Goal: Task Accomplishment & Management: Manage account settings

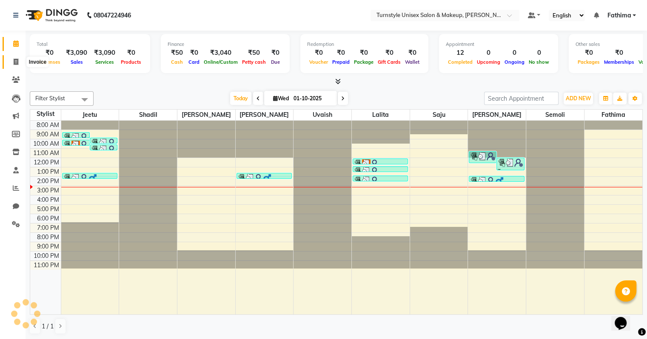
click at [14, 62] on icon at bounding box center [16, 62] width 5 height 6
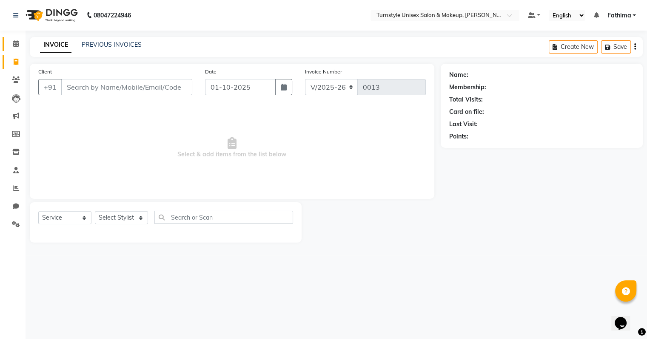
click at [17, 43] on icon at bounding box center [16, 43] width 6 height 6
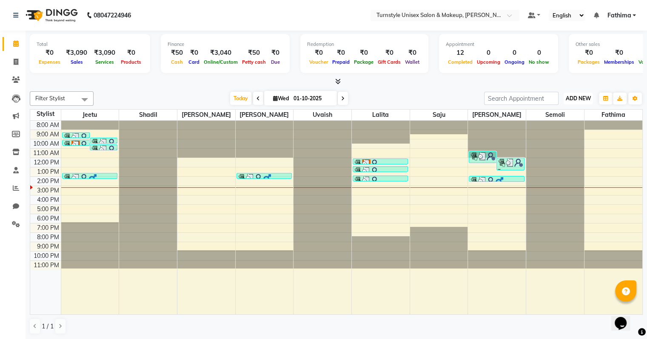
click at [586, 100] on span "ADD NEW" at bounding box center [578, 98] width 25 height 6
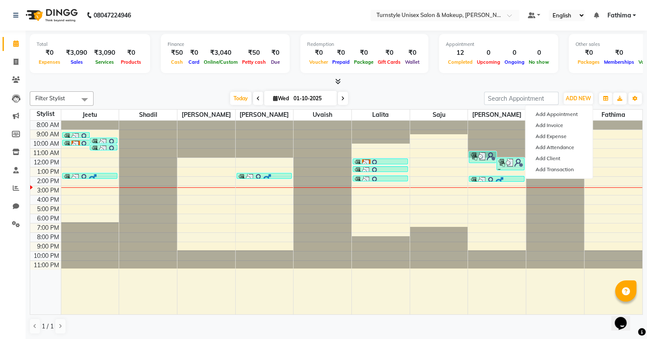
click at [515, 324] on div "1 / 1" at bounding box center [336, 327] width 613 height 16
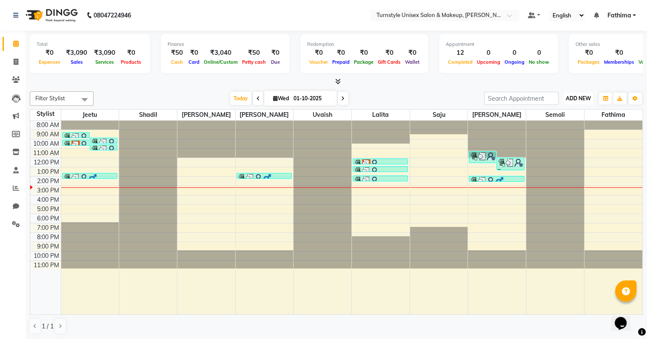
click at [578, 99] on span "ADD NEW" at bounding box center [578, 98] width 25 height 6
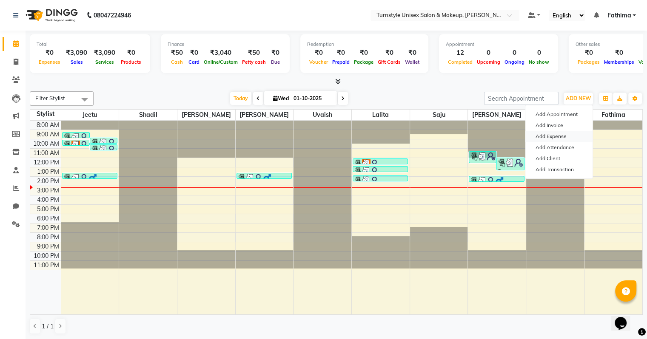
click at [566, 135] on link "Add Expense" at bounding box center [558, 136] width 67 height 11
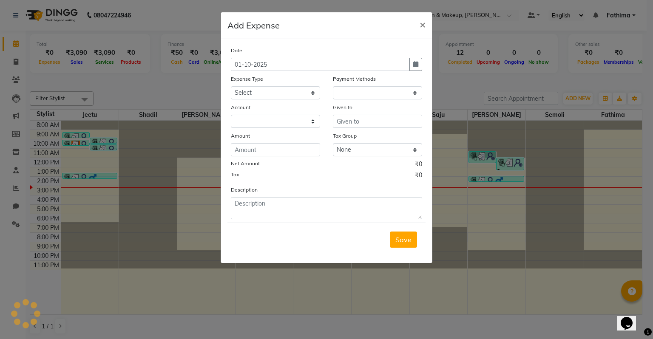
select select "1"
select select "8352"
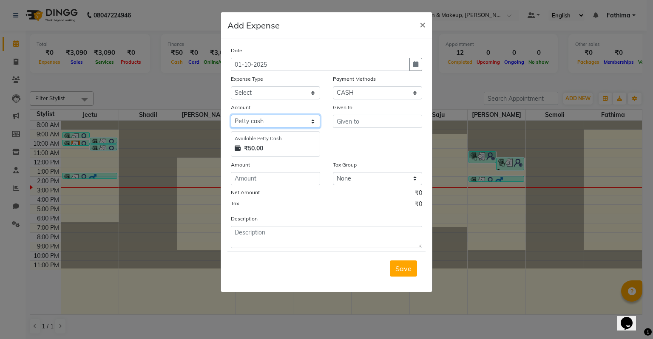
click at [290, 126] on select "Sel[PERSON_NAME]etty cash Default account" at bounding box center [275, 121] width 89 height 13
click at [282, 181] on input "number" at bounding box center [275, 178] width 89 height 13
click at [294, 91] on select "Select Advance Salary Bank charges Car maintenance Cash transfer to bank Cash t…" at bounding box center [275, 92] width 89 height 13
select select "10"
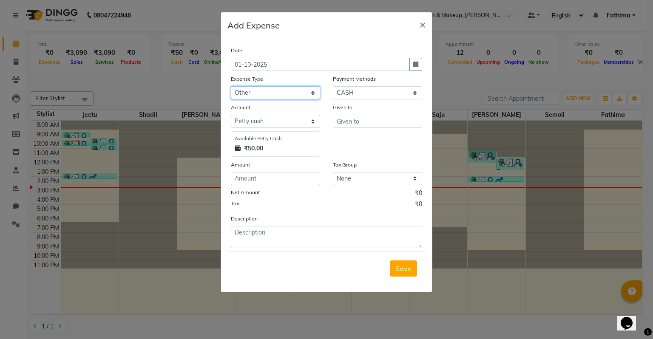
click at [231, 87] on select "Select Advance Salary Bank charges Car maintenance Cash transfer to bank Cash t…" at bounding box center [275, 92] width 89 height 13
click at [349, 125] on input "text" at bounding box center [377, 121] width 89 height 13
click at [285, 182] on input "number" at bounding box center [275, 178] width 89 height 13
click at [342, 180] on select "None GST" at bounding box center [377, 178] width 89 height 13
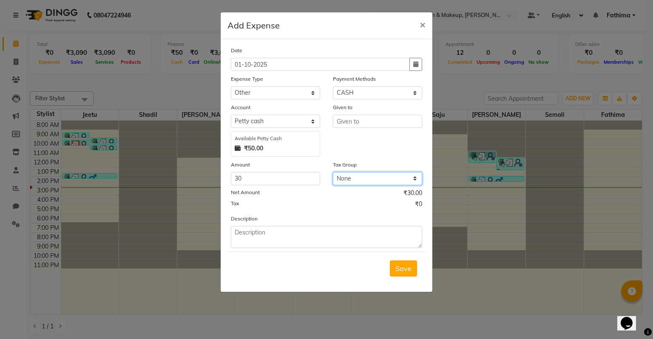
click at [333, 174] on select "None GST" at bounding box center [377, 178] width 89 height 13
click at [279, 182] on input "30" at bounding box center [275, 178] width 89 height 13
type input "3"
click at [279, 100] on select "Select Advance Salary Bank charges Car maintenance Cash transfer to bank Cash t…" at bounding box center [275, 92] width 89 height 13
click at [286, 185] on input "number" at bounding box center [275, 178] width 89 height 13
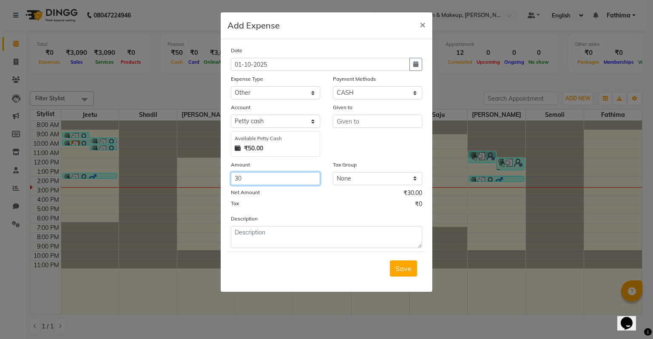
click at [262, 178] on input "30" at bounding box center [275, 178] width 89 height 13
type input "3"
type input "45"
click at [322, 211] on div "Tax ₹0" at bounding box center [326, 205] width 191 height 11
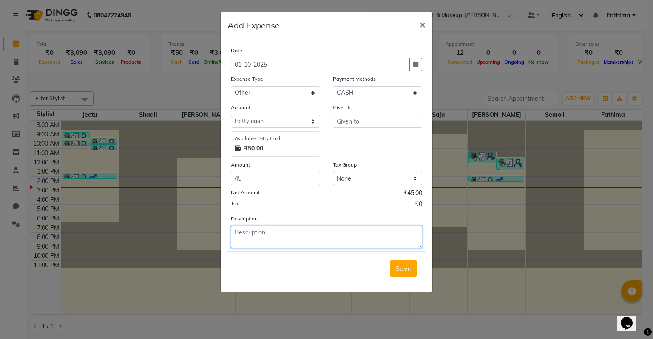
click at [294, 237] on textarea at bounding box center [326, 237] width 191 height 22
click at [294, 238] on textarea "Milk -30 and Lemon 20" at bounding box center [326, 237] width 191 height 22
type textarea "Milk -30 and Lemon 20"
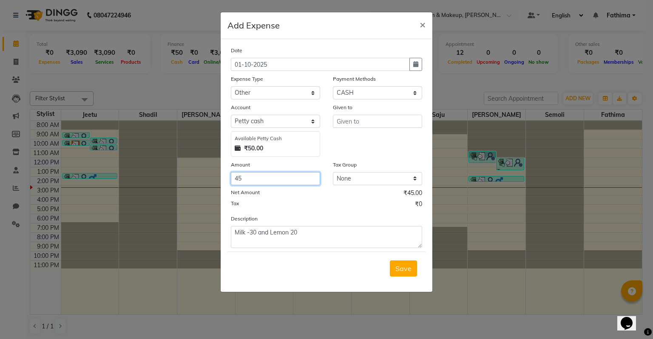
click at [279, 179] on input "45" at bounding box center [275, 178] width 89 height 13
type input "4"
type input "50"
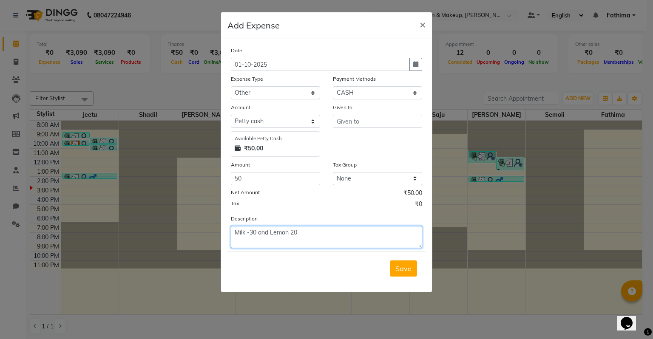
click at [233, 236] on textarea "Milk -30 and Lemon 20" at bounding box center [326, 237] width 191 height 22
click at [403, 273] on span "Save" at bounding box center [403, 269] width 16 height 9
click at [378, 131] on div "please select given to" at bounding box center [379, 131] width 88 height 7
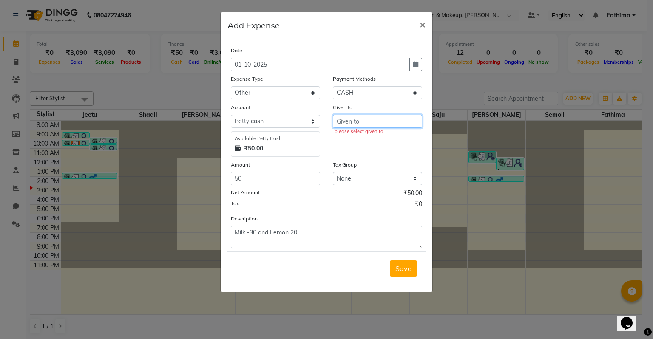
click at [381, 124] on input "text" at bounding box center [377, 121] width 89 height 13
type input "H"
type input "s"
type input "housekeeping"
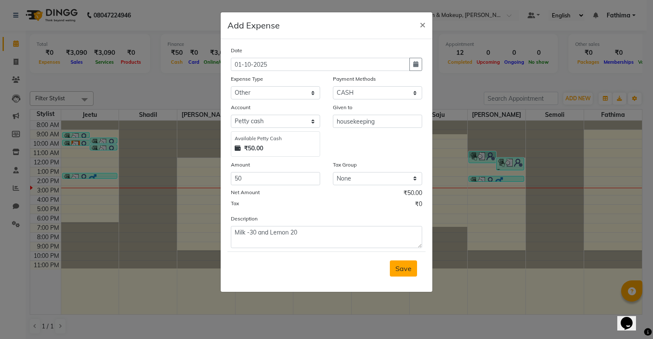
click at [413, 267] on button "Save" at bounding box center [403, 269] width 27 height 16
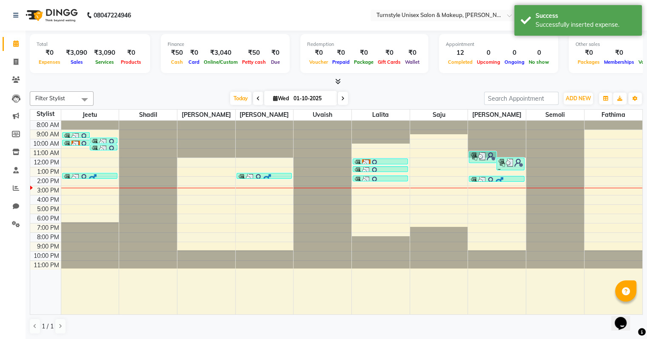
click at [48, 55] on div "₹0" at bounding box center [50, 53] width 26 height 10
click at [574, 102] on button "ADD NEW Toggle Dropdown" at bounding box center [577, 99] width 29 height 12
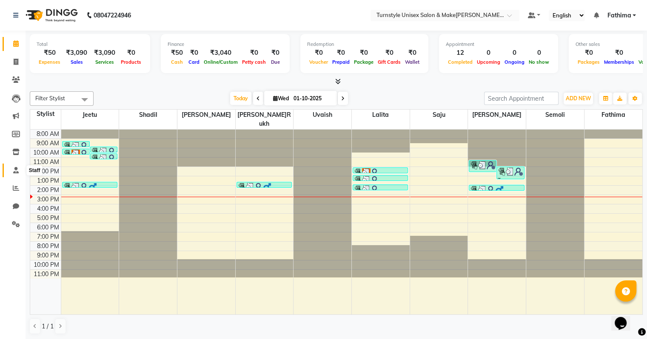
click at [14, 173] on icon at bounding box center [16, 170] width 6 height 6
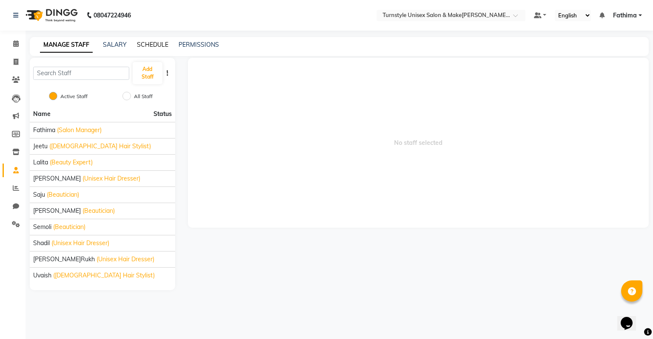
click at [145, 45] on link "SCHEDULE" at bounding box center [152, 45] width 31 height 8
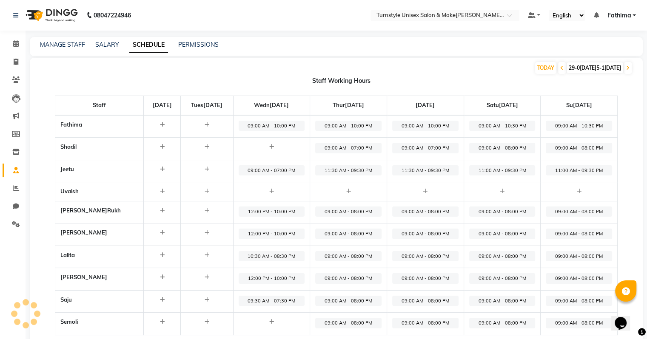
click at [270, 211] on span "12:00 PM - 10:00 PM" at bounding box center [272, 212] width 66 height 11
select select "12:00 PM"
select select "10:00 PM"
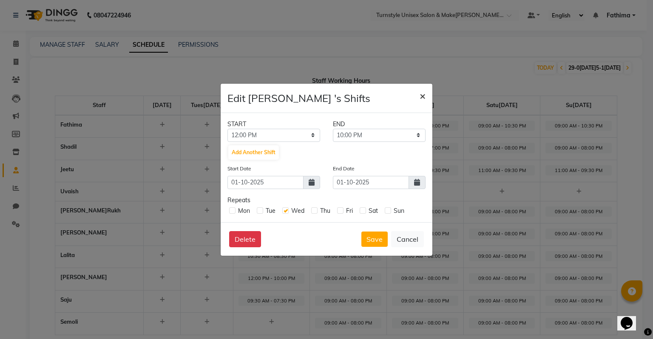
click at [420, 97] on span "×" at bounding box center [423, 95] width 6 height 13
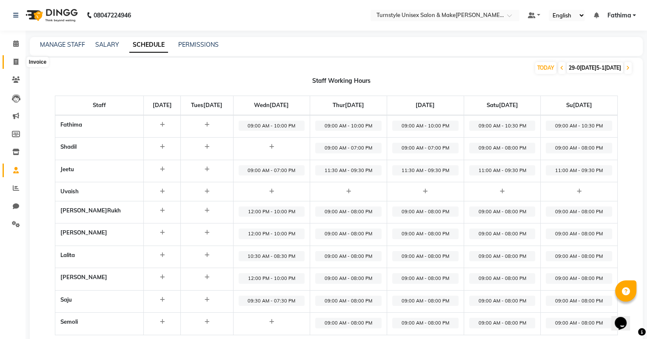
click at [18, 60] on span at bounding box center [16, 62] width 15 height 10
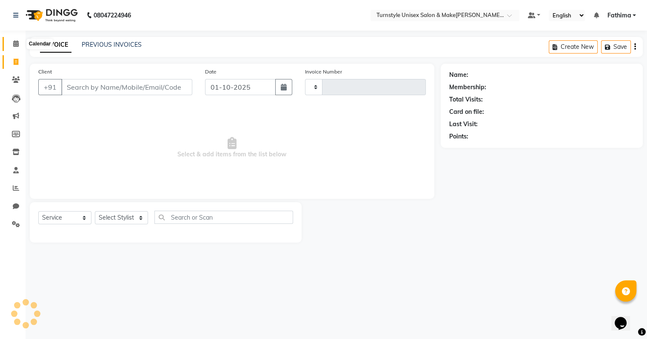
click at [16, 42] on icon at bounding box center [16, 43] width 6 height 6
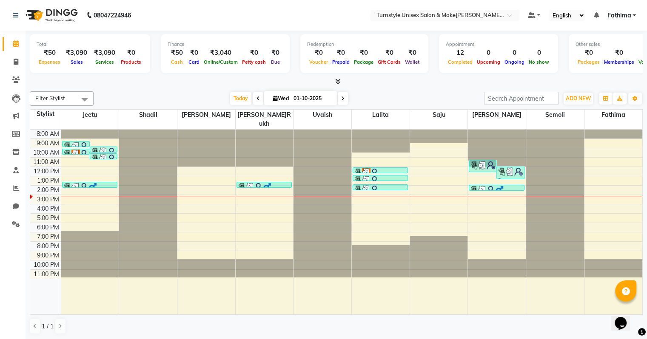
click at [93, 130] on div at bounding box center [90, 130] width 58 height 0
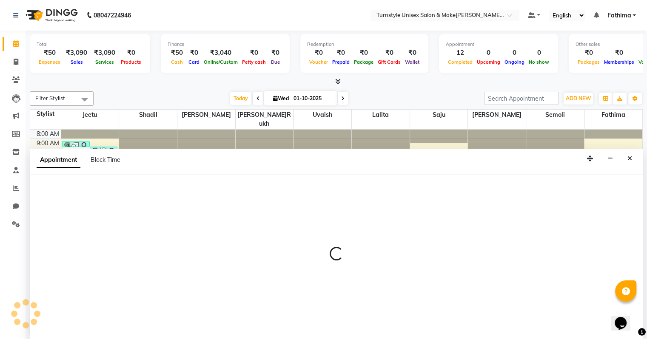
select select "93343"
select select "tentative"
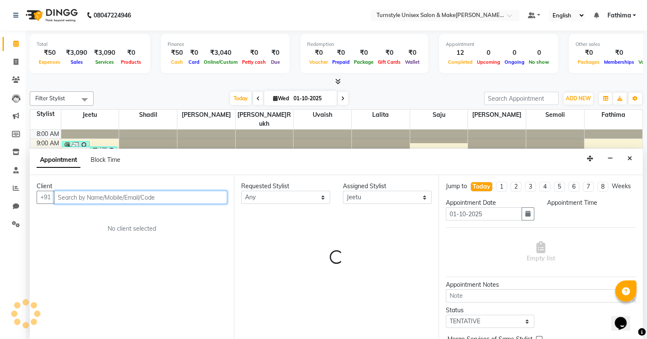
select select "1080"
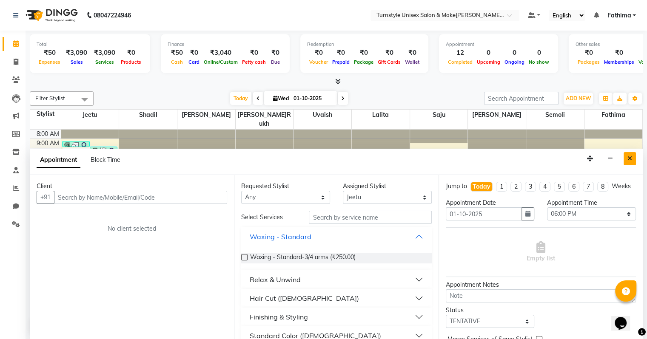
click at [629, 158] on icon "Close" at bounding box center [629, 159] width 5 height 6
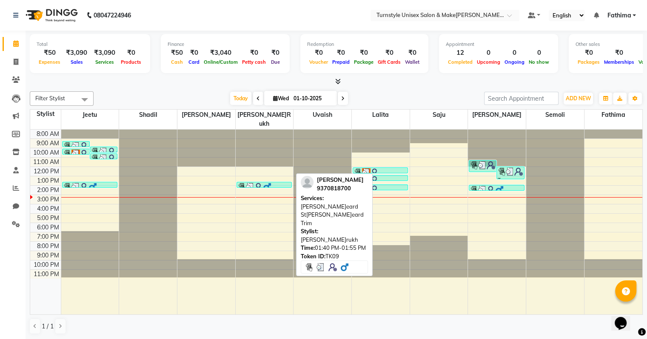
click at [272, 183] on div at bounding box center [264, 187] width 54 height 9
select select "3"
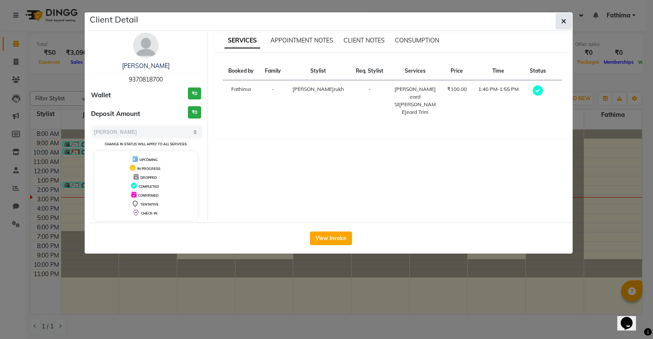
click at [562, 24] on icon "button" at bounding box center [563, 21] width 5 height 7
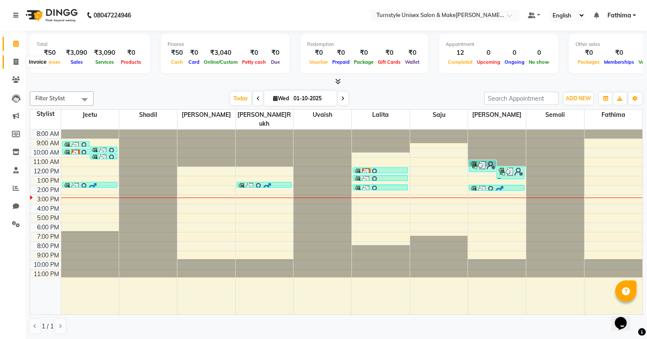
click at [20, 62] on span at bounding box center [16, 62] width 15 height 10
select select "service"
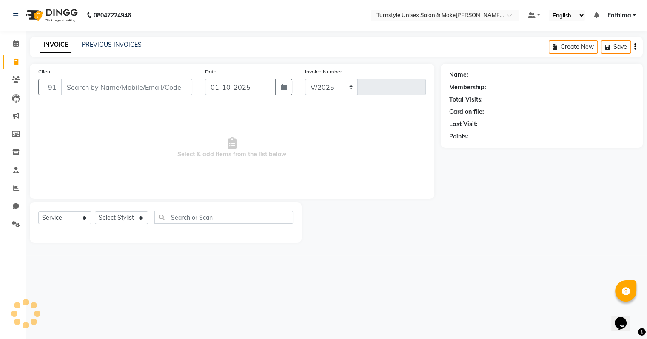
select select "9091"
type input "0013"
click at [93, 89] on input "Client" at bounding box center [127, 87] width 133 height 16
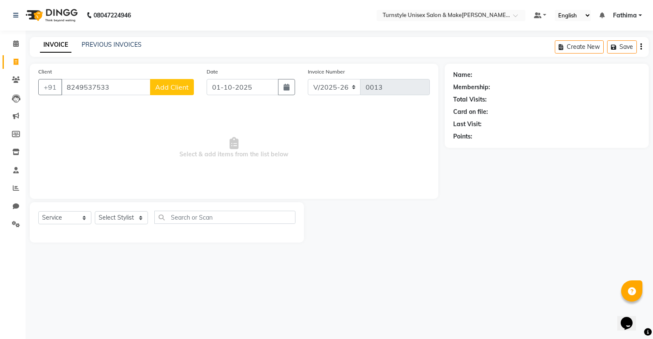
type input "8249537533"
click at [177, 88] on span "Add Client" at bounding box center [172, 87] width 34 height 9
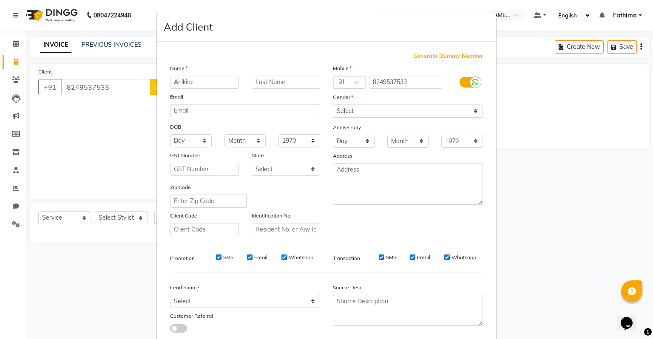
type input "Anikita"
click at [344, 118] on select "Select [DEMOGRAPHIC_DATA] [DEMOGRAPHIC_DATA] Other Prefer Not To Say" at bounding box center [408, 111] width 150 height 13
select select "[DEMOGRAPHIC_DATA]"
click at [333, 105] on select "Select [DEMOGRAPHIC_DATA] [DEMOGRAPHIC_DATA] Other Prefer Not To Say" at bounding box center [408, 111] width 150 height 13
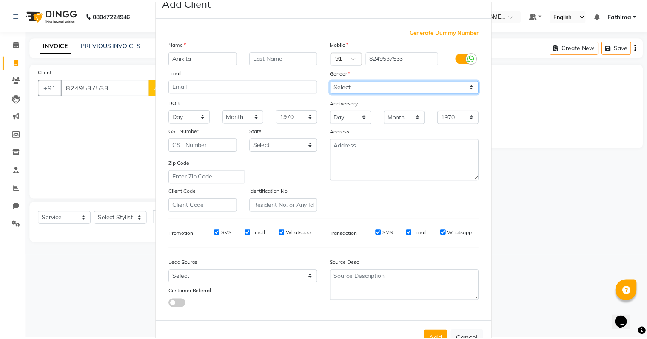
scroll to position [57, 0]
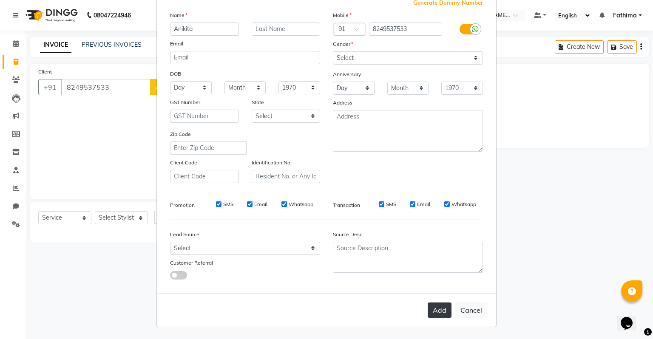
click at [436, 313] on button "Add" at bounding box center [440, 310] width 24 height 15
select select
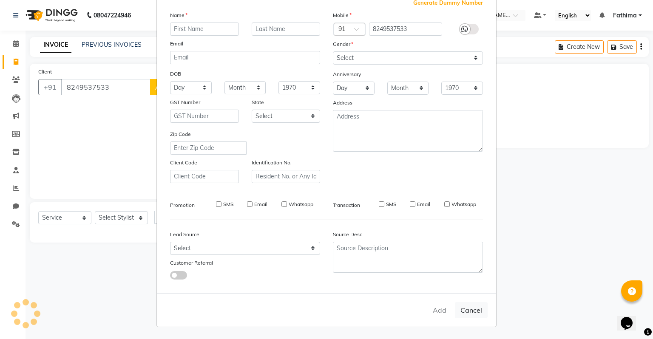
select select
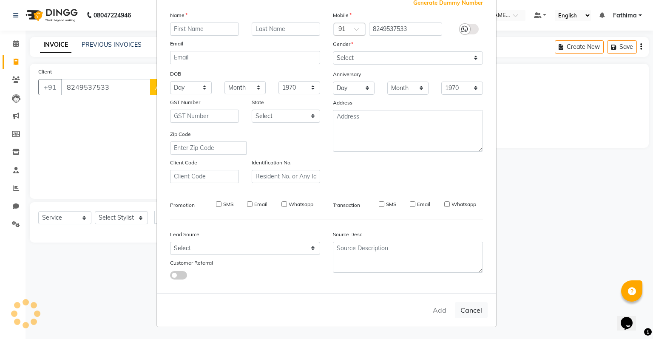
checkbox input "false"
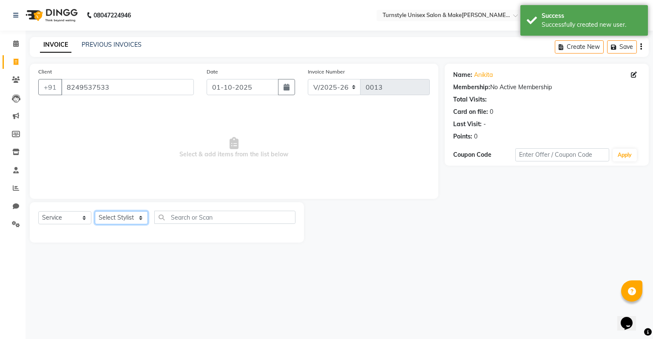
click at [122, 217] on select "Select Stylist [PERSON_NAME] [PERSON_NAME] [PERSON_NAME] [PERSON_NAME] [PERSON_…" at bounding box center [121, 217] width 53 height 13
select select "93349"
click at [95, 212] on select "Select Stylist [PERSON_NAME] [PERSON_NAME] [PERSON_NAME] [PERSON_NAME] [PERSON_…" at bounding box center [121, 217] width 53 height 13
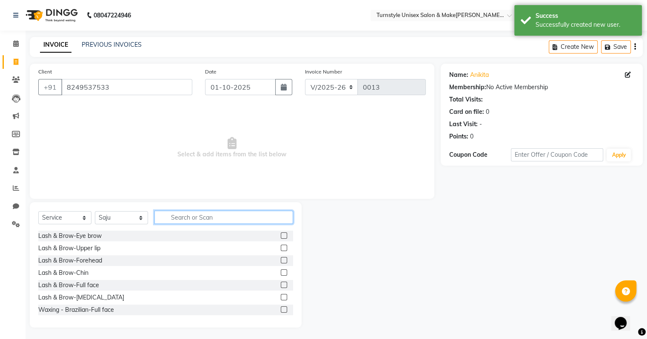
click at [199, 213] on input "text" at bounding box center [223, 217] width 139 height 13
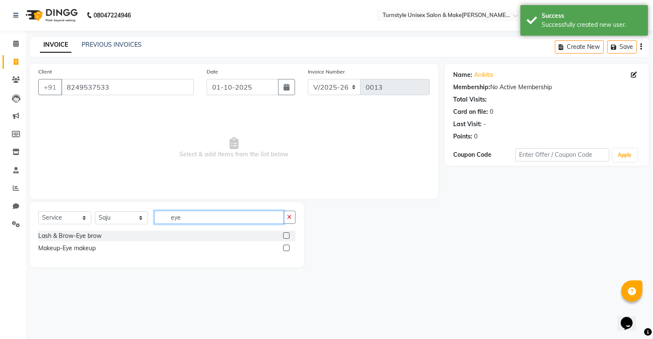
type input "eye"
click at [287, 234] on label at bounding box center [286, 236] width 6 height 6
click at [287, 234] on input "checkbox" at bounding box center [286, 236] width 6 height 6
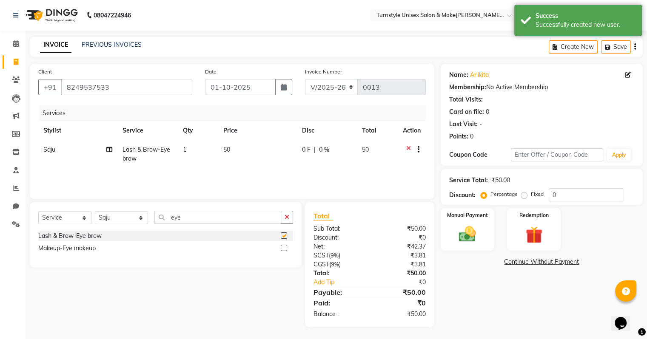
checkbox input "false"
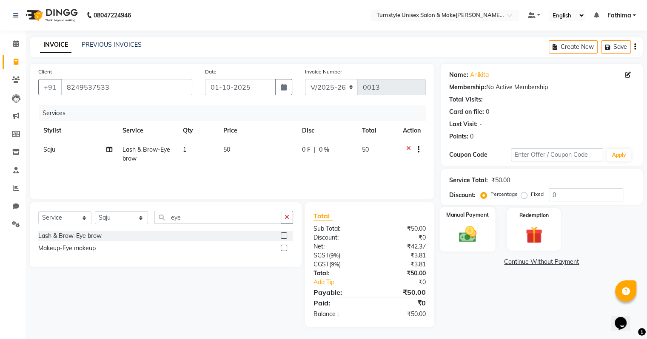
click at [466, 240] on img at bounding box center [467, 235] width 28 height 20
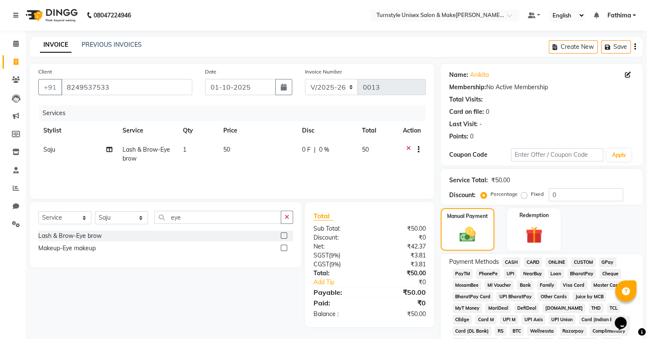
click at [509, 271] on span "UPI" at bounding box center [510, 274] width 13 height 10
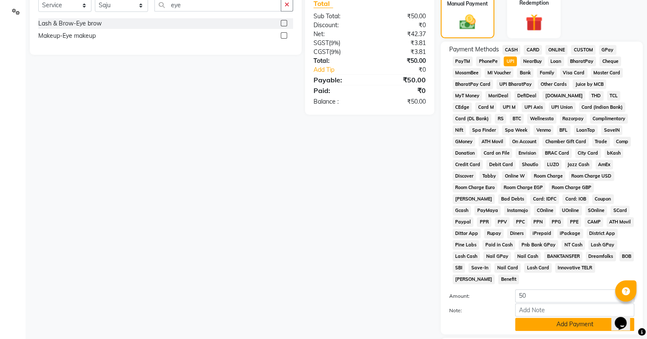
click at [548, 319] on button "Add Payment" at bounding box center [574, 324] width 119 height 13
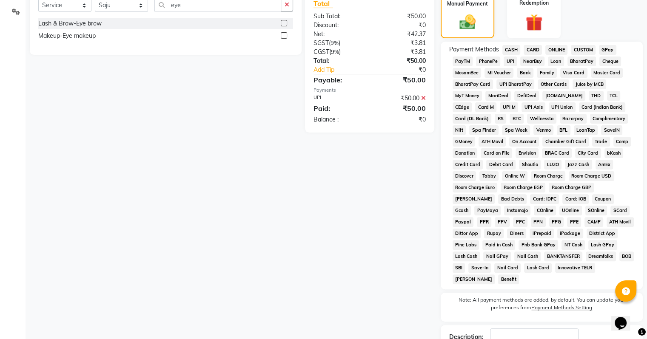
scroll to position [268, 0]
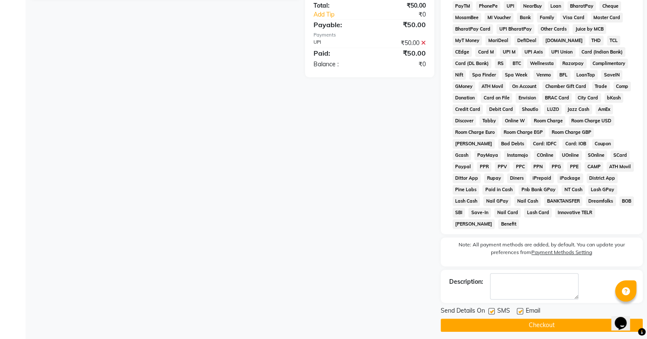
click at [521, 308] on label at bounding box center [520, 311] width 6 height 6
click at [521, 309] on input "checkbox" at bounding box center [520, 312] width 6 height 6
checkbox input "false"
click at [526, 320] on button "Checkout" at bounding box center [542, 325] width 202 height 13
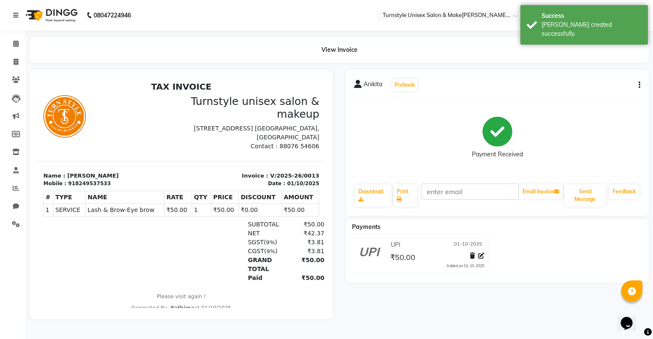
drag, startPoint x: 510, startPoint y: 272, endPoint x: 359, endPoint y: 261, distance: 151.4
click at [461, 269] on div "UPI [DATE] ₹50.00 Added on [DATE]" at bounding box center [497, 255] width 316 height 41
click at [14, 173] on icon at bounding box center [16, 170] width 6 height 6
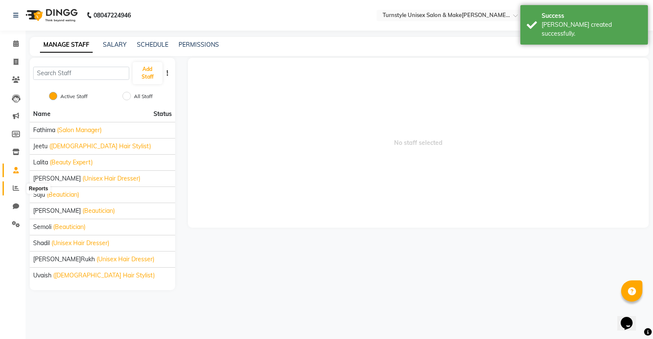
click at [18, 186] on icon at bounding box center [16, 188] width 6 height 6
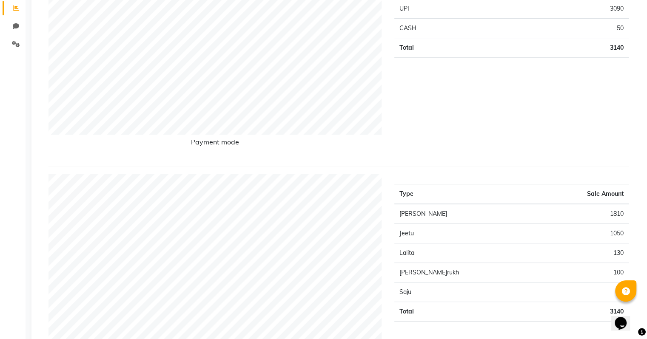
scroll to position [255, 0]
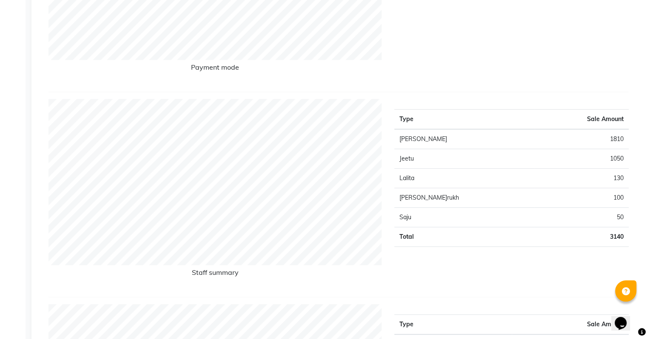
drag, startPoint x: 653, startPoint y: 307, endPoint x: 339, endPoint y: 302, distance: 313.5
click at [373, 290] on div "Staff summary Type Sale Amo[PERSON_NAME]Sara 1[PERSON_NAME]eetu 1[PERSON_NAME]l…" at bounding box center [338, 198] width 580 height 199
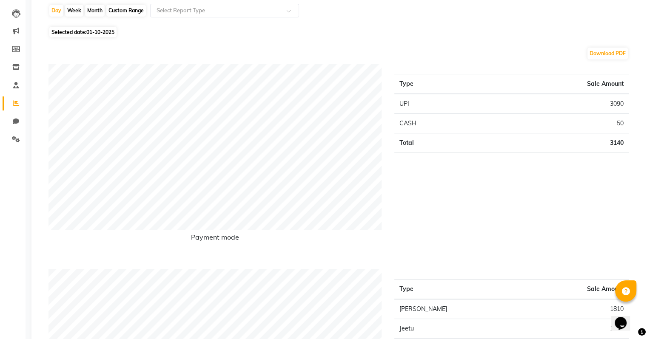
scroll to position [0, 0]
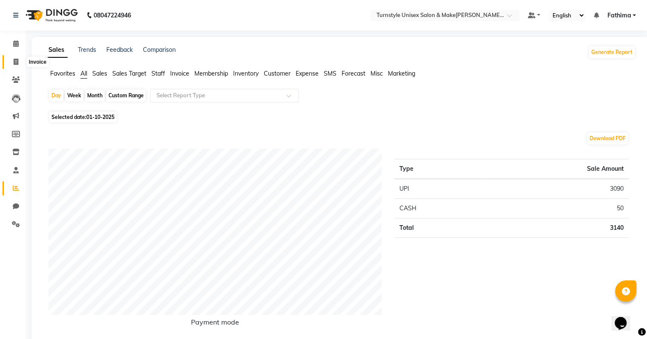
click at [11, 63] on span at bounding box center [16, 62] width 15 height 10
select select "service"
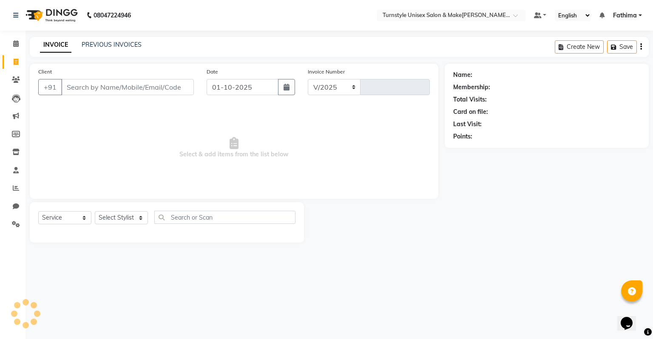
select select "9091"
type input "0014"
click at [18, 46] on icon at bounding box center [16, 43] width 6 height 6
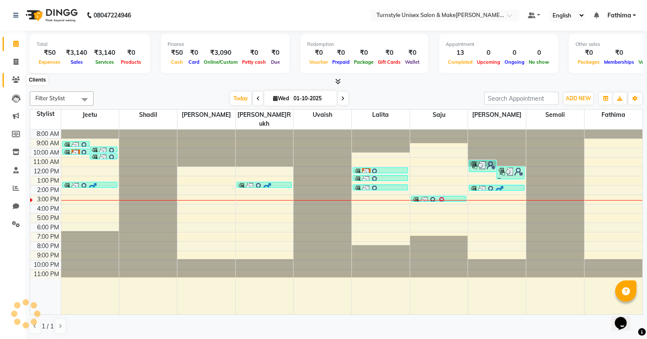
click at [15, 75] on span at bounding box center [16, 80] width 15 height 10
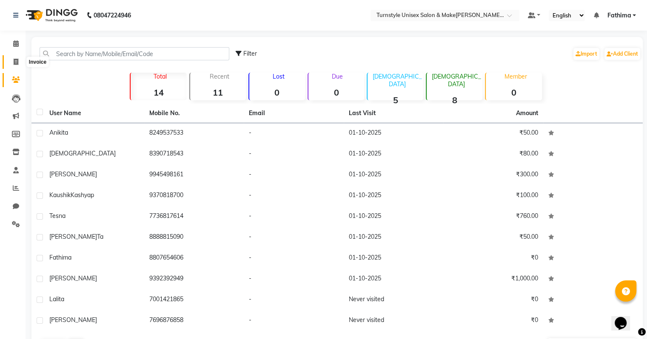
click at [17, 66] on span at bounding box center [16, 62] width 15 height 10
select select "service"
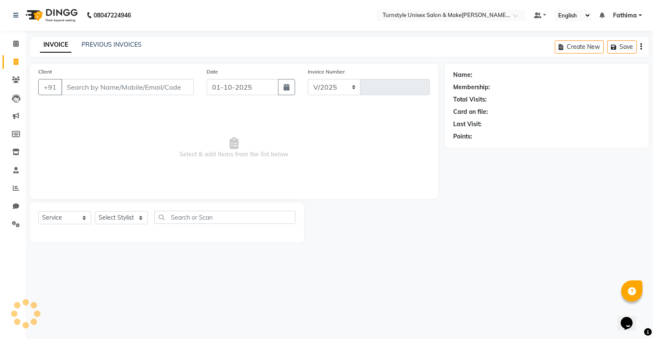
select select "9091"
type input "0014"
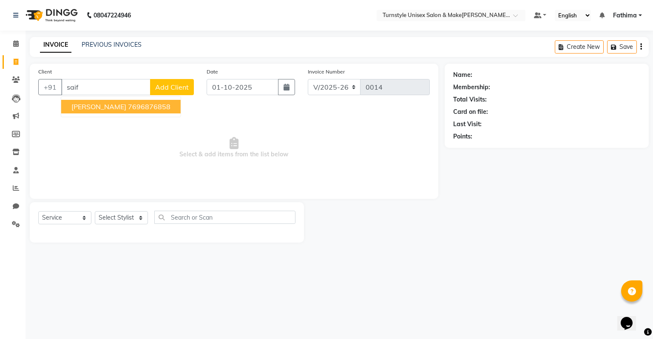
click at [128, 108] on ngb-highlight "7696876858" at bounding box center [149, 106] width 43 height 9
type input "7696876858"
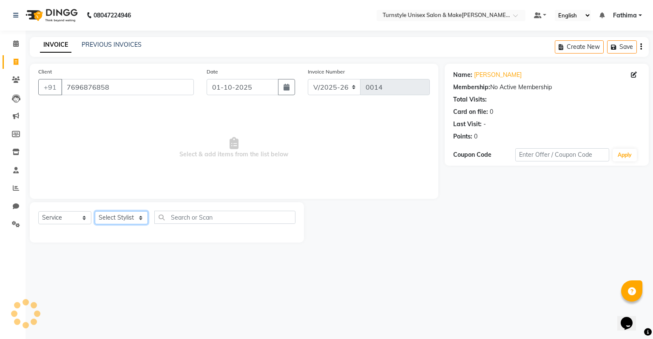
click at [123, 222] on select "Select Stylist [PERSON_NAME] [PERSON_NAME] [PERSON_NAME] [PERSON_NAME] [PERSON_…" at bounding box center [121, 217] width 53 height 13
select select "93346"
click at [95, 212] on select "Select Stylist [PERSON_NAME] [PERSON_NAME] [PERSON_NAME] [PERSON_NAME] [PERSON_…" at bounding box center [121, 217] width 53 height 13
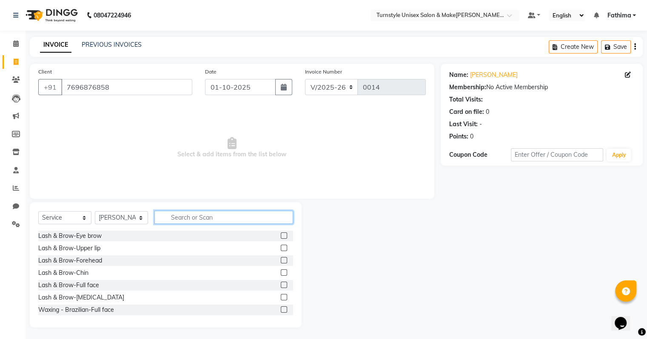
click at [179, 218] on input "text" at bounding box center [223, 217] width 139 height 13
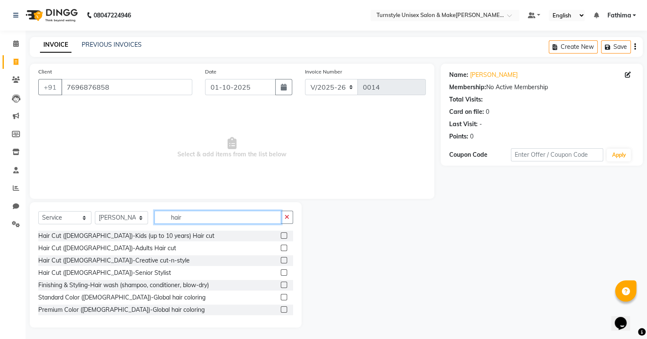
scroll to position [43, 0]
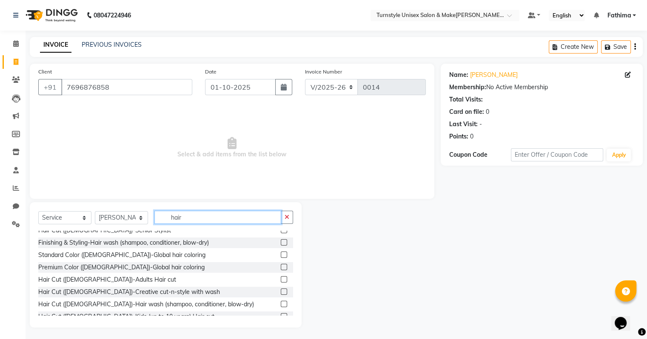
type input "hair"
click at [281, 282] on label at bounding box center [284, 279] width 6 height 6
click at [281, 282] on input "checkbox" at bounding box center [284, 280] width 6 height 6
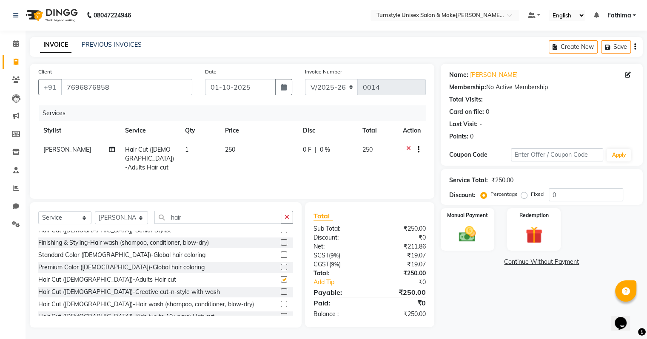
checkbox input "false"
click at [478, 222] on div "Manual Payment" at bounding box center [467, 230] width 56 height 44
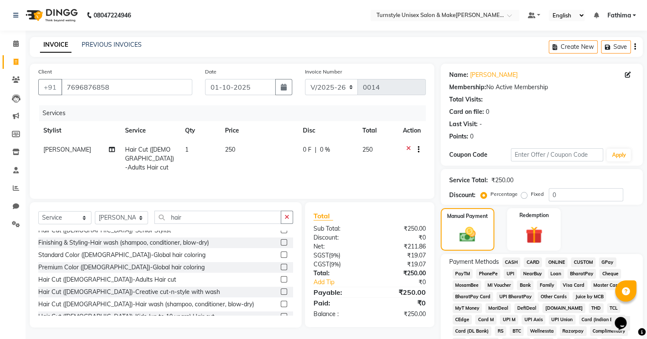
click at [509, 275] on span "UPI" at bounding box center [510, 274] width 13 height 10
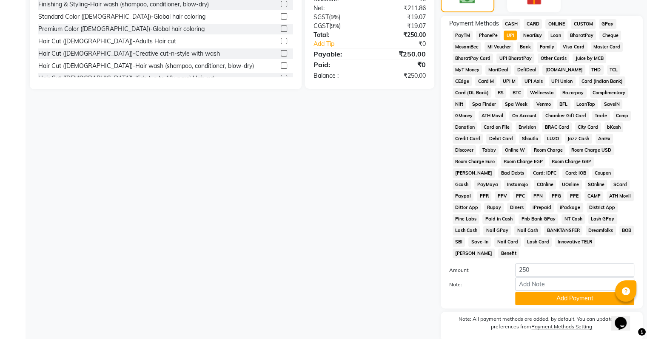
scroll to position [265, 0]
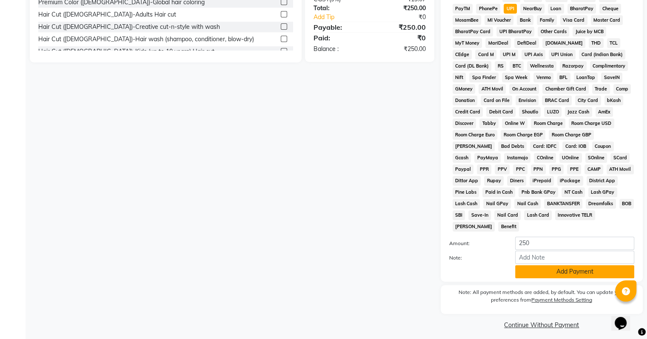
click at [575, 265] on button "Add Payment" at bounding box center [574, 271] width 119 height 13
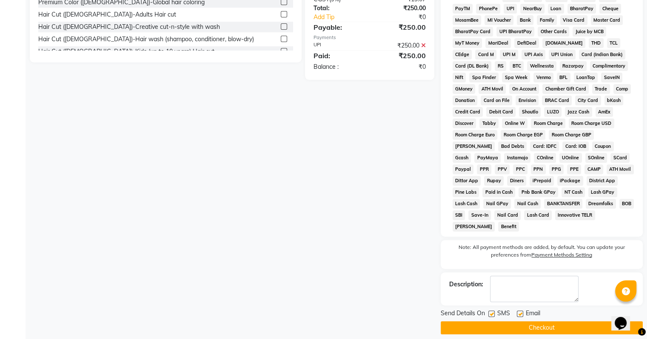
click at [517, 311] on label at bounding box center [520, 314] width 6 height 6
click at [517, 312] on input "checkbox" at bounding box center [520, 315] width 6 height 6
checkbox input "false"
click at [529, 323] on button "Checkout" at bounding box center [542, 328] width 202 height 13
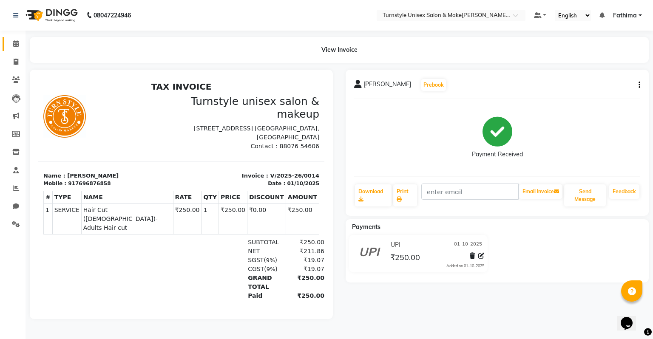
drag, startPoint x: 12, startPoint y: 37, endPoint x: 9, endPoint y: 43, distance: 6.7
click at [11, 39] on li "Calendar" at bounding box center [13, 44] width 26 height 18
click at [11, 46] on span at bounding box center [16, 44] width 15 height 10
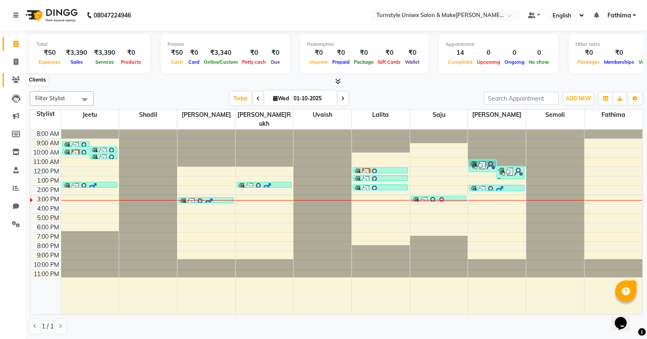
click at [16, 83] on icon at bounding box center [16, 80] width 8 height 6
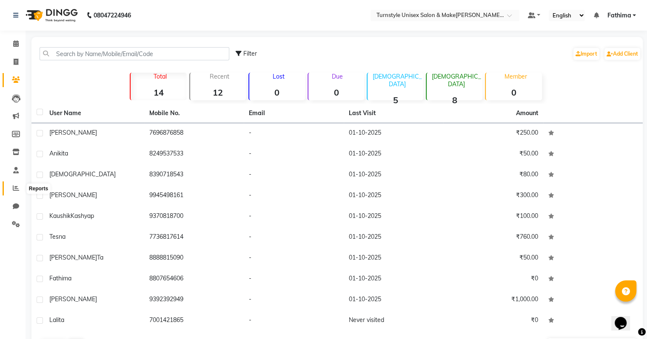
click at [16, 191] on icon at bounding box center [16, 188] width 6 height 6
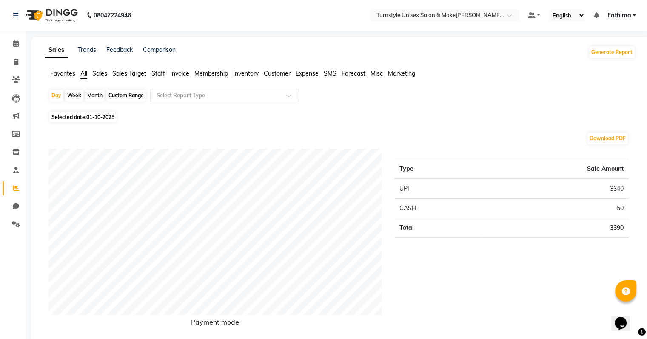
click at [122, 74] on span "Sales Target" at bounding box center [129, 74] width 34 height 8
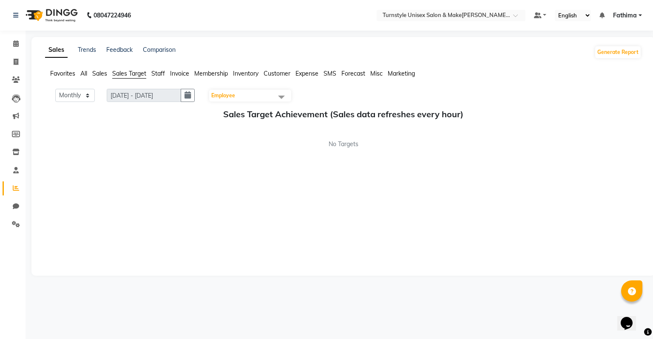
click at [240, 96] on span "Employee" at bounding box center [250, 96] width 82 height 12
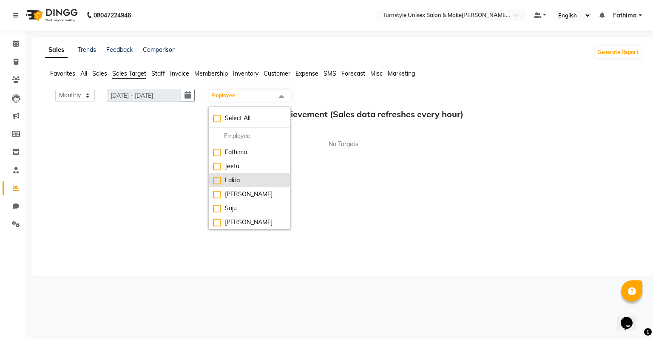
click at [245, 174] on li "Lalita" at bounding box center [249, 181] width 81 height 14
checkbox input "true"
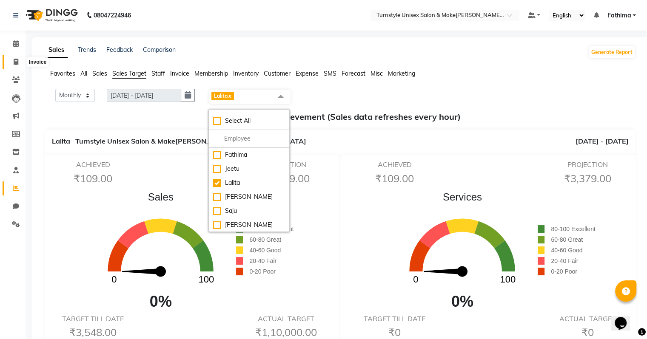
click at [15, 65] on icon at bounding box center [16, 62] width 5 height 6
select select "service"
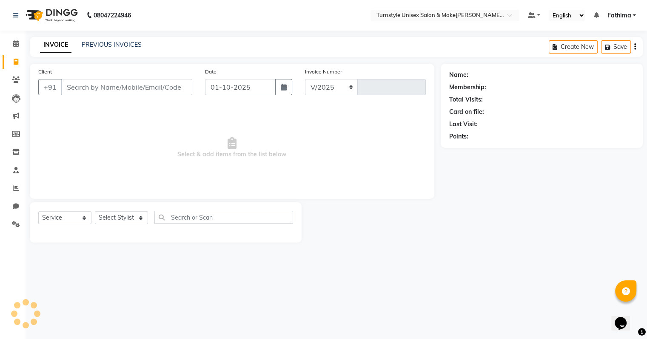
select select "9091"
type input "0015"
click at [82, 89] on input "Client" at bounding box center [127, 87] width 133 height 16
type input "9353760090"
click at [172, 85] on span "Add Client" at bounding box center [172, 87] width 34 height 9
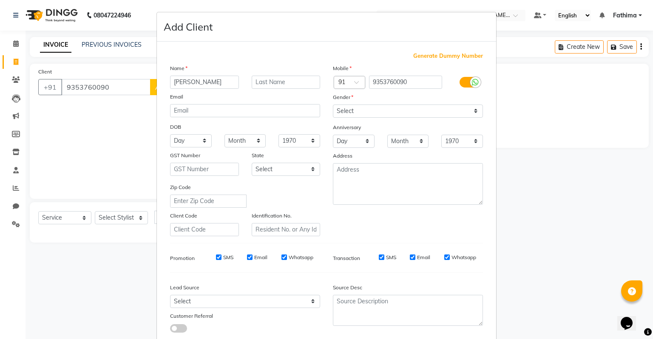
type input "[PERSON_NAME]"
click at [375, 113] on select "Select [DEMOGRAPHIC_DATA] [DEMOGRAPHIC_DATA] Other Prefer Not To Say" at bounding box center [408, 111] width 150 height 13
select select "[DEMOGRAPHIC_DATA]"
click at [333, 105] on select "Select [DEMOGRAPHIC_DATA] [DEMOGRAPHIC_DATA] Other Prefer Not To Say" at bounding box center [408, 111] width 150 height 13
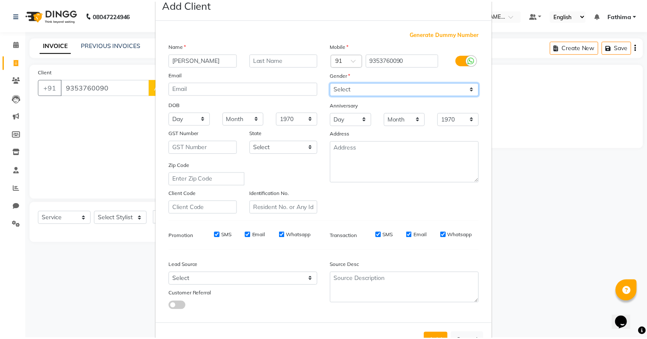
scroll to position [57, 0]
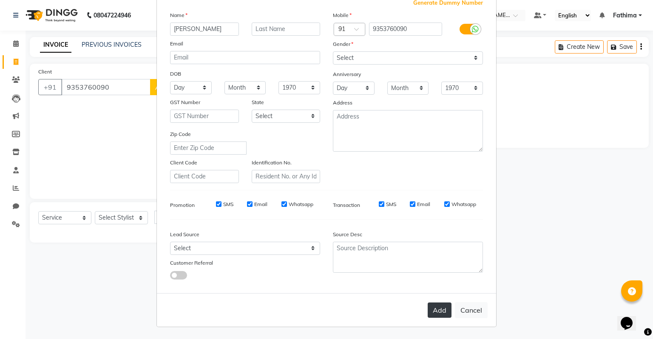
click at [430, 309] on button "Add" at bounding box center [440, 310] width 24 height 15
select select
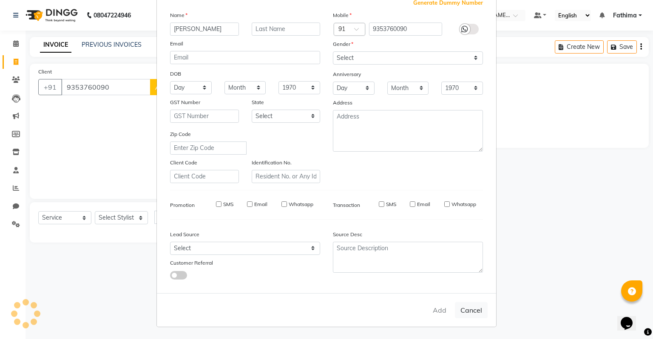
select select
checkbox input "false"
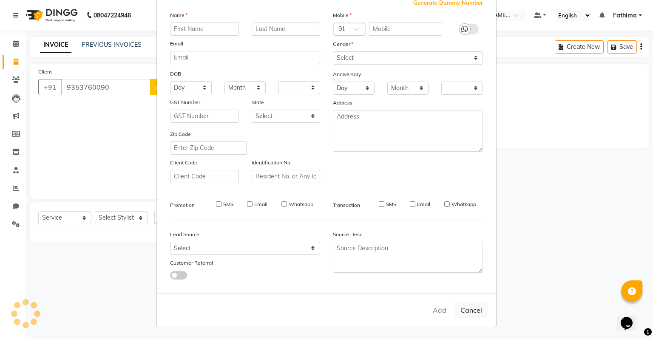
checkbox input "false"
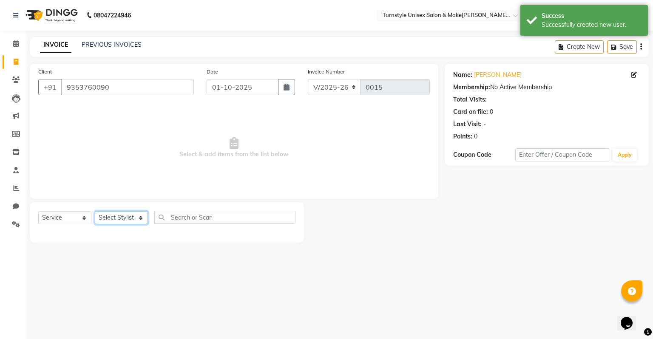
click at [109, 222] on select "Select Stylist [PERSON_NAME] [PERSON_NAME] [PERSON_NAME] [PERSON_NAME] [PERSON_…" at bounding box center [121, 217] width 53 height 13
select select "93347"
click at [95, 212] on select "Select Stylist [PERSON_NAME] [PERSON_NAME] [PERSON_NAME] [PERSON_NAME] [PERSON_…" at bounding box center [121, 217] width 53 height 13
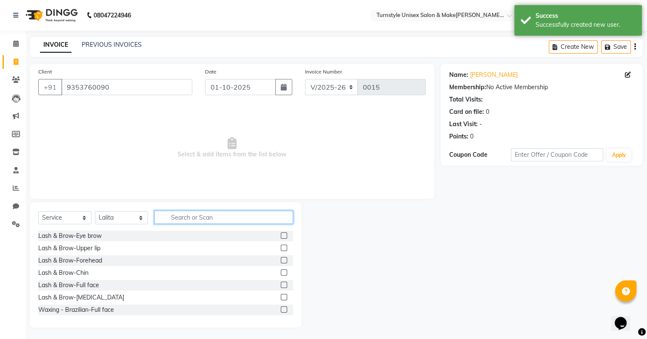
click at [184, 215] on input "text" at bounding box center [223, 217] width 139 height 13
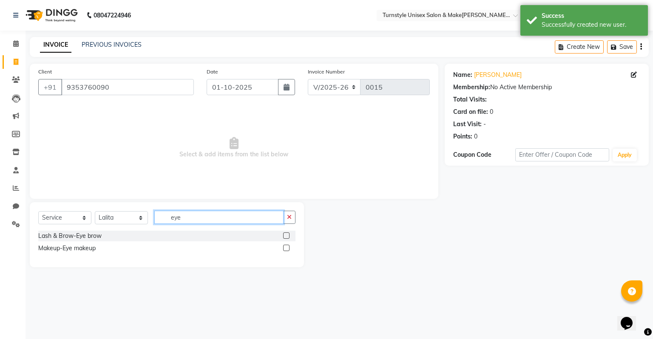
type input "eye"
click at [289, 236] on label at bounding box center [286, 236] width 6 height 6
click at [289, 236] on input "checkbox" at bounding box center [286, 236] width 6 height 6
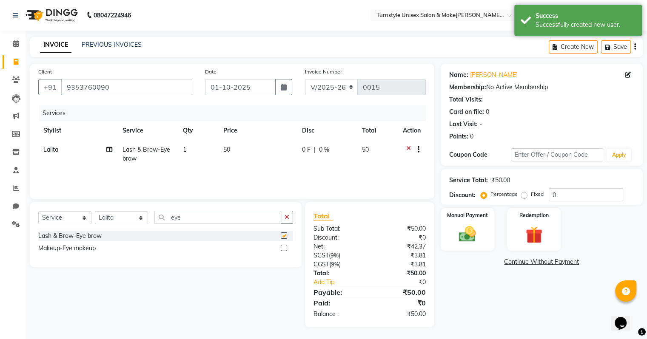
checkbox input "false"
click at [225, 216] on input "eye" at bounding box center [217, 217] width 127 height 13
type input "e"
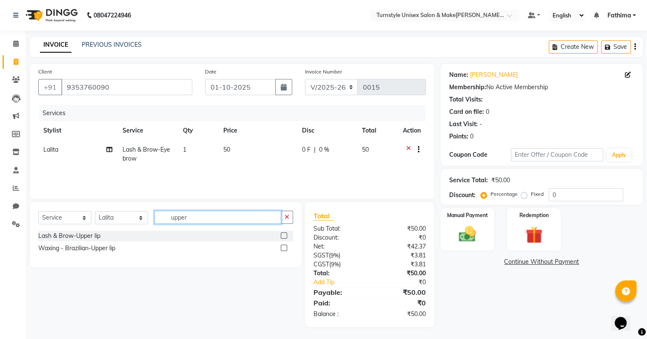
type input "upper"
click at [281, 235] on label at bounding box center [284, 236] width 6 height 6
click at [281, 235] on input "checkbox" at bounding box center [284, 236] width 6 height 6
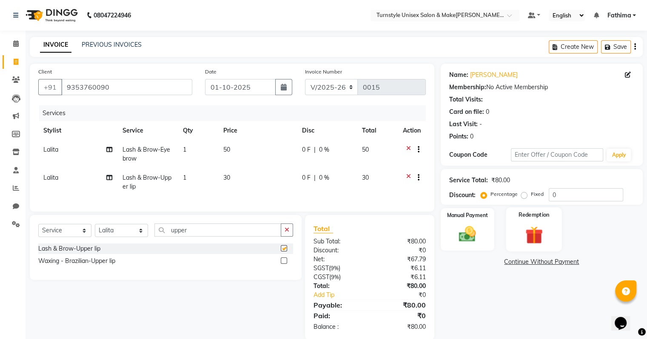
checkbox input "false"
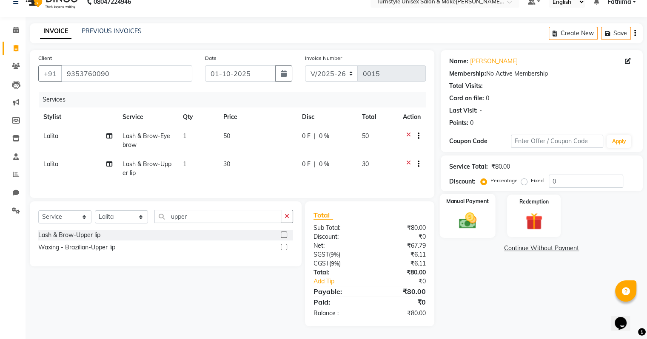
click at [467, 218] on img at bounding box center [467, 221] width 28 height 20
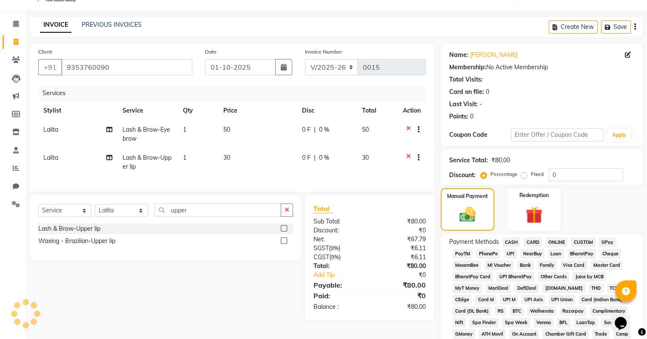
click at [513, 253] on span "UPI" at bounding box center [510, 254] width 13 height 10
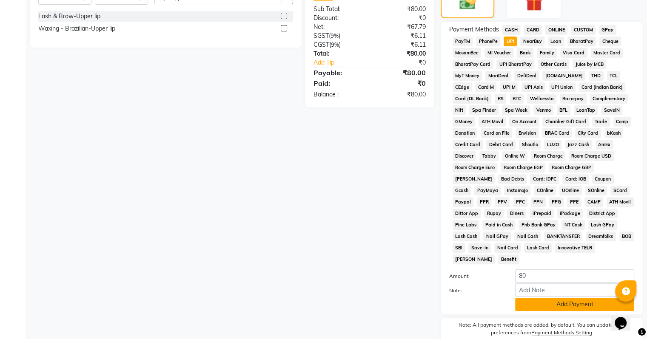
click at [559, 301] on button "Add Payment" at bounding box center [574, 304] width 119 height 13
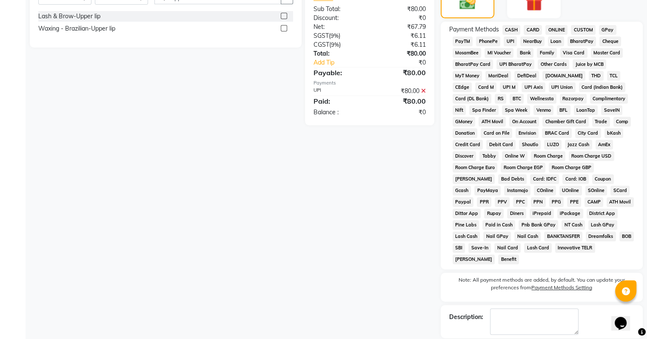
scroll to position [268, 0]
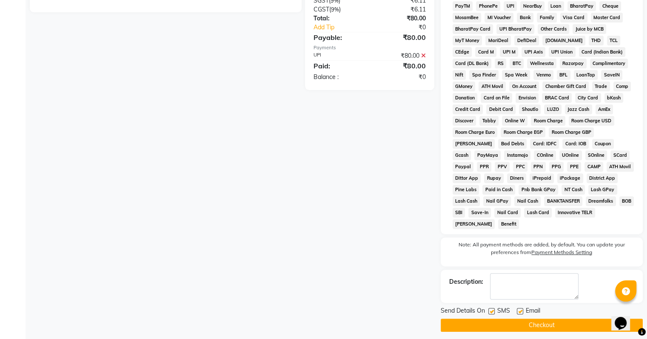
click at [521, 308] on label at bounding box center [520, 311] width 6 height 6
click at [521, 309] on input "checkbox" at bounding box center [520, 312] width 6 height 6
checkbox input "false"
click at [520, 320] on button "Checkout" at bounding box center [542, 325] width 202 height 13
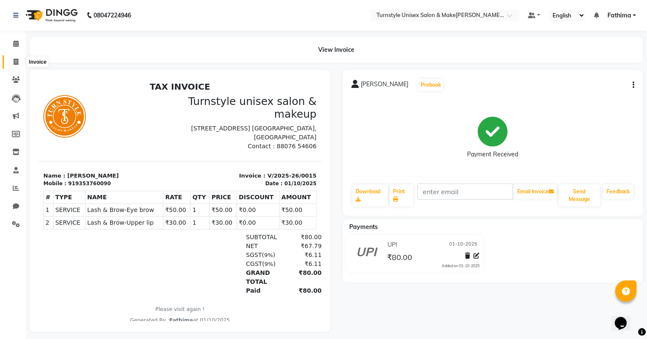
click at [11, 65] on span at bounding box center [16, 62] width 15 height 10
select select "9091"
select select "service"
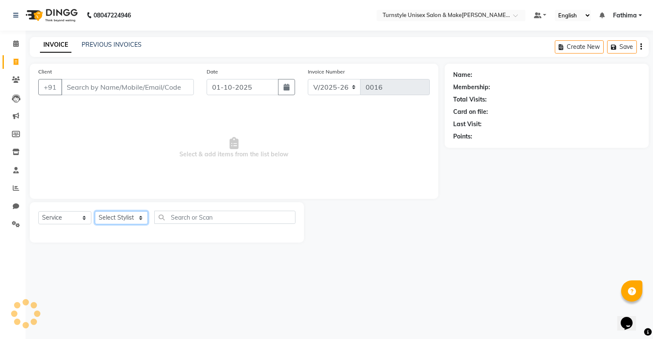
click at [104, 218] on select "Select Stylist" at bounding box center [121, 217] width 53 height 13
select select "93347"
click at [95, 212] on select "Select Stylist [PERSON_NAME] [PERSON_NAME] [PERSON_NAME] [PERSON_NAME] [PERSON_…" at bounding box center [121, 217] width 53 height 13
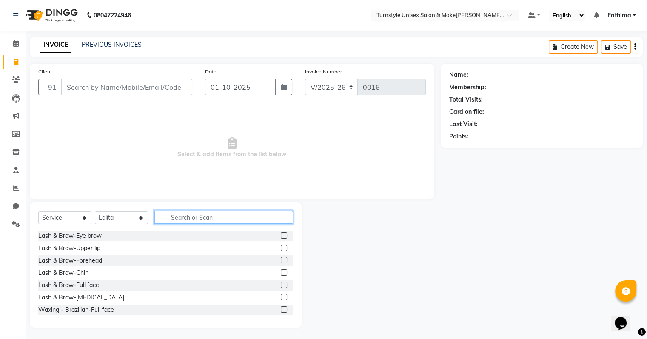
click at [184, 218] on input "text" at bounding box center [223, 217] width 139 height 13
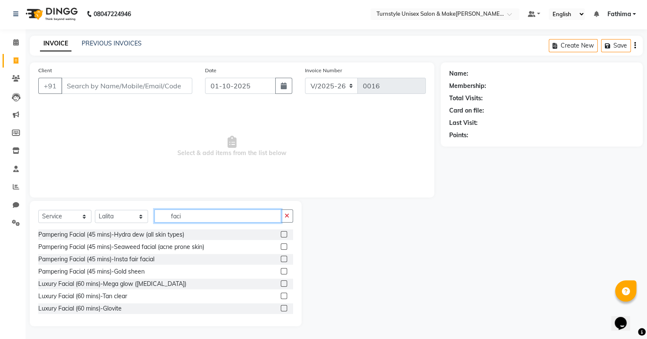
click at [191, 220] on input "faci" at bounding box center [217, 216] width 127 height 13
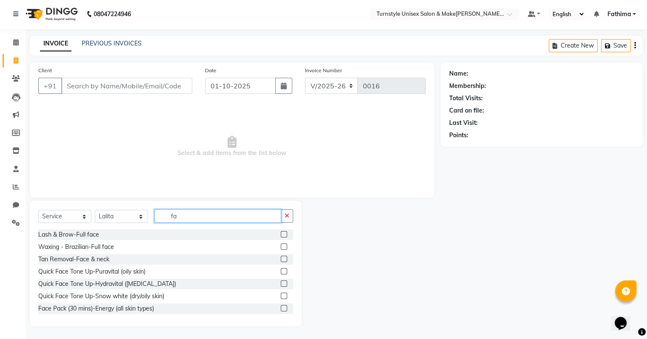
type input "f"
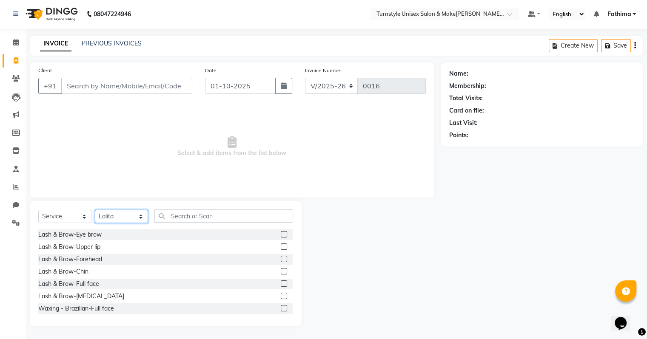
click at [141, 219] on select "Select Stylist [PERSON_NAME] [PERSON_NAME] [PERSON_NAME] [PERSON_NAME] [PERSON_…" at bounding box center [121, 216] width 53 height 13
select select "93345"
click at [95, 211] on select "Select Stylist [PERSON_NAME] [PERSON_NAME] [PERSON_NAME] [PERSON_NAME] [PERSON_…" at bounding box center [121, 216] width 53 height 13
click at [176, 212] on input "text" at bounding box center [223, 216] width 139 height 13
type input "r"
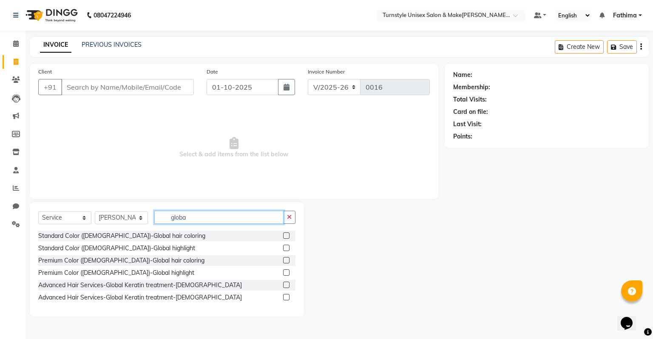
type input "globa"
click at [286, 236] on label at bounding box center [286, 236] width 6 height 6
click at [286, 236] on input "checkbox" at bounding box center [286, 236] width 6 height 6
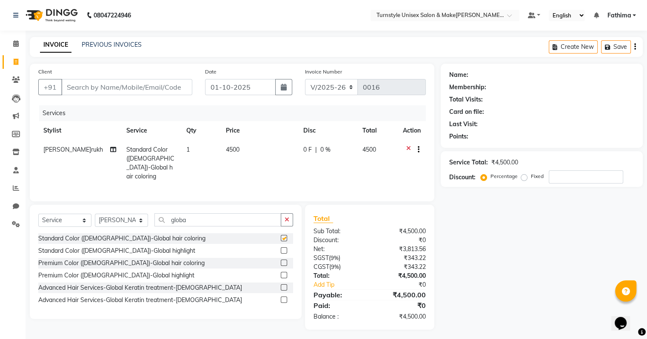
checkbox input "false"
click at [237, 148] on span "4500" at bounding box center [233, 150] width 14 height 8
select select "93345"
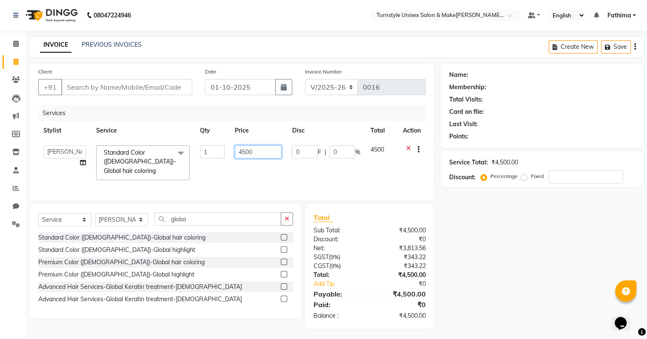
click at [254, 154] on input "4500" at bounding box center [258, 151] width 47 height 13
type input "4"
type input "3500"
click at [252, 166] on td "3500" at bounding box center [258, 162] width 57 height 45
select select "93345"
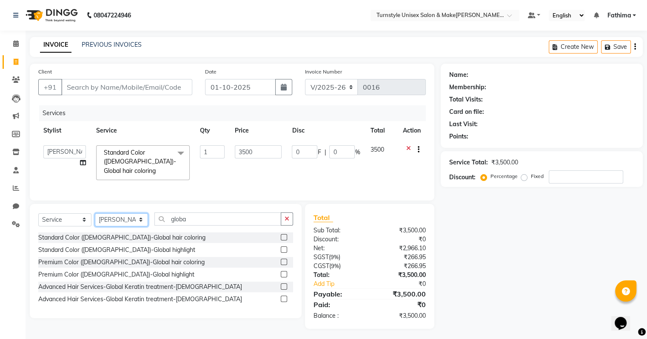
click at [141, 219] on select "Select Stylist [PERSON_NAME] [PERSON_NAME] [PERSON_NAME] [PERSON_NAME] [PERSON_…" at bounding box center [121, 219] width 53 height 13
select select "93347"
click at [95, 213] on select "Select Stylist [PERSON_NAME] [PERSON_NAME] [PERSON_NAME] [PERSON_NAME] [PERSON_…" at bounding box center [121, 219] width 53 height 13
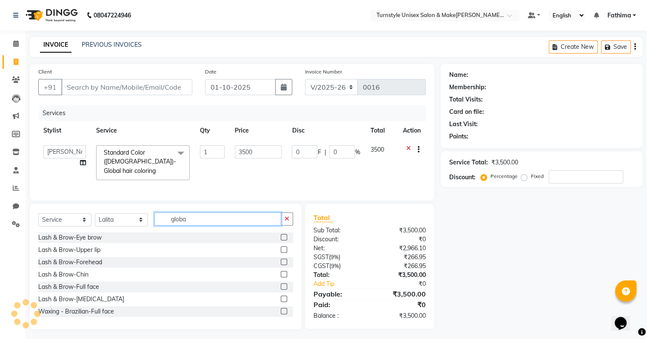
click at [190, 219] on input "globa" at bounding box center [217, 219] width 127 height 13
type input "g"
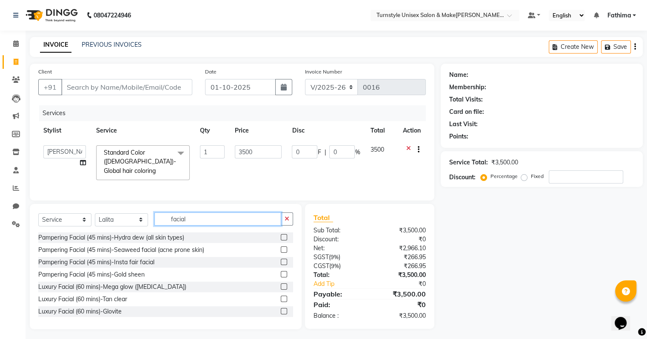
type input "facial"
click at [281, 237] on label at bounding box center [284, 237] width 6 height 6
click at [281, 237] on input "checkbox" at bounding box center [284, 238] width 6 height 6
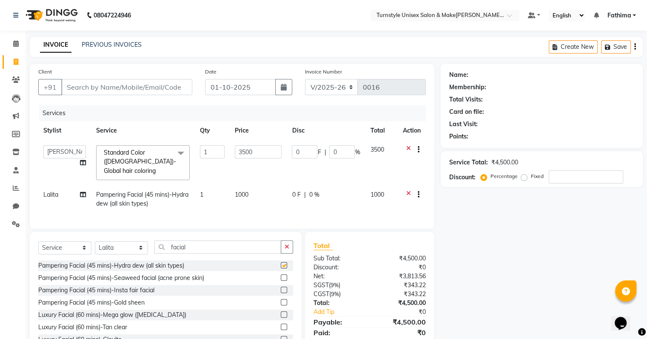
checkbox input "false"
click at [83, 81] on input "Client" at bounding box center [126, 87] width 131 height 16
type input "7"
type input "0"
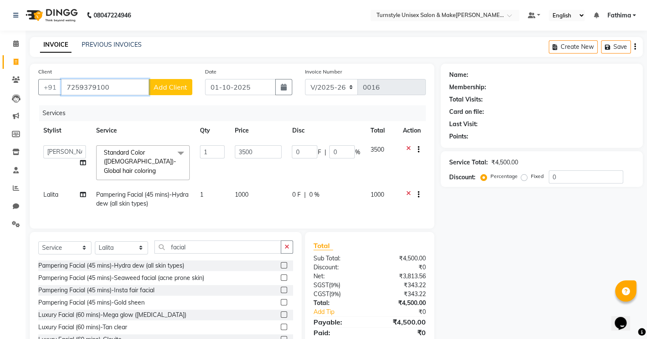
type input "7259379100"
click at [172, 86] on span "Add Client" at bounding box center [171, 87] width 34 height 9
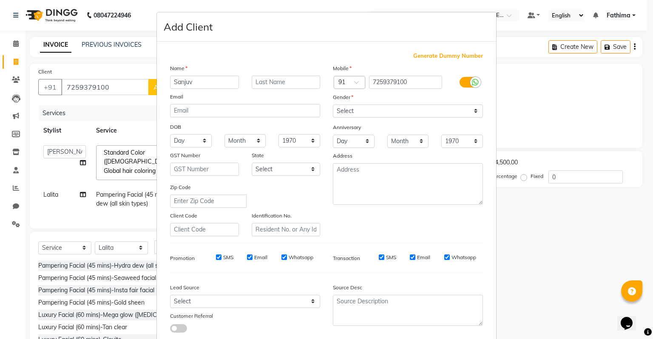
type input "Sanjuv"
drag, startPoint x: 382, startPoint y: 104, endPoint x: 374, endPoint y: 111, distance: 10.5
click at [381, 105] on div "Gender" at bounding box center [408, 99] width 163 height 12
click at [369, 118] on select "Select [DEMOGRAPHIC_DATA] [DEMOGRAPHIC_DATA] Other Prefer Not To Say" at bounding box center [408, 111] width 150 height 13
select select "[DEMOGRAPHIC_DATA]"
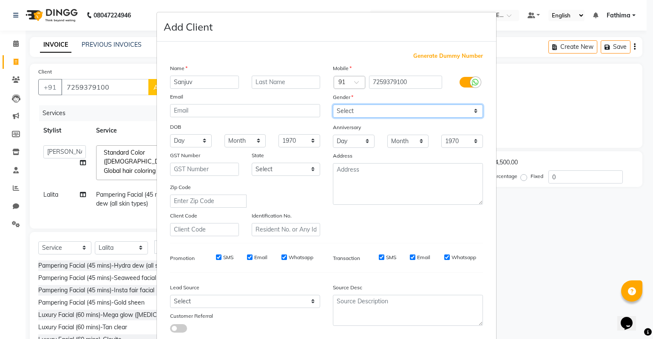
click at [333, 105] on select "Select [DEMOGRAPHIC_DATA] [DEMOGRAPHIC_DATA] Other Prefer Not To Say" at bounding box center [408, 111] width 150 height 13
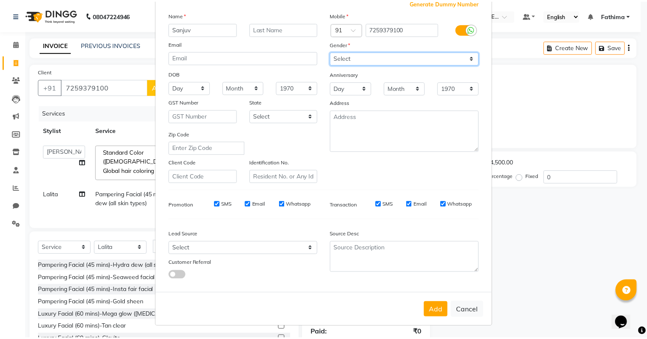
scroll to position [57, 0]
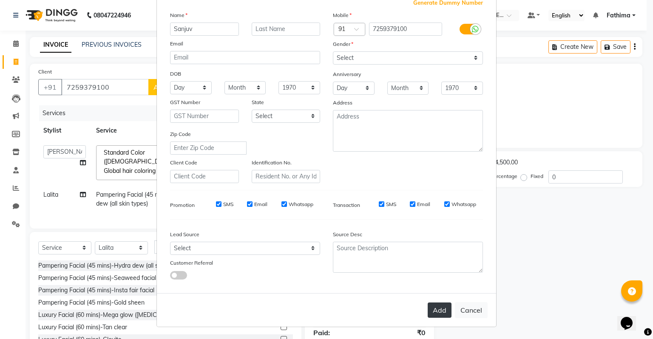
click at [435, 314] on button "Add" at bounding box center [440, 310] width 24 height 15
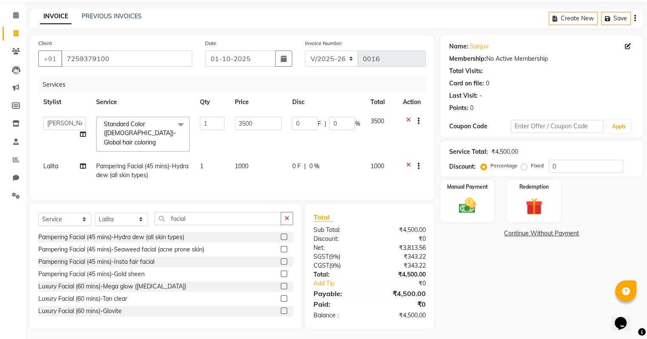
scroll to position [0, 0]
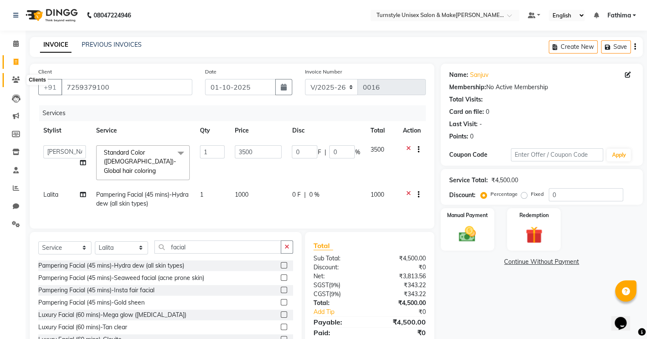
click at [12, 78] on icon at bounding box center [16, 80] width 8 height 6
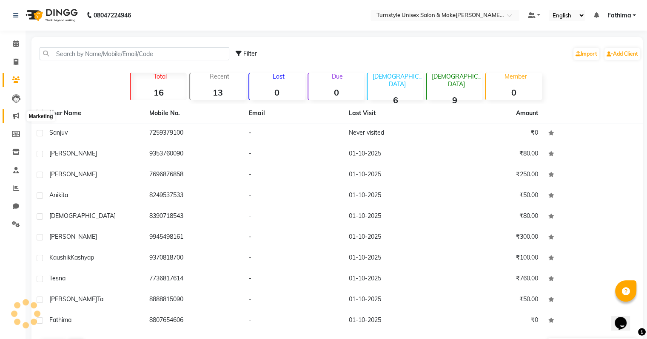
click at [14, 117] on icon at bounding box center [16, 116] width 6 height 6
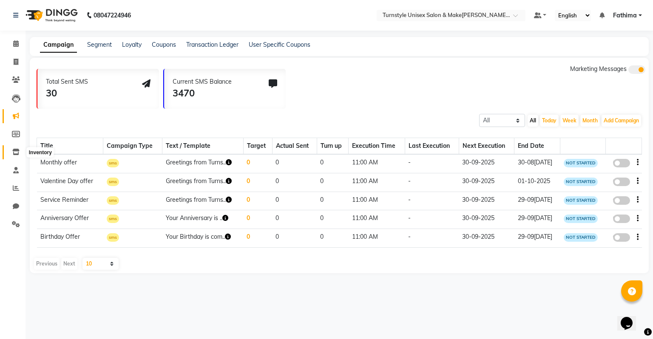
click at [17, 152] on icon at bounding box center [15, 152] width 7 height 6
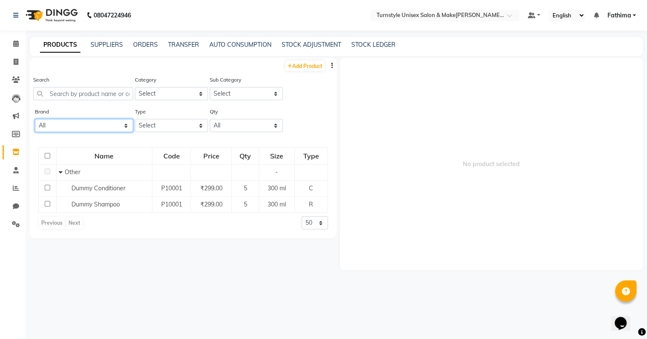
click at [80, 128] on select "All Wow" at bounding box center [84, 125] width 98 height 13
click at [292, 66] on link "Add Product" at bounding box center [304, 65] width 39 height 11
select select "true"
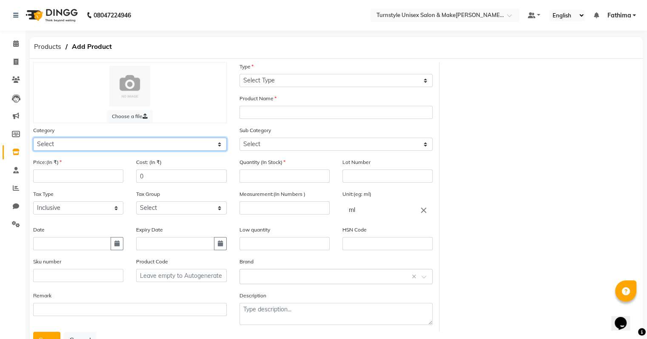
click at [72, 144] on select "Select Hair Skin Makeup Personal Care Applian[PERSON_NAME]eard Waxing Disposabl…" at bounding box center [129, 144] width 193 height 13
select select "1100"
click at [33, 139] on select "Select Hair Skin Makeup Personal Care Applian[PERSON_NAME]eard Waxing Disposabl…" at bounding box center [129, 144] width 193 height 13
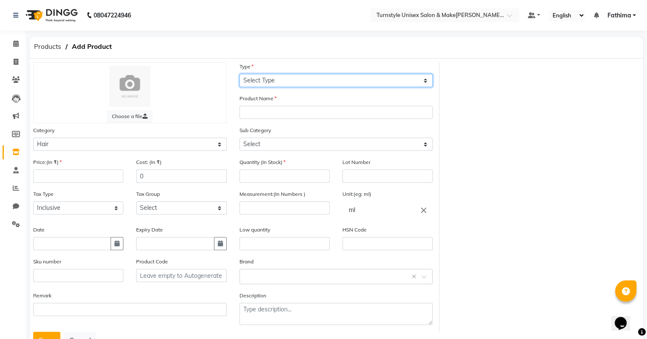
click at [265, 80] on select "Select Type Both Retail Consumable" at bounding box center [335, 80] width 193 height 13
select select "R"
click at [239, 74] on select "Select Type Both Retail Consumable" at bounding box center [335, 80] width 193 height 13
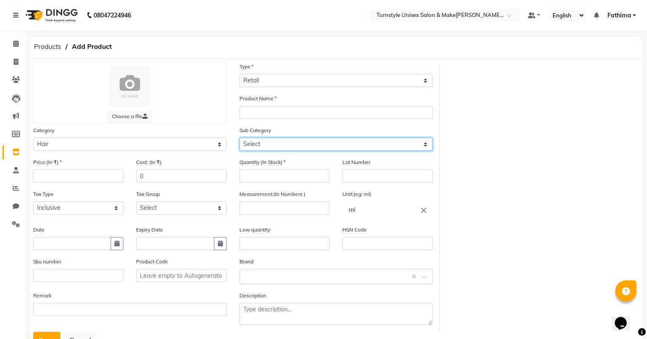
click at [265, 147] on select "Select Shampoo Conditioner Cream Mask Oil Serum Color Appliances Treatment Styl…" at bounding box center [335, 144] width 193 height 13
select select "1101"
click at [239, 139] on select "Select Shampoo Conditioner Cream Mask Oil Serum Color Appliances Treatment Styl…" at bounding box center [335, 144] width 193 height 13
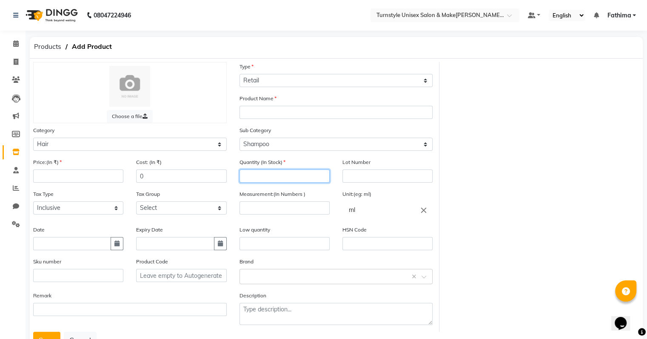
click at [253, 179] on input "number" at bounding box center [284, 176] width 90 height 13
type input "2"
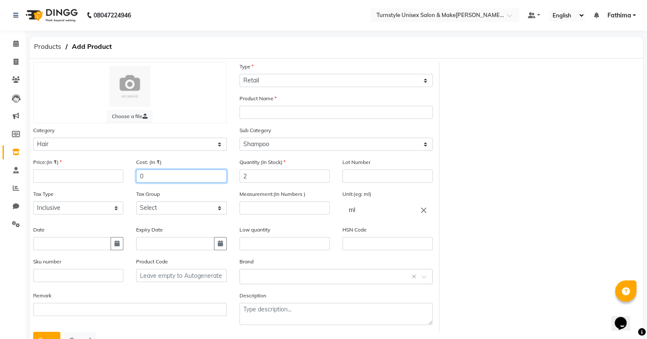
click at [188, 180] on input "0" at bounding box center [181, 176] width 90 height 13
type input "790"
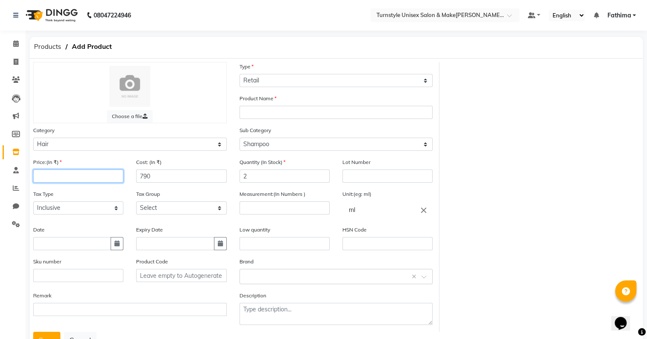
click at [100, 179] on input "number" at bounding box center [78, 176] width 90 height 13
type input "790"
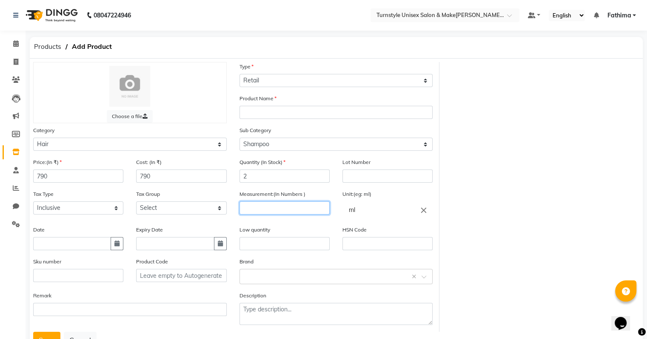
click at [316, 212] on input "number" at bounding box center [284, 208] width 90 height 13
click at [360, 210] on input "ml" at bounding box center [387, 210] width 90 height 17
click at [289, 210] on div at bounding box center [323, 169] width 647 height 339
click at [289, 210] on input "number" at bounding box center [284, 208] width 90 height 13
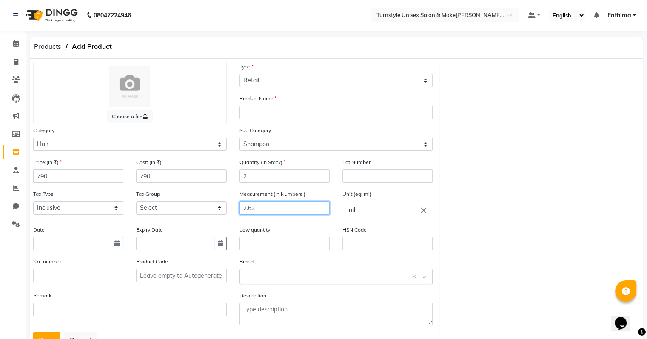
scroll to position [37, 0]
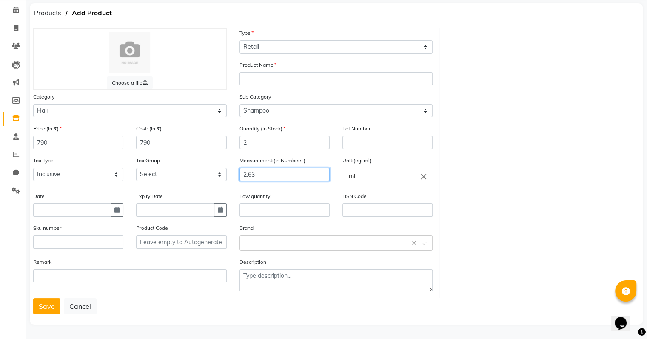
type input "2.63"
click at [175, 242] on input "text" at bounding box center [181, 242] width 90 height 13
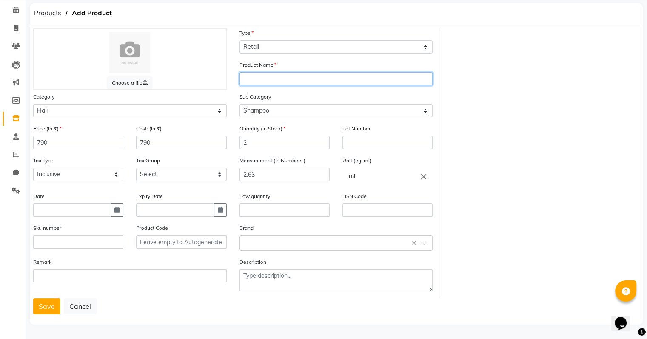
click at [274, 78] on input "text" at bounding box center [335, 78] width 193 height 13
type input "vitomino color"
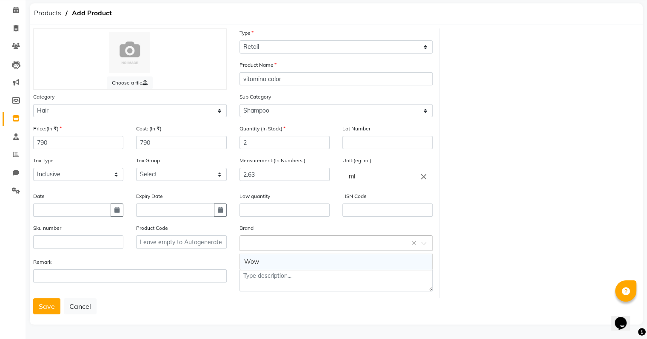
click at [292, 242] on input "text" at bounding box center [327, 242] width 167 height 9
type input "loreal"
click at [293, 245] on input "loreal" at bounding box center [327, 242] width 167 height 9
click at [282, 309] on div "Save Cancel" at bounding box center [336, 307] width 606 height 16
click at [424, 245] on span at bounding box center [426, 246] width 11 height 9
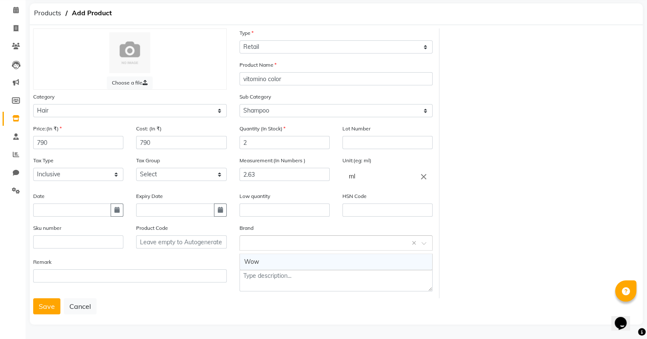
click at [401, 254] on div "Wow" at bounding box center [336, 262] width 193 height 16
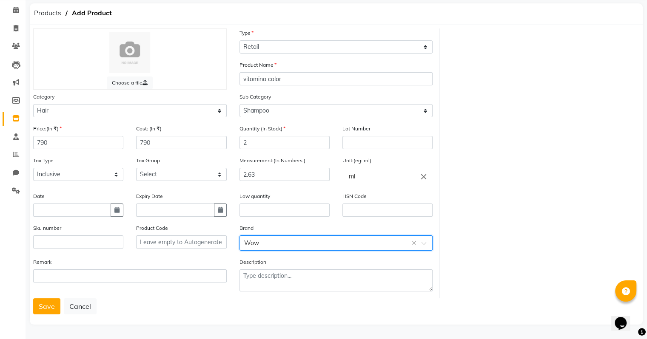
click at [322, 243] on input "text" at bounding box center [327, 242] width 167 height 9
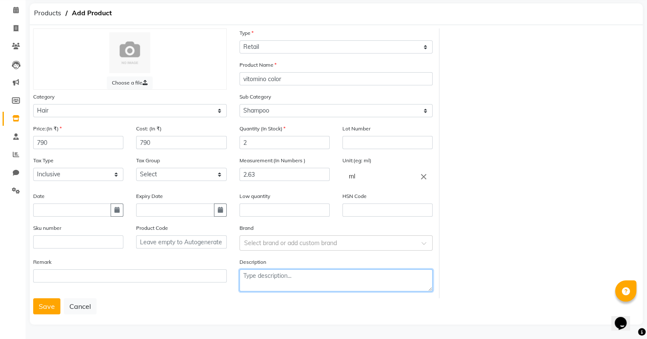
click at [318, 279] on textarea at bounding box center [335, 281] width 193 height 22
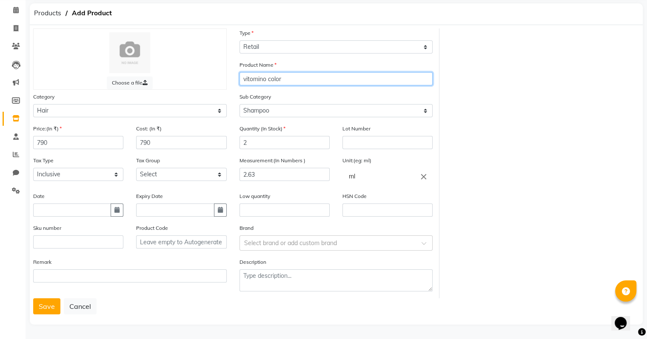
click at [286, 79] on input "vitomino color" at bounding box center [335, 78] width 193 height 13
click at [242, 74] on input "vitomino color" at bounding box center [335, 78] width 193 height 13
type input "Loreal vitomino color"
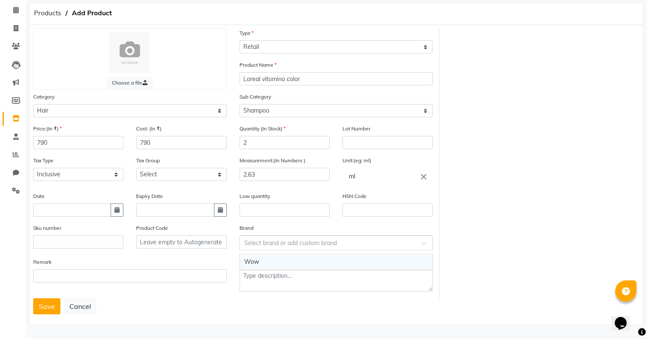
click at [324, 246] on input "text" at bounding box center [327, 242] width 167 height 9
click at [333, 246] on input "text" at bounding box center [327, 242] width 167 height 9
click at [170, 113] on select "Select Hair Skin Makeup Personal Care Applian[PERSON_NAME]eard Waxing Disposabl…" at bounding box center [129, 110] width 193 height 13
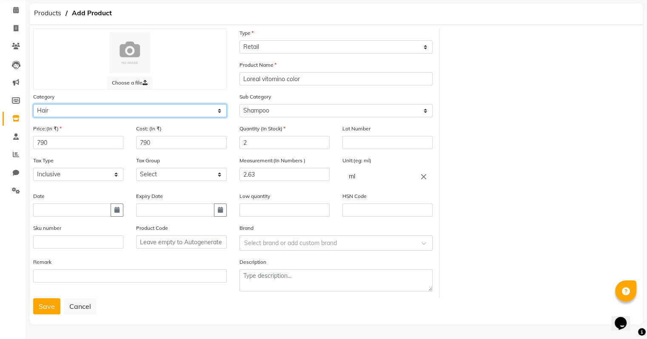
select select "1650"
click at [33, 104] on select "Select Hair Skin Makeup Personal Care Applian[PERSON_NAME]eard Waxing Disposabl…" at bounding box center [129, 110] width 193 height 13
select select
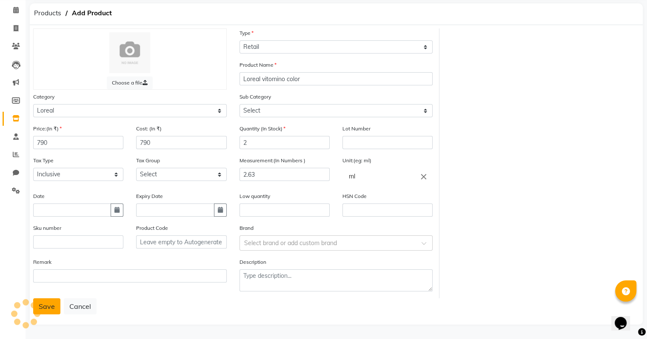
click at [47, 304] on button "Save" at bounding box center [46, 307] width 27 height 16
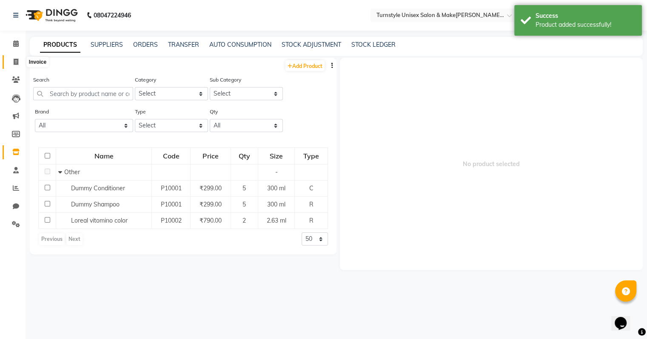
click at [14, 63] on icon at bounding box center [16, 62] width 5 height 6
select select "9091"
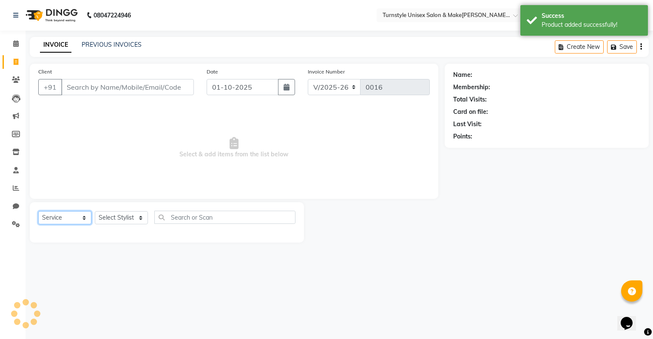
click at [69, 220] on select "Select Service Product Membership Package Voucher Prepaid Gift Card" at bounding box center [64, 217] width 53 height 13
select select "product"
click at [38, 212] on select "Select Service Product Membership Package Voucher Prepaid Gift Card" at bounding box center [64, 217] width 53 height 13
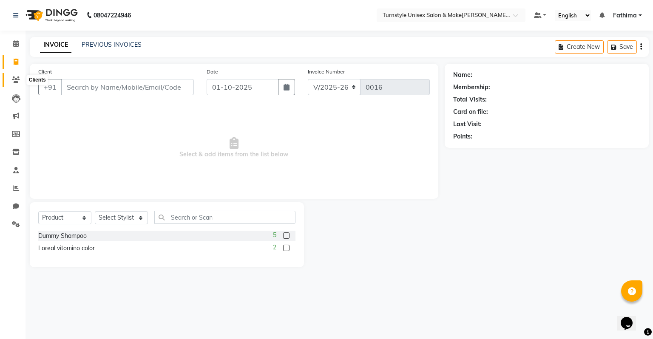
click at [14, 82] on icon at bounding box center [16, 80] width 8 height 6
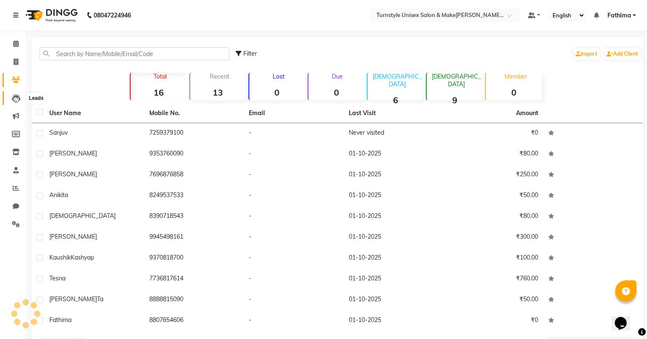
click at [20, 101] on span at bounding box center [16, 99] width 15 height 10
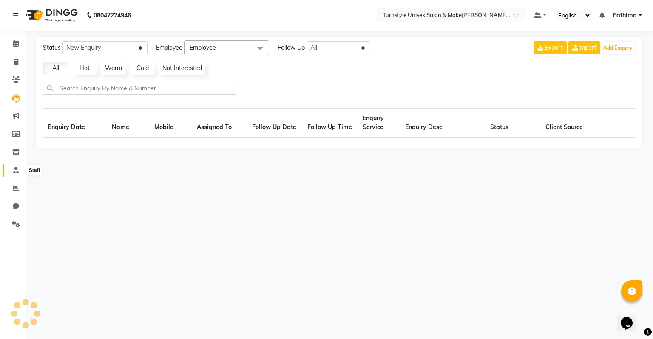
click at [17, 168] on icon at bounding box center [16, 170] width 6 height 6
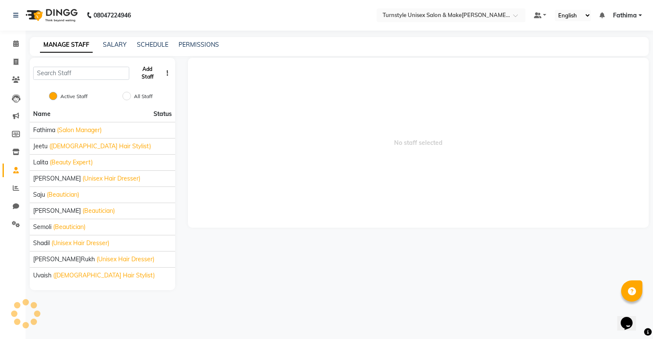
click at [147, 73] on button "Add Staff" at bounding box center [148, 73] width 30 height 22
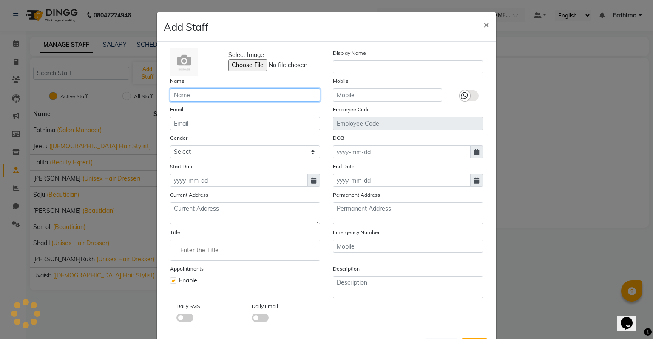
click at [211, 94] on input "text" at bounding box center [245, 94] width 150 height 13
click at [289, 93] on input "text" at bounding box center [245, 94] width 150 height 13
click at [479, 24] on button "×" at bounding box center [487, 24] width 20 height 24
checkbox input "false"
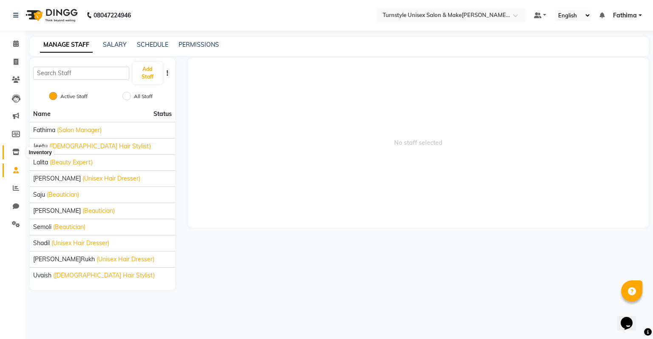
click at [20, 150] on span at bounding box center [16, 153] width 15 height 10
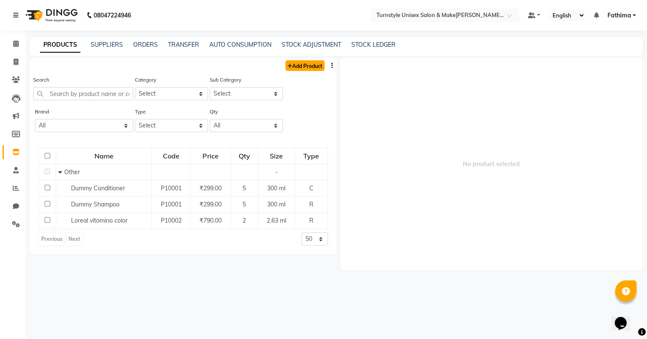
click at [306, 61] on link "Add Product" at bounding box center [304, 65] width 39 height 11
select select "true"
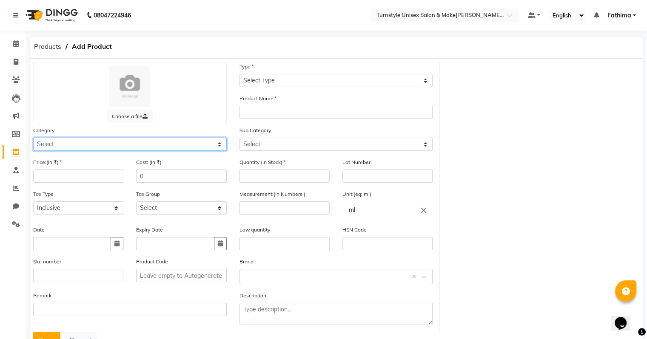
click at [80, 149] on select "Select Hair Skin Makeup Personal Care Applian[PERSON_NAME]eard Waxing Disposabl…" at bounding box center [129, 144] width 193 height 13
select select "1650"
click at [33, 139] on select "Select Hair Skin Makeup Personal Care Applian[PERSON_NAME]eard Waxing Disposabl…" at bounding box center [129, 144] width 193 height 13
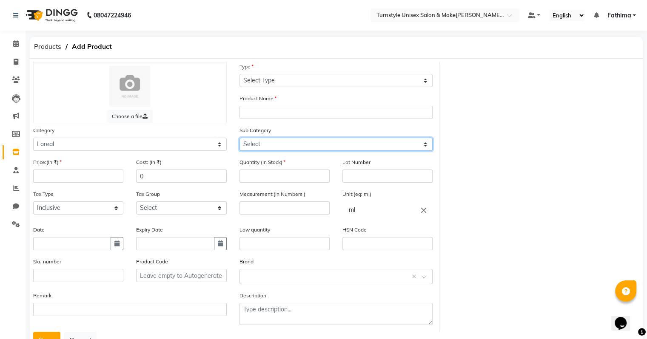
click at [273, 142] on select "Select Loreal Retail Loreal Salon Use Hair Colour Salon Use Matrix Salon Use Ma…" at bounding box center [335, 144] width 193 height 13
select select "1651"
click at [239, 139] on select "Select Loreal Retail Loreal Salon Use Hair Colour Salon Use Matrix Salon Use Ma…" at bounding box center [335, 144] width 193 height 13
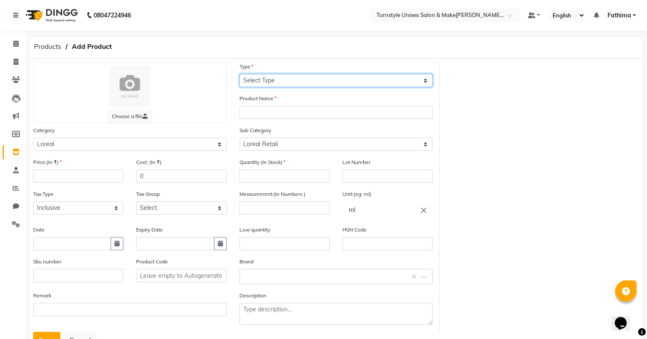
click at [288, 80] on select "Select Type Both Retail Consumable" at bounding box center [335, 80] width 193 height 13
select select "R"
click at [239, 74] on select "Select Type Both Retail Consumable" at bounding box center [335, 80] width 193 height 13
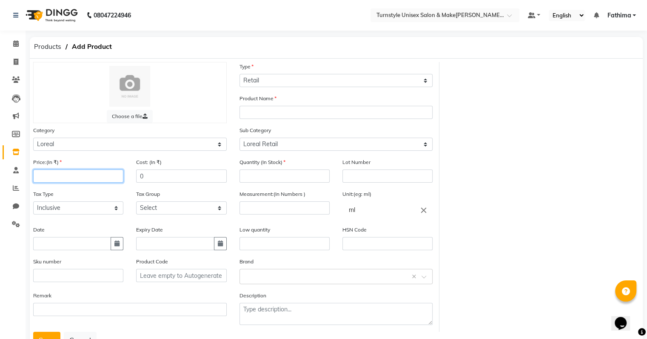
click at [87, 179] on input "number" at bounding box center [78, 176] width 90 height 13
type input "920"
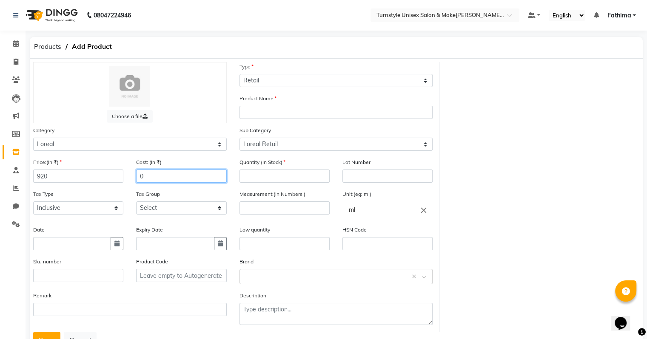
click at [155, 179] on input "0" at bounding box center [181, 176] width 90 height 13
type input "920"
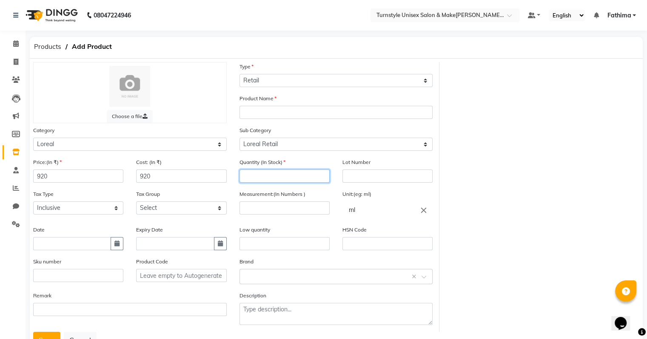
click at [270, 180] on input "number" at bounding box center [284, 176] width 90 height 13
type input "1"
click at [287, 202] on div "Measurement:(In Numbers )" at bounding box center [284, 202] width 90 height 25
click at [298, 204] on div "Measurement:(In Numbers )" at bounding box center [284, 202] width 90 height 25
click at [298, 205] on input "number" at bounding box center [284, 208] width 90 height 13
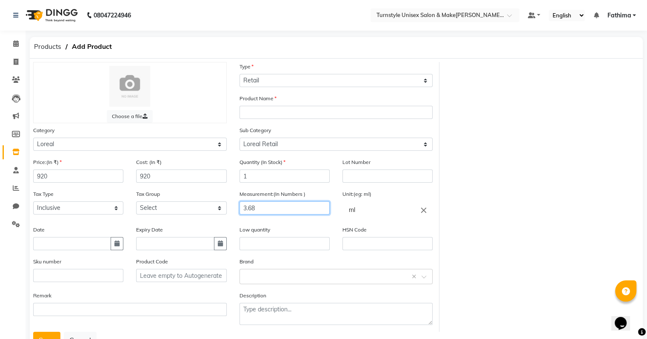
type input "3.68"
click at [333, 229] on div "Low quantity" at bounding box center [284, 241] width 103 height 32
click at [366, 213] on input "ml" at bounding box center [387, 210] width 90 height 17
click at [423, 212] on icon "close" at bounding box center [423, 209] width 9 height 9
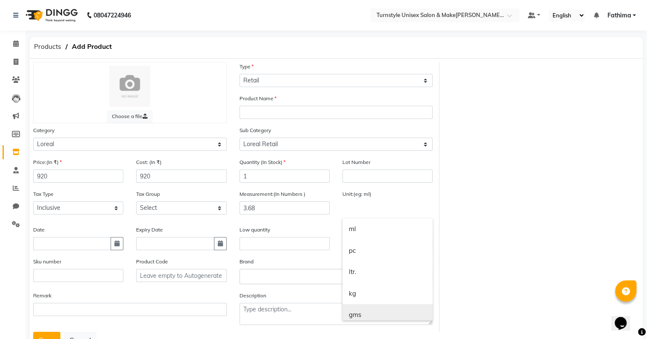
click at [396, 313] on link "gms" at bounding box center [387, 315] width 90 height 22
type input "gms"
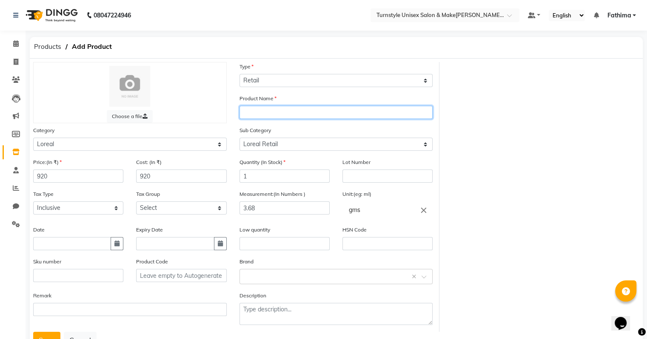
click at [287, 111] on input "text" at bounding box center [335, 112] width 193 height 13
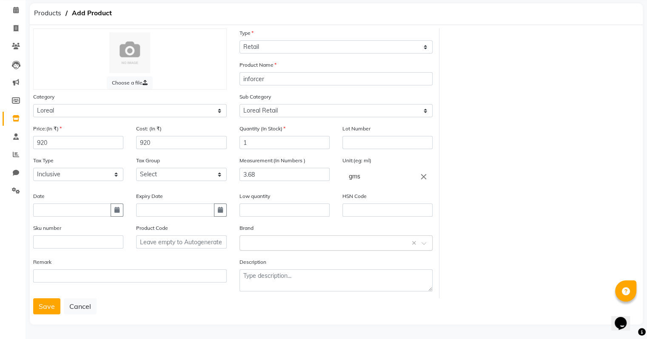
click at [285, 241] on input "text" at bounding box center [327, 242] width 167 height 9
click at [285, 242] on input "text" at bounding box center [327, 242] width 167 height 9
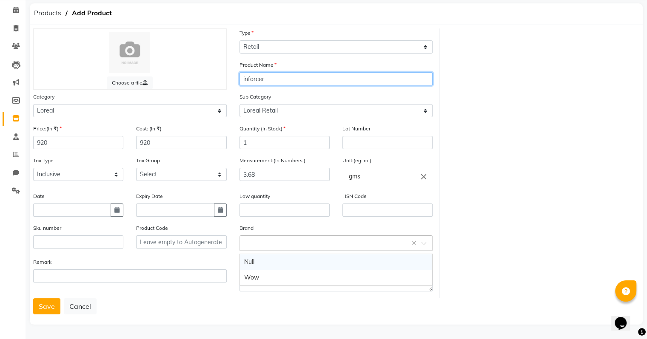
click at [298, 77] on input "inforcer" at bounding box center [335, 78] width 193 height 13
type input "inforcer Mask"
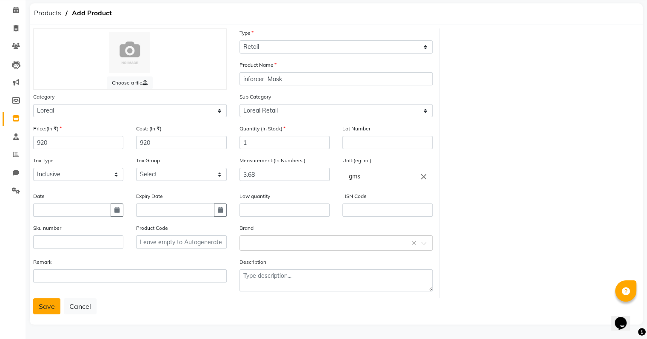
click at [37, 311] on button "Save" at bounding box center [46, 307] width 27 height 16
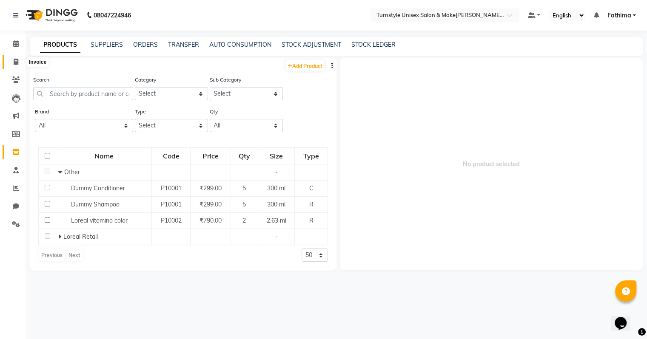
click at [20, 66] on span at bounding box center [16, 62] width 15 height 10
select select "9091"
select select "service"
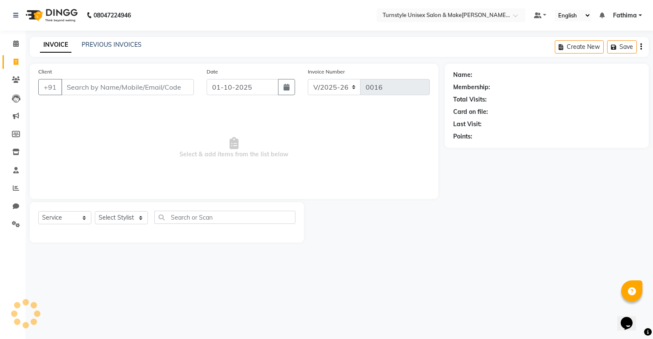
click at [108, 85] on input "Client" at bounding box center [127, 87] width 133 height 16
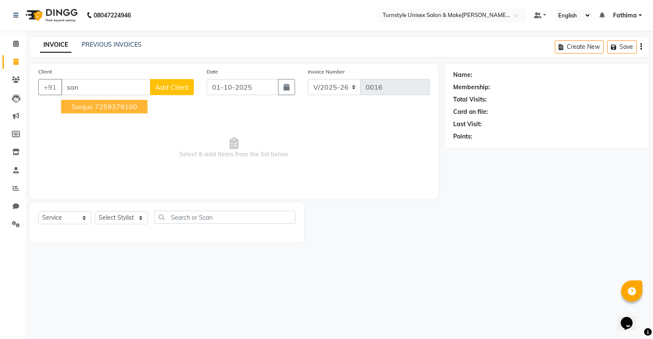
click at [90, 85] on input "san" at bounding box center [105, 87] width 89 height 16
type input "s"
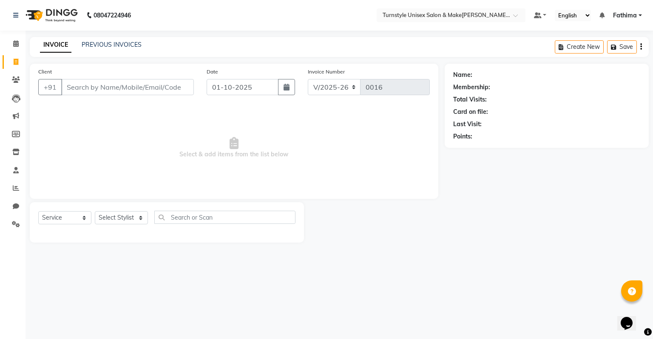
click at [90, 85] on input "Client" at bounding box center [127, 87] width 133 height 16
type input "9131533504"
click at [181, 93] on button "Add Client" at bounding box center [172, 87] width 44 height 16
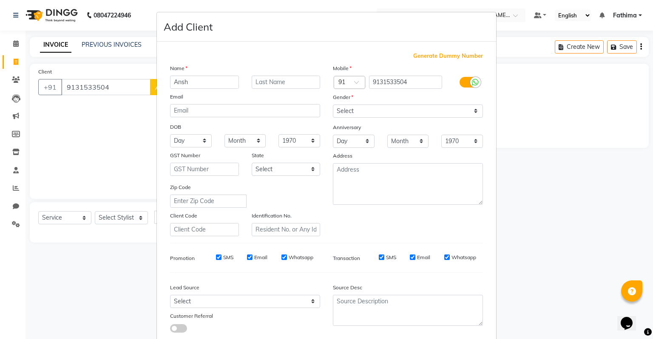
type input "Ansh"
click at [349, 110] on select "Select [DEMOGRAPHIC_DATA] [DEMOGRAPHIC_DATA] Other Prefer Not To Say" at bounding box center [408, 111] width 150 height 13
select select "[DEMOGRAPHIC_DATA]"
click at [333, 105] on select "Select [DEMOGRAPHIC_DATA] [DEMOGRAPHIC_DATA] Other Prefer Not To Say" at bounding box center [408, 111] width 150 height 13
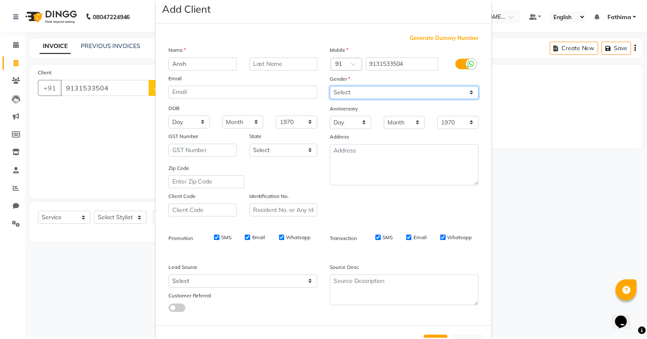
scroll to position [57, 0]
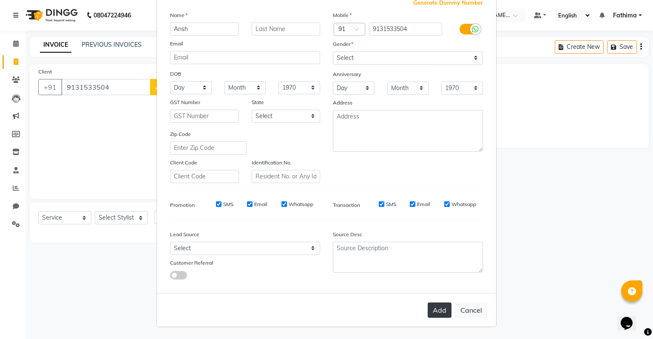
click at [439, 310] on button "Add" at bounding box center [440, 310] width 24 height 15
select select
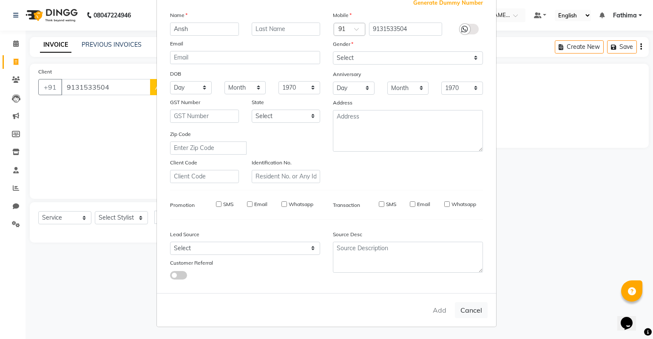
select select
checkbox input "false"
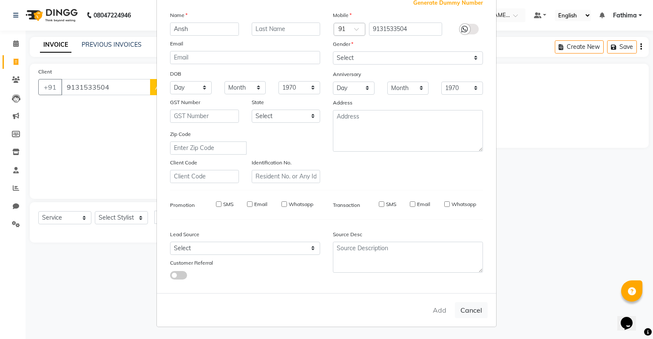
checkbox input "false"
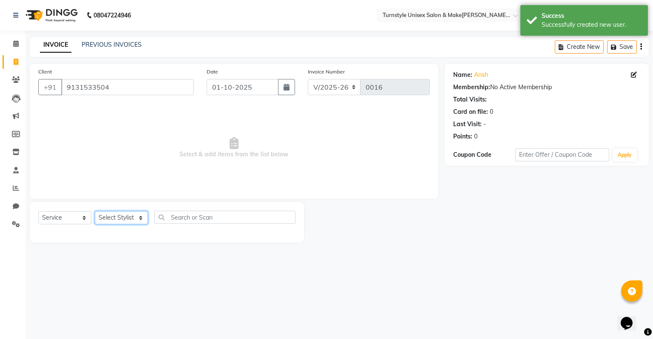
click at [132, 216] on select "Select Stylist [PERSON_NAME] [PERSON_NAME] [PERSON_NAME] [PERSON_NAME] [PERSON_…" at bounding box center [121, 217] width 53 height 13
select select "93346"
click at [95, 212] on select "Select Stylist [PERSON_NAME] [PERSON_NAME] [PERSON_NAME] [PERSON_NAME] [PERSON_…" at bounding box center [121, 217] width 53 height 13
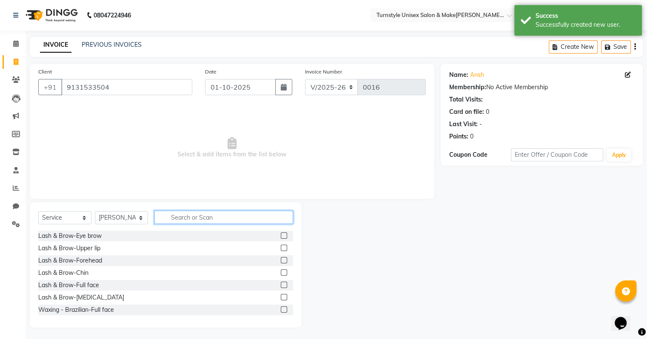
click at [176, 221] on input "text" at bounding box center [223, 217] width 139 height 13
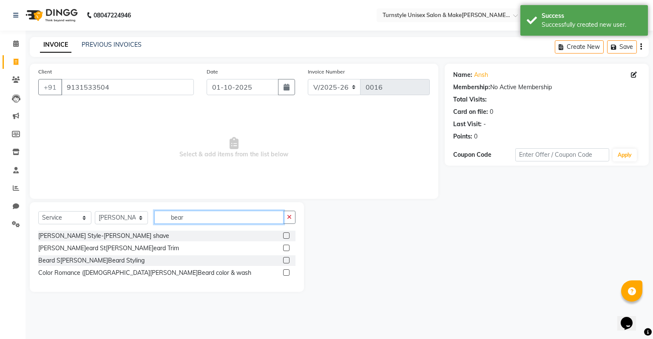
type input "bear"
click at [285, 238] on label at bounding box center [286, 236] width 6 height 6
click at [285, 238] on input "checkbox" at bounding box center [286, 236] width 6 height 6
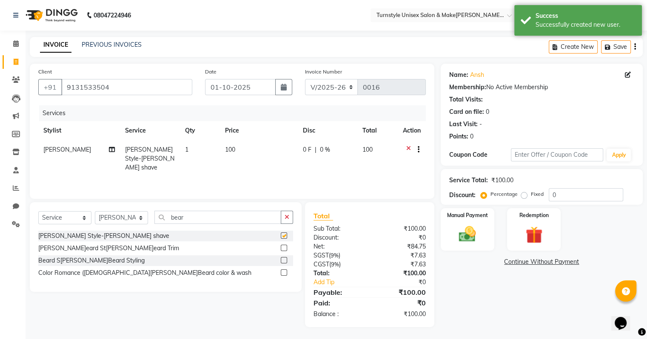
checkbox input "false"
click at [478, 231] on img at bounding box center [467, 235] width 28 height 20
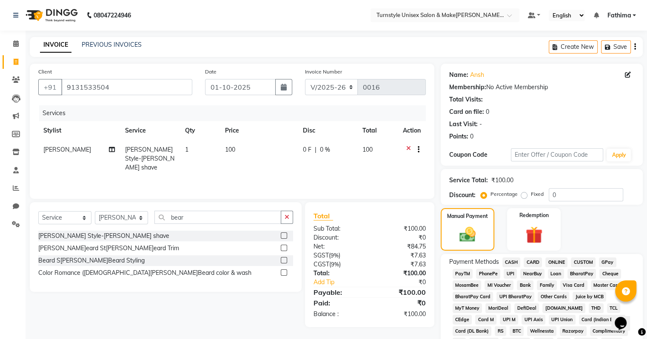
click at [509, 277] on span "UPI" at bounding box center [510, 274] width 13 height 10
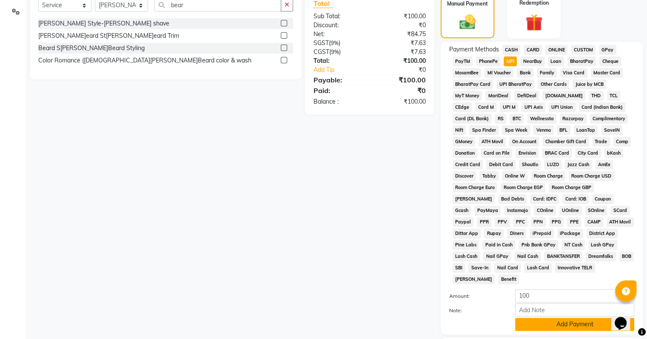
click at [540, 318] on button "Add Payment" at bounding box center [574, 324] width 119 height 13
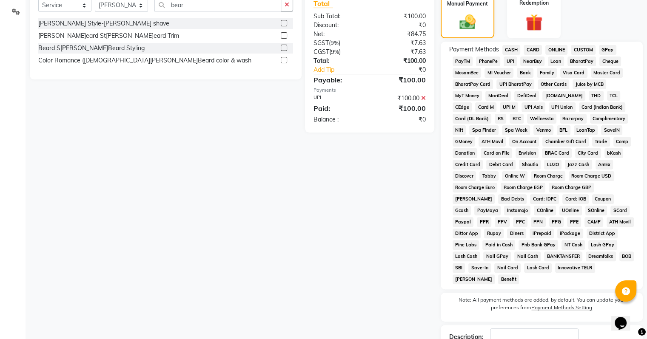
scroll to position [268, 0]
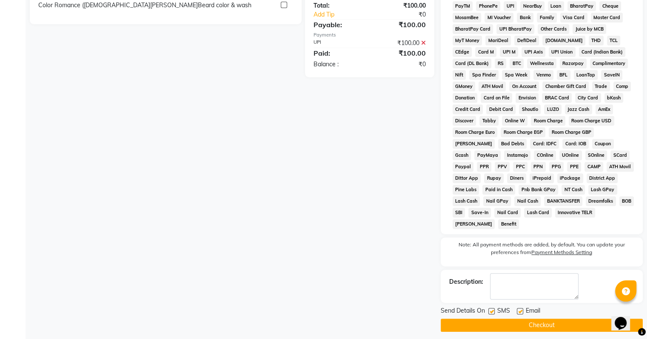
click at [520, 308] on label at bounding box center [520, 311] width 6 height 6
click at [520, 309] on input "checkbox" at bounding box center [520, 312] width 6 height 6
checkbox input "false"
click at [522, 320] on button "Checkout" at bounding box center [542, 325] width 202 height 13
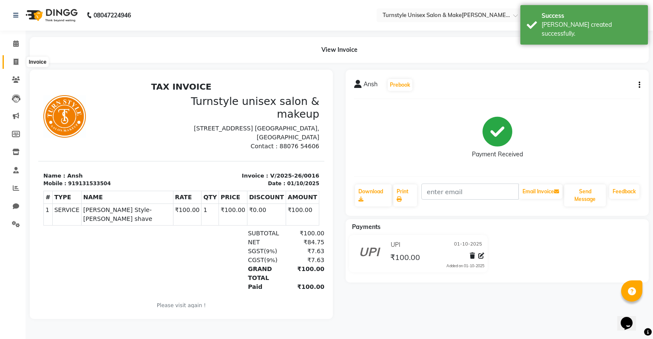
click at [19, 60] on span at bounding box center [16, 62] width 15 height 10
select select "service"
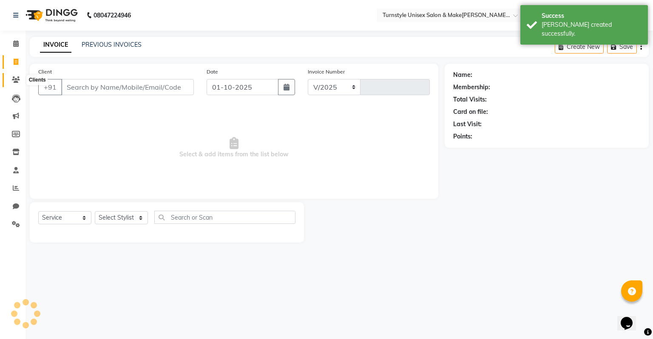
select select "9091"
type input "0017"
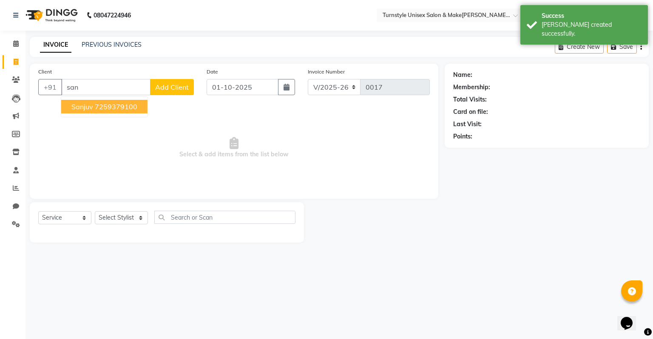
click at [71, 105] on span "Sanjuv" at bounding box center [82, 106] width 22 height 9
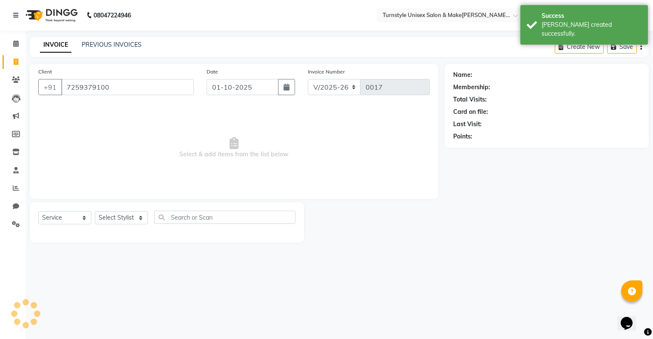
type input "7259379100"
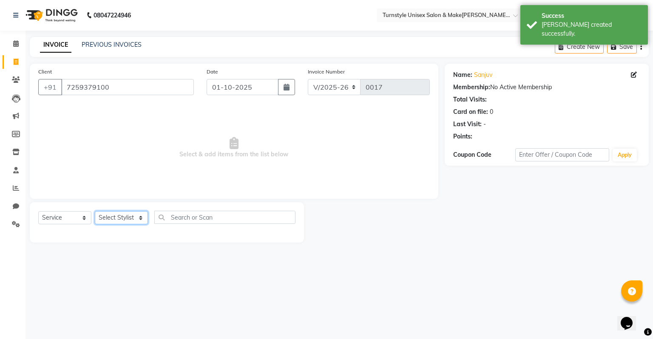
click at [128, 218] on select "Select Stylist [PERSON_NAME] [PERSON_NAME] [PERSON_NAME] [PERSON_NAME] [PERSON_…" at bounding box center [121, 217] width 53 height 13
click at [74, 220] on select "Select Service Product Membership Package Voucher Prepaid Gift Card" at bounding box center [64, 217] width 53 height 13
select select "product"
click at [38, 212] on select "Select Service Product Membership Package Voucher Prepaid Gift Card" at bounding box center [64, 217] width 53 height 13
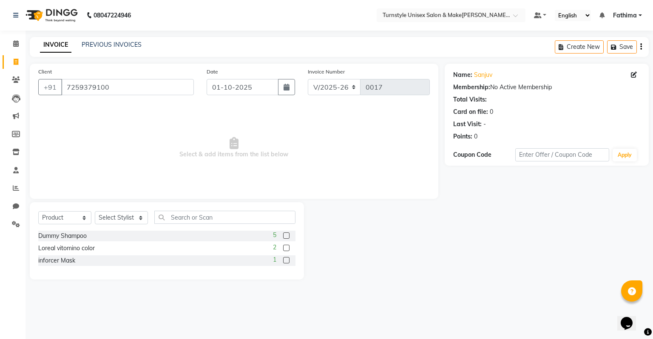
click at [286, 248] on label at bounding box center [286, 248] width 6 height 6
click at [286, 248] on input "checkbox" at bounding box center [286, 249] width 6 height 6
checkbox input "false"
click at [286, 260] on label at bounding box center [286, 260] width 6 height 6
click at [286, 260] on input "checkbox" at bounding box center [286, 261] width 6 height 6
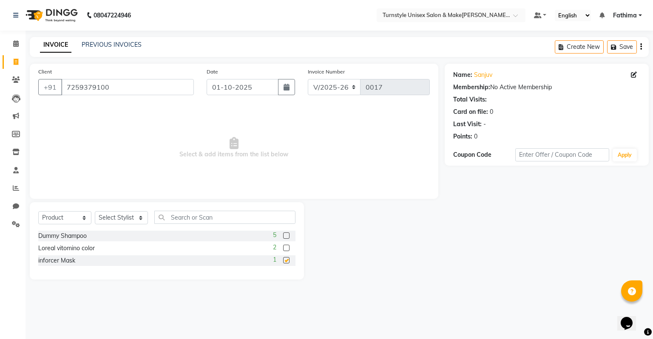
checkbox input "false"
click at [122, 222] on select "Select Stylist [PERSON_NAME] [PERSON_NAME] [PERSON_NAME] [PERSON_NAME] [PERSON_…" at bounding box center [121, 217] width 53 height 13
select select "93345"
click at [95, 212] on select "Select Stylist [PERSON_NAME] [PERSON_NAME] [PERSON_NAME] [PERSON_NAME] [PERSON_…" at bounding box center [121, 217] width 53 height 13
click at [288, 248] on label at bounding box center [286, 248] width 6 height 6
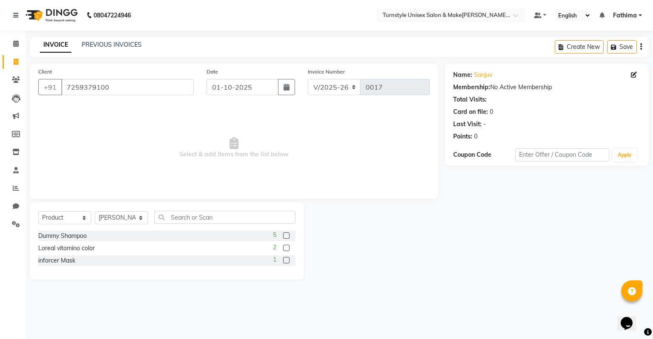
click at [288, 248] on input "checkbox" at bounding box center [286, 249] width 6 height 6
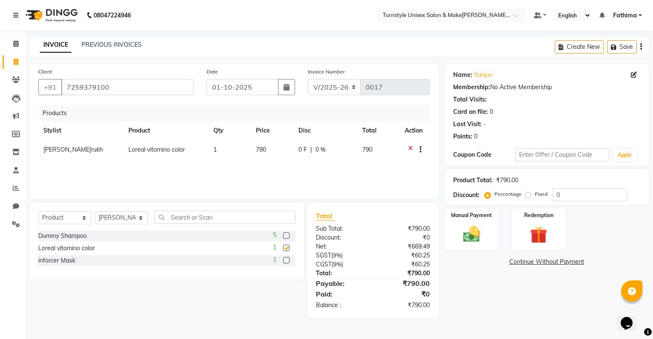
checkbox input "false"
click at [288, 262] on label at bounding box center [286, 260] width 6 height 6
click at [288, 262] on input "checkbox" at bounding box center [286, 261] width 6 height 6
checkbox input "false"
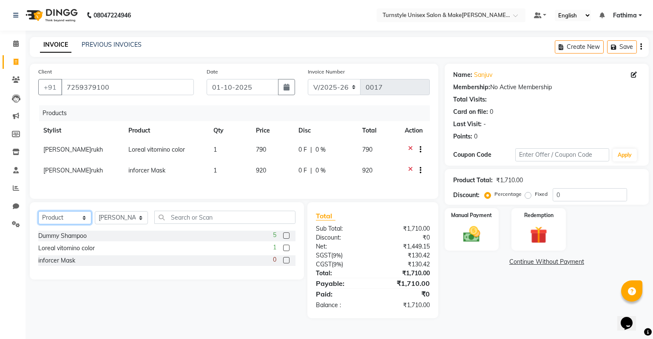
click at [78, 225] on select "Select Service Product Membership Package Voucher Prepaid Gift Card" at bounding box center [64, 217] width 53 height 13
select select "service"
click at [38, 217] on select "Select Service Product Membership Package Voucher Prepaid Gift Card" at bounding box center [64, 217] width 53 height 13
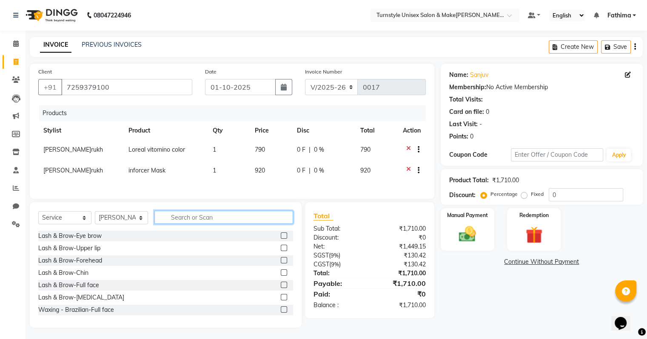
click at [165, 222] on input "text" at bounding box center [223, 217] width 139 height 13
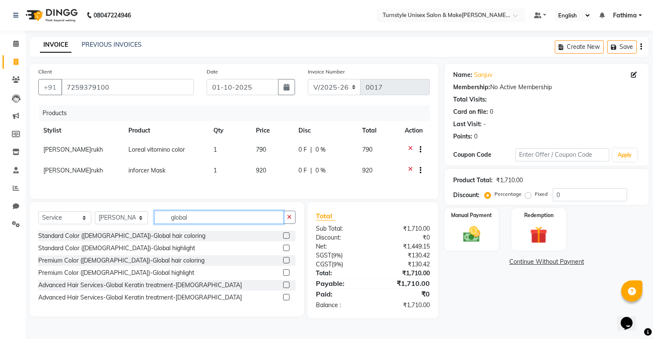
type input "global"
click at [287, 239] on label at bounding box center [286, 236] width 6 height 6
click at [287, 239] on input "checkbox" at bounding box center [286, 236] width 6 height 6
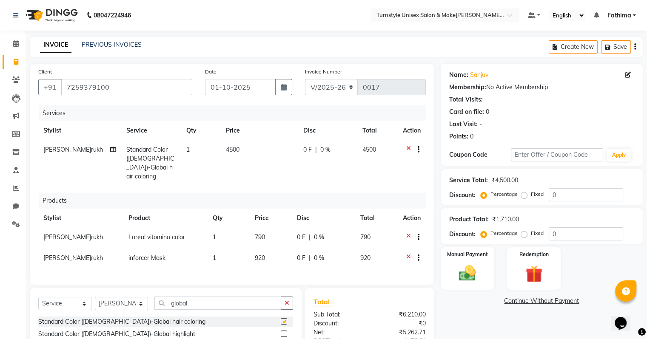
checkbox input "false"
click at [238, 145] on td "4500" at bounding box center [259, 163] width 77 height 46
select select "93345"
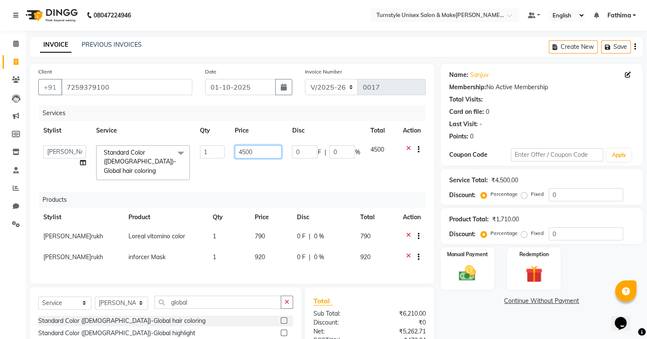
click at [272, 154] on input "4500" at bounding box center [258, 151] width 47 height 13
type input "4"
type input "3500"
click at [274, 168] on td "3500" at bounding box center [258, 162] width 57 height 45
select select "93345"
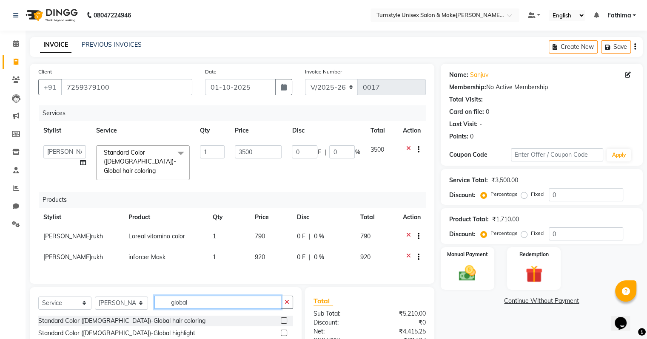
click at [191, 302] on input "global" at bounding box center [217, 302] width 127 height 13
type input "g"
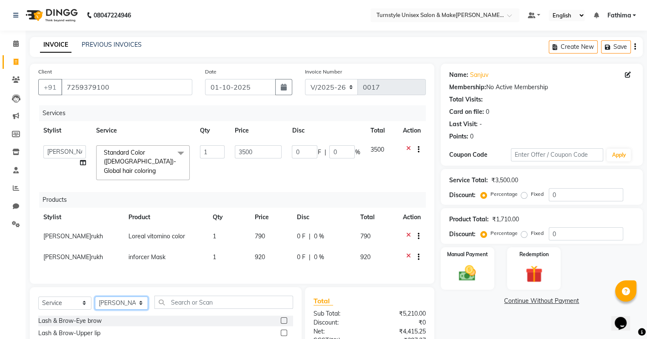
click at [134, 301] on select "Select Stylist [PERSON_NAME] [PERSON_NAME] [PERSON_NAME] [PERSON_NAME] [PERSON_…" at bounding box center [121, 303] width 53 height 13
select select "93347"
click at [95, 297] on select "Select Stylist [PERSON_NAME] [PERSON_NAME] [PERSON_NAME] [PERSON_NAME] [PERSON_…" at bounding box center [121, 303] width 53 height 13
click at [179, 303] on input "text" at bounding box center [223, 302] width 139 height 13
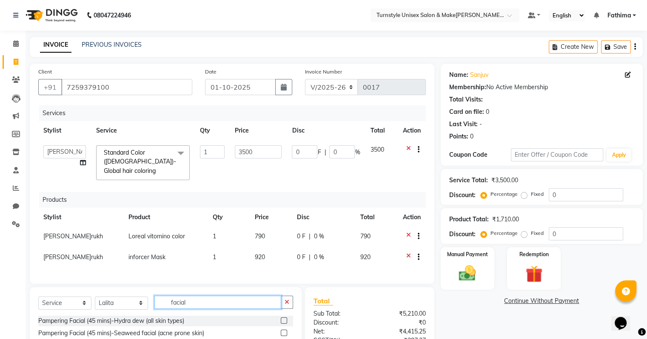
scroll to position [83, 0]
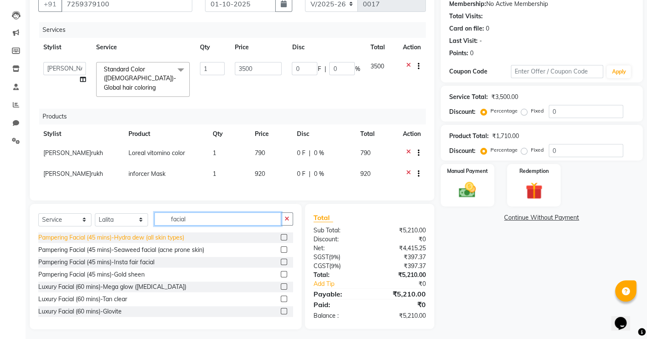
type input "facial"
click at [171, 238] on div "Pampering Facial (45 mins)-Hydra dew (all skin types)" at bounding box center [111, 237] width 146 height 9
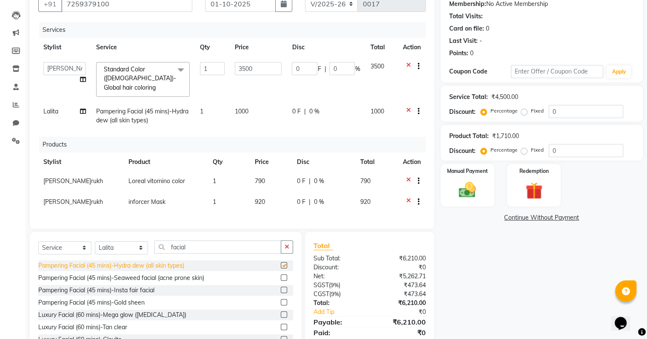
checkbox input "false"
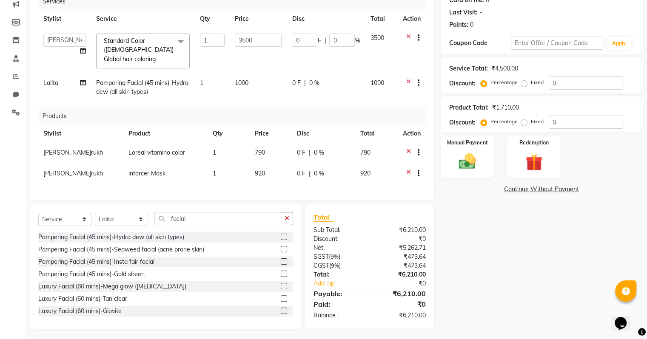
scroll to position [27, 0]
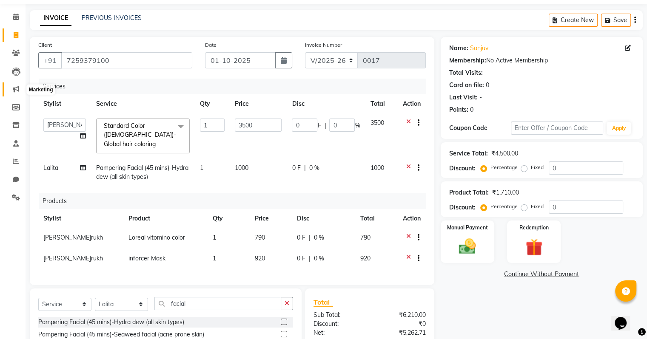
click at [15, 92] on icon at bounding box center [16, 89] width 6 height 6
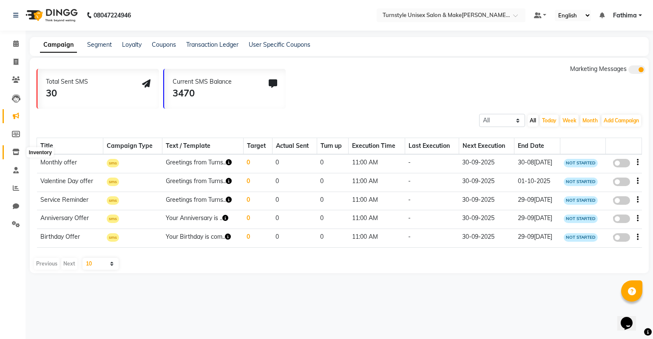
click at [14, 151] on icon at bounding box center [15, 152] width 7 height 6
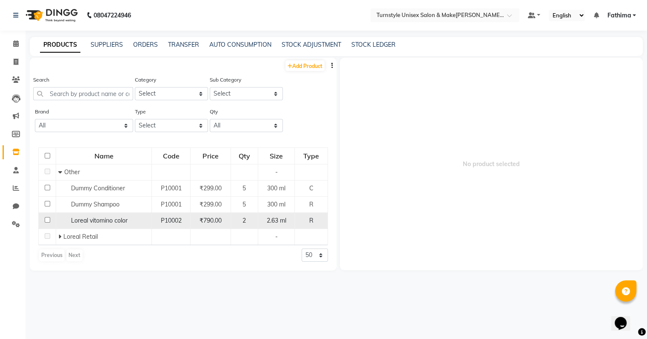
scroll to position [5, 0]
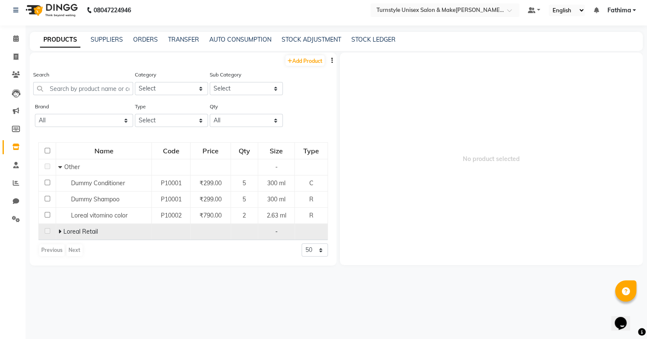
click at [89, 236] on span "Loreal Retail" at bounding box center [80, 232] width 34 height 8
click at [58, 232] on icon at bounding box center [59, 232] width 3 height 6
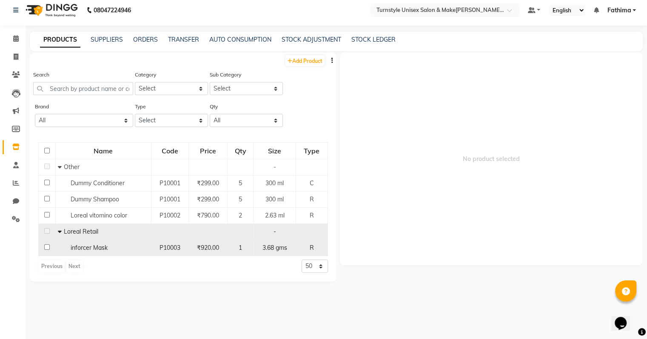
click at [292, 249] on div "3.68 gms" at bounding box center [274, 248] width 35 height 9
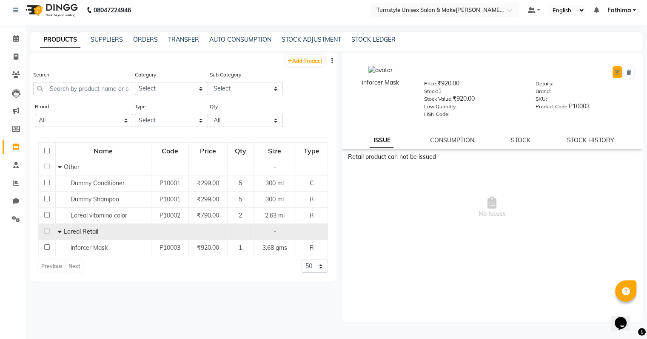
click at [616, 70] on icon at bounding box center [617, 72] width 5 height 5
select select "R"
select select "1650"
select select "true"
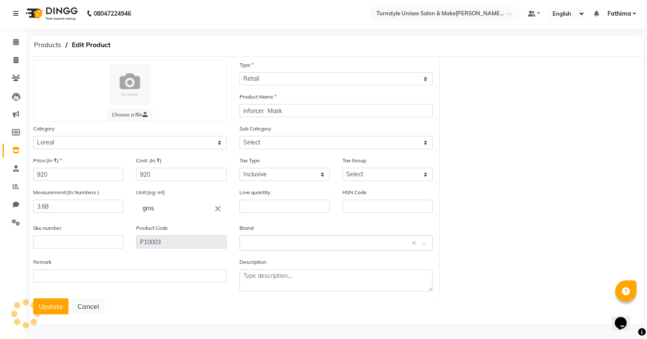
select select "1651"
click at [179, 173] on input "920" at bounding box center [181, 174] width 90 height 13
type input "9"
type input "880"
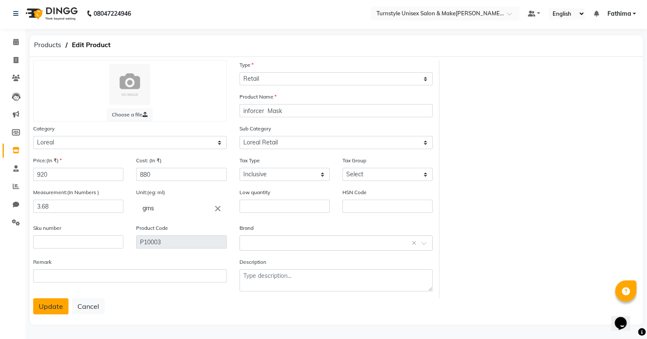
click at [46, 301] on button "Update" at bounding box center [50, 307] width 35 height 16
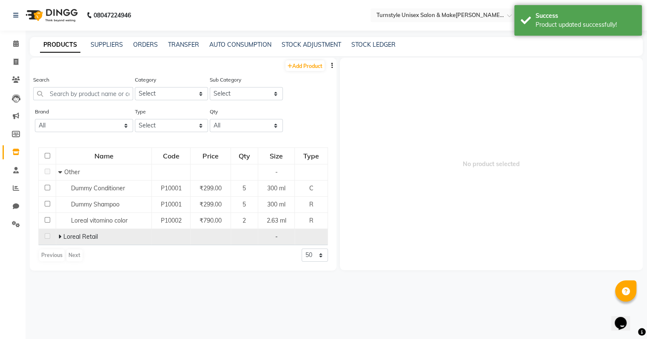
click at [88, 241] on span "Loreal Retail" at bounding box center [80, 237] width 34 height 8
click at [56, 239] on td "Loreal Retail" at bounding box center [104, 237] width 96 height 16
click at [60, 238] on icon at bounding box center [59, 237] width 3 height 6
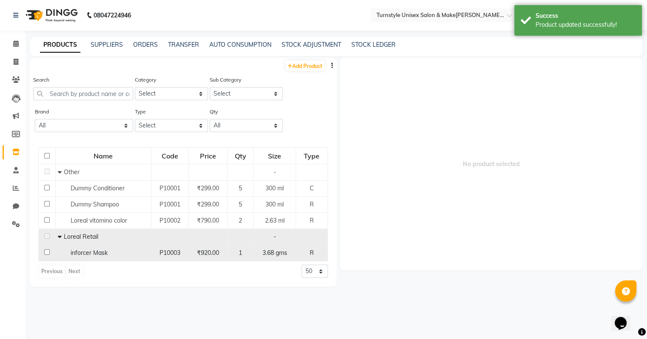
click at [267, 251] on span "3.68 gms" at bounding box center [274, 253] width 25 height 8
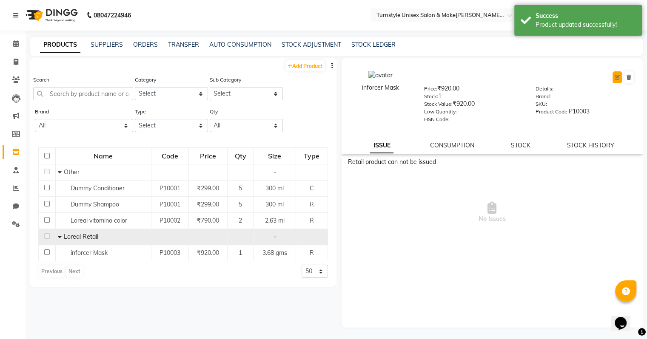
click at [617, 79] on icon at bounding box center [617, 77] width 5 height 5
select select "R"
select select "true"
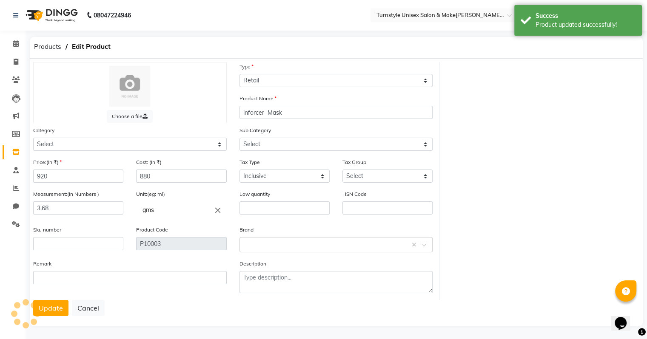
select select "1650"
select select "1651"
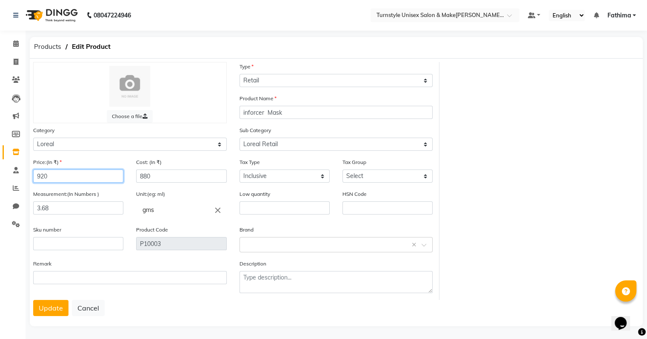
click at [85, 175] on input "920" at bounding box center [78, 176] width 90 height 13
type input "9"
type input "880"
click at [50, 309] on button "Update" at bounding box center [50, 308] width 35 height 16
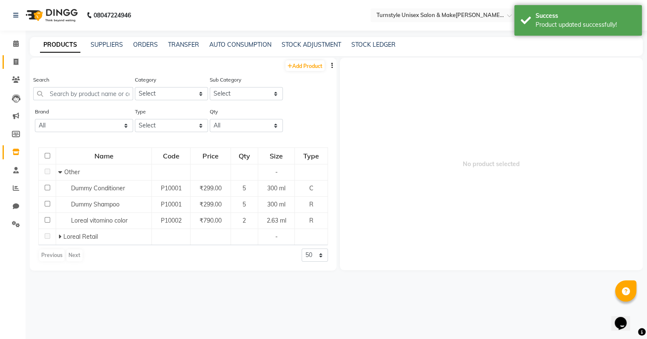
click at [13, 67] on link "Invoice" at bounding box center [13, 62] width 20 height 14
select select "service"
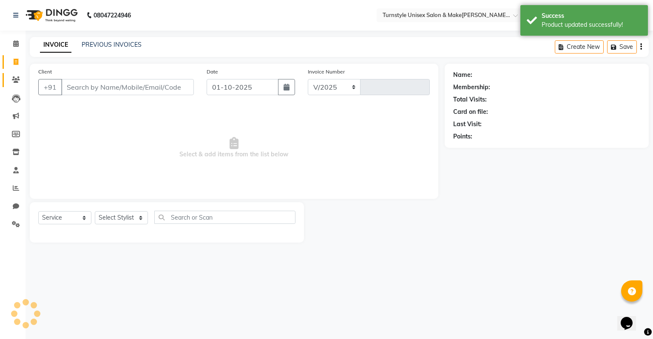
select select "9091"
type input "0017"
click at [117, 223] on select "Select Stylist [PERSON_NAME] [PERSON_NAME] [PERSON_NAME] [PERSON_NAME] [PERSON_…" at bounding box center [121, 217] width 53 height 13
click at [78, 217] on select "Select Service Product Membership Package Voucher Prepaid Gift Card" at bounding box center [64, 217] width 53 height 13
select select "product"
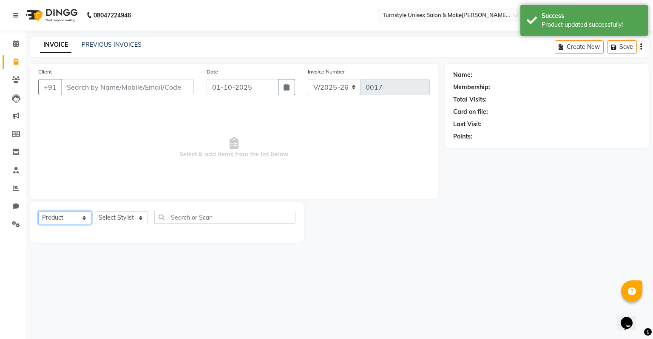
click at [38, 212] on select "Select Service Product Membership Package Voucher Prepaid Gift Card" at bounding box center [64, 217] width 53 height 13
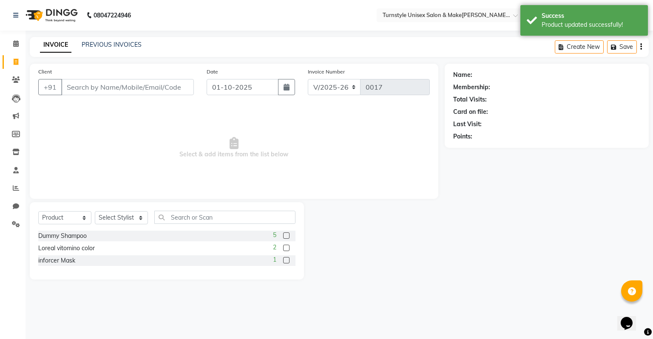
click at [286, 250] on label at bounding box center [286, 248] width 6 height 6
click at [286, 250] on input "checkbox" at bounding box center [286, 249] width 6 height 6
checkbox input "false"
click at [285, 262] on label at bounding box center [286, 260] width 6 height 6
click at [285, 262] on input "checkbox" at bounding box center [286, 261] width 6 height 6
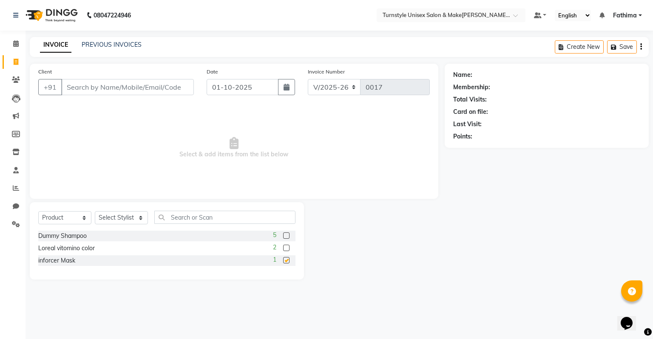
checkbox input "false"
click at [141, 219] on select "Select Stylist [PERSON_NAME] [PERSON_NAME] [PERSON_NAME] [PERSON_NAME] [PERSON_…" at bounding box center [121, 217] width 53 height 13
select select "93345"
click at [95, 212] on select "Select Stylist [PERSON_NAME] [PERSON_NAME] [PERSON_NAME] [PERSON_NAME] [PERSON_…" at bounding box center [121, 217] width 53 height 13
click at [285, 250] on label at bounding box center [286, 248] width 6 height 6
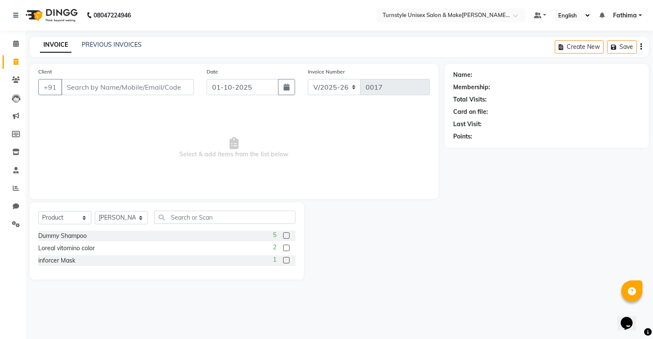
click at [285, 250] on input "checkbox" at bounding box center [286, 249] width 6 height 6
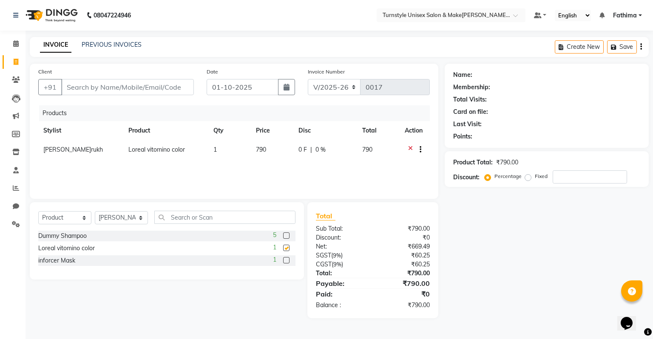
checkbox input "false"
click at [284, 261] on label at bounding box center [286, 260] width 6 height 6
click at [284, 261] on input "checkbox" at bounding box center [286, 261] width 6 height 6
checkbox input "false"
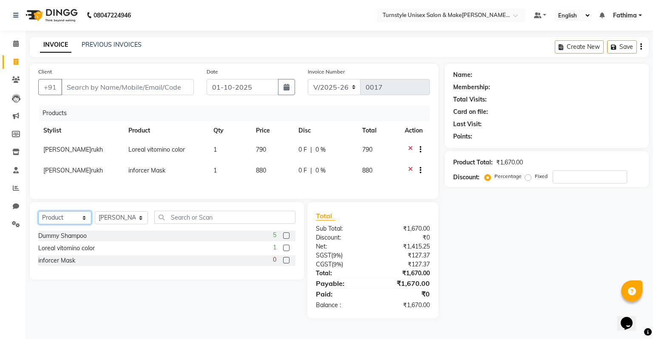
click at [85, 224] on select "Select Service Product Membership Package Voucher Prepaid Gift Card" at bounding box center [64, 217] width 53 height 13
select select "service"
click at [38, 217] on select "Select Service Product Membership Package Voucher Prepaid Gift Card" at bounding box center [64, 217] width 53 height 13
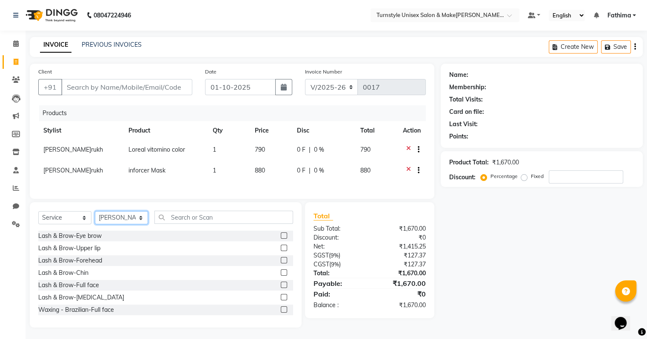
click at [138, 223] on select "Select Stylist [PERSON_NAME] [PERSON_NAME] [PERSON_NAME] [PERSON_NAME] [PERSON_…" at bounding box center [121, 217] width 53 height 13
click at [174, 222] on input "text" at bounding box center [223, 217] width 139 height 13
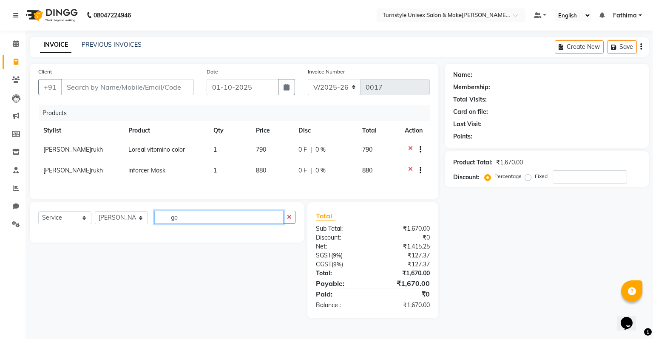
type input "g"
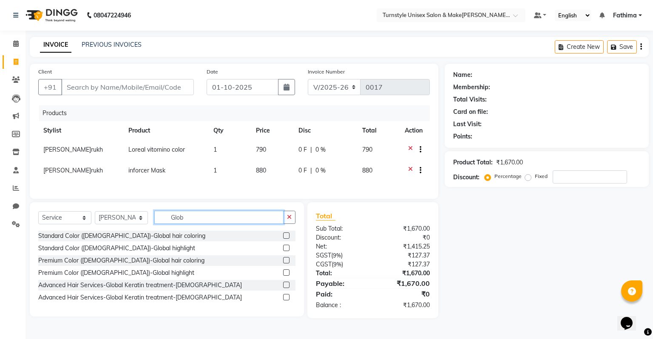
type input "Glob"
click at [286, 239] on label at bounding box center [286, 236] width 6 height 6
click at [286, 239] on input "checkbox" at bounding box center [286, 236] width 6 height 6
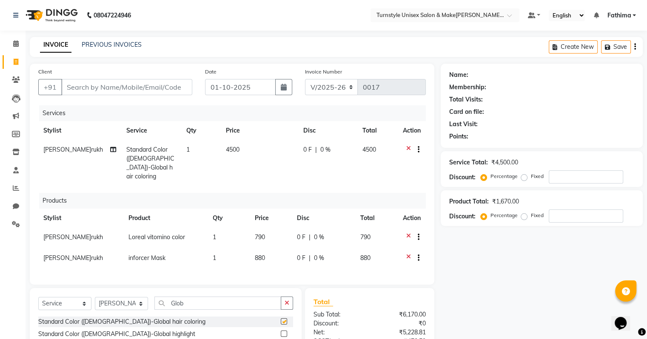
checkbox input "false"
click at [237, 147] on span "4500" at bounding box center [233, 150] width 14 height 8
select select "93345"
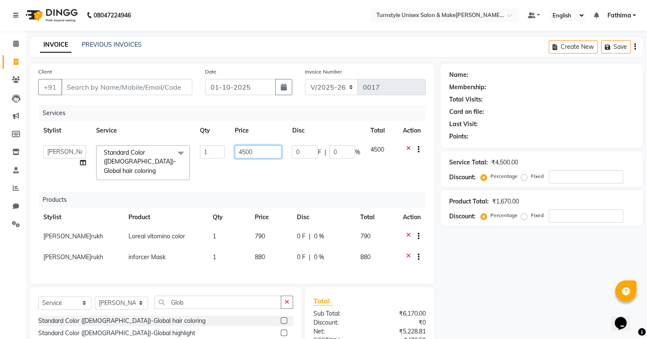
click at [255, 155] on input "4500" at bounding box center [258, 151] width 47 height 13
type input "4"
type input "3500"
click at [254, 165] on td "3500" at bounding box center [258, 162] width 57 height 45
select select "93345"
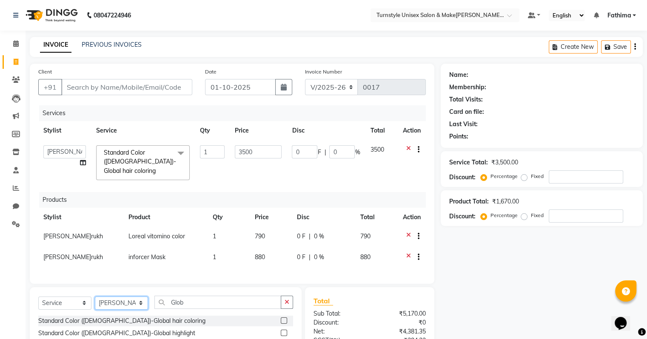
click at [109, 300] on select "Select Stylist [PERSON_NAME] [PERSON_NAME] [PERSON_NAME] [PERSON_NAME] [PERSON_…" at bounding box center [121, 303] width 53 height 13
select select "93347"
click at [95, 297] on select "Select Stylist [PERSON_NAME] [PERSON_NAME] [PERSON_NAME] [PERSON_NAME] [PERSON_…" at bounding box center [121, 303] width 53 height 13
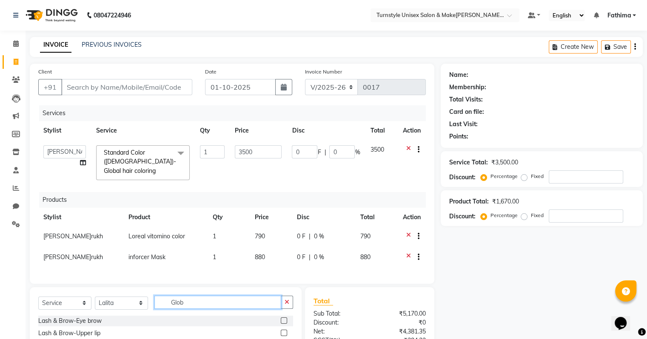
click at [185, 298] on input "Glob" at bounding box center [217, 302] width 127 height 13
type input "G"
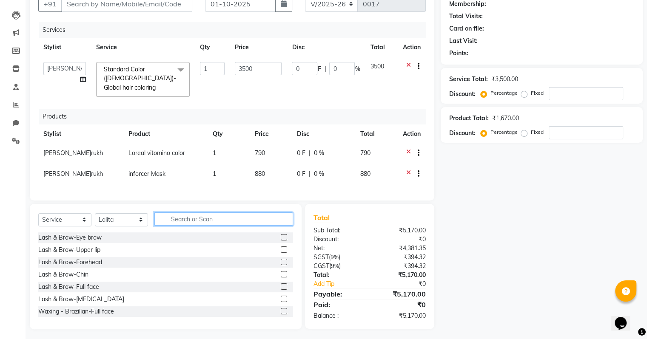
click at [185, 219] on input "text" at bounding box center [223, 219] width 139 height 13
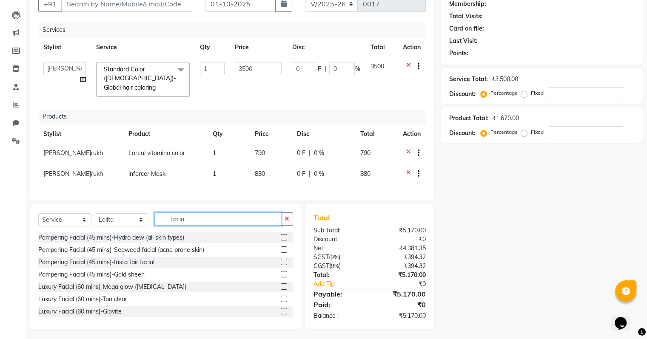
type input "facia"
click at [281, 238] on div at bounding box center [284, 238] width 6 height 9
click at [281, 237] on label at bounding box center [284, 237] width 6 height 6
click at [281, 237] on input "checkbox" at bounding box center [284, 238] width 6 height 6
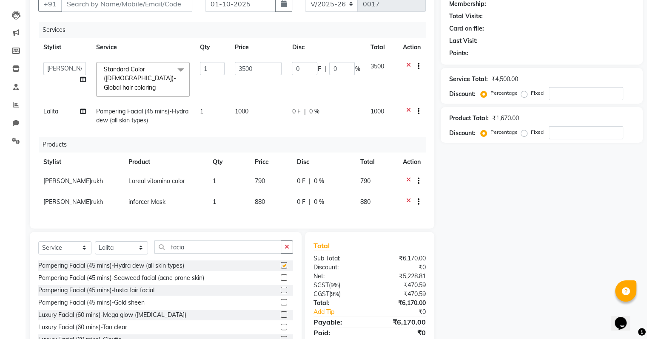
checkbox input "false"
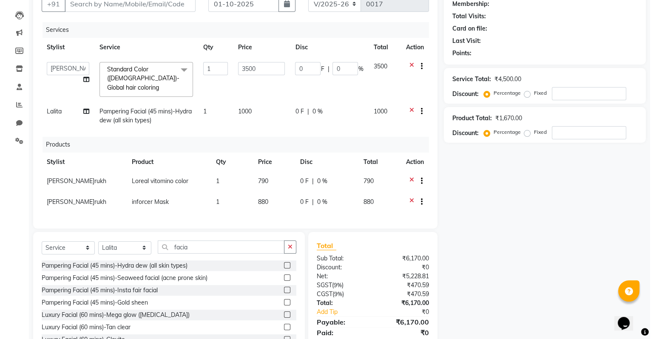
scroll to position [0, 0]
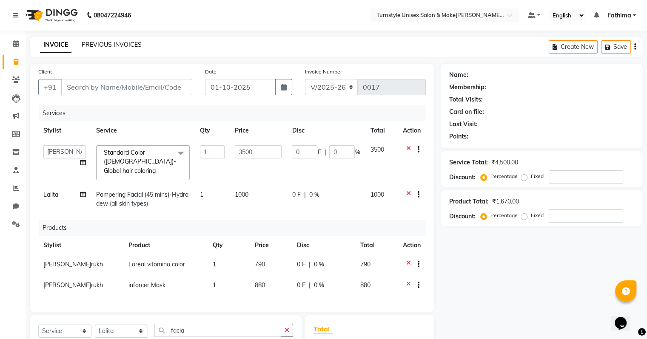
click at [121, 46] on link "PREVIOUS INVOICES" at bounding box center [112, 45] width 60 height 8
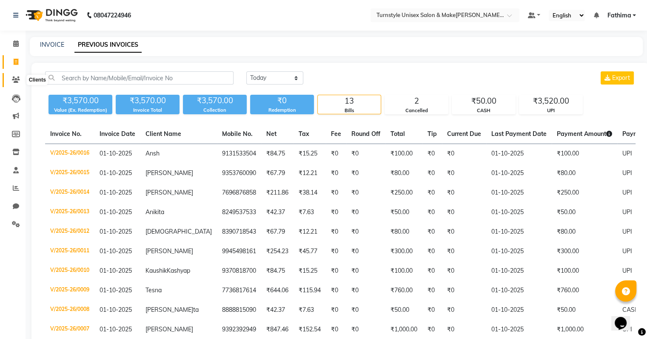
click at [12, 77] on icon at bounding box center [16, 80] width 8 height 6
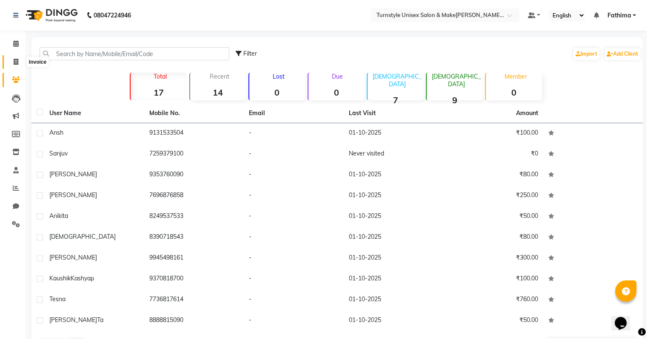
drag, startPoint x: 11, startPoint y: 60, endPoint x: 50, endPoint y: 60, distance: 38.3
click at [12, 60] on span at bounding box center [16, 62] width 15 height 10
select select "service"
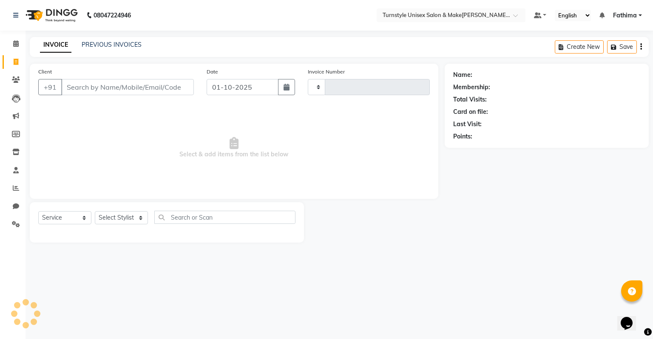
click at [86, 82] on input "Client" at bounding box center [127, 87] width 133 height 16
type input "91"
select select "9091"
type input "0017"
type input "9132460820"
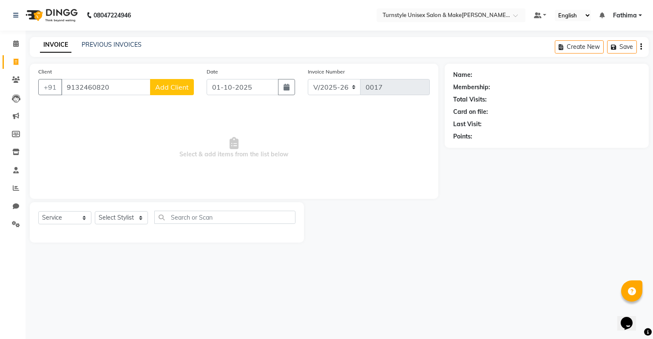
click at [185, 86] on span "Add Client" at bounding box center [172, 87] width 34 height 9
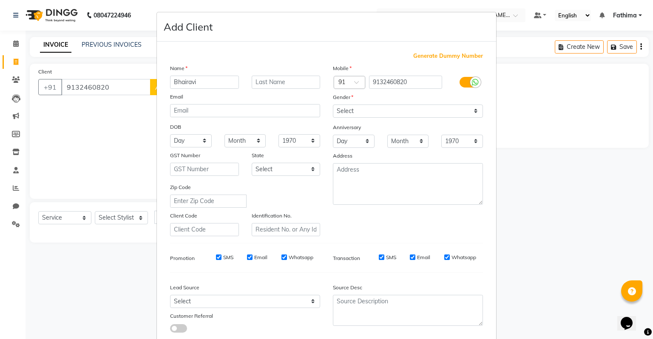
type input "Bhairavi"
click at [363, 116] on select "Select [DEMOGRAPHIC_DATA] [DEMOGRAPHIC_DATA] Other Prefer Not To Say" at bounding box center [408, 111] width 150 height 13
click at [333, 105] on select "Select [DEMOGRAPHIC_DATA] [DEMOGRAPHIC_DATA] Other Prefer Not To Say" at bounding box center [408, 111] width 150 height 13
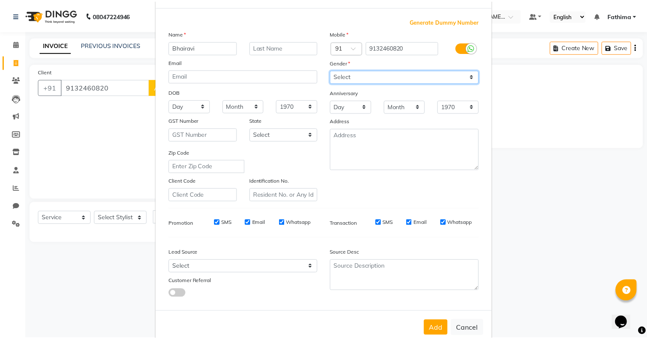
scroll to position [57, 0]
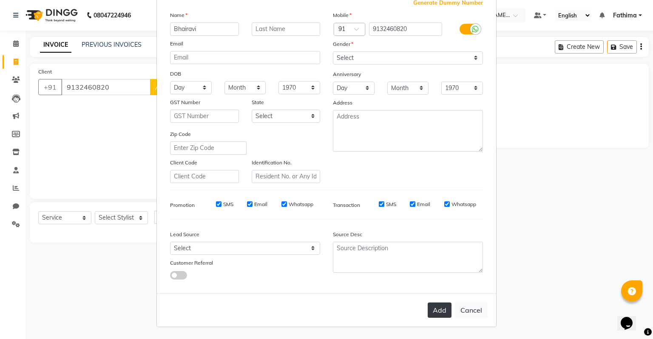
click at [434, 311] on button "Add" at bounding box center [440, 310] width 24 height 15
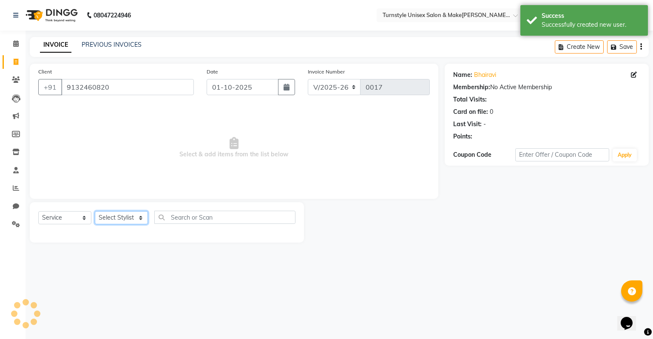
click at [127, 222] on select "Select Stylist [PERSON_NAME] [PERSON_NAME] [PERSON_NAME] [PERSON_NAME] [PERSON_…" at bounding box center [121, 217] width 53 height 13
click at [95, 212] on select "Select Stylist [PERSON_NAME] [PERSON_NAME] [PERSON_NAME] [PERSON_NAME] [PERSON_…" at bounding box center [121, 217] width 53 height 13
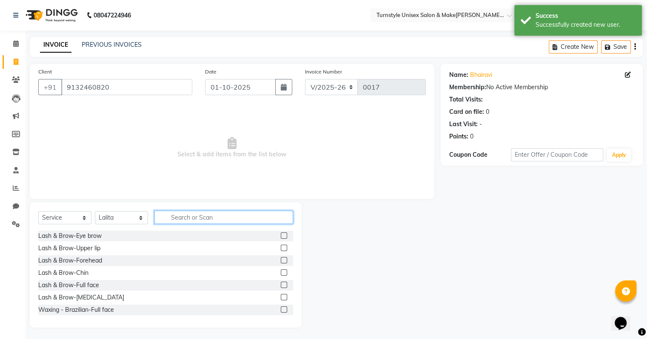
click at [180, 224] on input "text" at bounding box center [223, 217] width 139 height 13
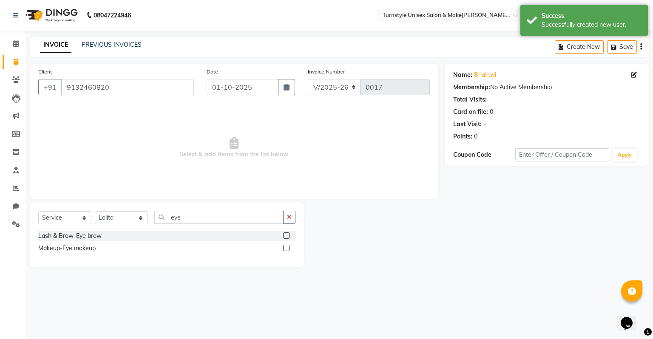
click at [284, 236] on label at bounding box center [286, 236] width 6 height 6
click at [284, 236] on input "checkbox" at bounding box center [286, 236] width 6 height 6
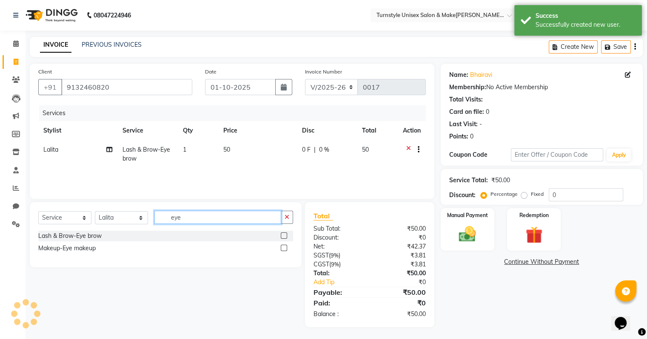
click at [205, 220] on input "eye" at bounding box center [217, 217] width 127 height 13
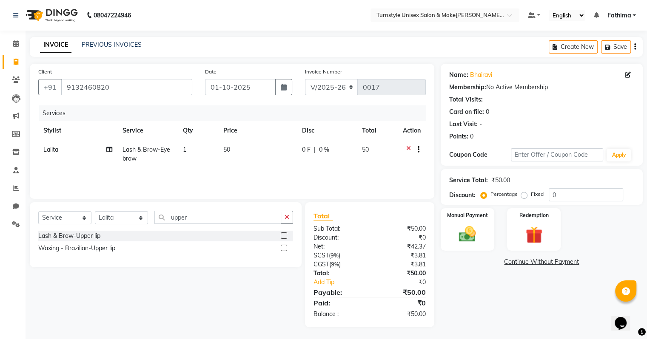
click at [285, 238] on label at bounding box center [284, 236] width 6 height 6
click at [285, 238] on input "checkbox" at bounding box center [284, 236] width 6 height 6
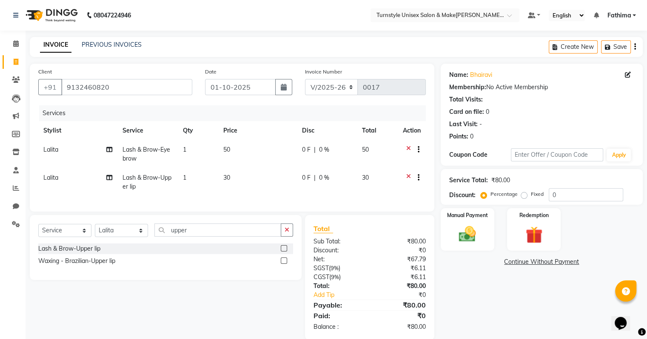
scroll to position [20, 0]
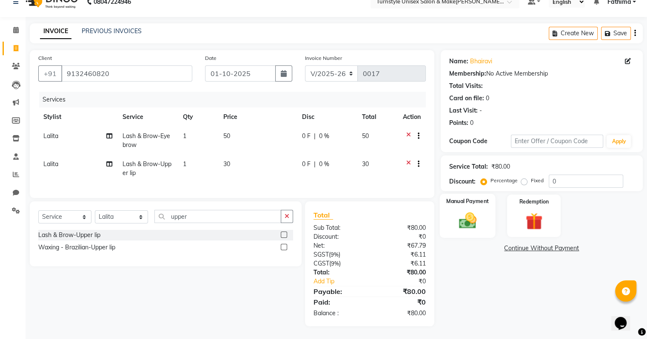
click at [465, 219] on img at bounding box center [467, 221] width 28 height 20
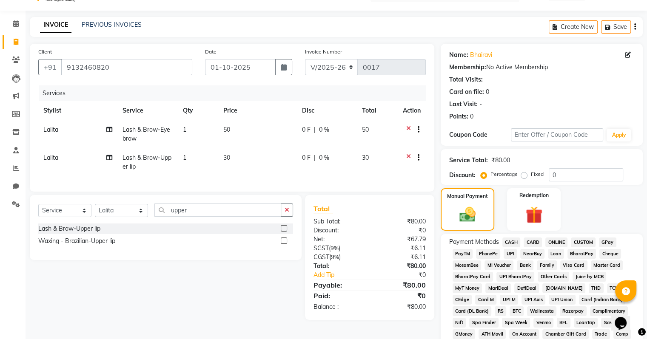
click at [507, 256] on span "UPI" at bounding box center [510, 254] width 13 height 10
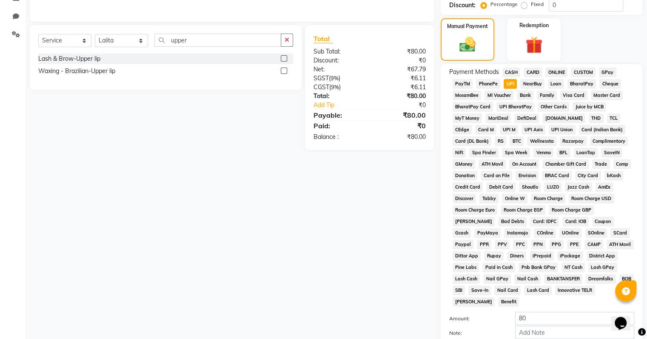
scroll to position [265, 0]
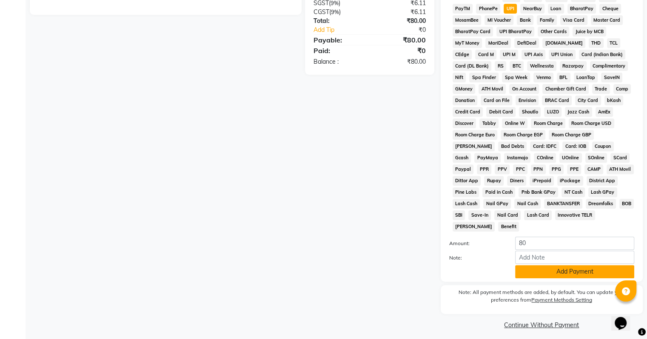
click at [535, 270] on button "Add Payment" at bounding box center [574, 271] width 119 height 13
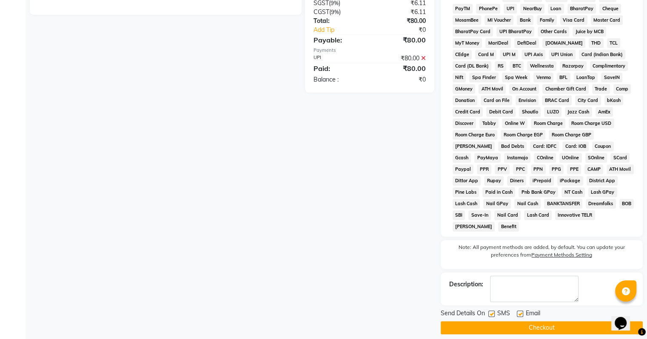
click at [517, 311] on label at bounding box center [520, 314] width 6 height 6
click at [517, 312] on input "checkbox" at bounding box center [520, 315] width 6 height 6
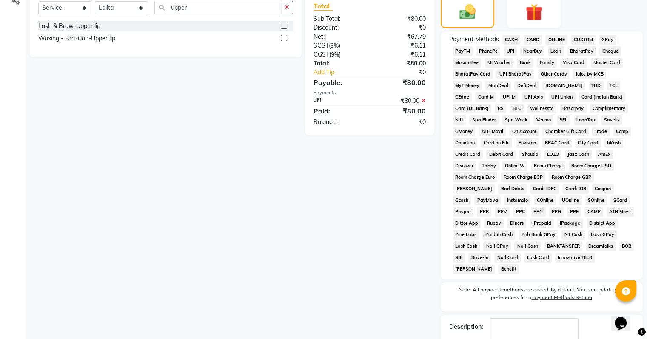
scroll to position [268, 0]
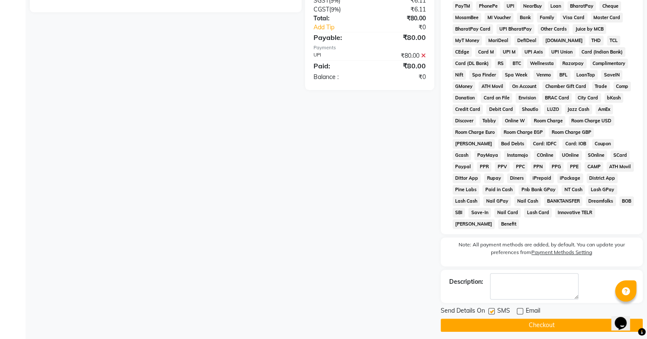
click at [532, 319] on button "Checkout" at bounding box center [542, 325] width 202 height 13
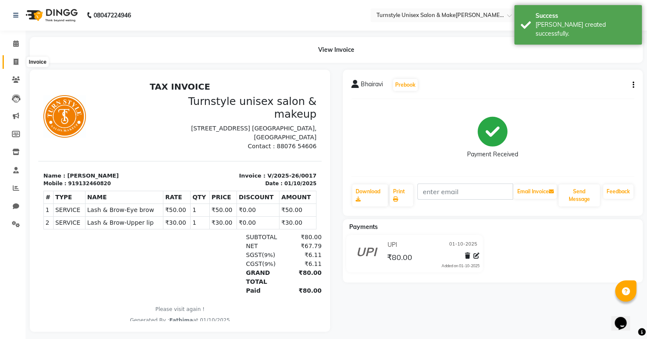
click at [19, 61] on span at bounding box center [16, 62] width 15 height 10
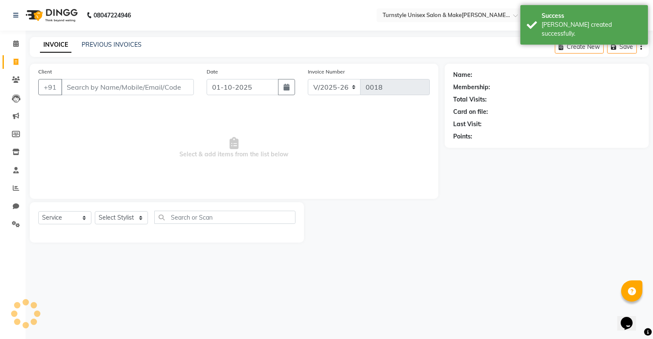
click at [92, 92] on input "Client" at bounding box center [127, 87] width 133 height 16
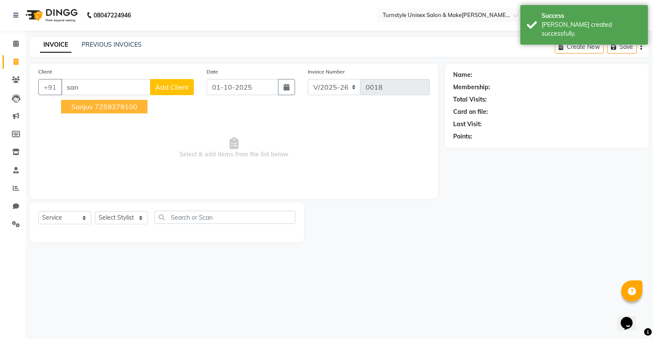
click at [96, 108] on ngb-highlight "7259379100" at bounding box center [116, 106] width 43 height 9
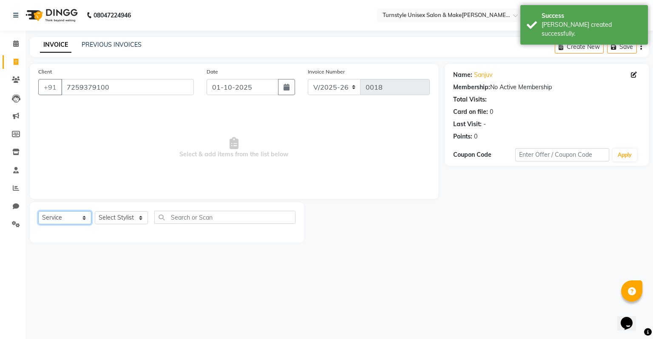
click at [75, 217] on select "Select Service Product Membership Package Voucher Prepaid Gift Card" at bounding box center [64, 217] width 53 height 13
click at [38, 212] on select "Select Service Product Membership Package Voucher Prepaid Gift Card" at bounding box center [64, 217] width 53 height 13
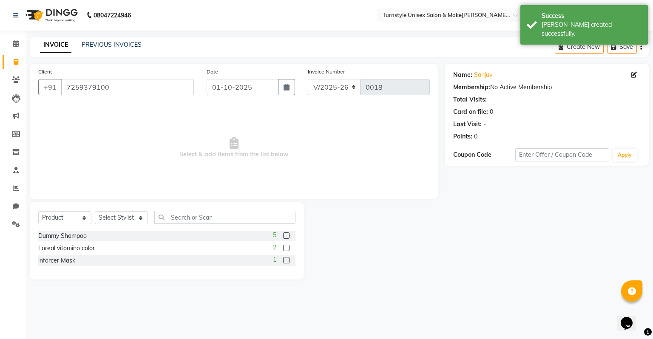
click at [285, 250] on label at bounding box center [286, 248] width 6 height 6
click at [285, 250] on input "checkbox" at bounding box center [286, 249] width 6 height 6
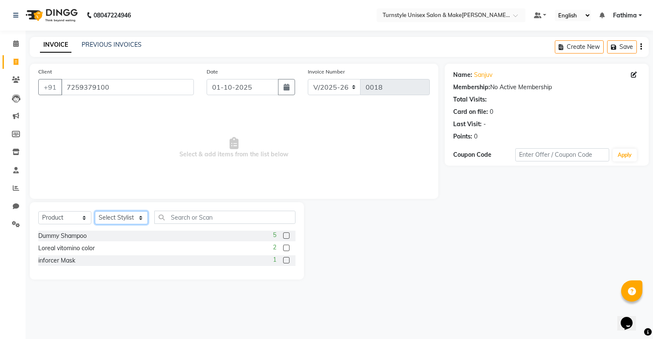
click at [131, 219] on select "Select Stylist [PERSON_NAME] [PERSON_NAME] [PERSON_NAME] [PERSON_NAME] [PERSON_…" at bounding box center [121, 217] width 53 height 13
click at [95, 212] on select "Select Stylist [PERSON_NAME] [PERSON_NAME] [PERSON_NAME] [PERSON_NAME] [PERSON_…" at bounding box center [121, 217] width 53 height 13
click at [291, 249] on div "2" at bounding box center [284, 248] width 23 height 11
click at [287, 250] on label at bounding box center [286, 248] width 6 height 6
click at [287, 250] on input "checkbox" at bounding box center [286, 249] width 6 height 6
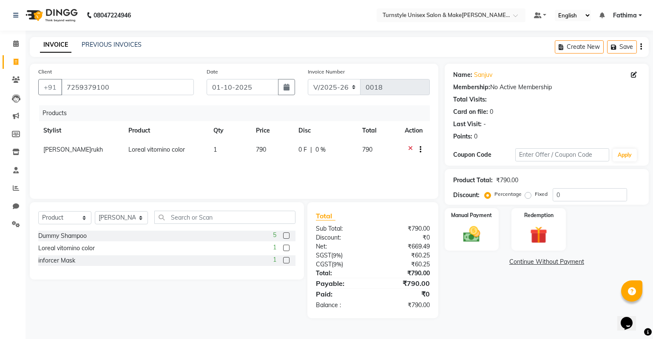
click at [288, 260] on label at bounding box center [286, 260] width 6 height 6
click at [288, 260] on input "checkbox" at bounding box center [286, 261] width 6 height 6
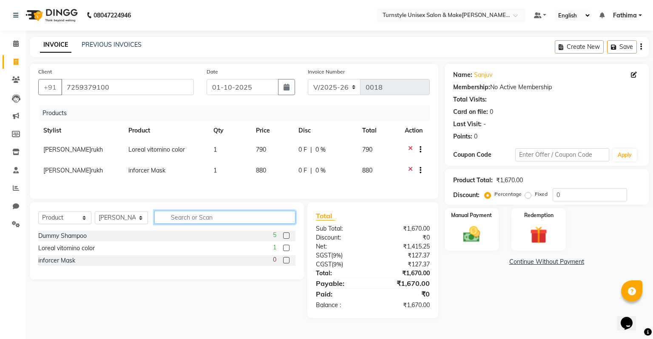
click at [177, 224] on input "text" at bounding box center [224, 217] width 141 height 13
click at [76, 222] on select "Select Service Product Membership Package Voucher Prepaid Gift Card" at bounding box center [64, 217] width 53 height 13
click at [38, 217] on select "Select Service Product Membership Package Voucher Prepaid Gift Card" at bounding box center [64, 217] width 53 height 13
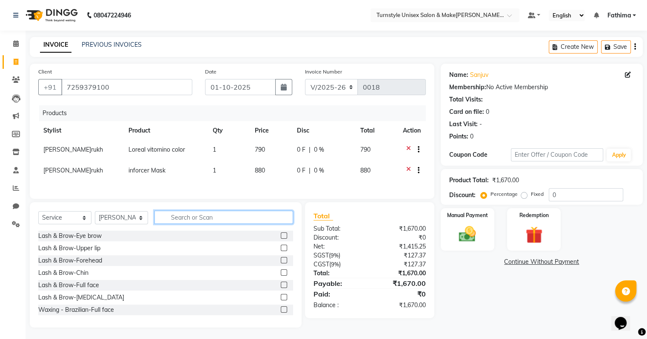
click at [178, 222] on input "text" at bounding box center [223, 217] width 139 height 13
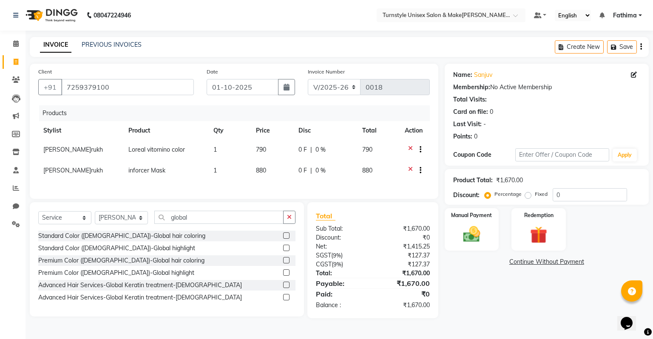
click at [284, 239] on label at bounding box center [286, 236] width 6 height 6
click at [284, 239] on input "checkbox" at bounding box center [286, 236] width 6 height 6
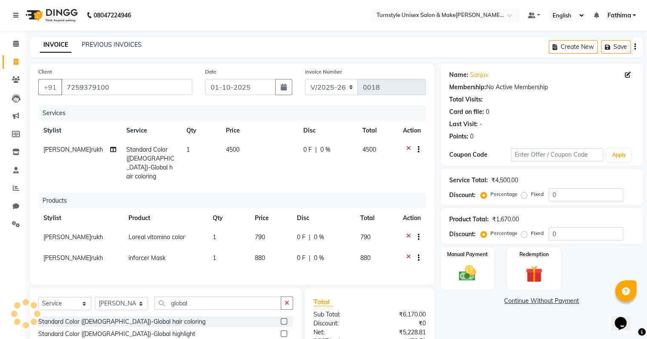
click at [235, 145] on td "4500" at bounding box center [259, 163] width 77 height 46
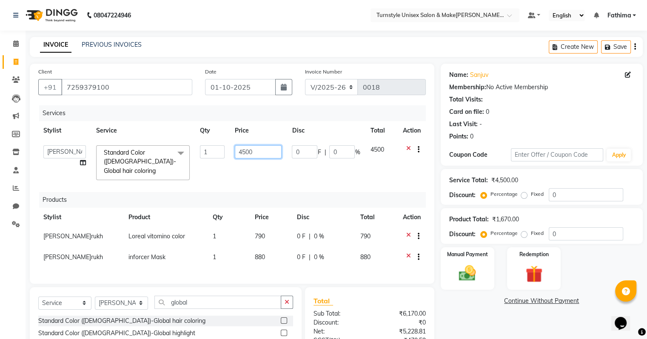
click at [259, 153] on input "4500" at bounding box center [258, 151] width 47 height 13
click at [136, 302] on select "Select Stylist [PERSON_NAME] [PERSON_NAME] [PERSON_NAME] [PERSON_NAME] [PERSON_…" at bounding box center [121, 303] width 53 height 13
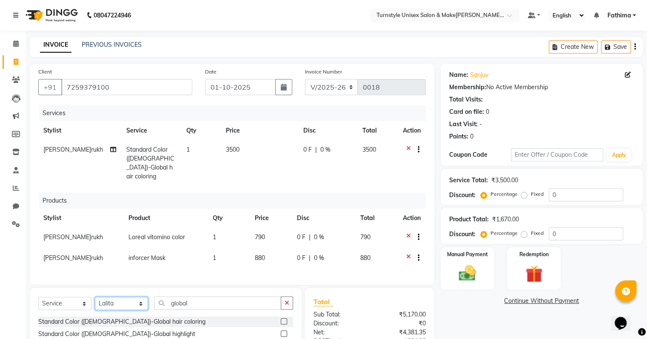
click at [95, 297] on select "Select Stylist [PERSON_NAME] [PERSON_NAME] [PERSON_NAME] [PERSON_NAME] [PERSON_…" at bounding box center [121, 303] width 53 height 13
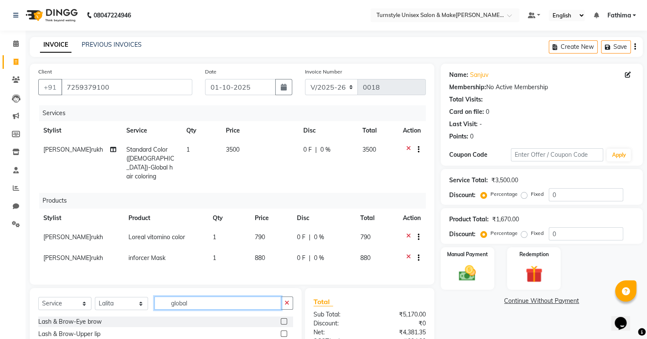
click at [208, 300] on input "global" at bounding box center [217, 303] width 127 height 13
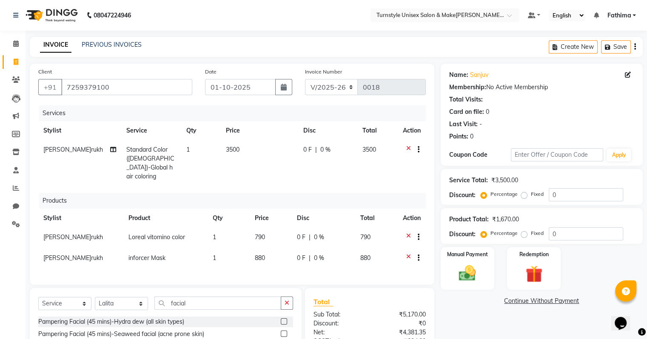
click at [281, 319] on label at bounding box center [284, 322] width 6 height 6
click at [281, 319] on input "checkbox" at bounding box center [284, 322] width 6 height 6
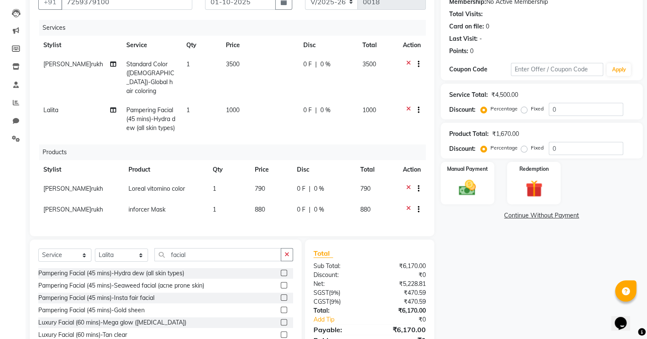
scroll to position [128, 0]
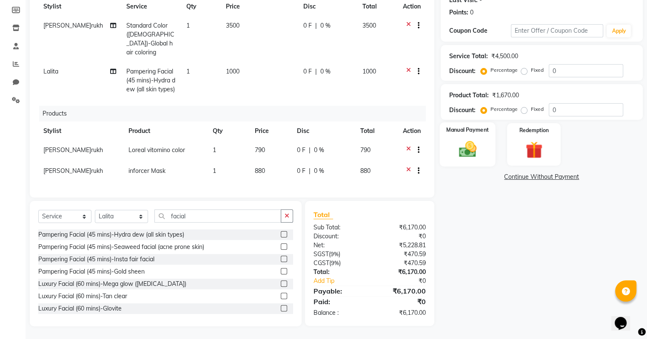
click at [478, 141] on img at bounding box center [467, 149] width 28 height 20
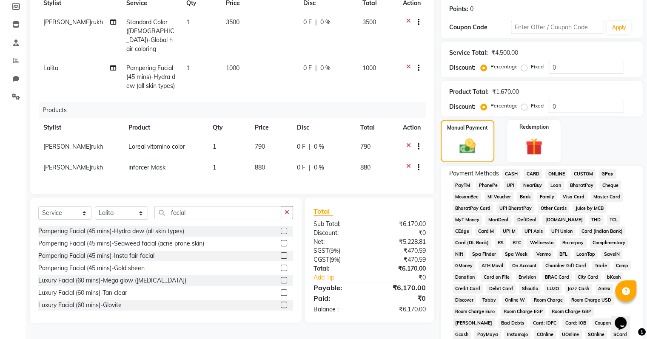
click at [516, 176] on span "CASH" at bounding box center [511, 174] width 18 height 10
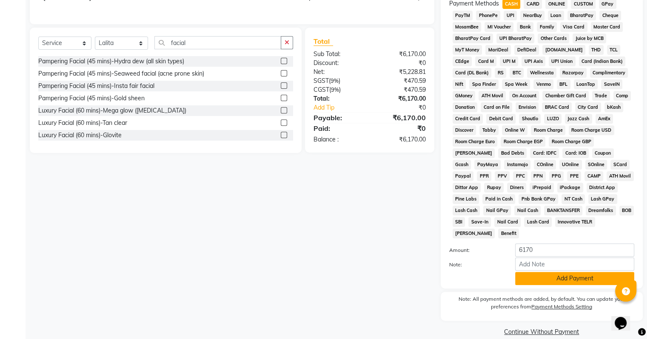
click at [566, 273] on button "Add Payment" at bounding box center [574, 278] width 119 height 13
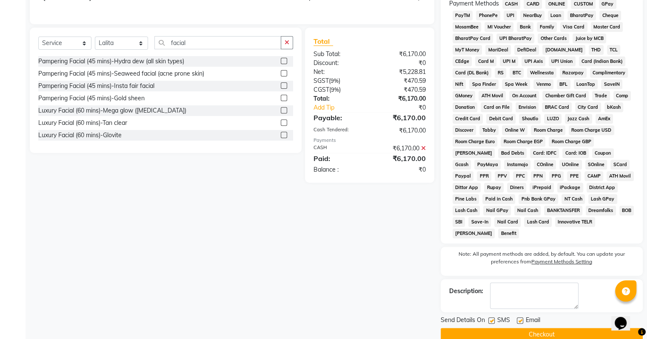
click at [518, 318] on label at bounding box center [520, 321] width 6 height 6
click at [518, 319] on input "checkbox" at bounding box center [520, 322] width 6 height 6
click at [517, 328] on button "Checkout" at bounding box center [542, 334] width 202 height 13
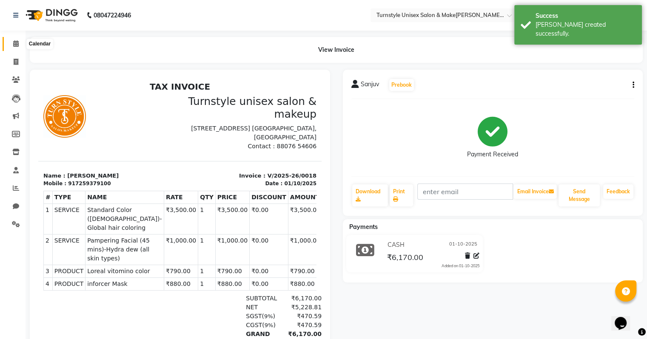
click at [15, 46] on icon at bounding box center [16, 43] width 6 height 6
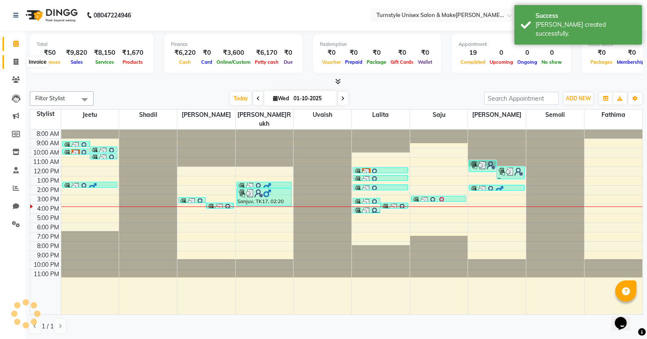
click at [14, 62] on icon at bounding box center [16, 62] width 5 height 6
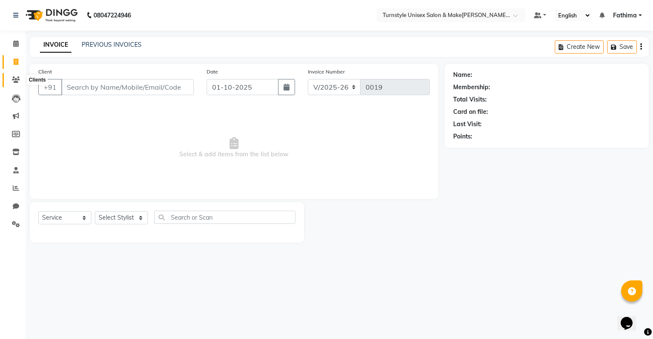
click at [11, 81] on span at bounding box center [16, 80] width 15 height 10
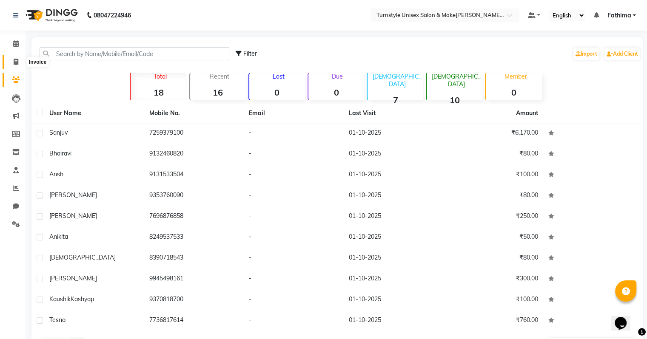
click at [19, 57] on span at bounding box center [16, 62] width 15 height 10
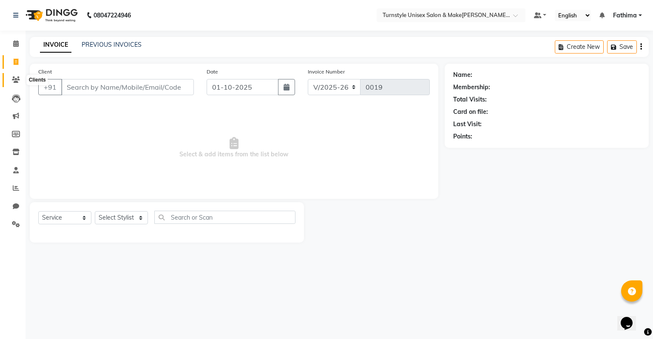
click at [11, 80] on span at bounding box center [16, 80] width 15 height 10
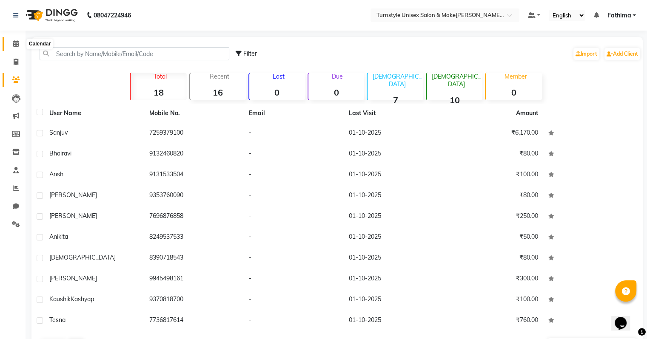
click at [18, 43] on icon at bounding box center [16, 43] width 6 height 6
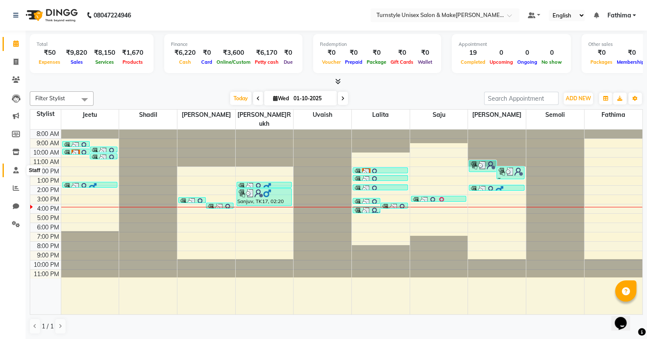
click at [19, 168] on span at bounding box center [16, 171] width 15 height 10
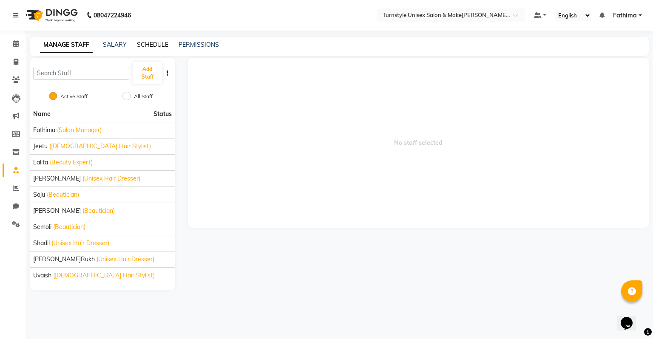
click at [151, 47] on link "SCHEDULE" at bounding box center [152, 45] width 31 height 8
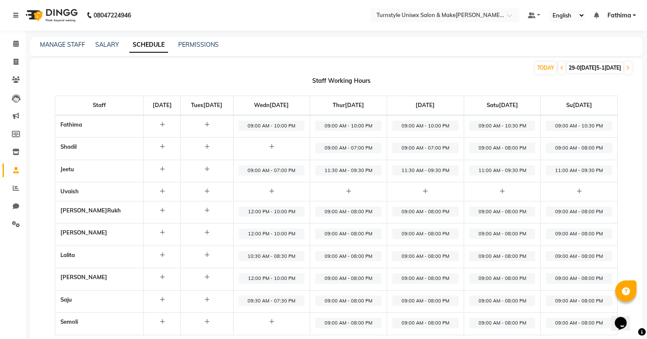
click at [292, 214] on span "12:00 PM - 10:00 PM" at bounding box center [272, 212] width 66 height 11
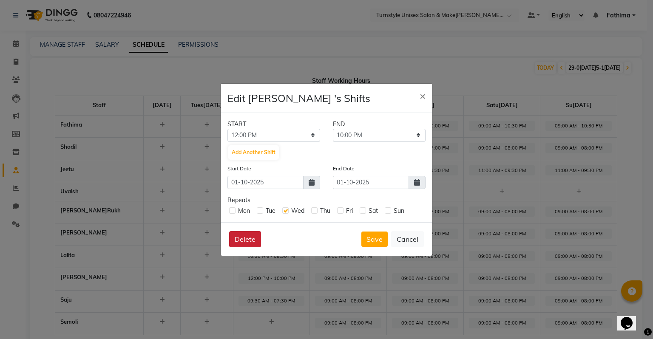
click at [250, 233] on button "Delete" at bounding box center [245, 239] width 32 height 16
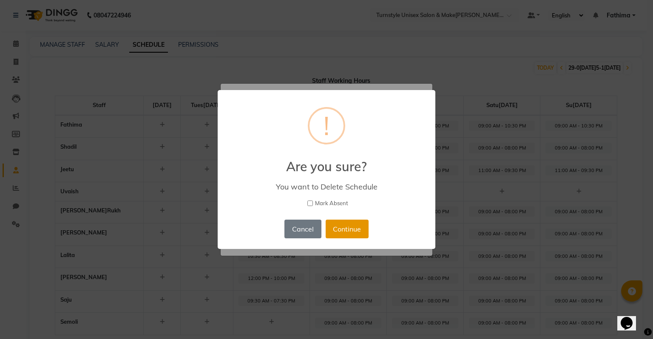
click at [333, 230] on button "Continue" at bounding box center [347, 229] width 43 height 19
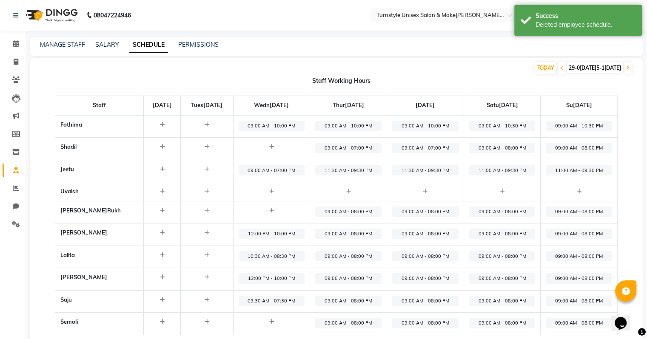
click at [289, 171] on span "09:00 AM - 07:00 PM" at bounding box center [272, 170] width 66 height 11
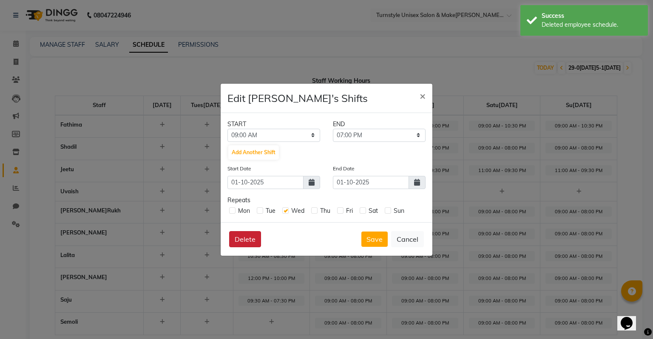
click at [240, 245] on button "Delete" at bounding box center [245, 239] width 32 height 16
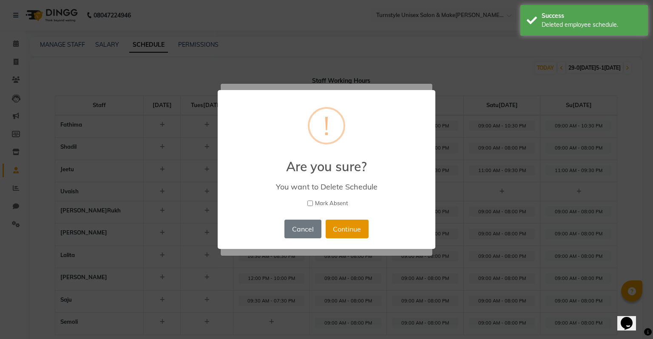
click at [340, 227] on button "Continue" at bounding box center [347, 229] width 43 height 19
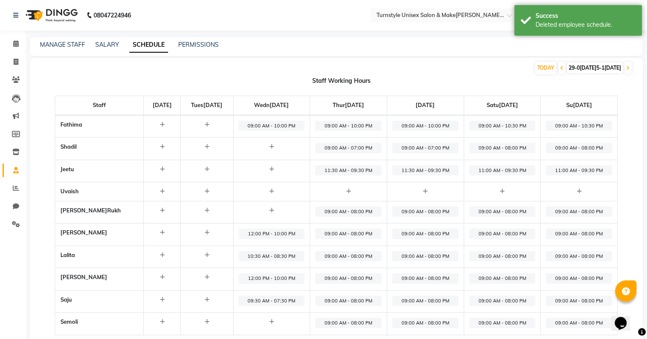
click at [354, 215] on span "09:00 AM - 08:00 PM" at bounding box center [348, 212] width 66 height 11
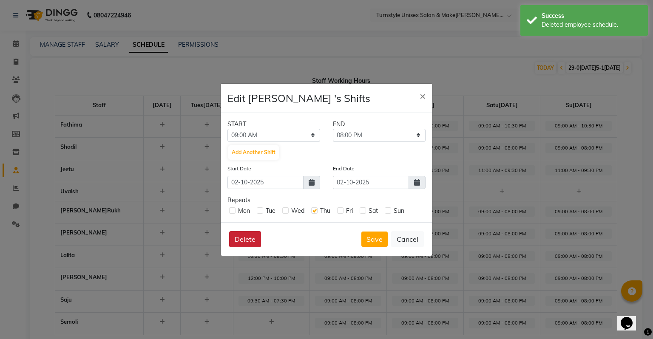
click at [244, 238] on button "Delete" at bounding box center [245, 239] width 32 height 16
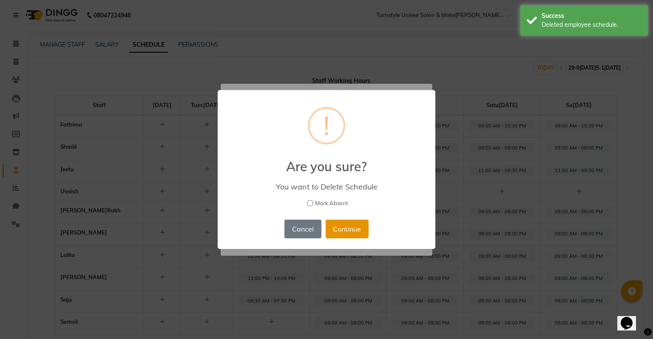
click at [353, 230] on button "Continue" at bounding box center [347, 229] width 43 height 19
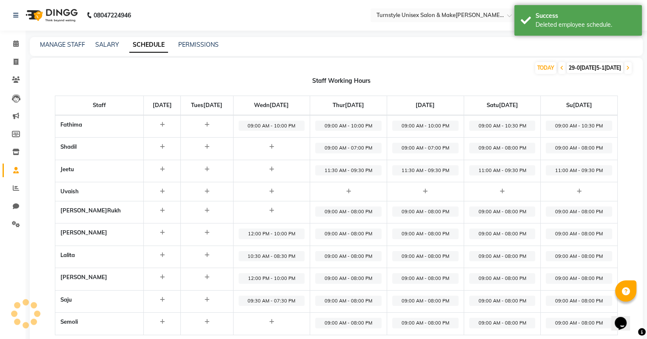
click at [415, 215] on span "09:00 AM - 08:00 PM" at bounding box center [425, 212] width 66 height 11
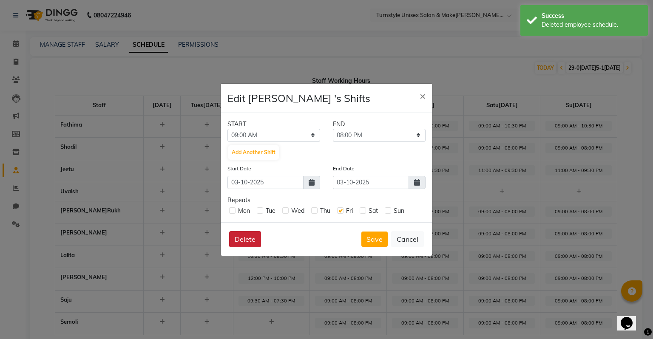
click at [247, 241] on button "Delete" at bounding box center [245, 239] width 32 height 16
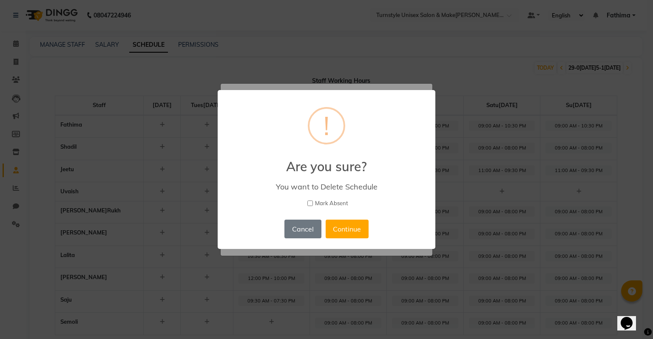
click at [322, 227] on div "Cancel No Continue" at bounding box center [326, 229] width 88 height 23
click at [337, 227] on button "Continue" at bounding box center [347, 229] width 43 height 19
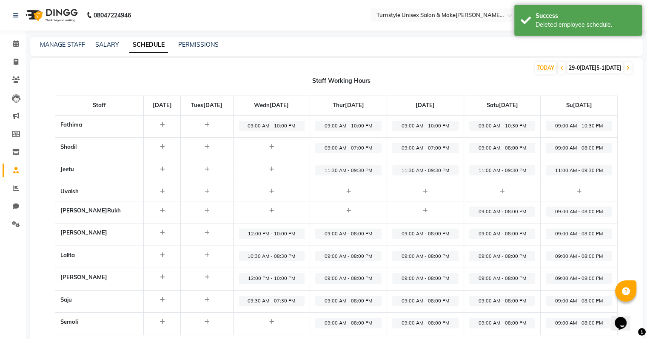
click at [401, 212] on div at bounding box center [425, 211] width 66 height 9
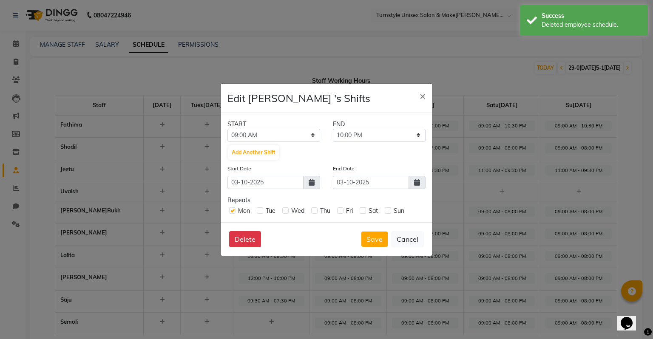
click at [495, 208] on ngb-modal-window "E[PERSON_NAME] 's Shifts × START END 12:00 AM 12:15 AM 12:30 AM 12:45 AM 01:00 …" at bounding box center [326, 169] width 653 height 339
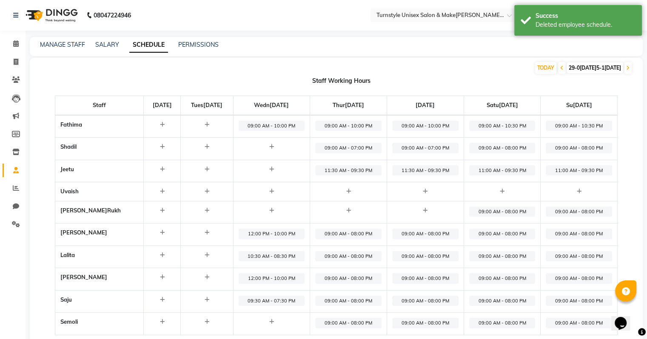
click at [495, 210] on span "09:00 AM - 08:00 PM" at bounding box center [502, 212] width 66 height 11
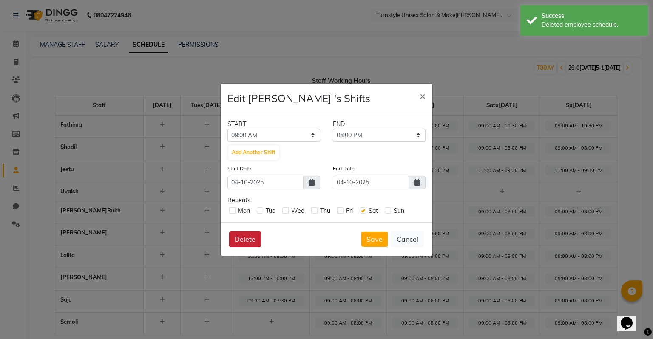
click at [235, 242] on button "Delete" at bounding box center [245, 239] width 32 height 16
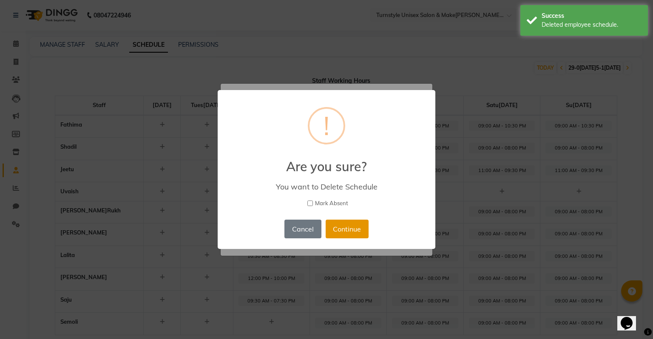
click at [334, 233] on button "Continue" at bounding box center [347, 229] width 43 height 19
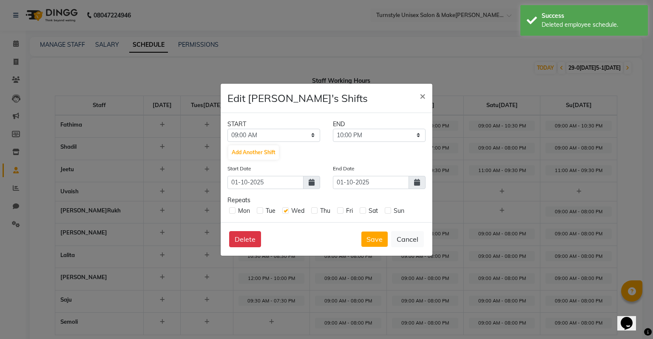
click at [248, 230] on div "Delete Save Cancel" at bounding box center [327, 239] width 212 height 34
click at [250, 234] on button "Delete" at bounding box center [245, 239] width 32 height 16
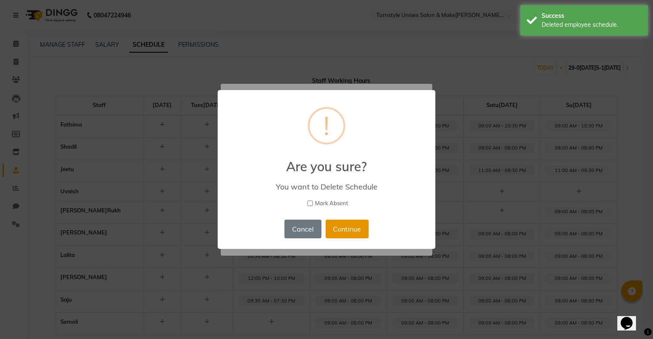
click at [345, 225] on button "Continue" at bounding box center [347, 229] width 43 height 19
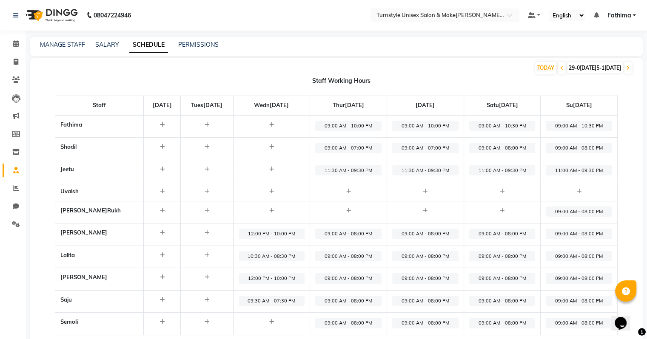
click at [336, 129] on span "09:00 AM - 10:00 PM" at bounding box center [348, 126] width 66 height 11
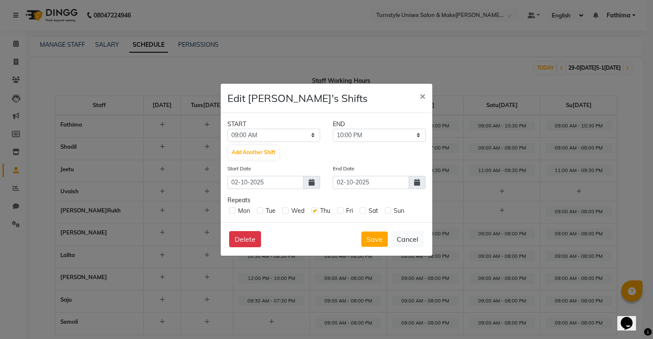
click at [344, 210] on div "Fri" at bounding box center [345, 211] width 16 height 9
click at [361, 211] on label at bounding box center [363, 211] width 6 height 6
click at [361, 211] on input "checkbox" at bounding box center [363, 211] width 6 height 6
click at [341, 213] on label at bounding box center [340, 211] width 6 height 6
click at [341, 213] on input "checkbox" at bounding box center [340, 211] width 6 height 6
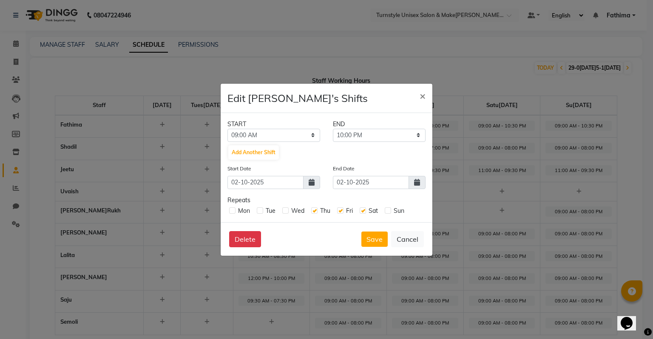
click at [389, 213] on label at bounding box center [388, 211] width 6 height 6
click at [389, 213] on input "checkbox" at bounding box center [388, 211] width 6 height 6
click at [240, 239] on button "Delete" at bounding box center [245, 239] width 32 height 16
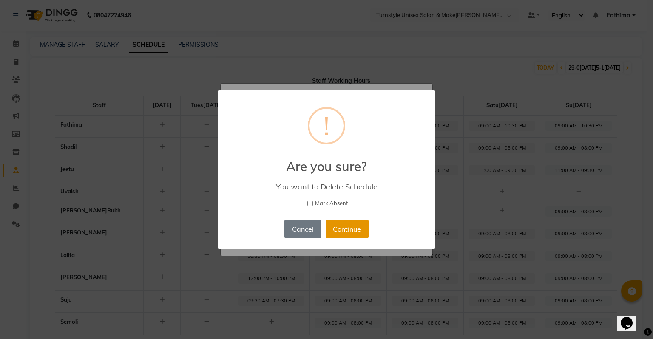
click at [333, 233] on button "Continue" at bounding box center [347, 229] width 43 height 19
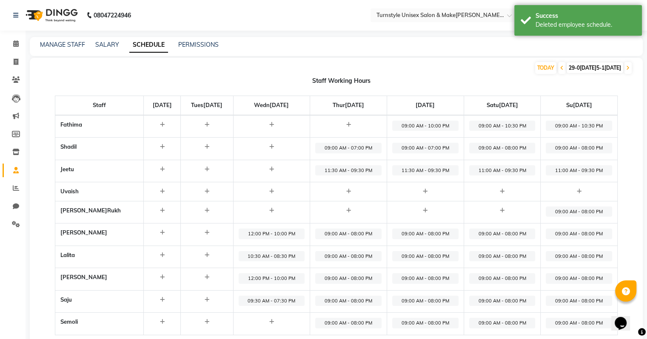
click at [403, 129] on span "09:00 AM - 10:00 PM" at bounding box center [425, 126] width 66 height 11
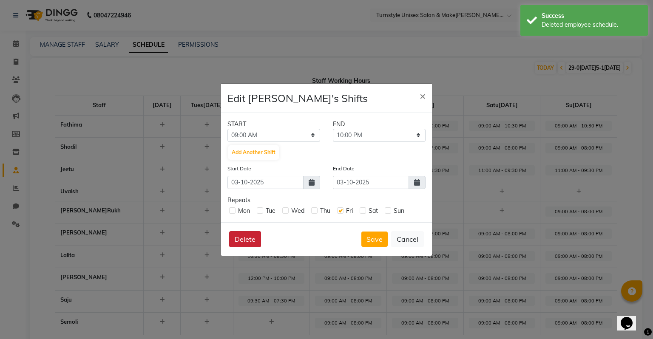
click at [236, 240] on button "Delete" at bounding box center [245, 239] width 32 height 16
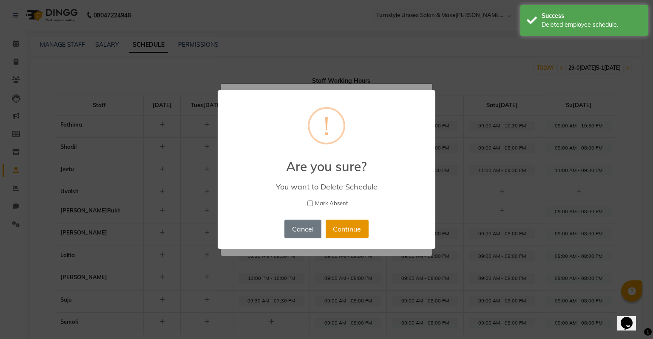
click at [333, 227] on button "Continue" at bounding box center [347, 229] width 43 height 19
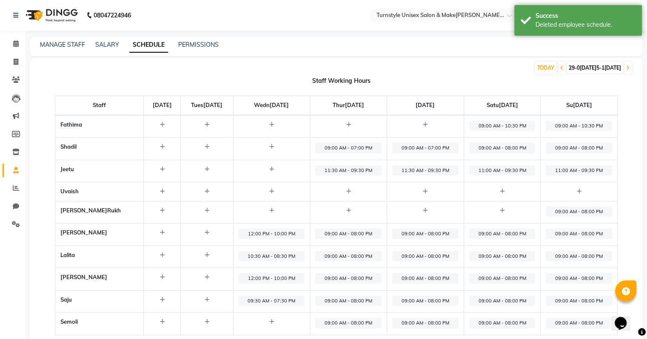
click at [527, 128] on span "09:00 AM - 10:30 PM" at bounding box center [502, 126] width 66 height 11
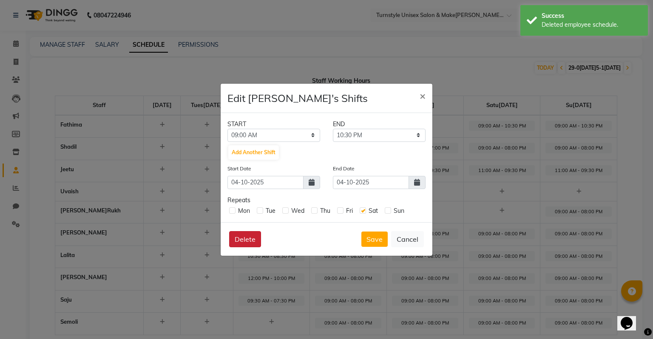
click at [260, 239] on div "Delete Save Cancel" at bounding box center [327, 239] width 212 height 34
click at [244, 242] on button "Delete" at bounding box center [245, 239] width 32 height 16
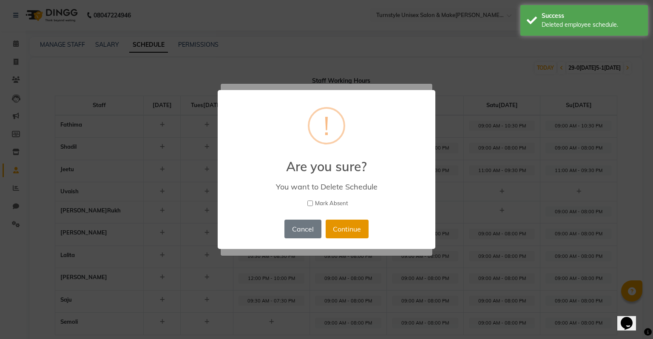
click at [361, 225] on button "Continue" at bounding box center [347, 229] width 43 height 19
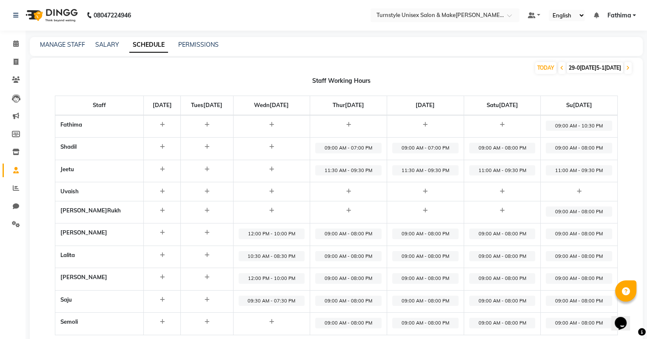
click at [356, 169] on span "11:30 AM - 09:30 PM" at bounding box center [348, 170] width 66 height 11
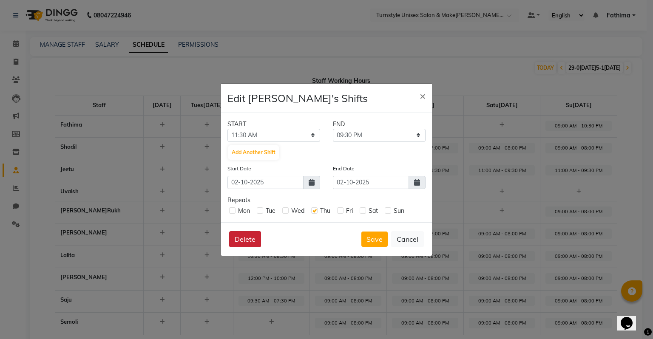
click at [229, 240] on button "Delete" at bounding box center [245, 239] width 32 height 16
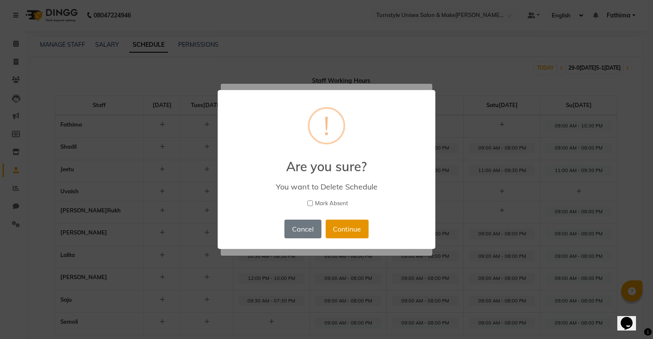
click at [335, 220] on button "Continue" at bounding box center [347, 229] width 43 height 19
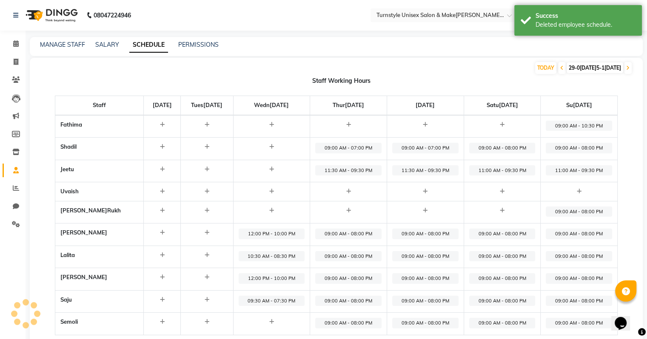
click at [350, 152] on span "09:00 AM - 07:00 PM" at bounding box center [348, 148] width 66 height 11
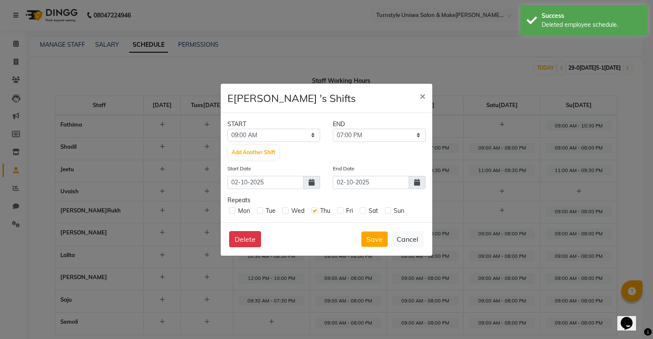
click at [222, 245] on div "Delete Save Cancel" at bounding box center [327, 239] width 212 height 34
click at [236, 244] on button "Delete" at bounding box center [245, 239] width 32 height 16
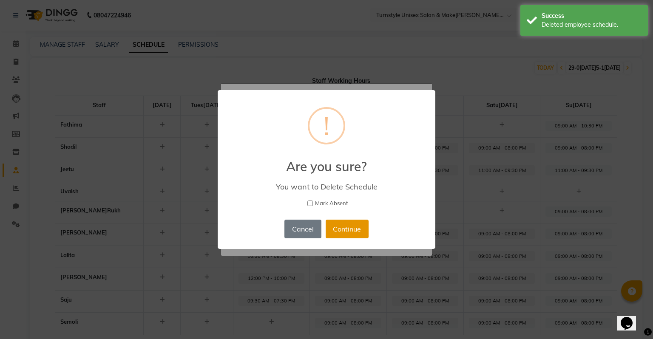
click at [350, 227] on button "Continue" at bounding box center [347, 229] width 43 height 19
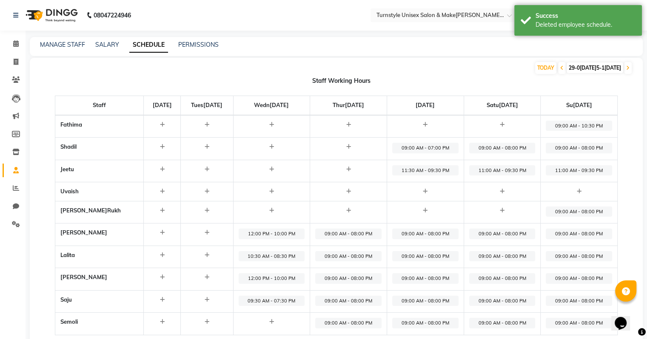
click at [302, 241] on td "12:00 PM - 10:00 PM" at bounding box center [271, 235] width 77 height 23
click at [299, 235] on span "12:00 PM - 10:00 PM" at bounding box center [272, 234] width 66 height 11
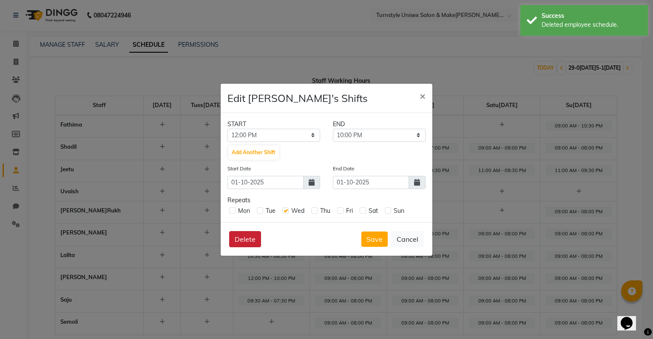
click at [253, 241] on button "Delete" at bounding box center [245, 239] width 32 height 16
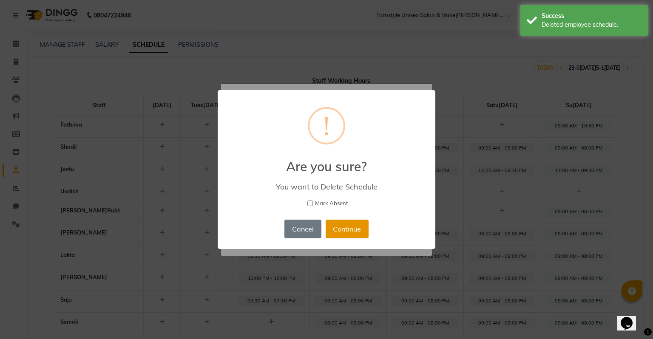
click at [349, 229] on button "Continue" at bounding box center [347, 229] width 43 height 19
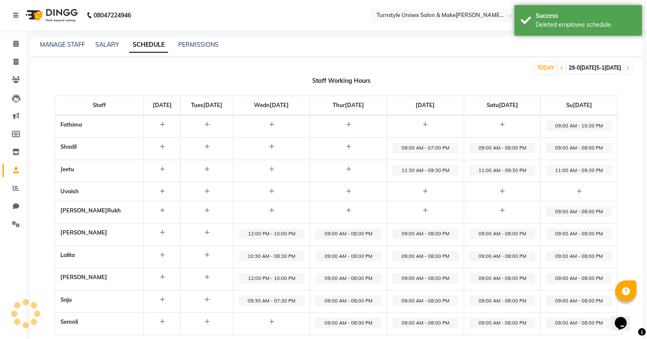
click at [290, 266] on td "10:30 AM - 08:30 PM" at bounding box center [271, 257] width 77 height 23
click at [287, 275] on span "12:00 PM - 10:00 PM" at bounding box center [272, 278] width 66 height 11
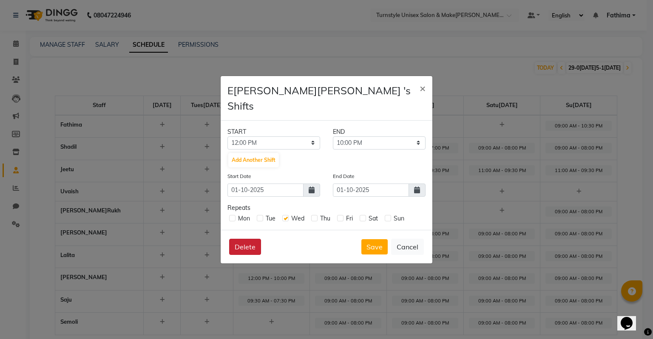
click at [235, 239] on button "Delete" at bounding box center [245, 247] width 32 height 16
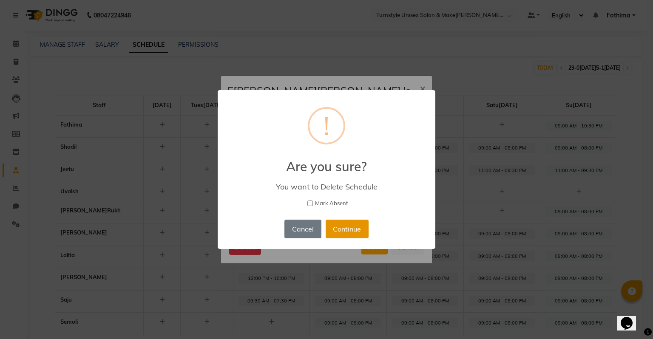
click at [344, 228] on button "Continue" at bounding box center [347, 229] width 43 height 19
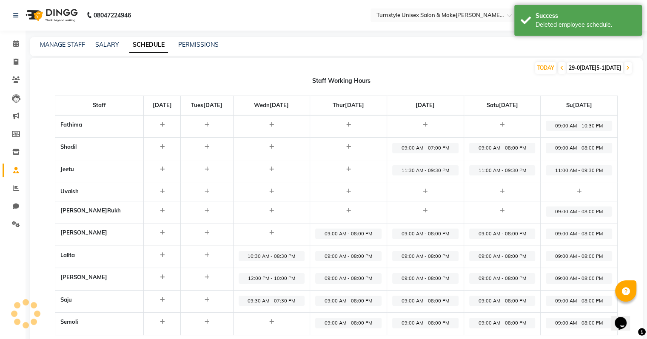
click at [293, 302] on span "09:30 AM - 07:30 PM" at bounding box center [272, 301] width 66 height 11
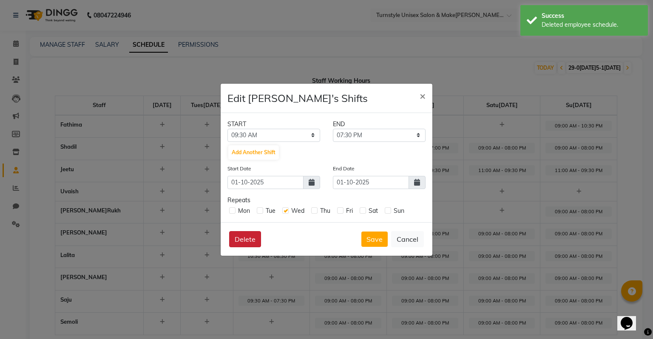
click at [250, 236] on button "Delete" at bounding box center [245, 239] width 32 height 16
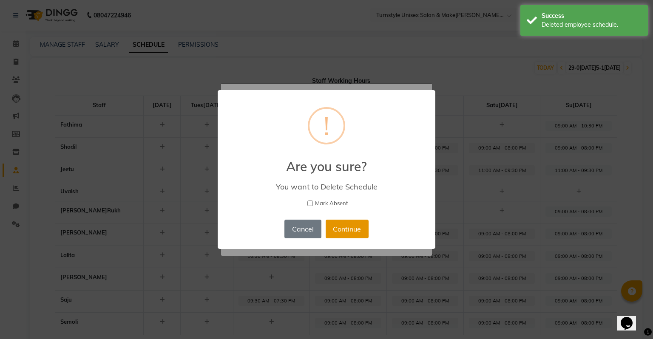
click at [341, 231] on button "Continue" at bounding box center [347, 229] width 43 height 19
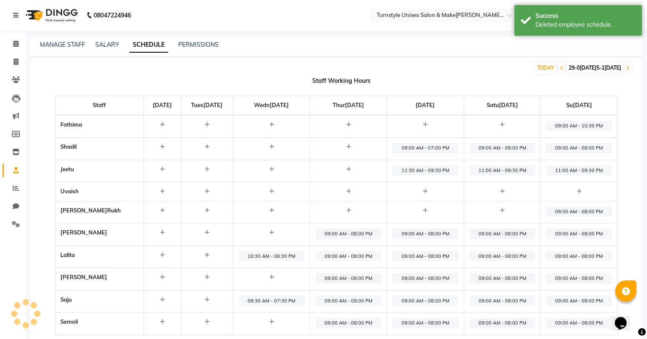
click at [352, 302] on span "09:00 AM - 08:00 PM" at bounding box center [348, 301] width 66 height 11
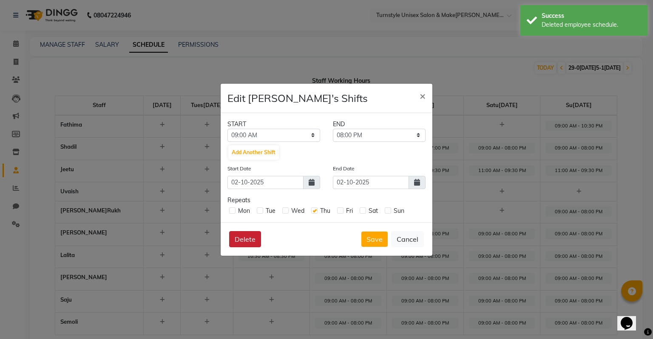
click at [245, 236] on button "Delete" at bounding box center [245, 239] width 32 height 16
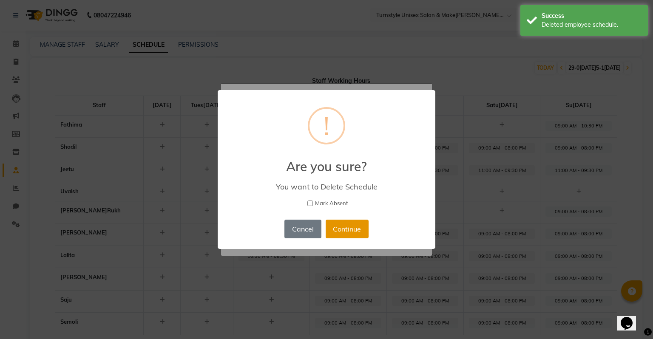
drag, startPoint x: 351, startPoint y: 220, endPoint x: 350, endPoint y: 225, distance: 4.8
click at [351, 221] on button "Continue" at bounding box center [347, 229] width 43 height 19
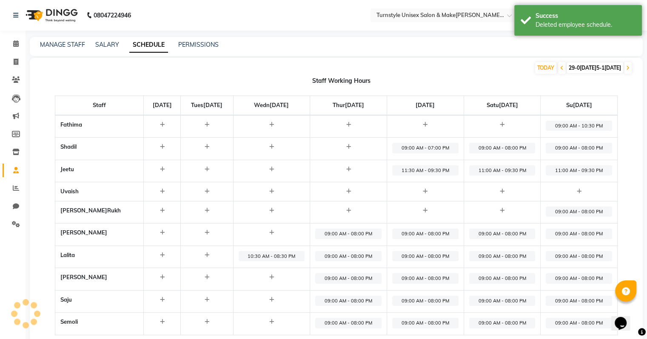
click at [269, 252] on span "10:30 AM - 08:30 PM" at bounding box center [272, 256] width 66 height 11
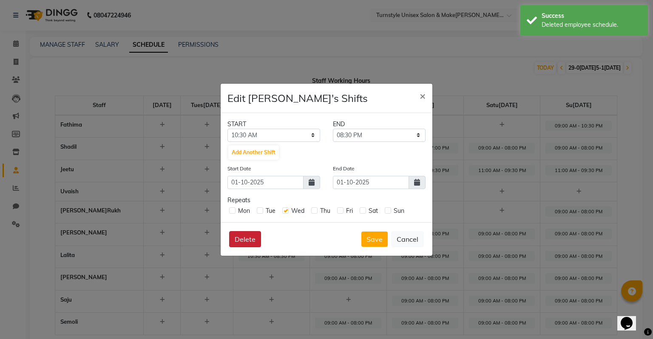
click at [254, 238] on button "Delete" at bounding box center [245, 239] width 32 height 16
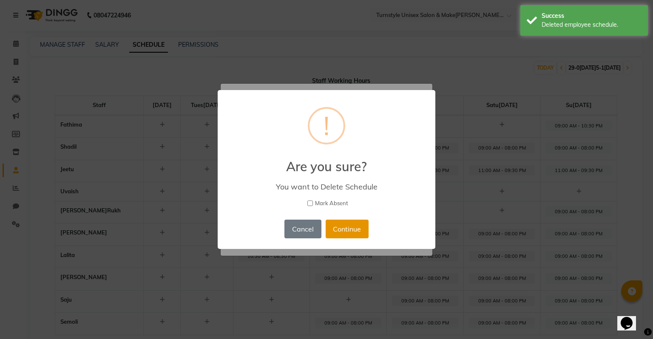
click at [340, 232] on button "Continue" at bounding box center [347, 229] width 43 height 19
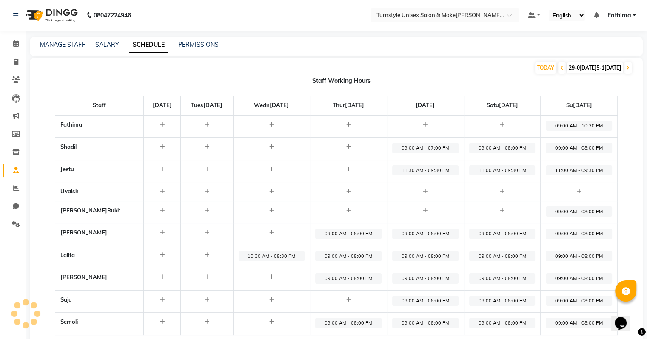
click at [356, 234] on span "09:00 AM - 08:00 PM" at bounding box center [348, 234] width 66 height 11
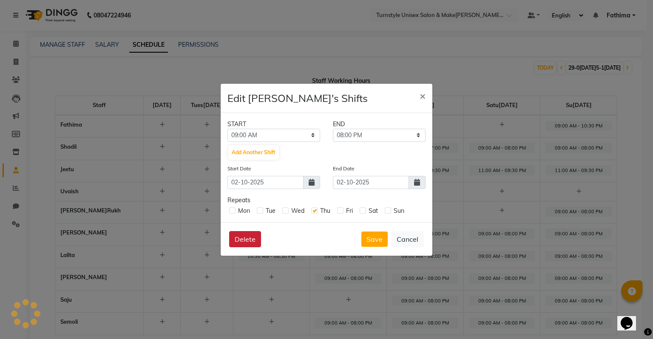
click at [246, 237] on button "Delete" at bounding box center [245, 239] width 32 height 16
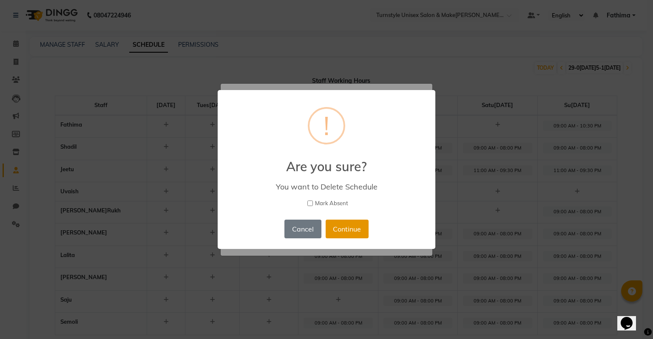
click at [344, 227] on button "Continue" at bounding box center [347, 229] width 43 height 19
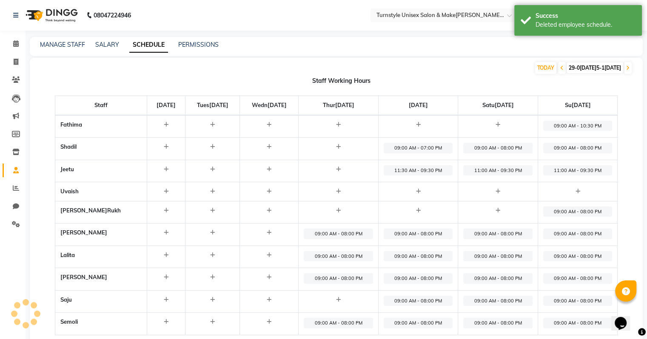
click at [338, 237] on span "09:00 AM - 08:00 PM" at bounding box center [338, 234] width 69 height 11
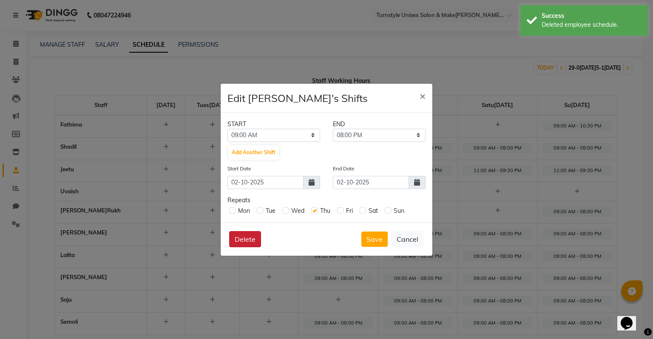
click at [257, 239] on button "Delete" at bounding box center [245, 239] width 32 height 16
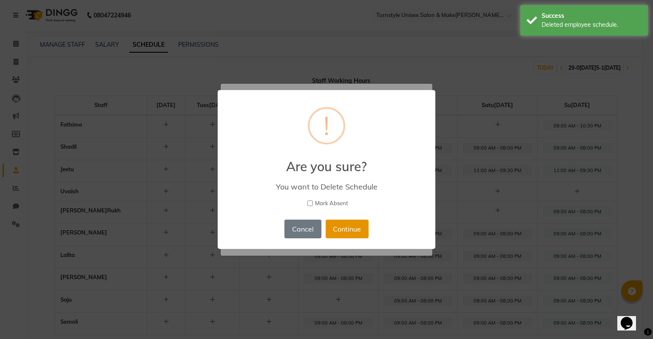
click at [350, 232] on button "Continue" at bounding box center [347, 229] width 43 height 19
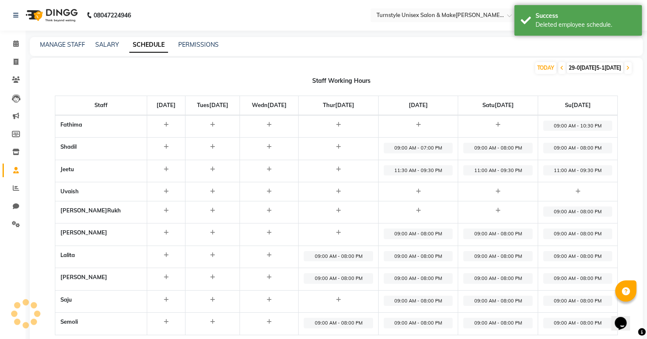
click at [364, 254] on span "09:00 AM - 08:00 PM" at bounding box center [338, 256] width 69 height 11
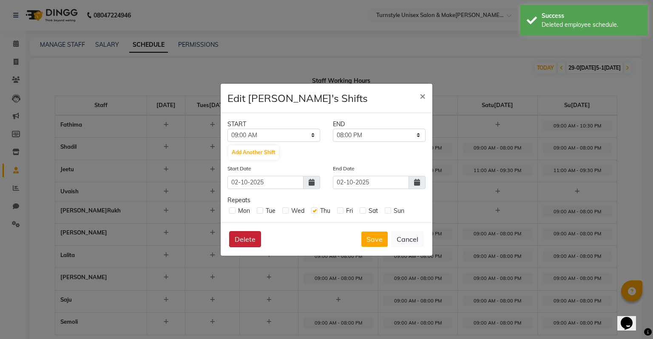
click at [259, 238] on button "Delete" at bounding box center [245, 239] width 32 height 16
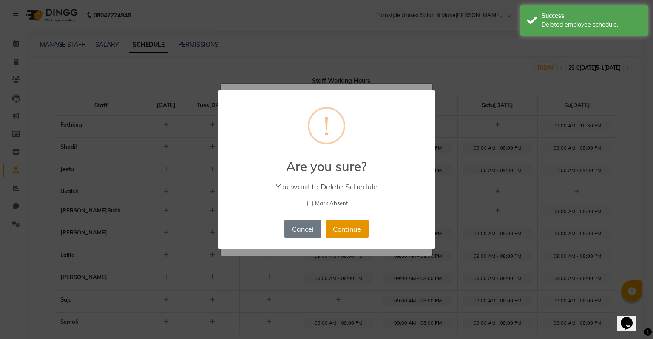
click at [345, 229] on button "Continue" at bounding box center [347, 229] width 43 height 19
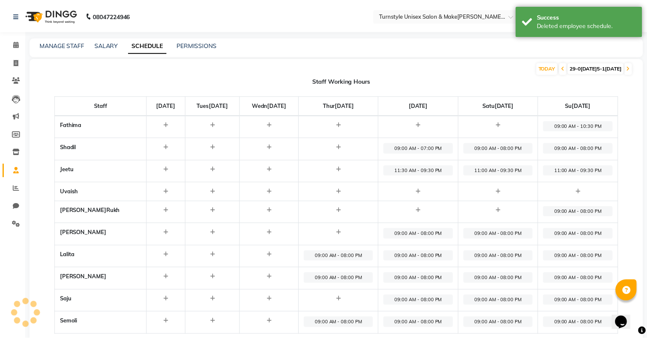
scroll to position [24, 0]
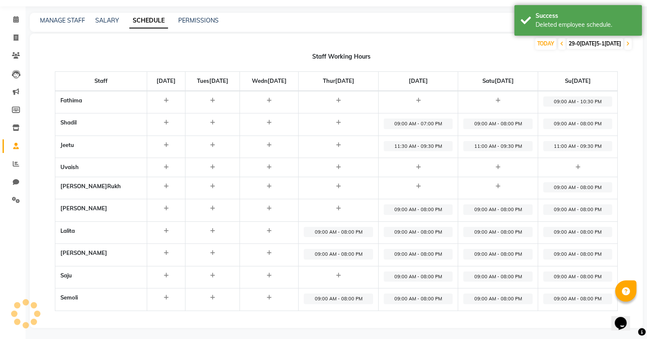
click at [371, 235] on span "09:00 AM - 08:00 PM" at bounding box center [338, 232] width 69 height 11
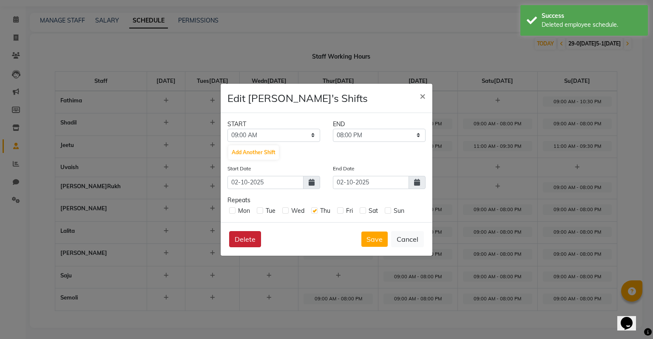
click at [243, 239] on button "Delete" at bounding box center [245, 239] width 32 height 16
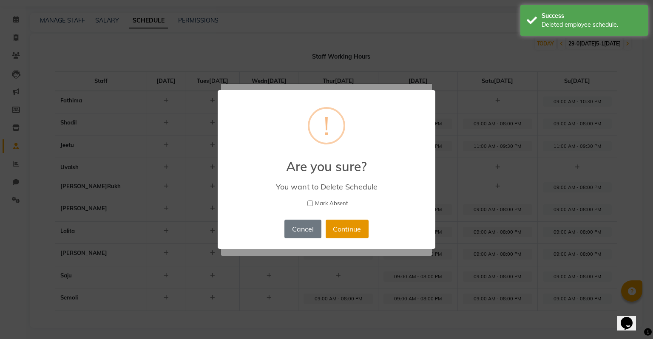
click at [346, 230] on button "Continue" at bounding box center [347, 229] width 43 height 19
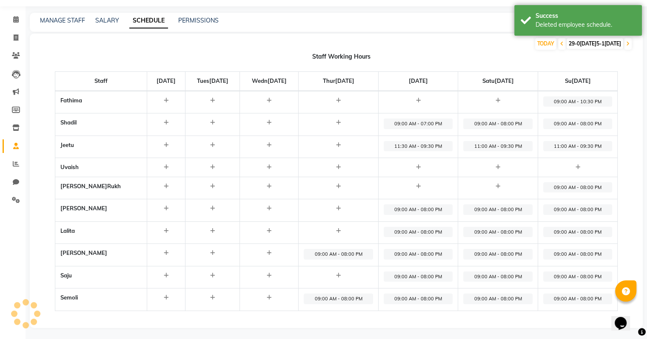
click at [361, 252] on span "09:00 AM - 08:00 PM" at bounding box center [338, 254] width 69 height 11
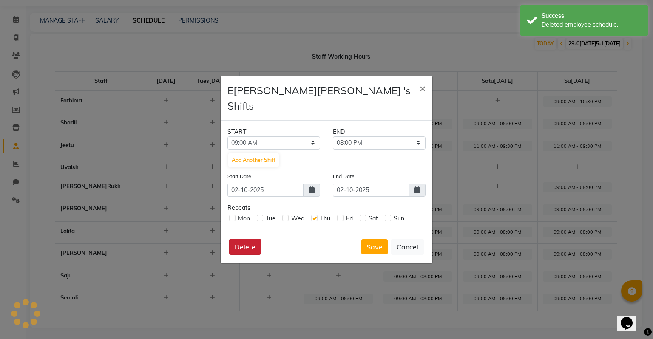
click at [246, 239] on button "Delete" at bounding box center [245, 247] width 32 height 16
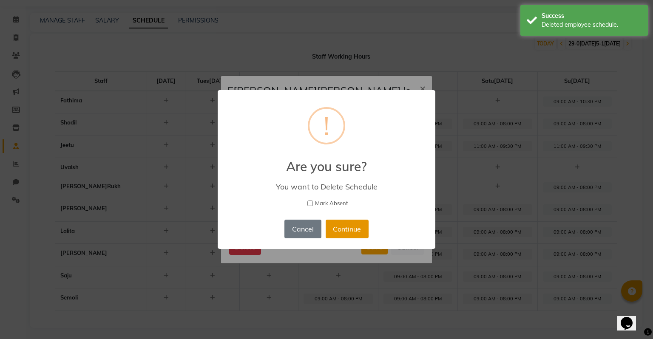
click at [350, 228] on button "Continue" at bounding box center [347, 229] width 43 height 19
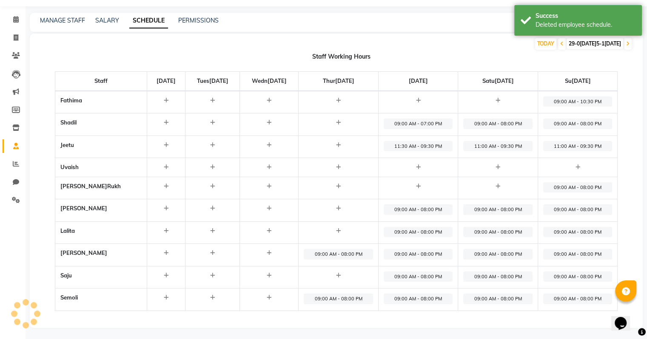
click at [358, 296] on span "09:00 AM - 08:00 PM" at bounding box center [338, 299] width 69 height 11
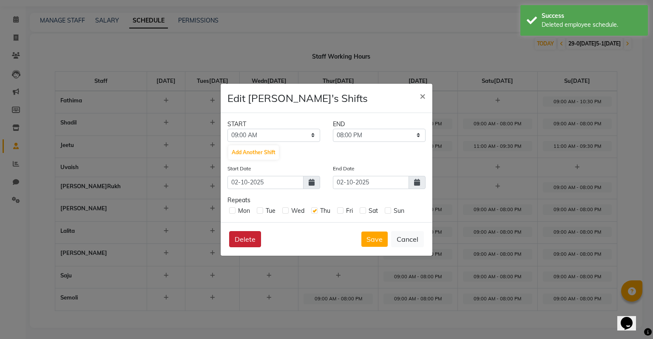
click at [252, 243] on button "Delete" at bounding box center [245, 239] width 32 height 16
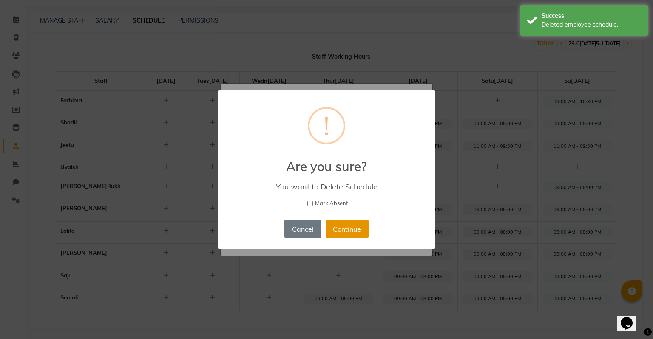
click at [337, 227] on button "Continue" at bounding box center [347, 229] width 43 height 19
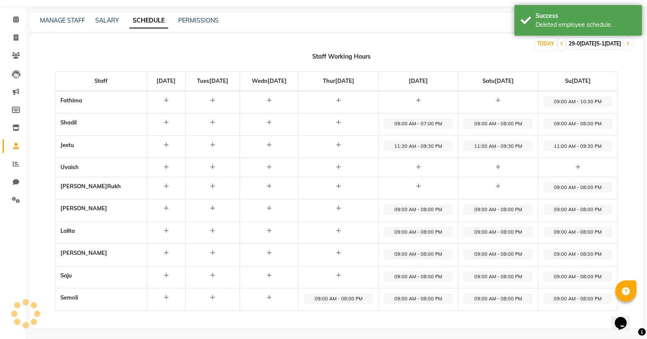
click at [367, 297] on span "09:00 AM - 08:00 PM" at bounding box center [338, 299] width 69 height 11
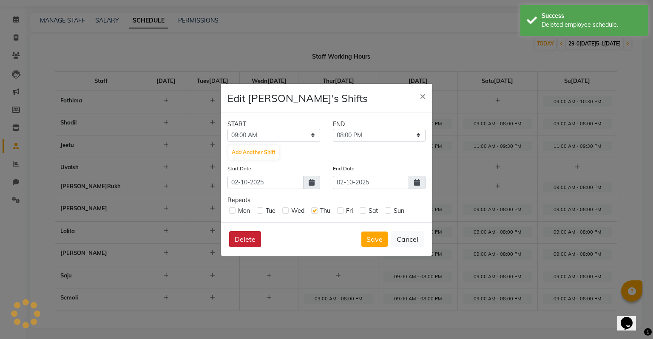
click at [242, 236] on button "Delete" at bounding box center [245, 239] width 32 height 16
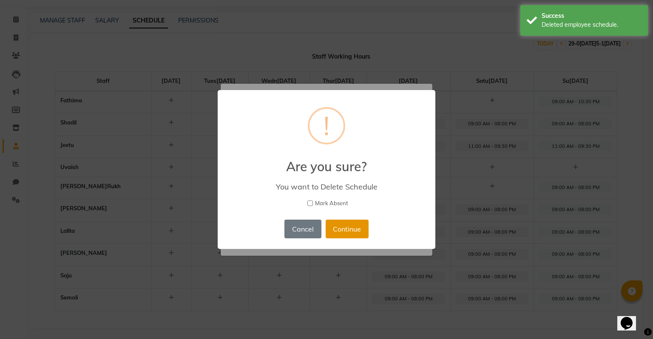
click at [364, 226] on button "Continue" at bounding box center [347, 229] width 43 height 19
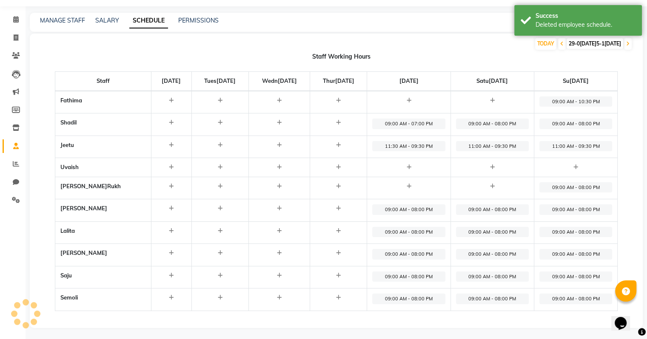
click at [410, 208] on span "09:00 AM - 08:00 PM" at bounding box center [408, 210] width 73 height 11
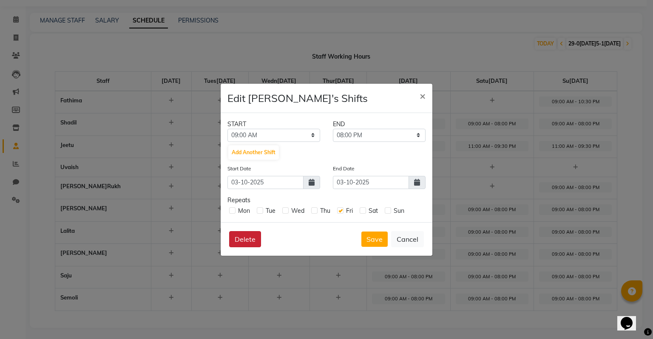
click at [253, 244] on button "Delete" at bounding box center [245, 239] width 32 height 16
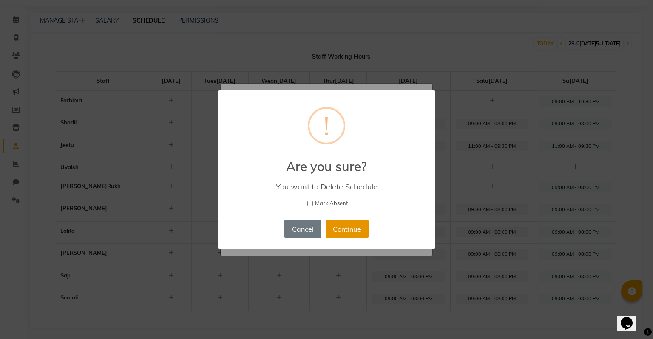
click at [358, 230] on button "Continue" at bounding box center [347, 229] width 43 height 19
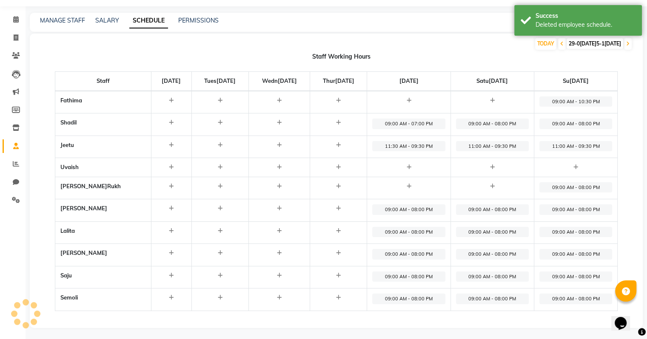
click at [407, 229] on span "09:00 AM - 08:00 PM" at bounding box center [408, 232] width 73 height 11
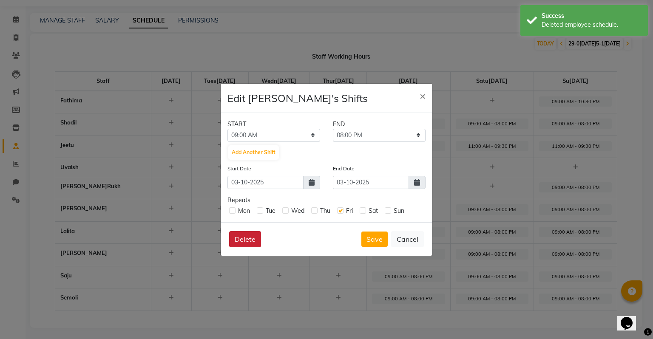
click at [253, 241] on button "Delete" at bounding box center [245, 239] width 32 height 16
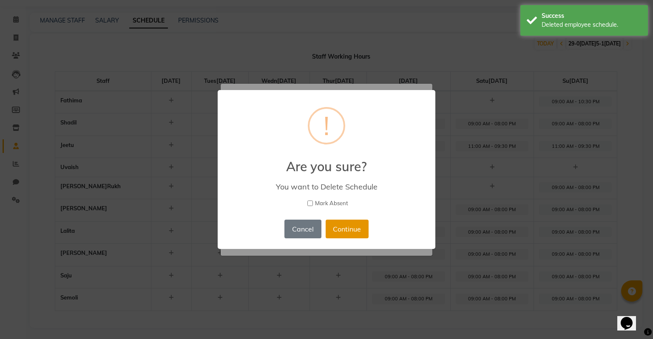
click at [348, 232] on button "Continue" at bounding box center [347, 229] width 43 height 19
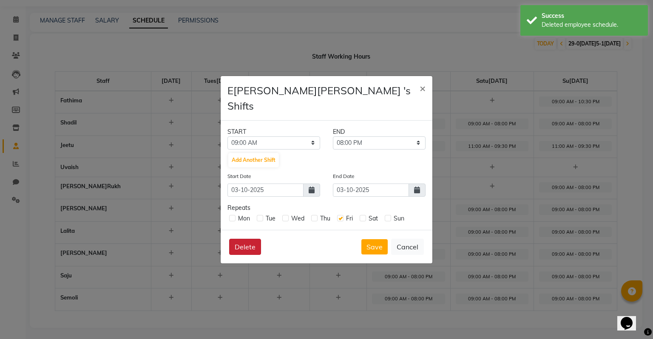
click at [248, 242] on button "Delete" at bounding box center [245, 247] width 32 height 16
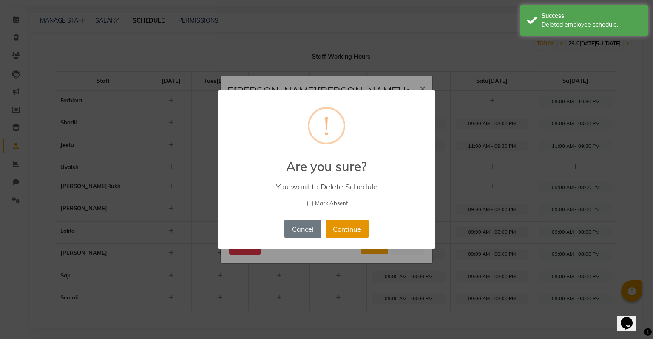
click at [367, 234] on button "Continue" at bounding box center [347, 229] width 43 height 19
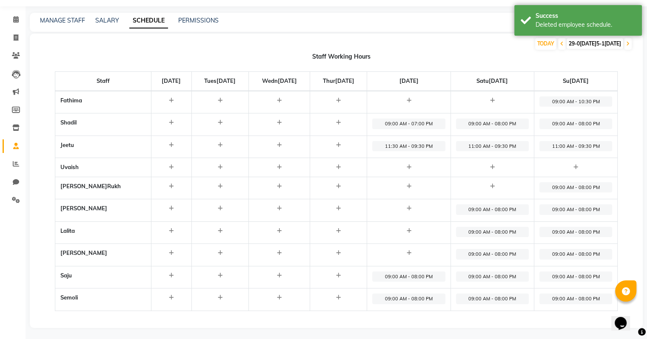
click at [420, 273] on span "09:00 AM - 08:00 PM" at bounding box center [408, 277] width 73 height 11
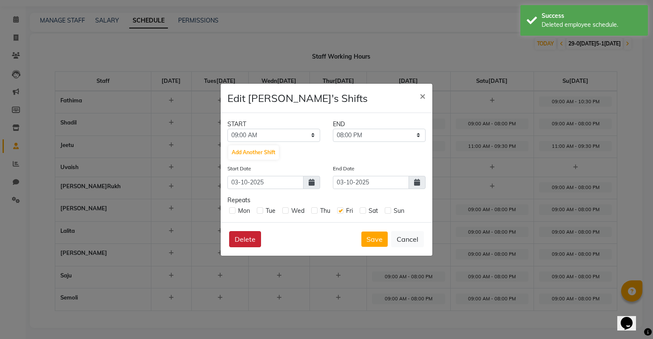
click at [257, 238] on button "Delete" at bounding box center [245, 239] width 32 height 16
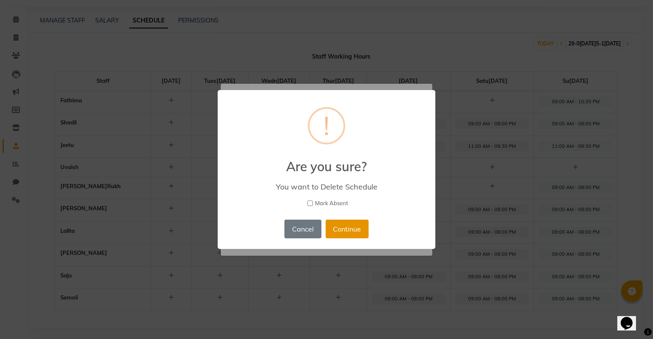
click at [351, 233] on button "Continue" at bounding box center [347, 229] width 43 height 19
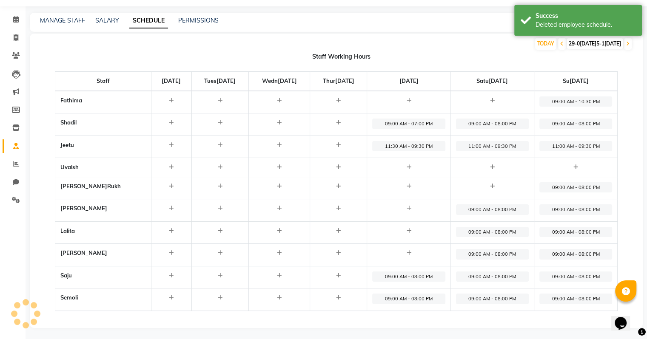
click at [424, 294] on span "09:00 AM - 08:00 PM" at bounding box center [408, 299] width 73 height 11
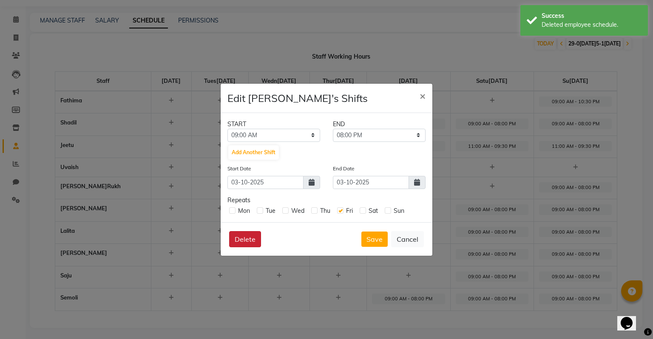
click at [247, 239] on button "Delete" at bounding box center [245, 239] width 32 height 16
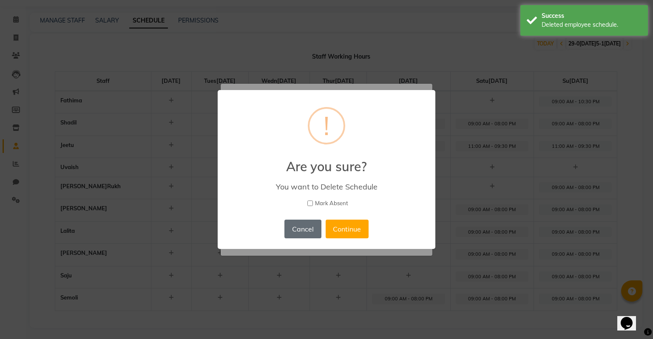
click at [287, 227] on button "Cancel" at bounding box center [303, 229] width 37 height 19
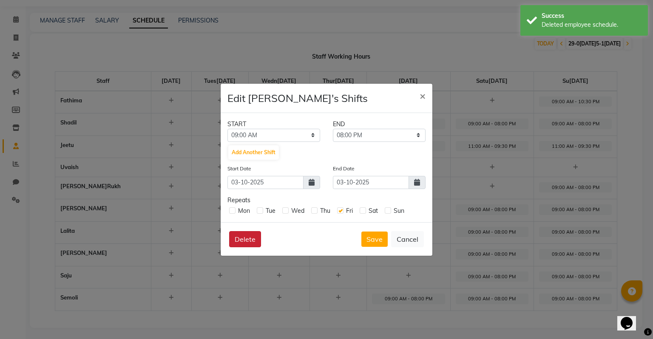
click at [235, 241] on button "Delete" at bounding box center [245, 239] width 32 height 16
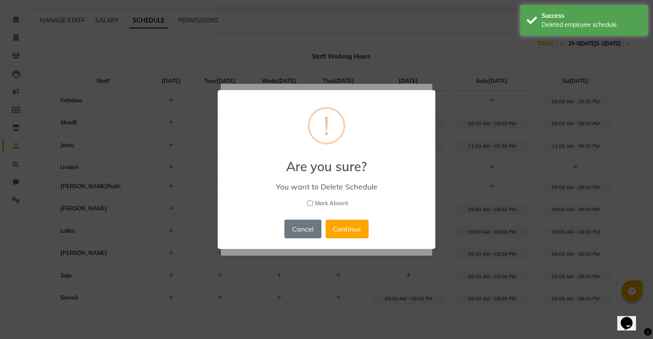
click at [349, 219] on div "Cancel No Continue" at bounding box center [326, 229] width 88 height 23
click at [349, 224] on button "Continue" at bounding box center [347, 229] width 43 height 19
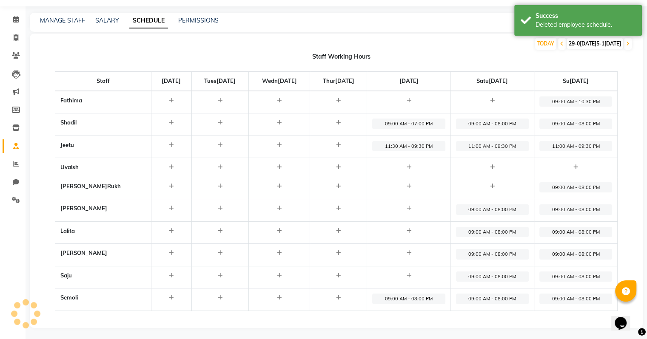
click at [417, 141] on span "11:30 AM - 09:30 PM" at bounding box center [408, 146] width 73 height 11
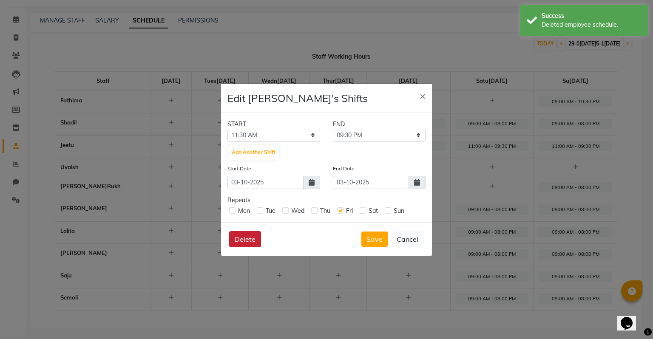
click at [248, 243] on button "Delete" at bounding box center [245, 239] width 32 height 16
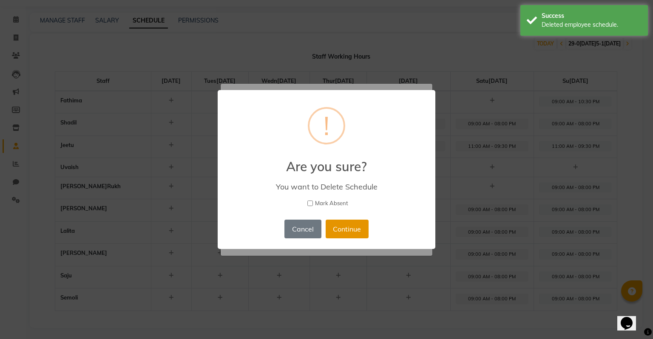
click at [334, 230] on button "Continue" at bounding box center [347, 229] width 43 height 19
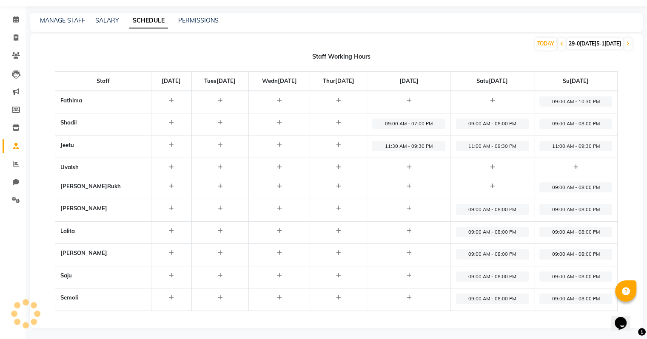
click at [427, 125] on span "09:00 AM - 07:00 PM" at bounding box center [408, 124] width 73 height 11
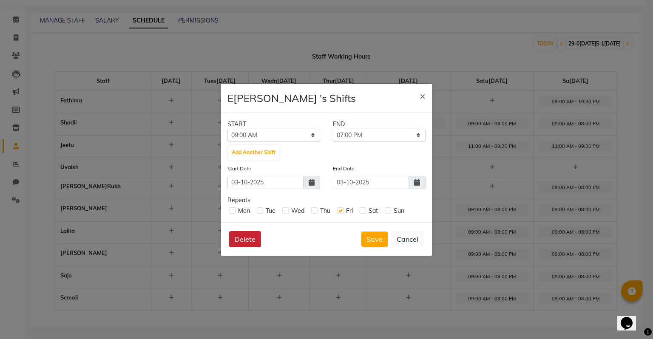
click at [252, 239] on button "Delete" at bounding box center [245, 239] width 32 height 16
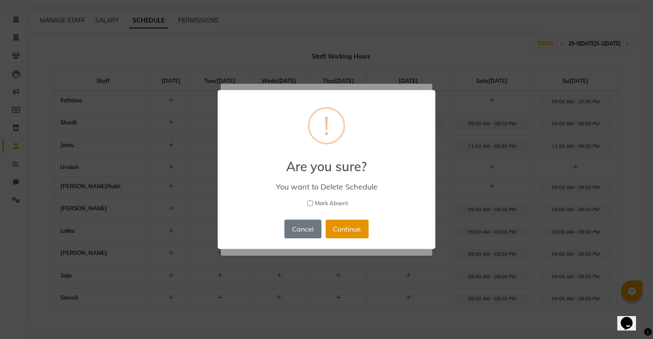
click at [342, 232] on button "Continue" at bounding box center [347, 229] width 43 height 19
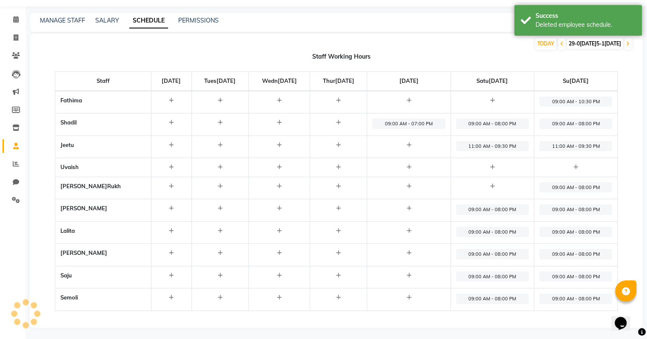
click at [505, 295] on span "09:00 AM - 08:00 PM" at bounding box center [492, 299] width 73 height 11
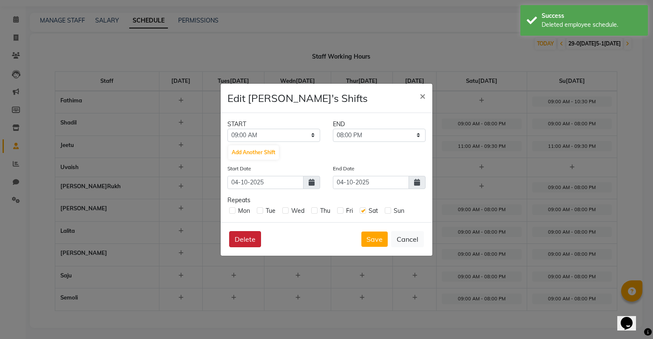
click at [252, 232] on button "Delete" at bounding box center [245, 239] width 32 height 16
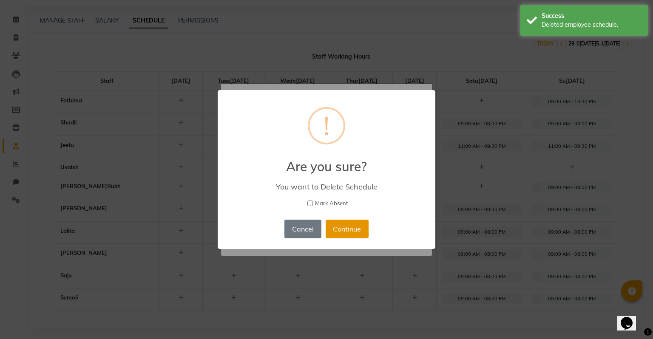
click at [342, 234] on button "Continue" at bounding box center [347, 229] width 43 height 19
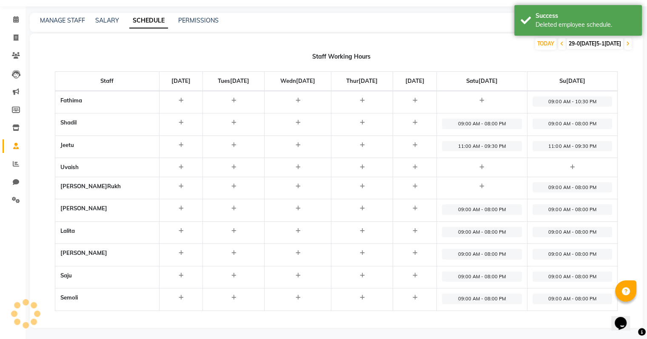
click at [483, 275] on span "09:00 AM - 08:00 PM" at bounding box center [482, 277] width 80 height 11
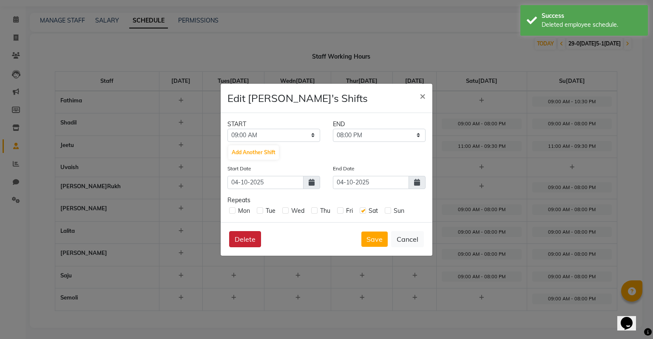
click at [232, 241] on button "Delete" at bounding box center [245, 239] width 32 height 16
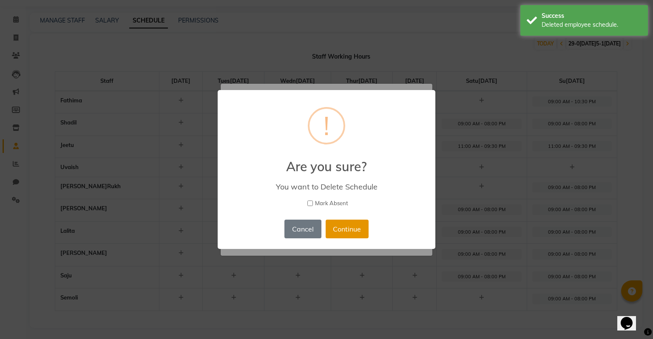
click at [328, 226] on button "Continue" at bounding box center [347, 229] width 43 height 19
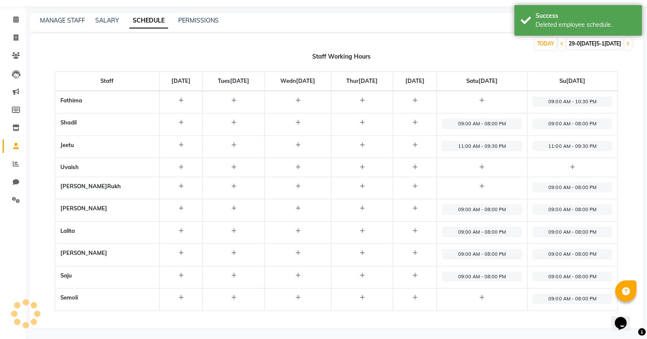
click at [481, 253] on span "09:00 AM - 08:00 PM" at bounding box center [482, 254] width 80 height 11
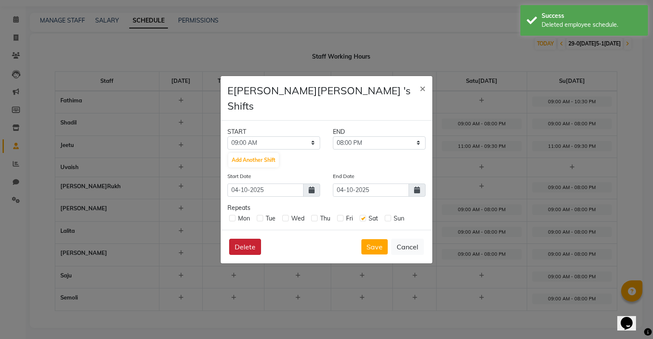
click at [233, 239] on button "Delete" at bounding box center [245, 247] width 32 height 16
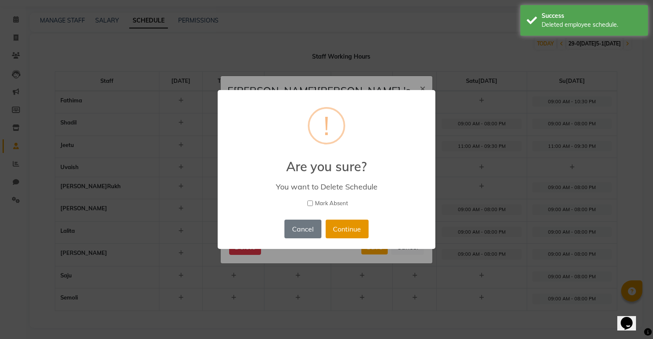
click at [340, 232] on button "Continue" at bounding box center [347, 229] width 43 height 19
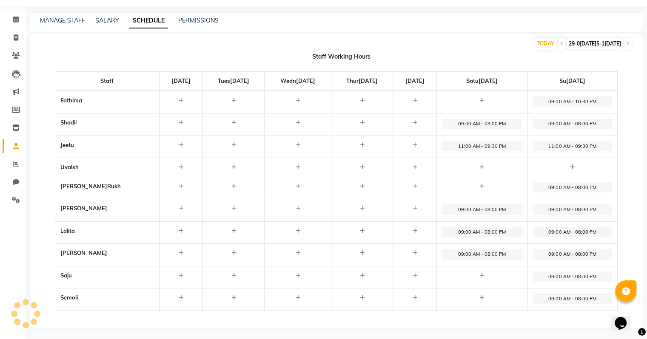
click at [464, 230] on span "09:00 AM - 08:00 PM" at bounding box center [482, 232] width 80 height 11
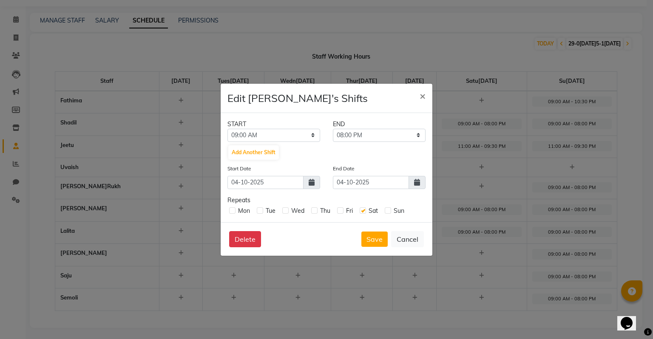
click at [228, 236] on div "Delete Save Cancel" at bounding box center [327, 239] width 212 height 34
click at [252, 237] on button "Delete" at bounding box center [245, 239] width 32 height 16
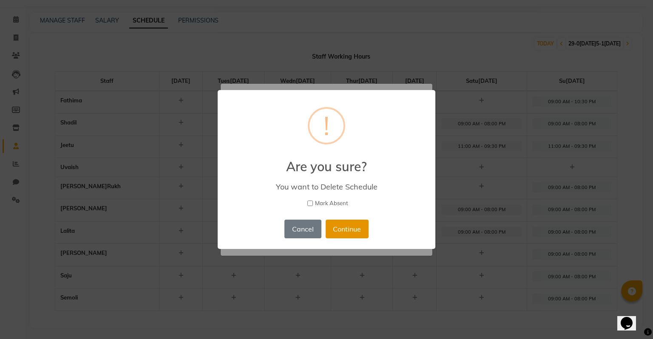
click at [347, 232] on button "Continue" at bounding box center [347, 229] width 43 height 19
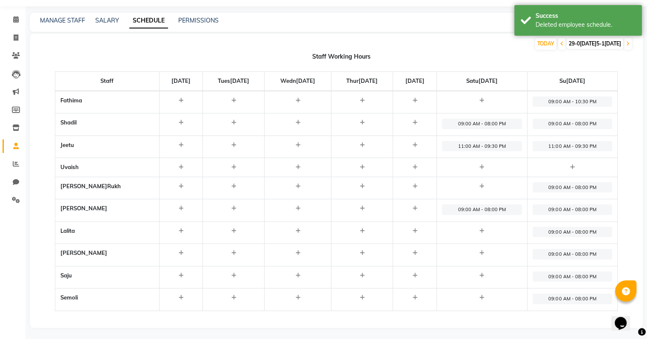
click at [461, 211] on span "09:00 AM - 08:00 PM" at bounding box center [482, 210] width 80 height 11
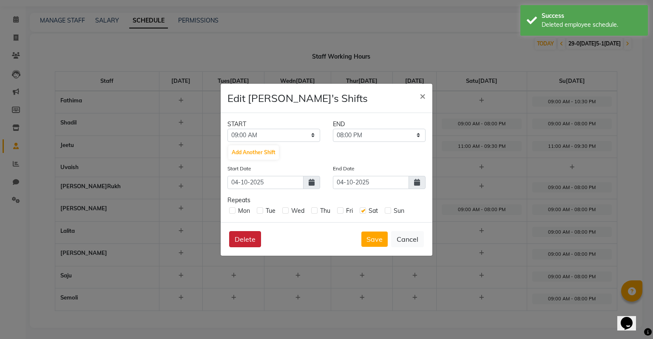
click at [239, 239] on button "Delete" at bounding box center [245, 239] width 32 height 16
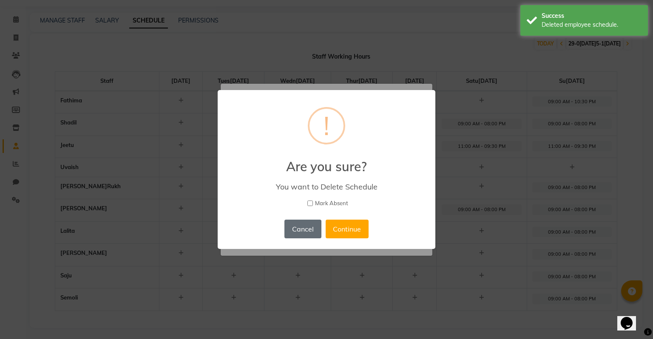
click at [301, 227] on button "Cancel" at bounding box center [303, 229] width 37 height 19
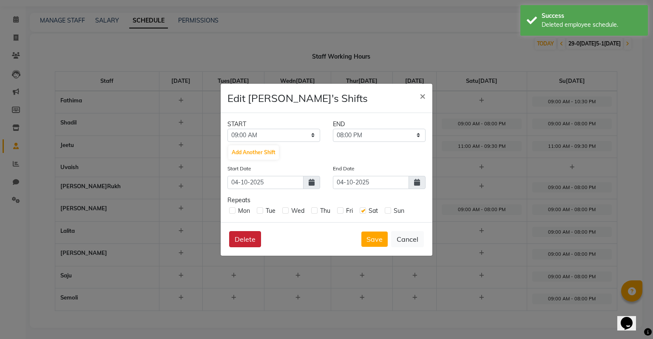
click at [256, 236] on button "Delete" at bounding box center [245, 239] width 32 height 16
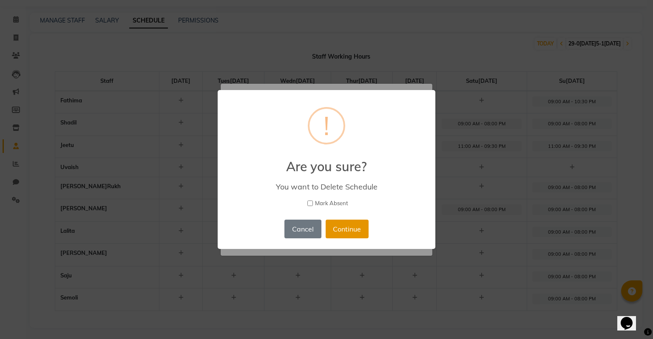
click at [351, 230] on button "Continue" at bounding box center [347, 229] width 43 height 19
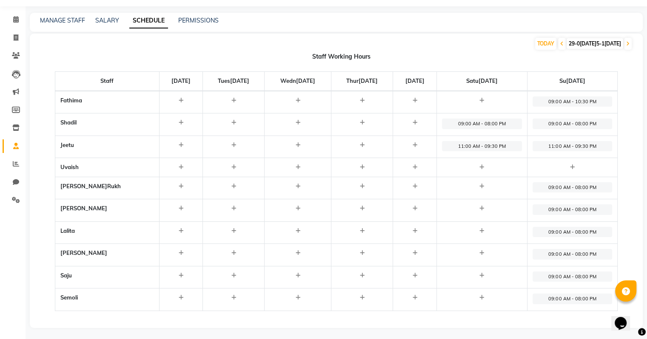
click at [488, 141] on span "11:00 AM - 09:30 PM" at bounding box center [482, 146] width 80 height 11
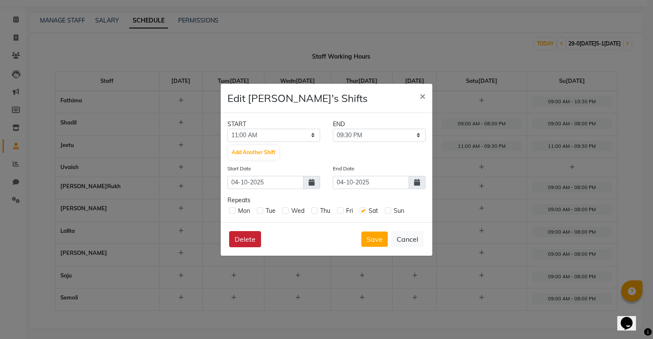
click at [255, 237] on button "Delete" at bounding box center [245, 239] width 32 height 16
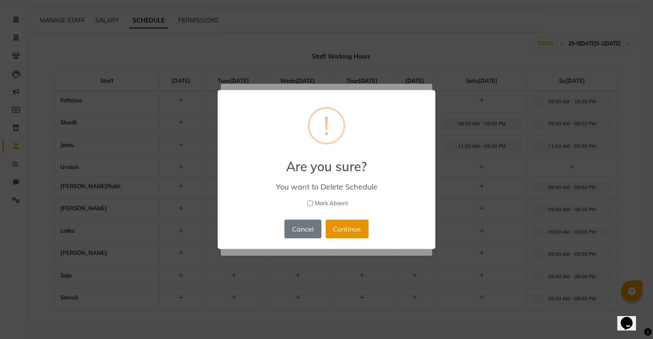
click at [352, 227] on button "Continue" at bounding box center [347, 229] width 43 height 19
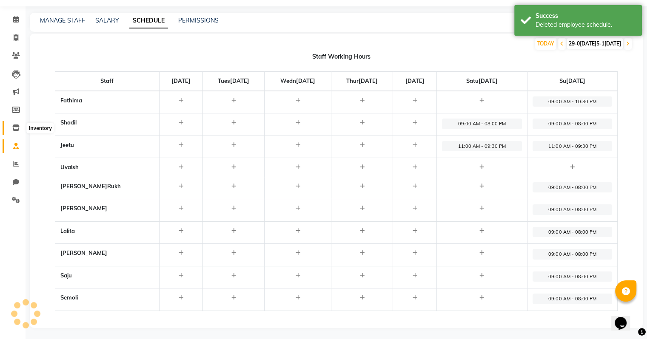
click at [18, 125] on icon at bounding box center [15, 128] width 7 height 6
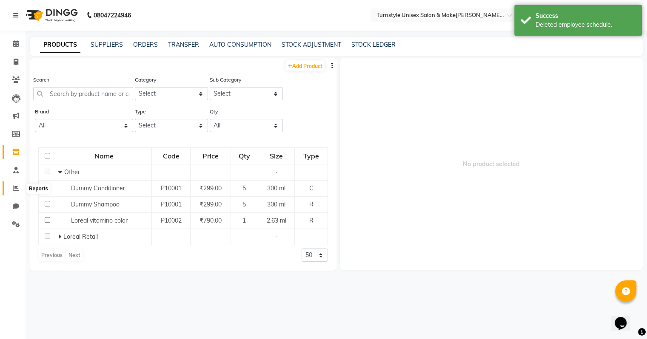
click at [14, 188] on icon at bounding box center [16, 188] width 6 height 6
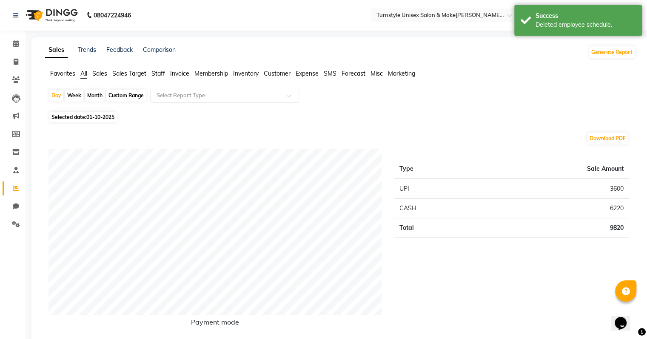
click at [179, 95] on input "text" at bounding box center [216, 95] width 122 height 9
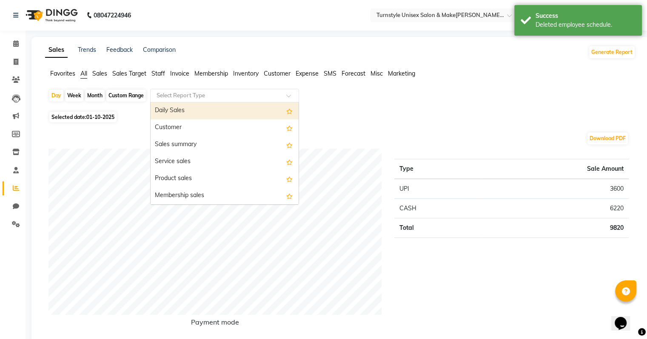
click at [128, 79] on div "Favorites All Sales Sales Target Staff Invoice Membership Inventory Customer Ex…" at bounding box center [340, 77] width 603 height 16
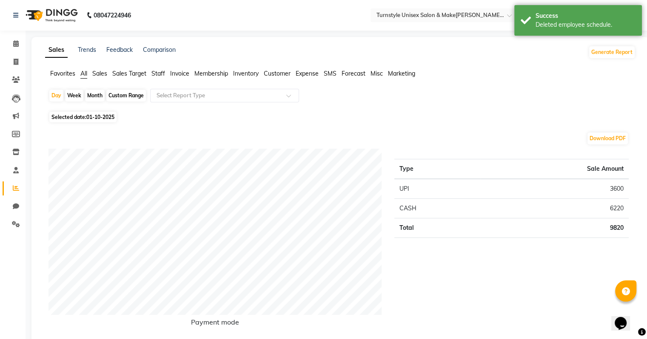
click at [131, 75] on span "Sales Target" at bounding box center [129, 74] width 34 height 8
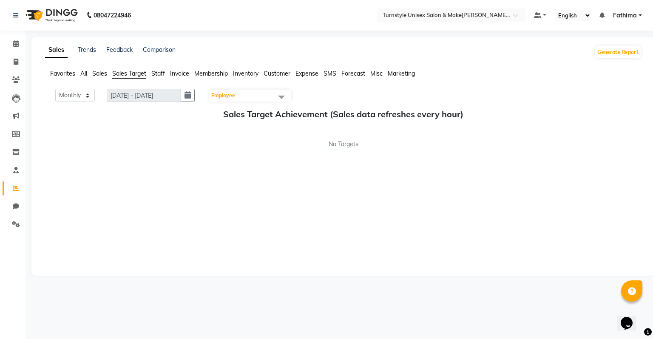
click at [261, 97] on span "Employee" at bounding box center [250, 96] width 82 height 12
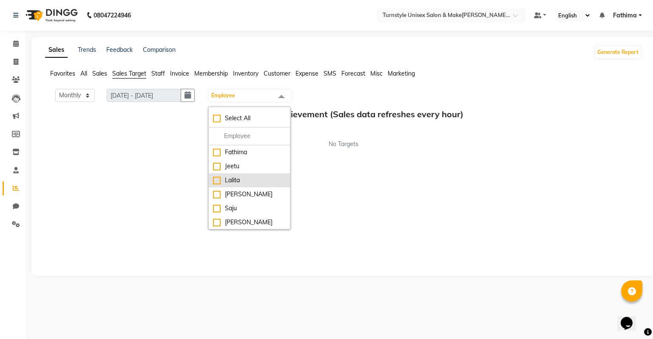
click at [242, 185] on li "Lalita" at bounding box center [249, 181] width 81 height 14
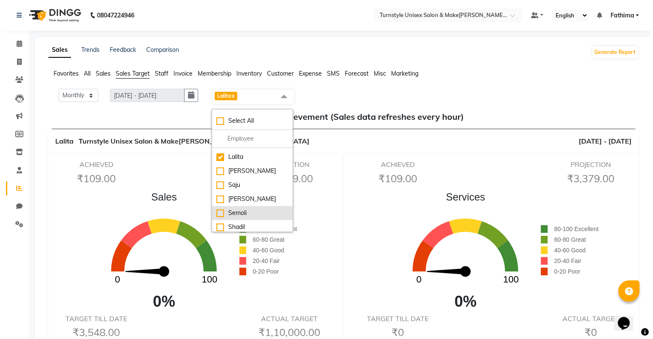
scroll to position [56, 0]
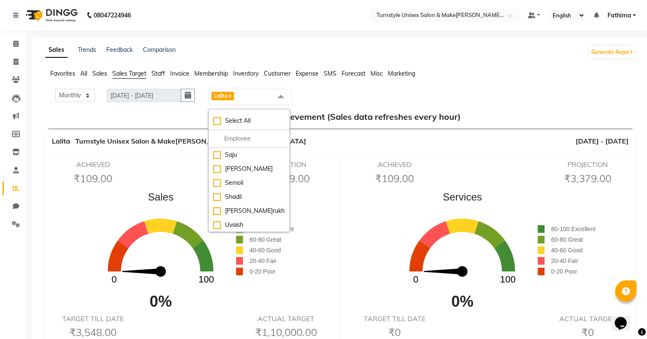
click at [245, 299] on div "Sales 0 100 0% 80-100 Excellent 60-80 Great 40-60 Good 20-40 Fair 0-20 Poor" at bounding box center [189, 252] width 293 height 124
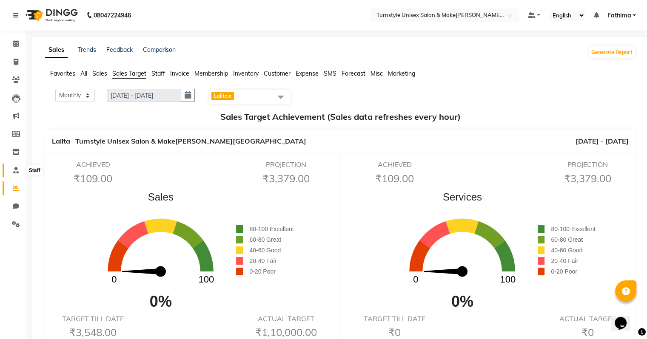
click at [16, 171] on icon at bounding box center [16, 170] width 6 height 6
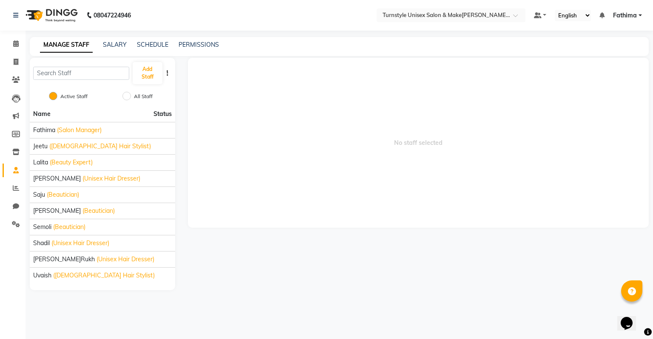
click at [151, 49] on div "MANAGE STAFF SALARY SCHEDULE PERMISSIONS" at bounding box center [339, 46] width 619 height 19
click at [155, 47] on link "SCHEDULE" at bounding box center [152, 45] width 31 height 8
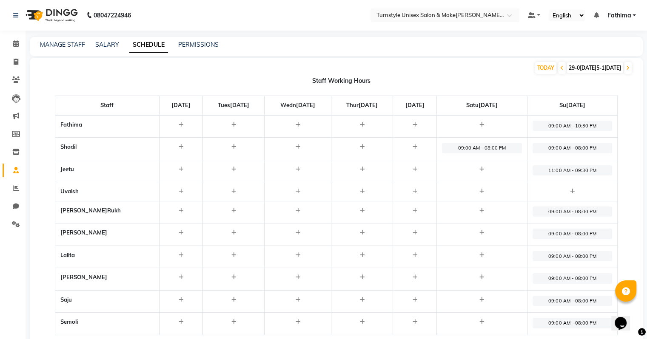
click at [501, 148] on span "09:00 AM - 08:00 PM" at bounding box center [482, 148] width 80 height 11
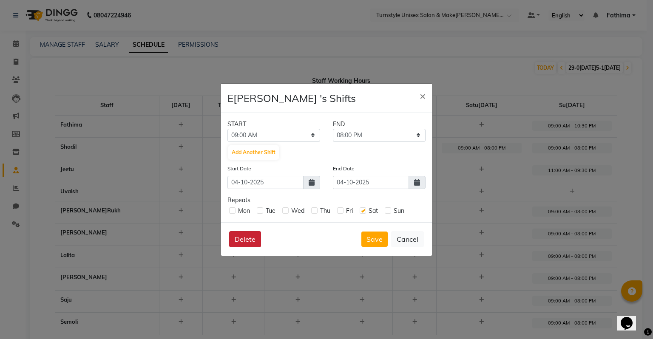
click at [259, 238] on button "Delete" at bounding box center [245, 239] width 32 height 16
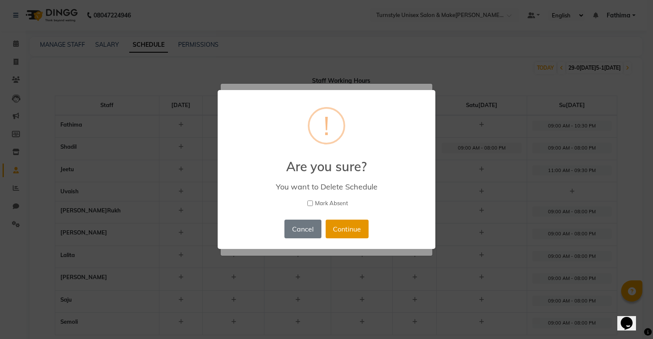
click at [346, 230] on button "Continue" at bounding box center [347, 229] width 43 height 19
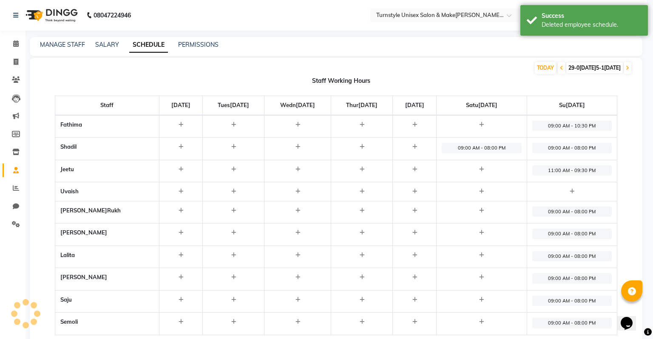
scroll to position [24, 0]
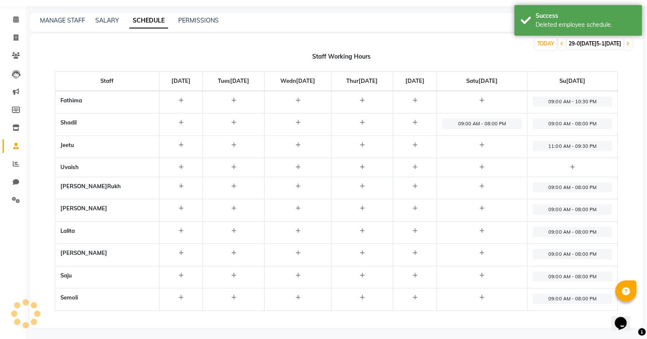
click at [596, 299] on span "09:00 AM - 08:00 PM" at bounding box center [572, 299] width 80 height 11
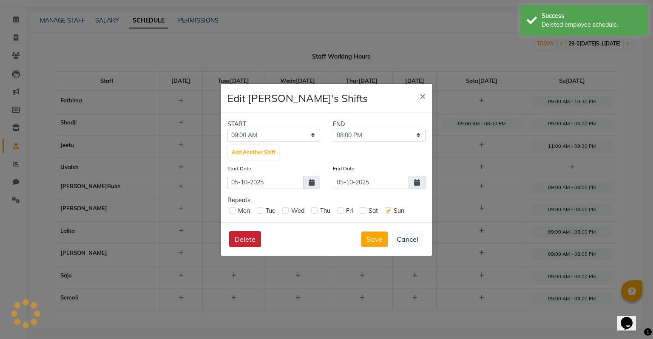
click at [243, 238] on button "Delete" at bounding box center [245, 239] width 32 height 16
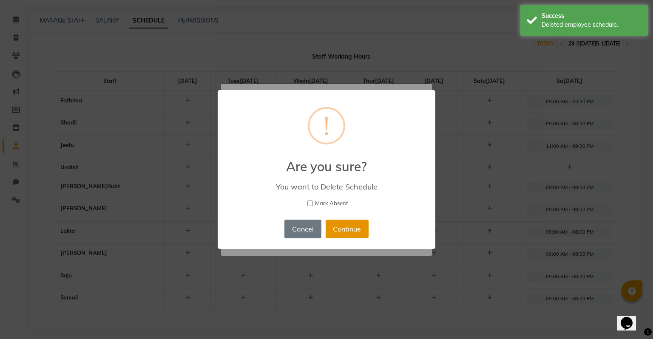
click at [357, 223] on button "Continue" at bounding box center [347, 229] width 43 height 19
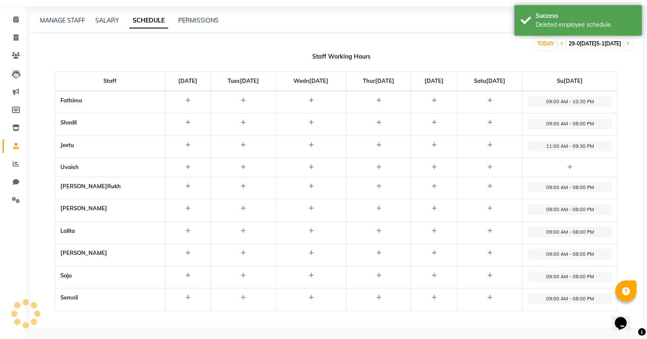
click at [573, 272] on span "09:00 AM - 08:00 PM" at bounding box center [569, 277] width 85 height 11
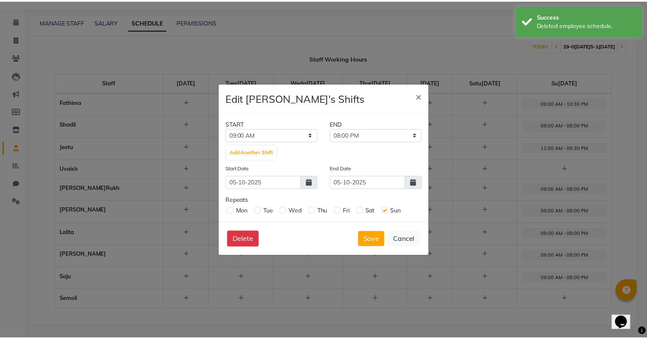
scroll to position [21, 0]
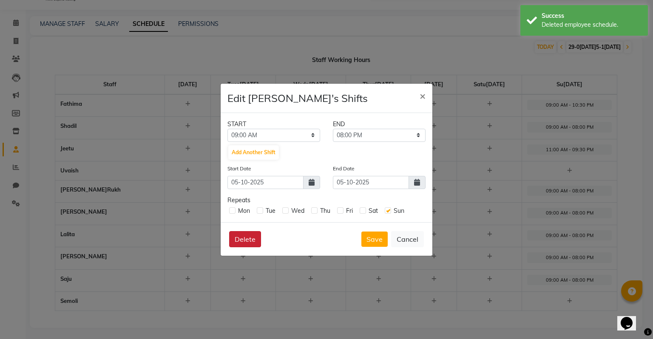
click at [240, 238] on button "Delete" at bounding box center [245, 239] width 32 height 16
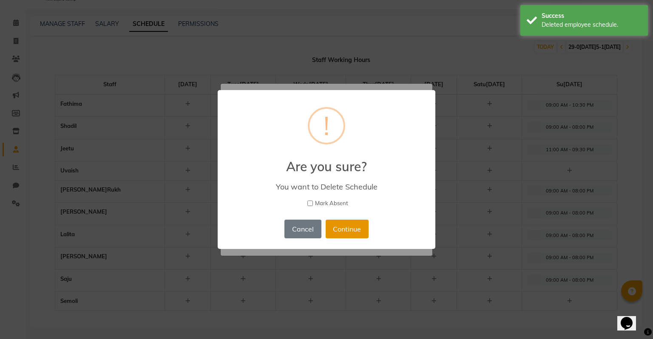
click at [333, 228] on button "Continue" at bounding box center [347, 229] width 43 height 19
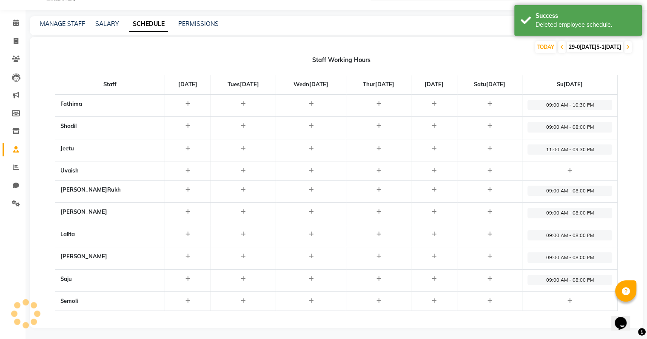
click at [560, 253] on span "09:00 AM - 08:00 PM" at bounding box center [569, 258] width 85 height 11
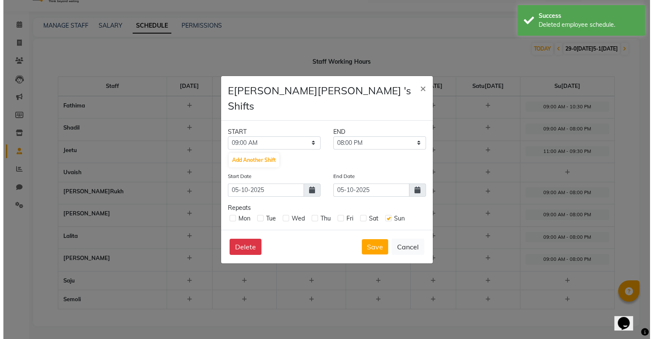
scroll to position [17, 0]
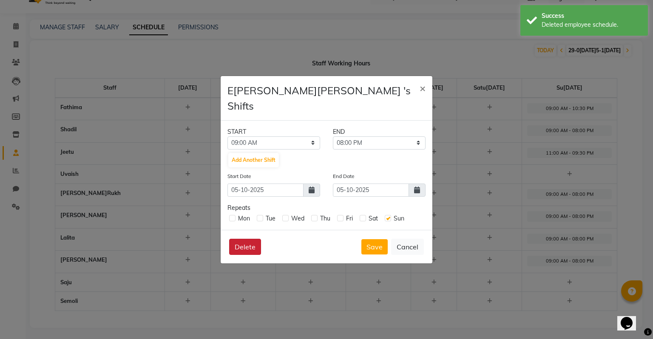
click at [230, 239] on button "Delete" at bounding box center [245, 247] width 32 height 16
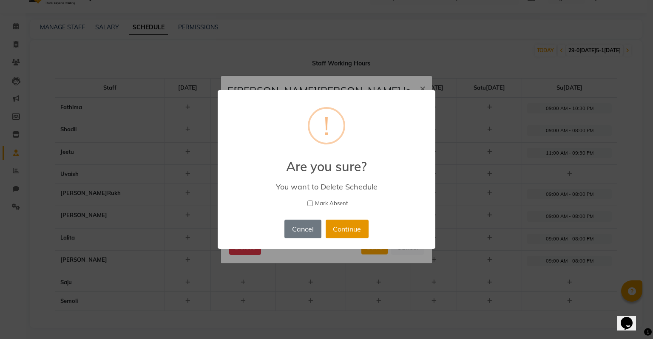
click at [364, 227] on button "Continue" at bounding box center [347, 229] width 43 height 19
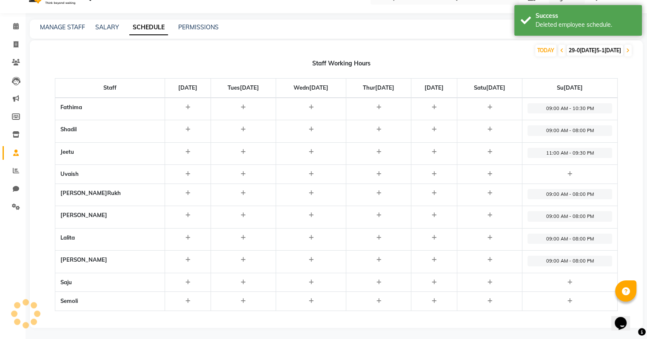
click at [597, 239] on span "09:00 AM - 08:00 PM" at bounding box center [569, 239] width 85 height 11
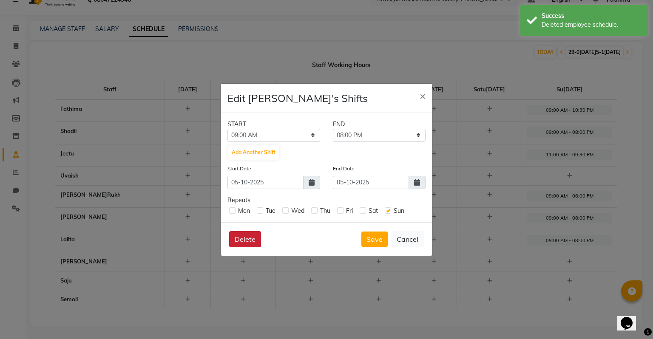
scroll to position [14, 0]
click at [240, 245] on button "Delete" at bounding box center [245, 239] width 32 height 16
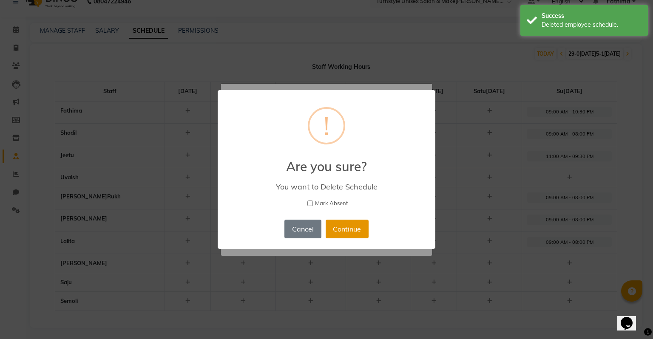
click at [337, 225] on button "Continue" at bounding box center [347, 229] width 43 height 19
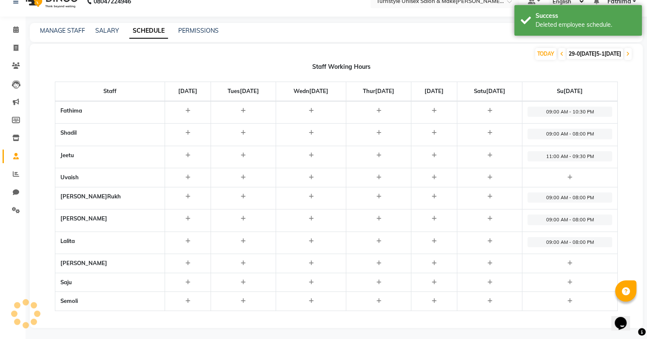
click at [590, 223] on span "09:00 AM - 08:00 PM" at bounding box center [569, 220] width 85 height 11
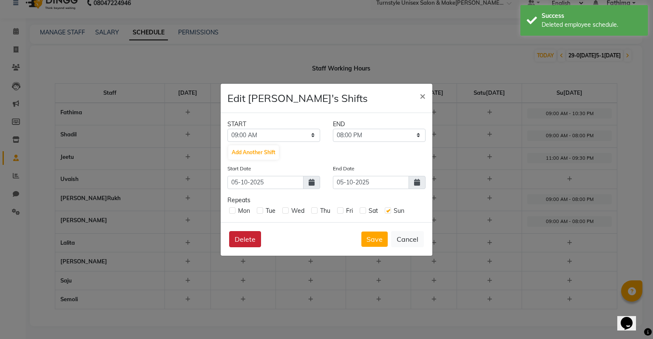
click at [241, 237] on button "Delete" at bounding box center [245, 239] width 32 height 16
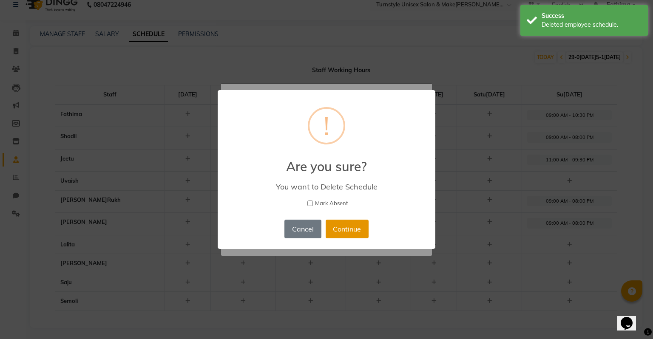
click at [349, 229] on button "Continue" at bounding box center [347, 229] width 43 height 19
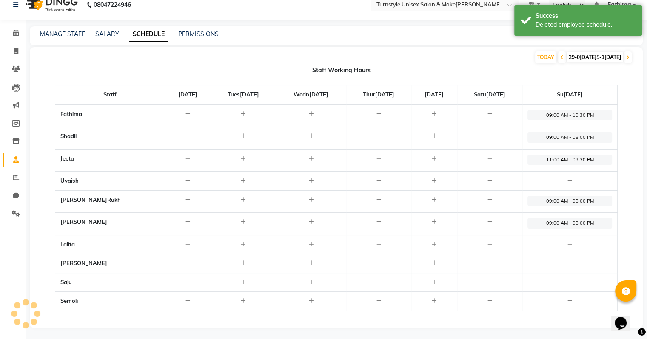
click at [563, 200] on span "09:00 AM - 08:00 PM" at bounding box center [569, 201] width 85 height 11
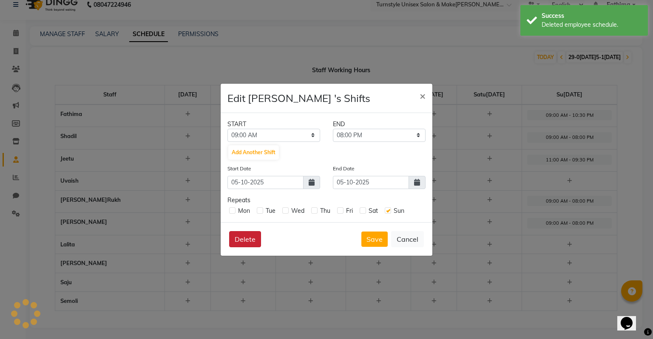
click at [236, 232] on button "Delete" at bounding box center [245, 239] width 32 height 16
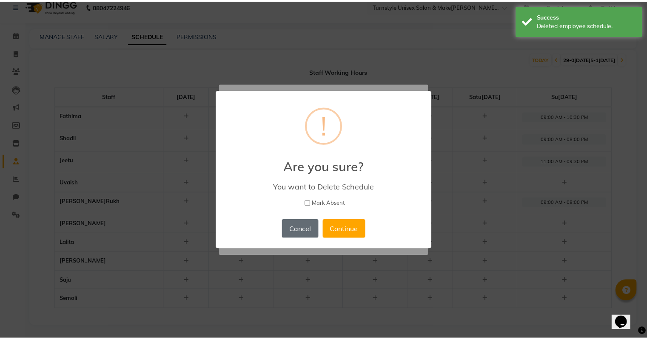
scroll to position [7, 0]
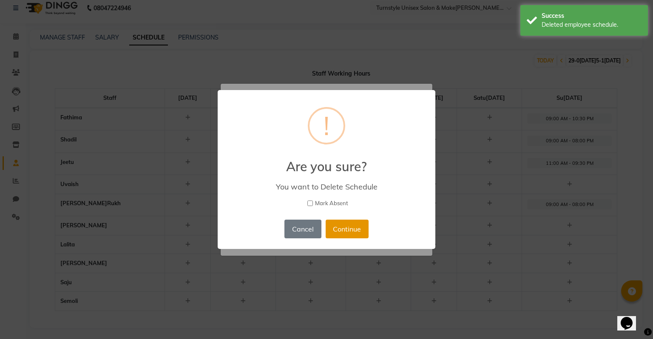
click at [351, 222] on button "Continue" at bounding box center [347, 229] width 43 height 19
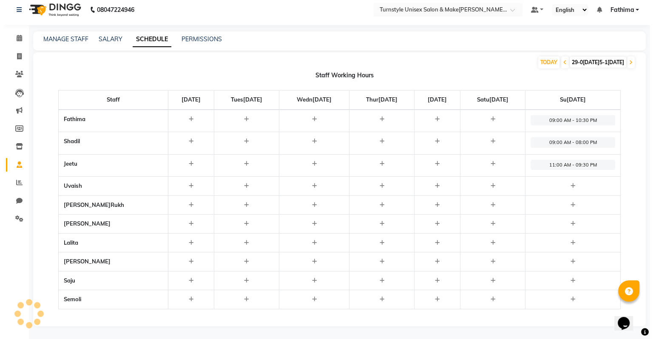
scroll to position [4, 0]
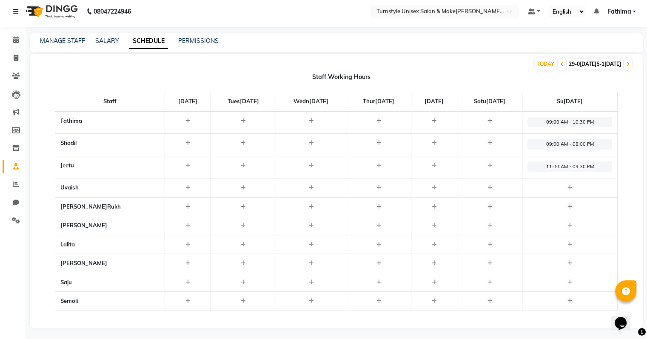
click at [580, 120] on span "09:00 AM - 10:30 PM" at bounding box center [569, 122] width 85 height 11
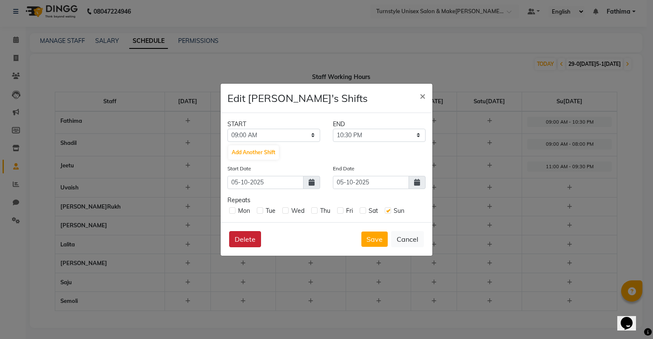
click at [259, 240] on button "Delete" at bounding box center [245, 239] width 32 height 16
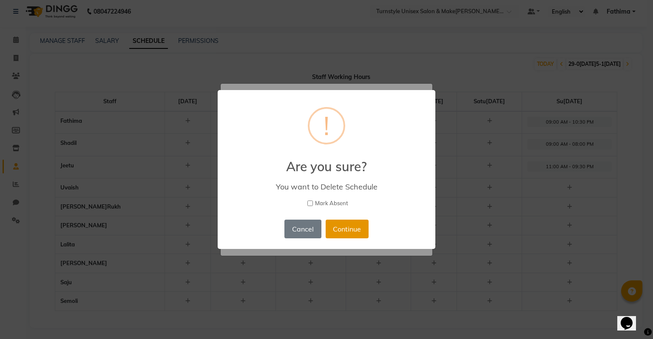
click at [341, 230] on button "Continue" at bounding box center [347, 229] width 43 height 19
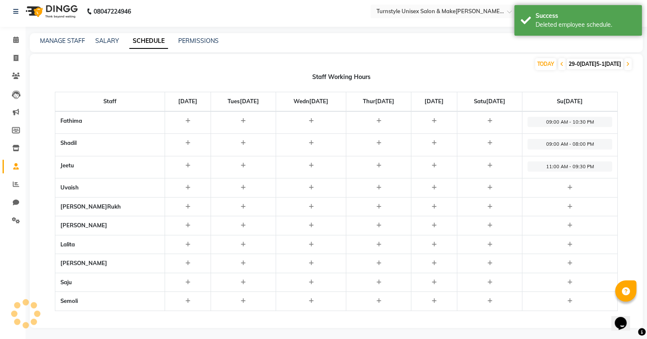
click at [556, 143] on span "09:00 AM - 08:00 PM" at bounding box center [569, 144] width 85 height 11
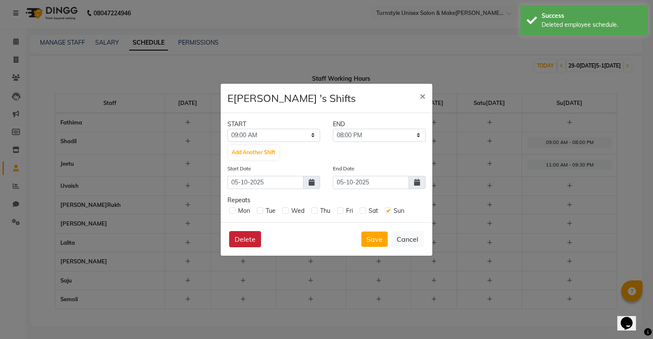
scroll to position [0, 0]
click at [242, 239] on button "Delete" at bounding box center [245, 239] width 32 height 16
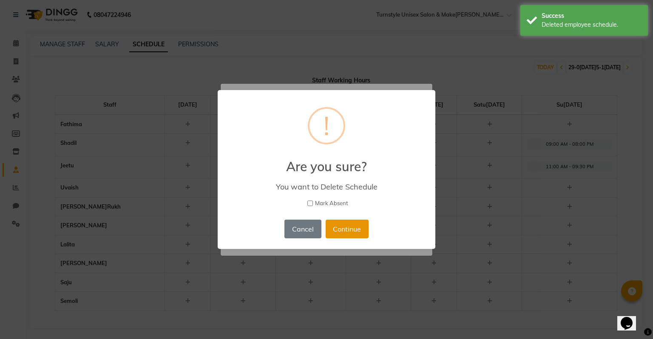
click at [344, 224] on button "Continue" at bounding box center [347, 229] width 43 height 19
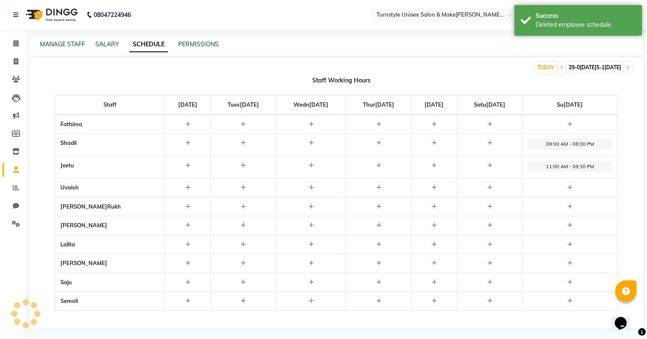
click at [556, 163] on span "11:00 AM - 09:30 PM" at bounding box center [569, 167] width 85 height 11
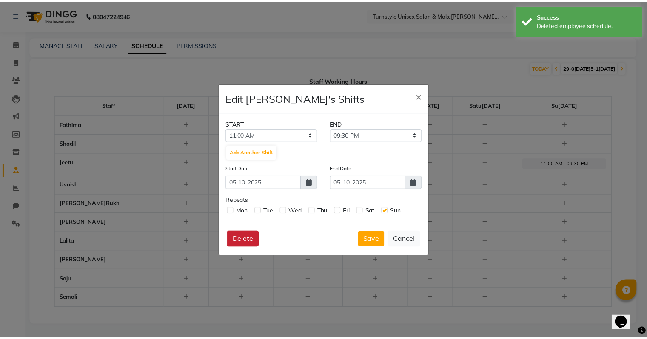
scroll to position [0, 0]
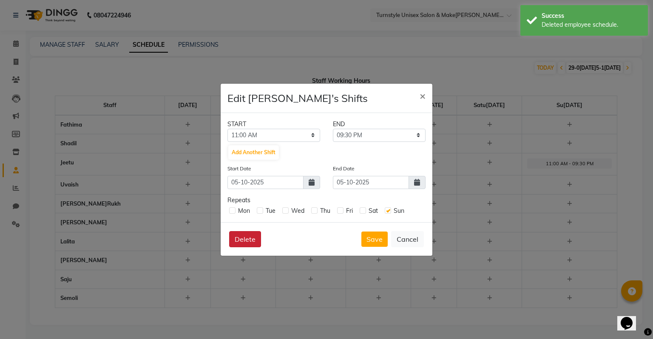
click at [258, 234] on button "Delete" at bounding box center [245, 239] width 32 height 16
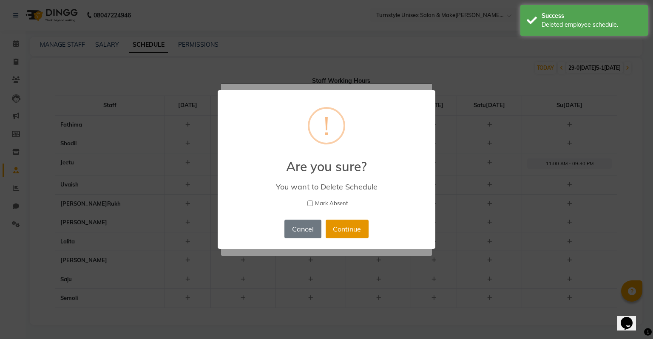
click at [357, 232] on button "Continue" at bounding box center [347, 229] width 43 height 19
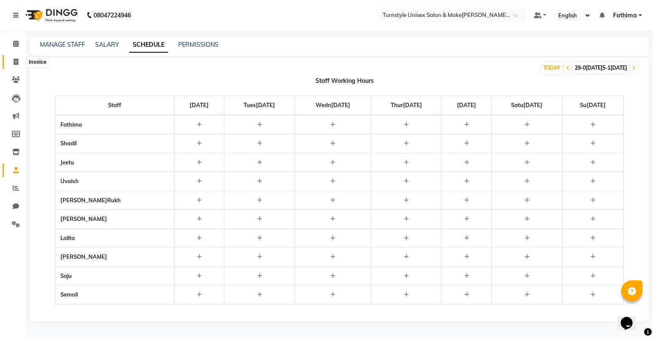
click at [18, 60] on icon at bounding box center [16, 62] width 5 height 6
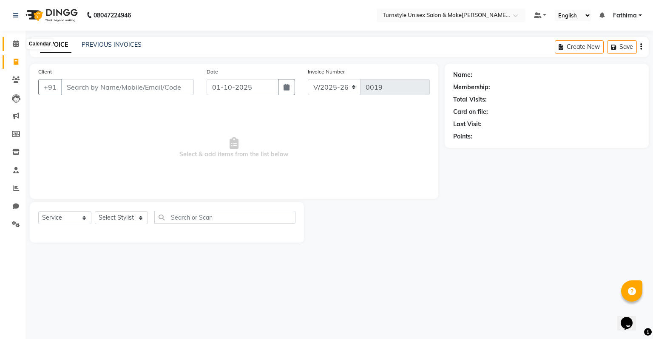
click at [17, 42] on icon at bounding box center [16, 43] width 6 height 6
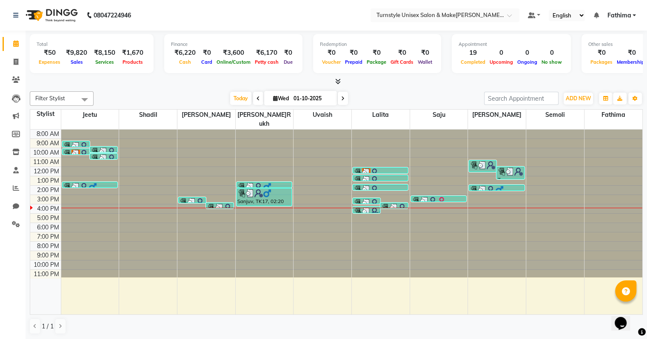
click at [252, 271] on div at bounding box center [265, 222] width 58 height 185
click at [391, 130] on div at bounding box center [381, 130] width 58 height 0
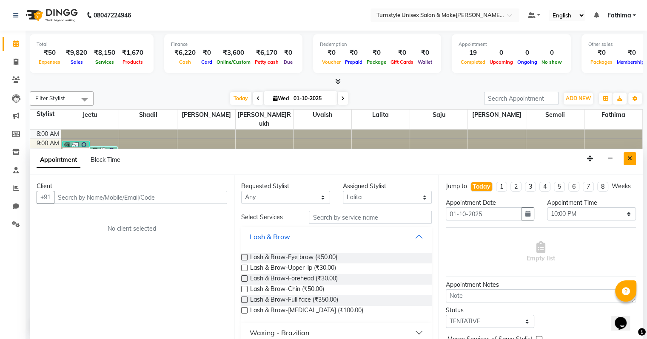
click at [635, 157] on button "Close" at bounding box center [629, 158] width 12 height 13
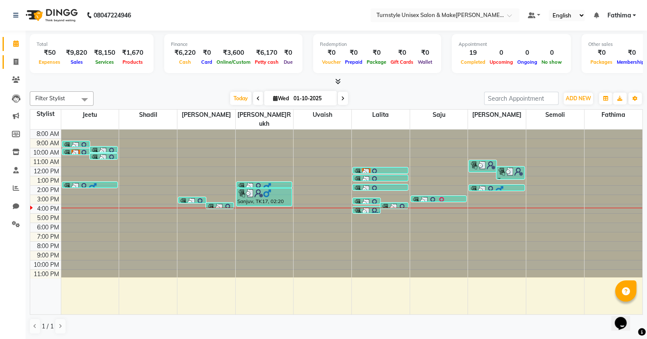
click at [15, 55] on link "Invoice" at bounding box center [13, 62] width 20 height 14
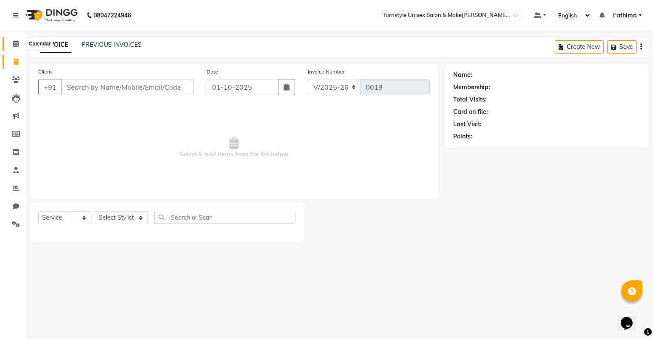
click at [18, 47] on span at bounding box center [16, 44] width 15 height 10
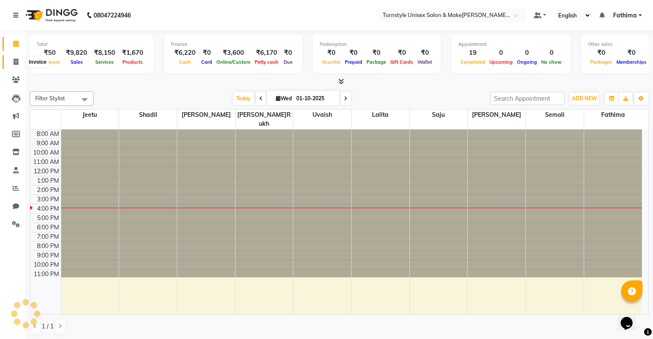
click at [18, 63] on icon at bounding box center [16, 62] width 5 height 6
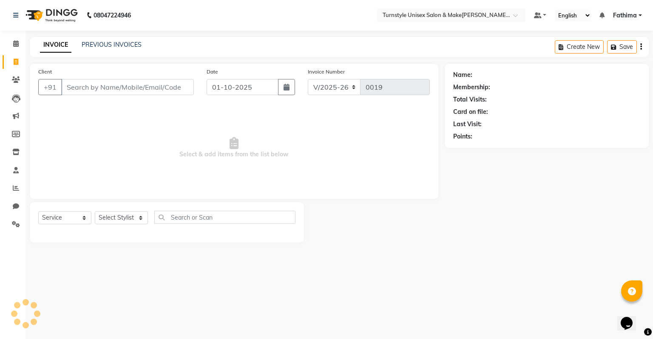
click at [98, 89] on input "Client" at bounding box center [127, 87] width 133 height 16
click at [174, 91] on span "Add Client" at bounding box center [172, 87] width 34 height 9
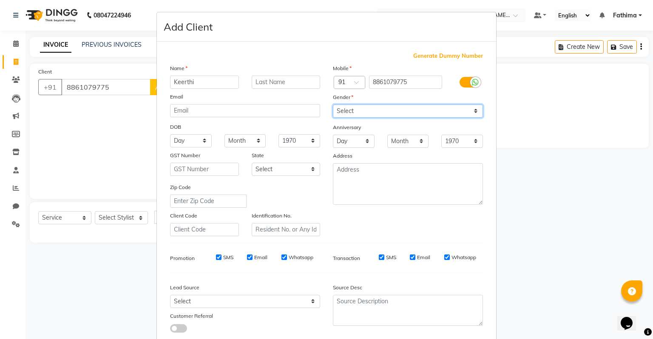
click at [382, 115] on select "Select [DEMOGRAPHIC_DATA] [DEMOGRAPHIC_DATA] Other Prefer Not To Say" at bounding box center [408, 111] width 150 height 13
click at [333, 105] on select "Select [DEMOGRAPHIC_DATA] [DEMOGRAPHIC_DATA] Other Prefer Not To Say" at bounding box center [408, 111] width 150 height 13
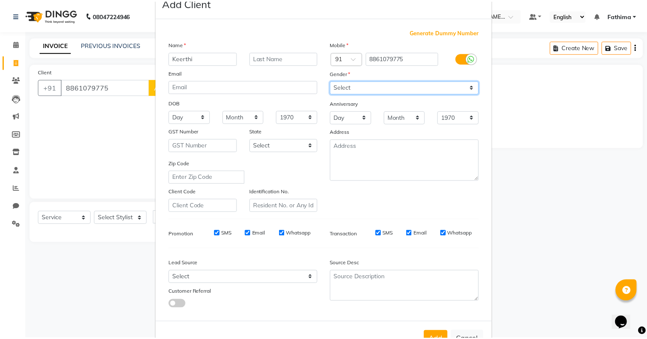
scroll to position [57, 0]
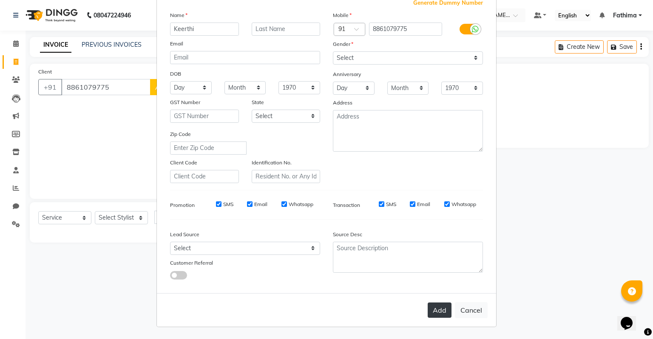
click at [431, 316] on button "Add" at bounding box center [440, 310] width 24 height 15
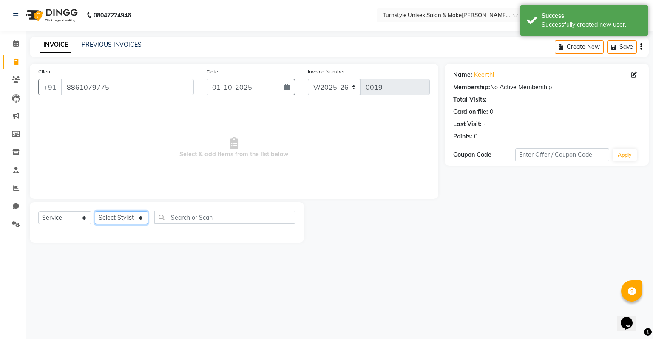
click at [109, 221] on select "Select Stylist [PERSON_NAME] [PERSON_NAME] [PERSON_NAME] [PERSON_NAME] [PERSON_…" at bounding box center [121, 217] width 53 height 13
click at [95, 212] on select "Select Stylist [PERSON_NAME] [PERSON_NAME] [PERSON_NAME] [PERSON_NAME] [PERSON_…" at bounding box center [121, 217] width 53 height 13
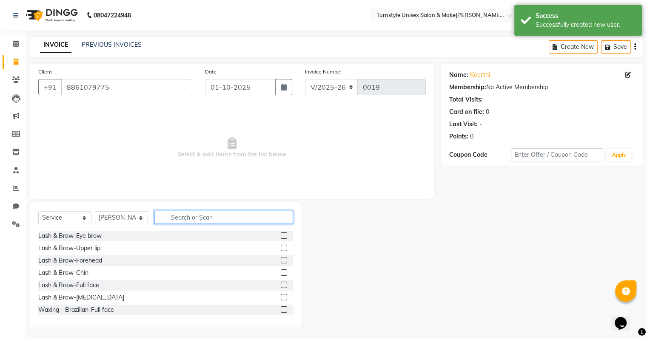
click at [175, 219] on input "text" at bounding box center [223, 217] width 139 height 13
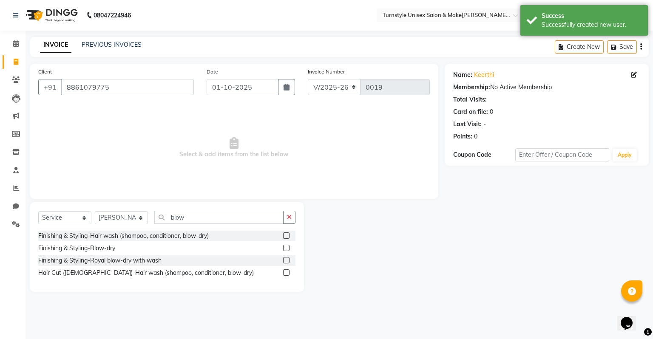
click at [285, 248] on label at bounding box center [286, 248] width 6 height 6
click at [285, 248] on input "checkbox" at bounding box center [286, 249] width 6 height 6
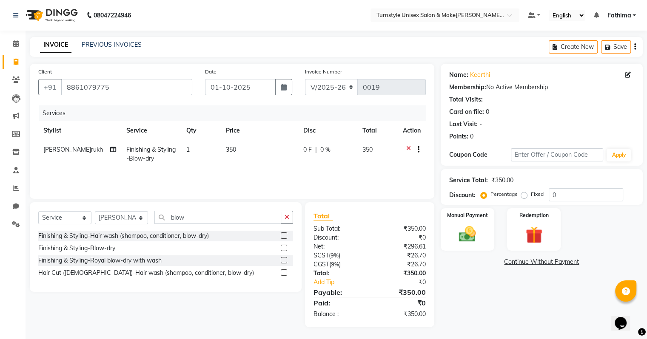
click at [233, 149] on span "350" at bounding box center [231, 150] width 10 height 8
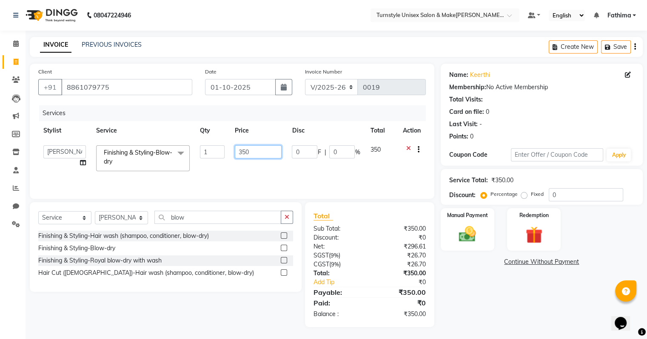
click at [252, 153] on input "350" at bounding box center [258, 151] width 47 height 13
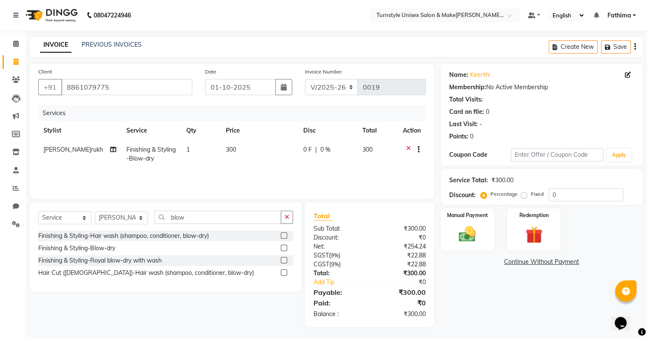
click at [210, 171] on div "Services Stylist Service Qty Price Disc Total Act[PERSON_NAME]rukh Finishing & …" at bounding box center [231, 147] width 387 height 85
click at [480, 239] on img at bounding box center [467, 235] width 28 height 20
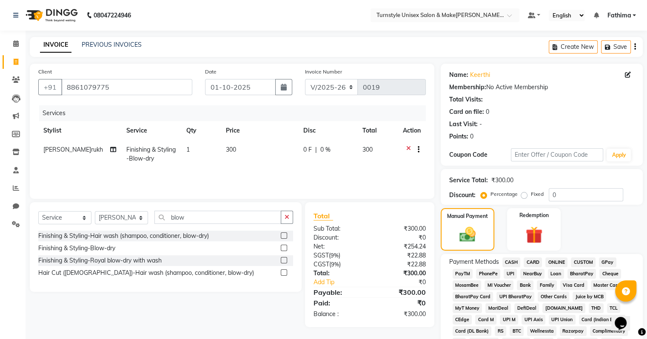
click at [507, 273] on span "UPI" at bounding box center [510, 274] width 13 height 10
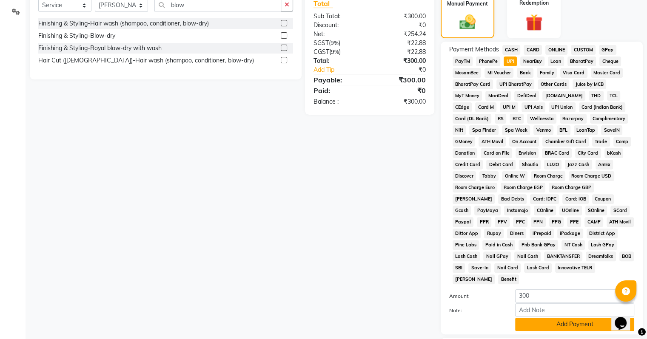
click at [550, 318] on button "Add Payment" at bounding box center [574, 324] width 119 height 13
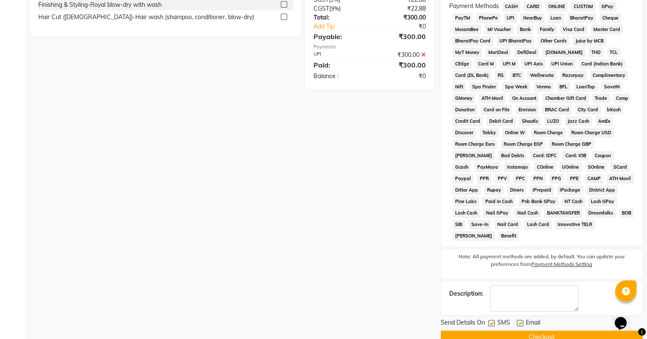
scroll to position [268, 0]
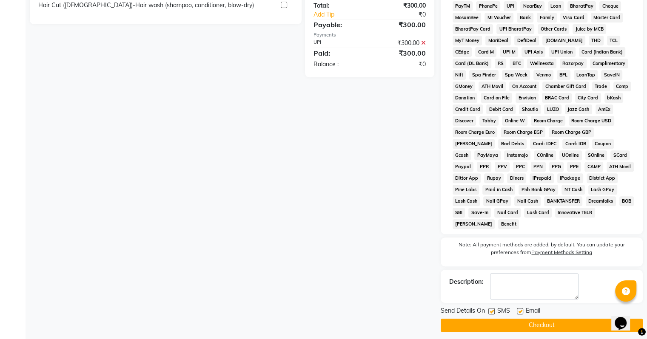
click at [519, 308] on label at bounding box center [520, 311] width 6 height 6
click at [519, 309] on input "checkbox" at bounding box center [520, 312] width 6 height 6
click at [521, 319] on button "Checkout" at bounding box center [542, 325] width 202 height 13
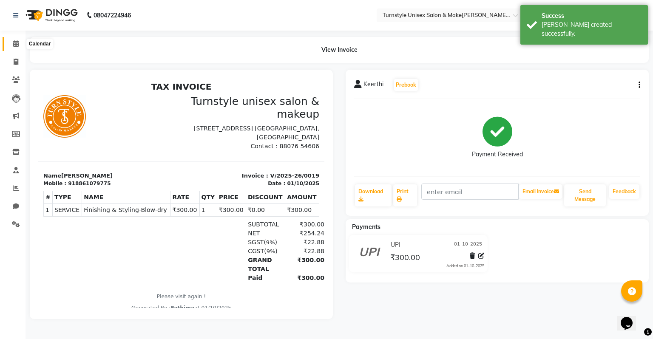
click at [12, 44] on span at bounding box center [16, 44] width 15 height 10
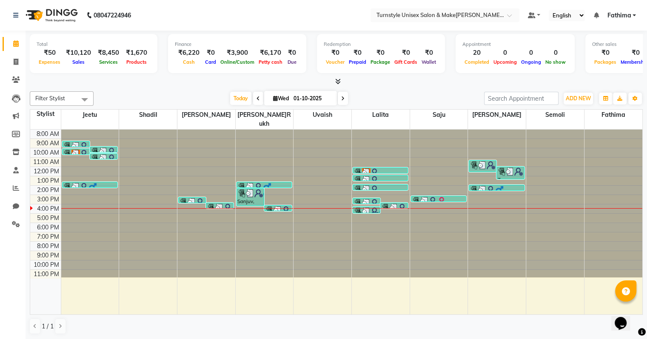
click at [404, 285] on div at bounding box center [381, 222] width 58 height 185
click at [257, 278] on div at bounding box center [265, 222] width 58 height 185
drag, startPoint x: 106, startPoint y: 125, endPoint x: 204, endPoint y: 131, distance: 98.4
click at [204, 131] on tr "Tarun, TK01, 09:15 AM-09:50 AM, Hair Cut ([DEMOGRAPHIC_DATA])-Adults Hair [PERS…" at bounding box center [336, 222] width 612 height 185
click at [176, 130] on div at bounding box center [148, 130] width 58 height 0
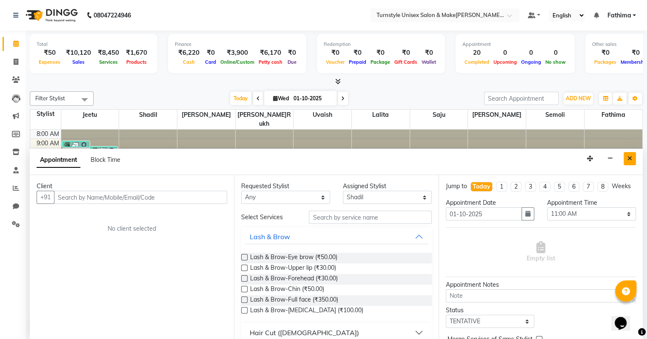
click at [626, 158] on button "Close" at bounding box center [629, 158] width 12 height 13
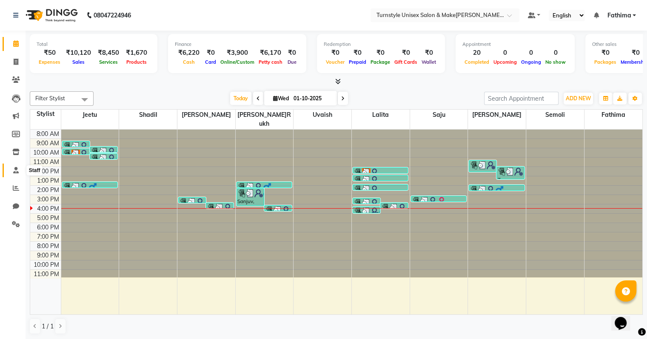
click at [17, 168] on icon at bounding box center [16, 170] width 6 height 6
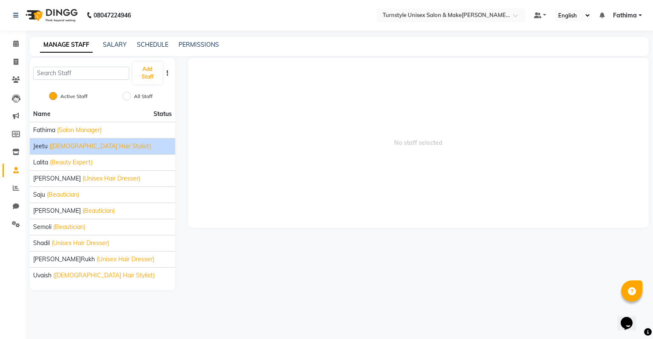
click at [46, 145] on span "Jeetu" at bounding box center [40, 146] width 14 height 9
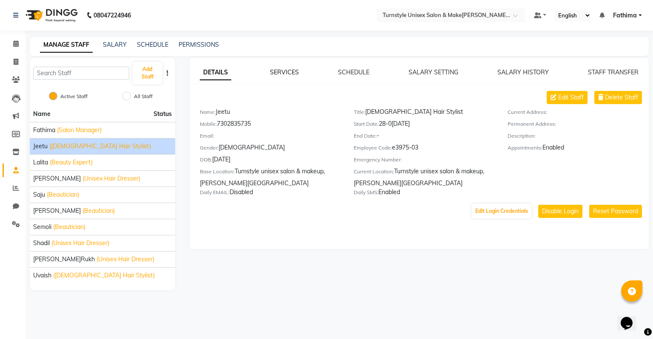
click at [284, 73] on link "SERVICES" at bounding box center [284, 72] width 29 height 8
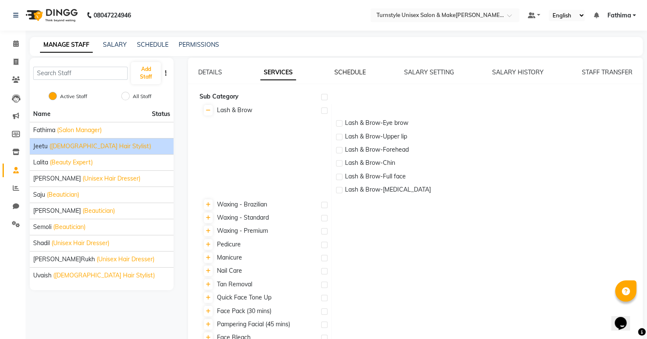
click at [362, 73] on link "SCHEDULE" at bounding box center [349, 72] width 31 height 8
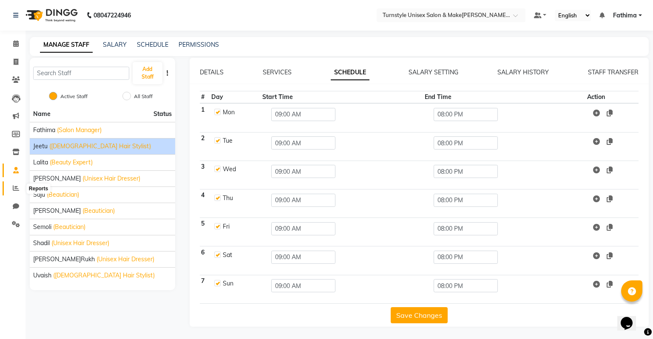
click at [19, 189] on icon at bounding box center [16, 188] width 6 height 6
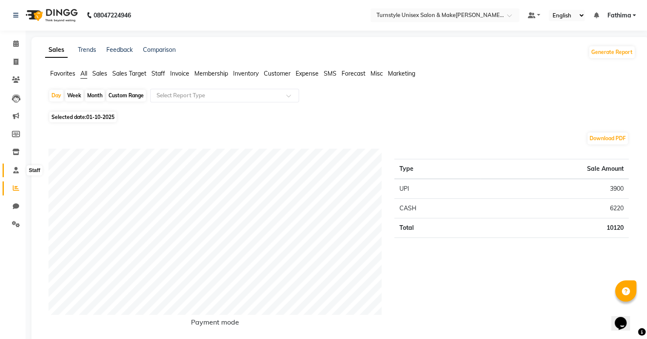
click at [19, 174] on span at bounding box center [16, 171] width 15 height 10
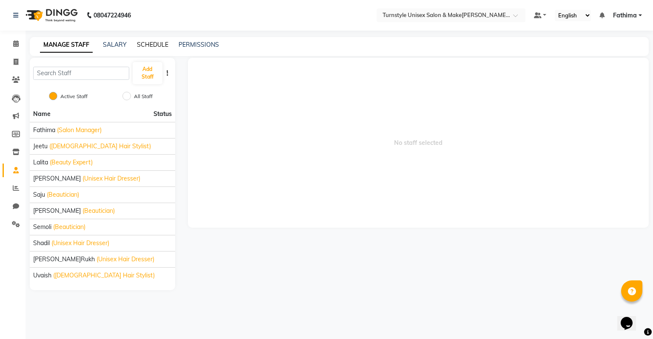
click at [145, 44] on link "SCHEDULE" at bounding box center [152, 45] width 31 height 8
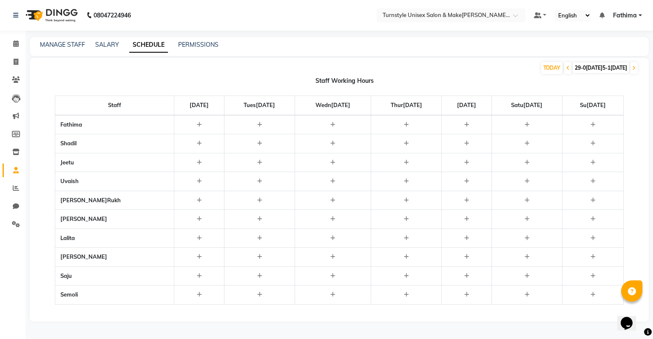
click at [330, 162] on icon at bounding box center [332, 163] width 5 height 6
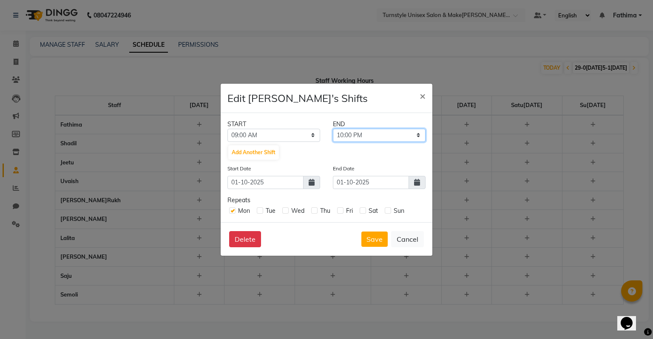
click at [339, 134] on select "09:15 AM 09:30 AM 09:45 AM 10:00 AM 10:15 AM 10:30 AM 10:45 AM 11:00 AM 11:15 A…" at bounding box center [379, 135] width 93 height 13
click at [333, 129] on select "09:15 AM 09:30 AM 09:45 AM 10:00 AM 10:15 AM 10:30 AM 10:45 AM 11:00 AM 11:15 A…" at bounding box center [379, 135] width 93 height 13
click at [370, 239] on button "Save" at bounding box center [374, 239] width 26 height 15
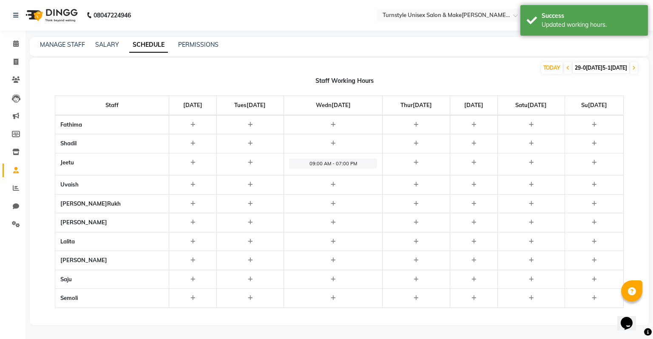
click at [414, 161] on icon at bounding box center [416, 163] width 5 height 6
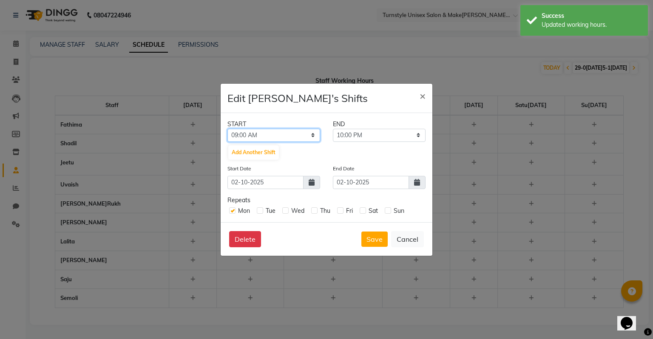
click at [280, 135] on select "12:00 AM 12:15 AM 12:30 AM 12:45 AM 01:00 AM 01:15 AM 01:30 AM 01:45 AM 02:00 A…" at bounding box center [274, 135] width 93 height 13
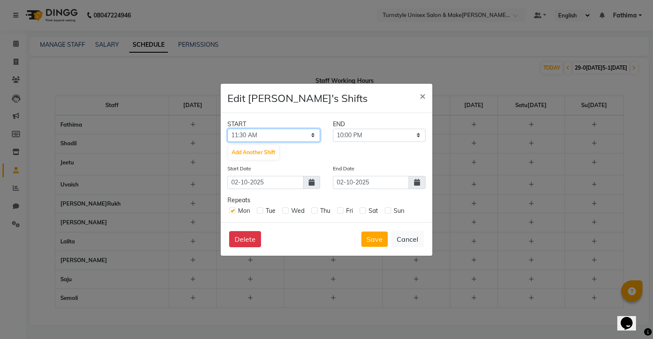
click at [228, 129] on select "12:00 AM 12:15 AM 12:30 AM 12:45 AM 01:00 AM 01:15 AM 01:30 AM 01:45 AM 02:00 A…" at bounding box center [274, 135] width 93 height 13
click at [350, 135] on select "11:45 AM 12:00 PM 12:15 PM 12:30 PM 12:45 PM 01:00 PM 01:15 PM 01:30 PM 01:45 P…" at bounding box center [379, 135] width 93 height 13
click at [333, 129] on select "11:45 AM 12:00 PM 12:15 PM 12:30 PM 12:45 PM 01:00 PM 01:15 PM 01:30 PM 01:45 P…" at bounding box center [379, 135] width 93 height 13
click at [371, 242] on button "Save" at bounding box center [374, 239] width 26 height 15
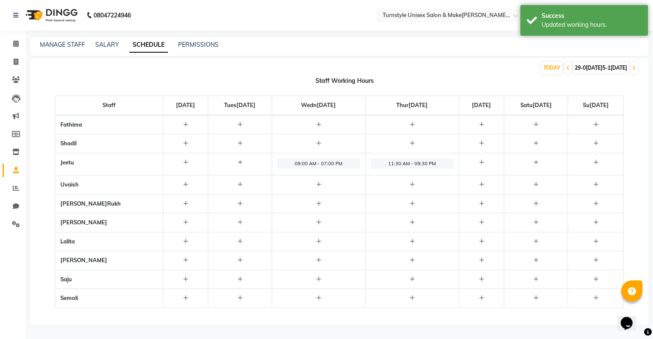
click at [479, 162] on icon at bounding box center [481, 163] width 5 height 6
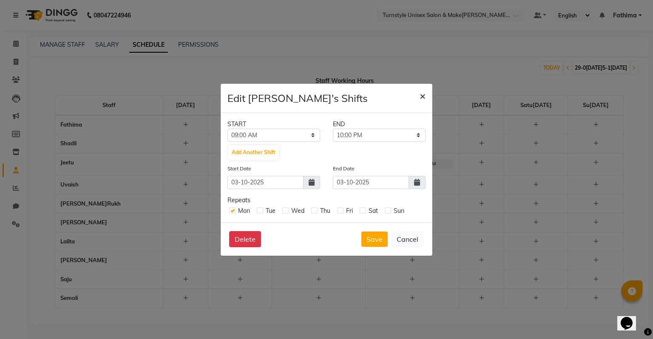
click at [421, 98] on span "×" at bounding box center [423, 95] width 6 height 13
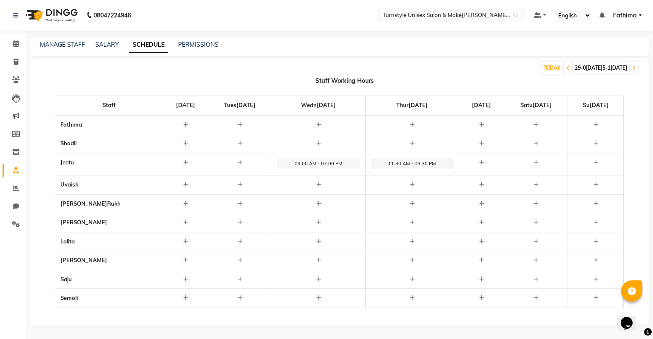
click at [316, 205] on icon at bounding box center [318, 204] width 5 height 6
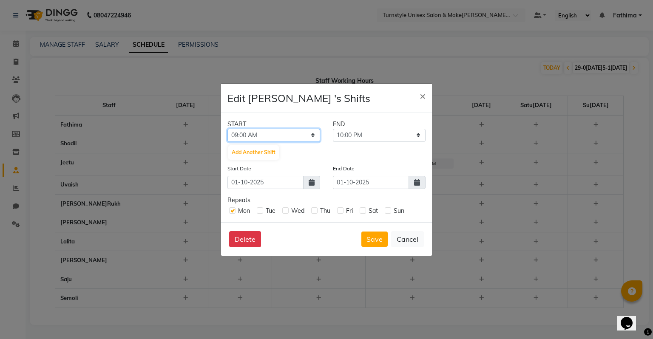
click at [274, 136] on select "12:00 AM 12:15 AM 12:30 AM 12:45 AM 01:00 AM 01:15 AM 01:30 AM 01:45 AM 02:00 A…" at bounding box center [274, 135] width 93 height 13
click at [228, 129] on select "12:00 AM 12:15 AM 12:30 AM 12:45 AM 01:00 AM 01:15 AM 01:30 AM 01:45 AM 02:00 A…" at bounding box center [274, 135] width 93 height 13
click at [377, 240] on button "Save" at bounding box center [374, 239] width 26 height 15
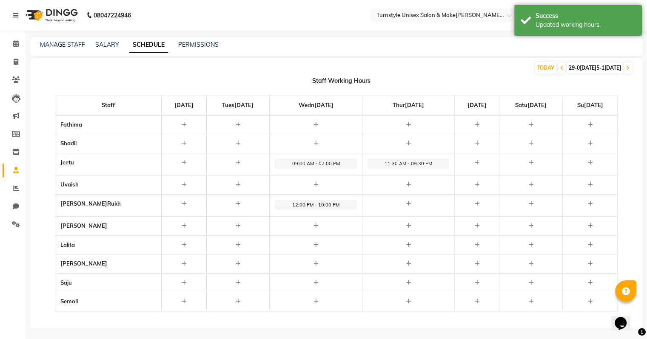
click at [313, 228] on icon at bounding box center [315, 226] width 5 height 6
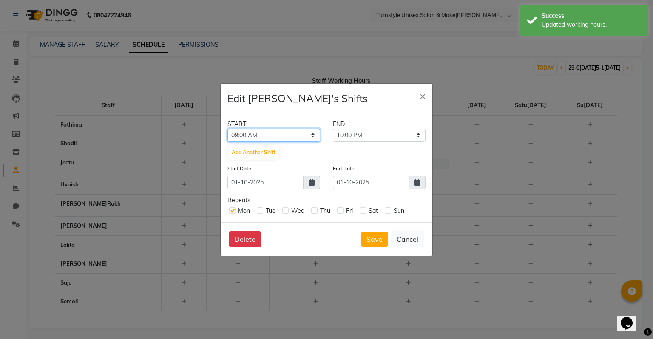
click at [291, 135] on select "12:00 AM 12:15 AM 12:30 AM 12:45 AM 01:00 AM 01:15 AM 01:30 AM 01:45 AM 02:00 A…" at bounding box center [274, 135] width 93 height 13
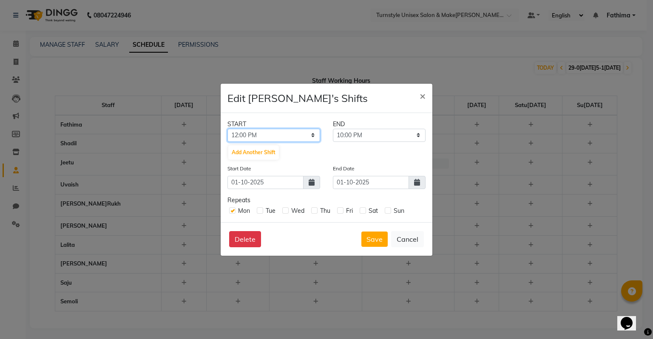
click at [228, 129] on select "12:00 AM 12:15 AM 12:30 AM 12:45 AM 01:00 AM 01:15 AM 01:30 AM 01:45 AM 02:00 A…" at bounding box center [274, 135] width 93 height 13
click at [380, 238] on button "Save" at bounding box center [374, 239] width 26 height 15
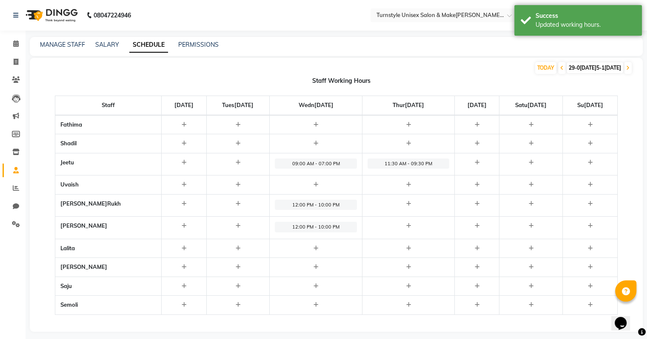
click at [313, 246] on icon at bounding box center [315, 249] width 5 height 6
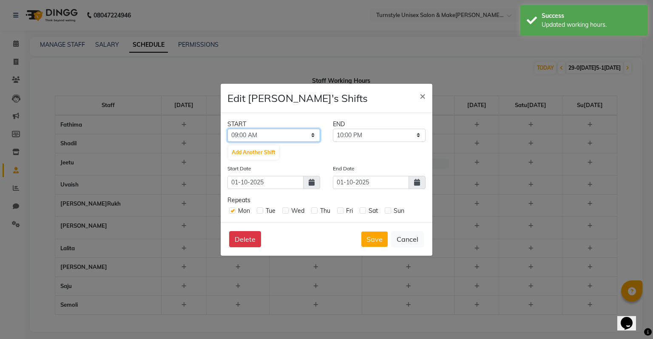
click at [272, 137] on select "12:00 AM 12:15 AM 12:30 AM 12:45 AM 01:00 AM 01:15 AM 01:30 AM 01:45 AM 02:00 A…" at bounding box center [274, 135] width 93 height 13
click at [228, 129] on select "12:00 AM 12:15 AM 12:30 AM 12:45 AM 01:00 AM 01:15 AM 01:30 AM 01:45 AM 02:00 A…" at bounding box center [274, 135] width 93 height 13
click at [371, 133] on select "10:45 AM 11:00 AM 11:15 AM 11:30 AM 11:45 AM 12:00 PM 12:15 PM 12:30 PM 12:45 P…" at bounding box center [379, 135] width 93 height 13
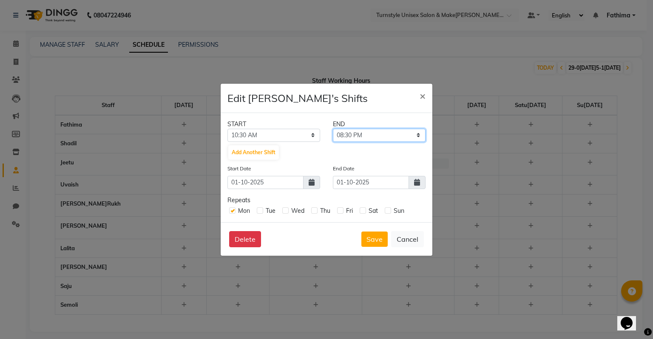
click at [333, 129] on select "10:45 AM 11:00 AM 11:15 AM 11:30 AM 11:45 AM 12:00 PM 12:15 PM 12:30 PM 12:45 P…" at bounding box center [379, 135] width 93 height 13
click at [373, 241] on button "Save" at bounding box center [374, 239] width 26 height 15
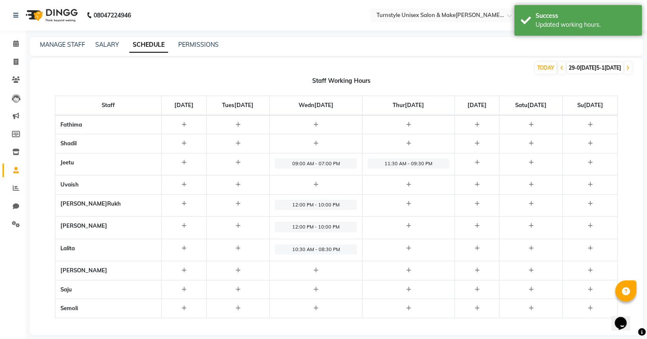
click at [313, 269] on icon at bounding box center [315, 271] width 5 height 6
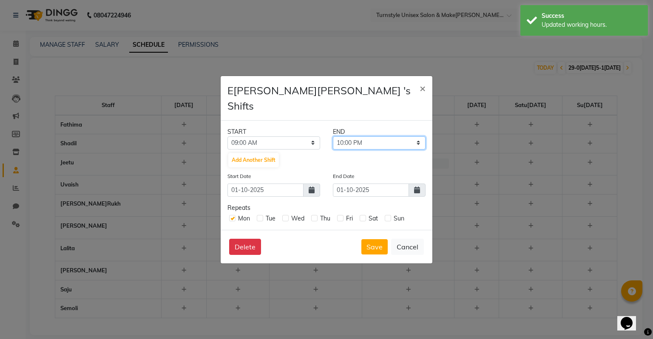
click at [358, 137] on select "09:15 AM 09:30 AM 09:45 AM 10:00 AM 10:15 AM 10:30 AM 10:45 AM 11:00 AM 11:15 A…" at bounding box center [379, 143] width 93 height 13
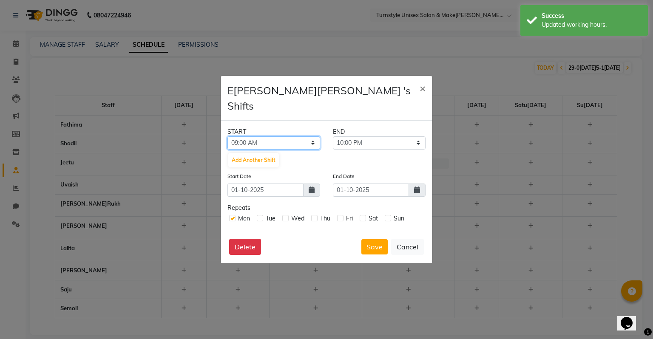
click at [267, 138] on select "12:00 AM 12:15 AM 12:30 AM 12:45 AM 01:00 AM 01:15 AM 01:30 AM 01:45 AM 02:00 A…" at bounding box center [274, 143] width 93 height 13
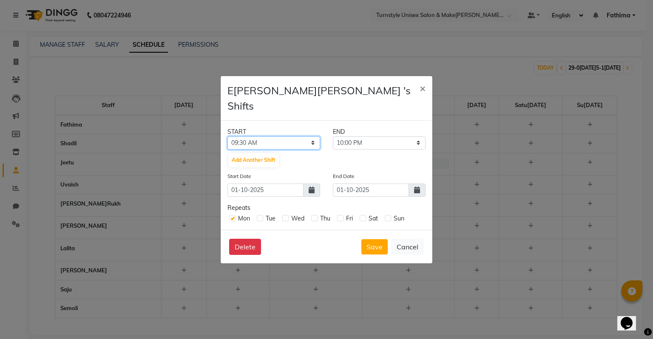
click at [228, 137] on select "12:00 AM 12:15 AM 12:30 AM 12:45 AM 01:00 AM 01:15 AM 01:30 AM 01:45 AM 02:00 A…" at bounding box center [274, 143] width 93 height 13
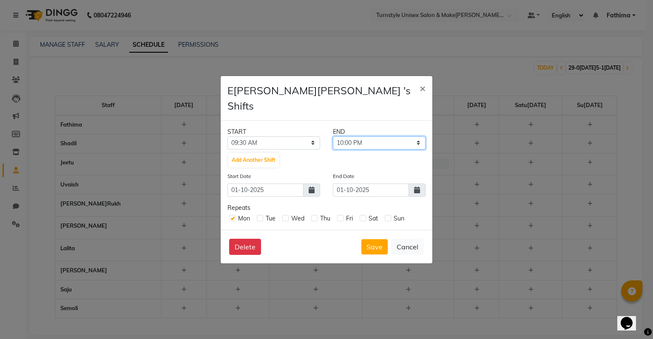
click at [344, 137] on select "09:45 AM 10:00 AM 10:15 AM 10:30 AM 10:45 AM 11:00 AM 11:15 AM 11:30 AM 11:45 A…" at bounding box center [379, 143] width 93 height 13
click at [333, 137] on select "09:45 AM 10:00 AM 10:15 AM 10:30 AM 10:45 AM 11:00 AM 11:15 AM 11:30 AM 11:45 A…" at bounding box center [379, 143] width 93 height 13
click at [364, 239] on button "Save" at bounding box center [374, 246] width 26 height 15
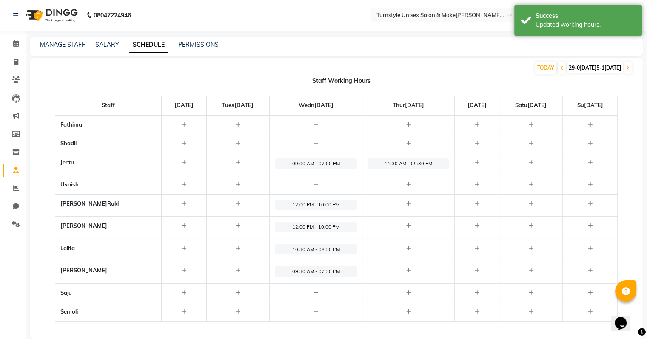
click at [297, 292] on div at bounding box center [316, 293] width 82 height 9
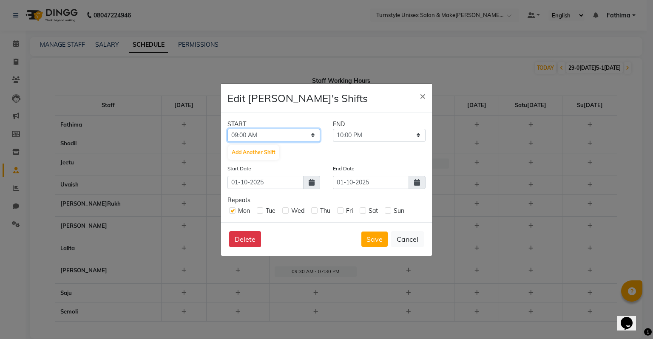
click at [279, 134] on select "12:00 AM 12:15 AM 12:30 AM 12:45 AM 01:00 AM 01:15 AM 01:30 AM 01:45 AM 02:00 A…" at bounding box center [274, 135] width 93 height 13
click at [228, 129] on select "12:00 AM 12:15 AM 12:30 AM 12:45 AM 01:00 AM 01:15 AM 01:30 AM 01:45 AM 02:00 A…" at bounding box center [274, 135] width 93 height 13
click at [313, 137] on select "12:00 AM 12:15 AM 12:30 AM 12:45 AM 01:00 AM 01:15 AM 01:30 AM 01:45 AM 02:00 A…" at bounding box center [274, 135] width 93 height 13
click at [228, 129] on select "12:00 AM 12:15 AM 12:30 AM 12:45 AM 01:00 AM 01:15 AM 01:30 AM 01:45 AM 02:00 A…" at bounding box center [274, 135] width 93 height 13
click at [314, 136] on select "12:00 AM 12:15 AM 12:30 AM 12:45 AM 01:00 AM 01:15 AM 01:30 AM 01:45 AM 02:00 A…" at bounding box center [274, 135] width 93 height 13
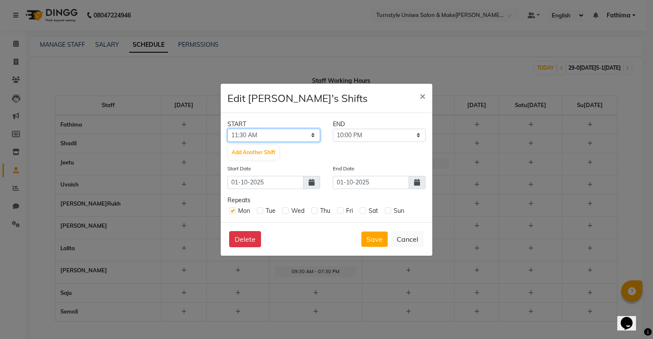
click at [228, 129] on select "12:00 AM 12:15 AM 12:30 AM 12:45 AM 01:00 AM 01:15 AM 01:30 AM 01:45 AM 02:00 A…" at bounding box center [274, 135] width 93 height 13
click at [344, 131] on select "11:45 AM 12:00 PM 12:15 PM 12:30 PM 12:45 PM 01:00 PM 01:15 PM 01:30 PM 01:45 P…" at bounding box center [379, 135] width 93 height 13
click at [333, 129] on select "11:45 AM 12:00 PM 12:15 PM 12:30 PM 12:45 PM 01:00 PM 01:15 PM 01:30 PM 01:45 P…" at bounding box center [379, 135] width 93 height 13
click at [365, 233] on button "Save" at bounding box center [374, 239] width 26 height 15
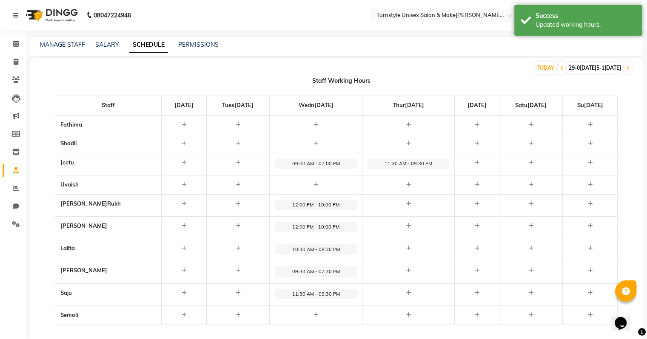
click at [313, 313] on icon at bounding box center [315, 316] width 5 height 6
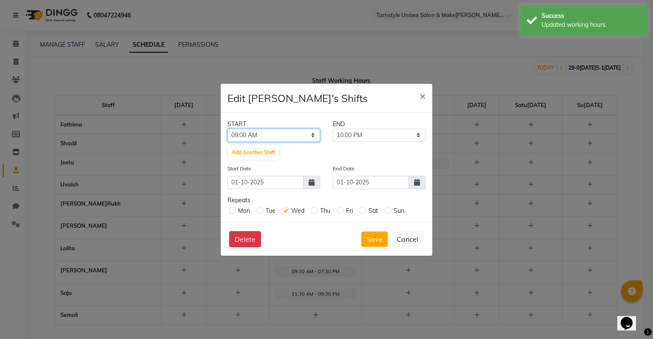
click at [276, 139] on select "12:00 AM 12:15 AM 12:30 AM 12:45 AM 01:00 AM 01:15 AM 01:30 AM 01:45 AM 02:00 A…" at bounding box center [274, 135] width 93 height 13
click at [264, 151] on button "Add Another Shift" at bounding box center [253, 152] width 51 height 14
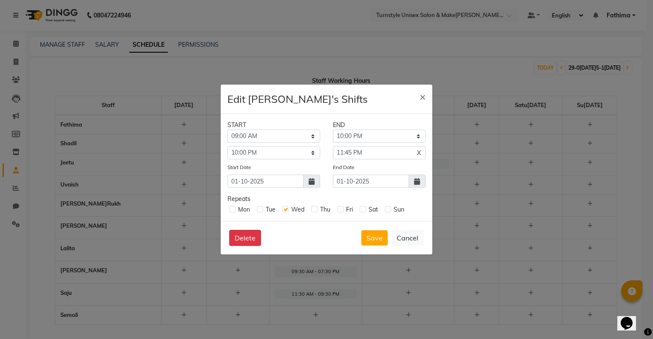
click at [418, 152] on span "X" at bounding box center [419, 153] width 4 height 9
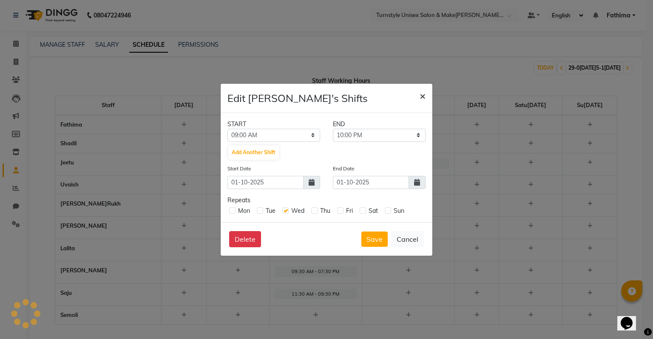
click at [426, 93] on button "×" at bounding box center [423, 96] width 20 height 24
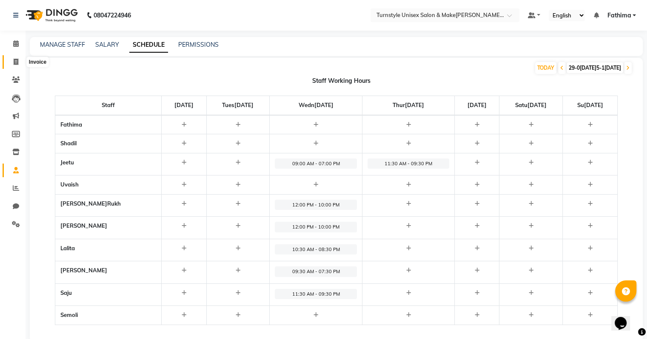
click at [13, 61] on span at bounding box center [16, 62] width 15 height 10
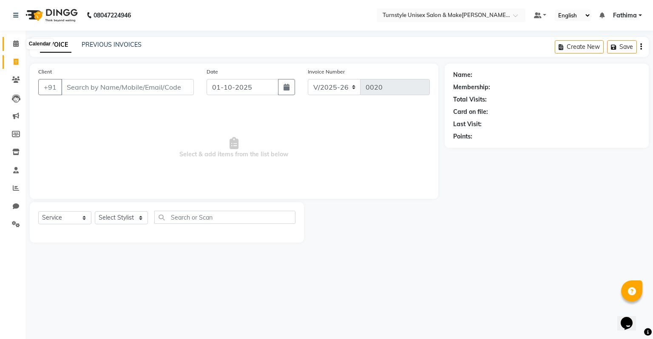
click at [17, 46] on icon at bounding box center [16, 43] width 6 height 6
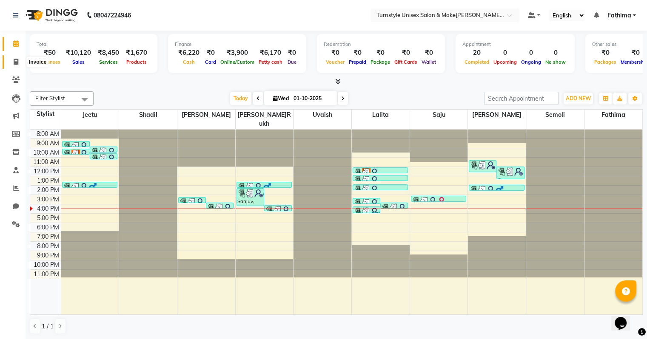
click at [17, 61] on icon at bounding box center [16, 62] width 5 height 6
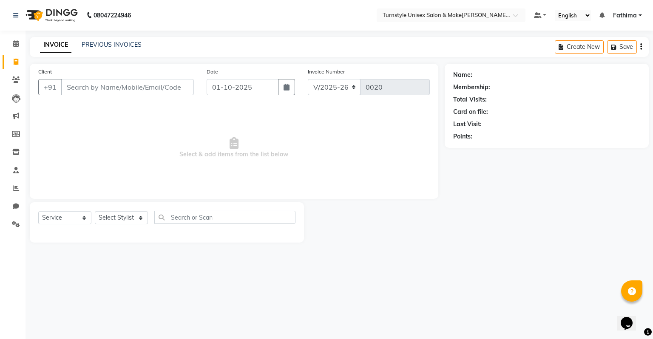
click at [128, 96] on div "Client +91" at bounding box center [116, 84] width 168 height 35
drag, startPoint x: 134, startPoint y: 253, endPoint x: 201, endPoint y: 218, distance: 75.1
click at [180, 228] on main "INVOICE PREVIOUS INVOICES Create New Save Client +91 Date 01-1[DATE]oice Number…" at bounding box center [340, 146] width 628 height 219
click at [15, 81] on icon at bounding box center [16, 80] width 8 height 6
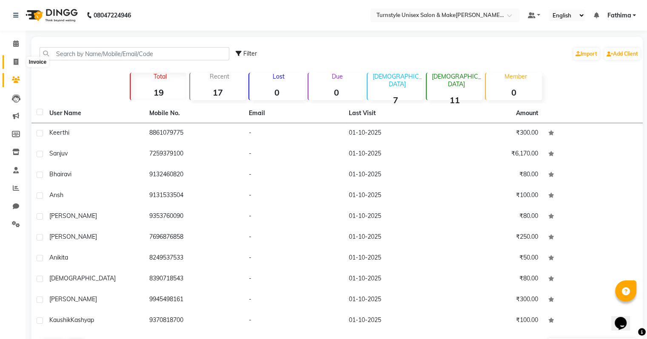
click at [16, 65] on icon at bounding box center [16, 62] width 5 height 6
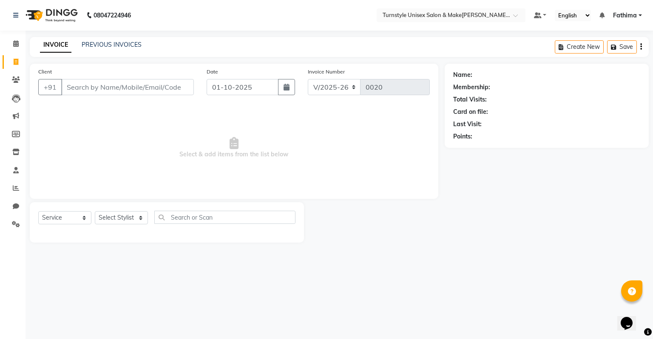
click at [83, 85] on input "Client" at bounding box center [127, 87] width 133 height 16
click at [105, 83] on input "Client" at bounding box center [127, 87] width 133 height 16
click at [129, 218] on select "Select Stylist [PERSON_NAME] [PERSON_NAME] [PERSON_NAME] [PERSON_NAME] [PERSON_…" at bounding box center [121, 217] width 53 height 13
click at [95, 212] on select "Select Stylist [PERSON_NAME] [PERSON_NAME] [PERSON_NAME] [PERSON_NAME] [PERSON_…" at bounding box center [121, 217] width 53 height 13
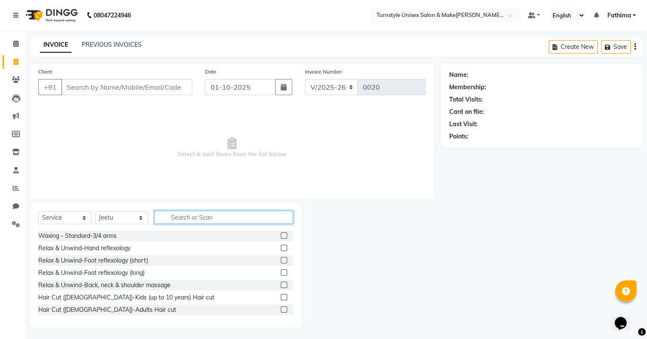
click at [174, 216] on input "text" at bounding box center [223, 217] width 139 height 13
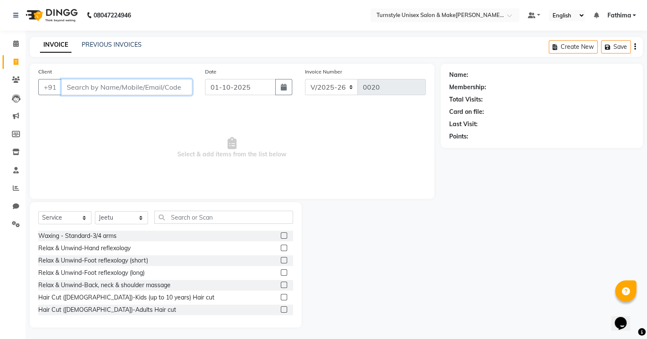
click at [113, 83] on input "Client" at bounding box center [126, 87] width 131 height 16
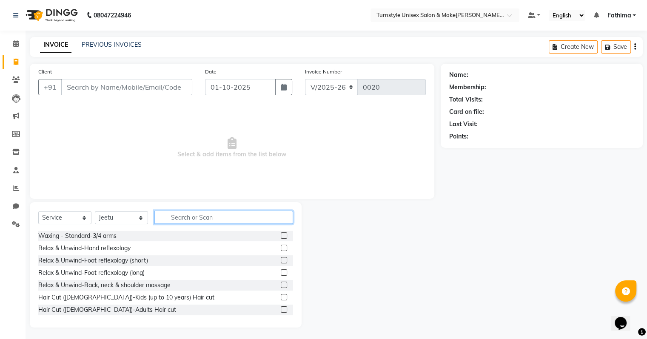
click at [207, 220] on input "text" at bounding box center [223, 217] width 139 height 13
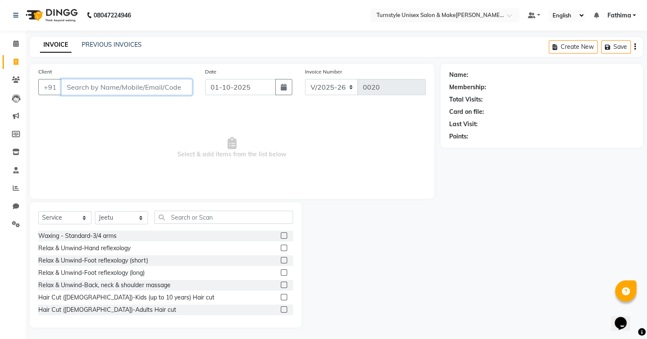
click at [144, 88] on input "Client" at bounding box center [126, 87] width 131 height 16
click at [177, 89] on span "Add Client" at bounding box center [171, 87] width 34 height 9
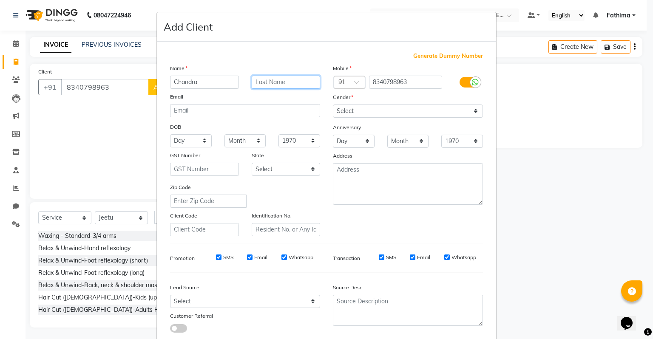
click at [282, 82] on input "text" at bounding box center [286, 82] width 69 height 13
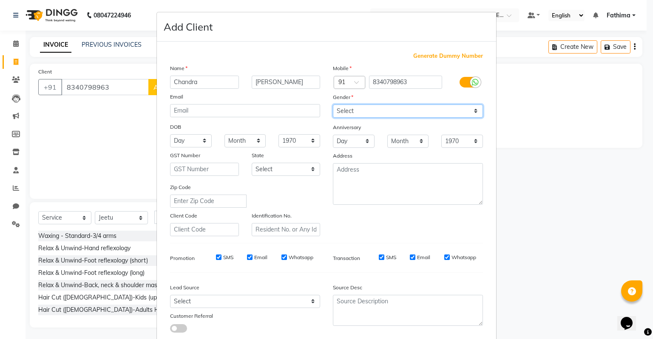
click at [347, 111] on select "Select [DEMOGRAPHIC_DATA] [DEMOGRAPHIC_DATA] Other Prefer Not To Say" at bounding box center [408, 111] width 150 height 13
click at [333, 105] on select "Select [DEMOGRAPHIC_DATA] [DEMOGRAPHIC_DATA] Other Prefer Not To Say" at bounding box center [408, 111] width 150 height 13
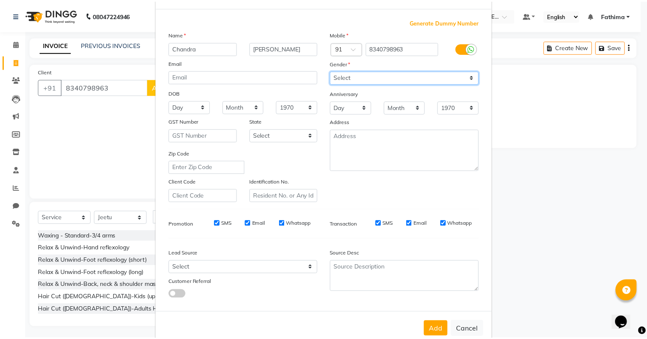
scroll to position [57, 0]
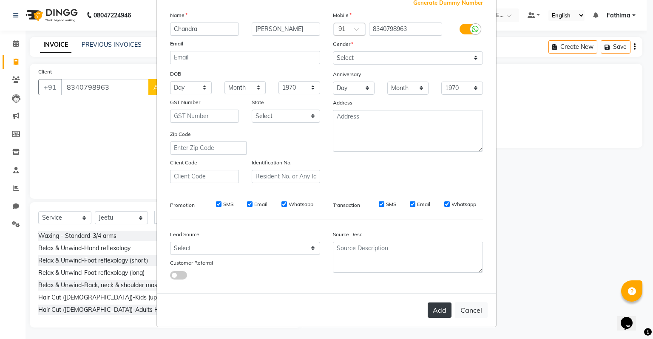
click at [446, 313] on button "Add" at bounding box center [440, 310] width 24 height 15
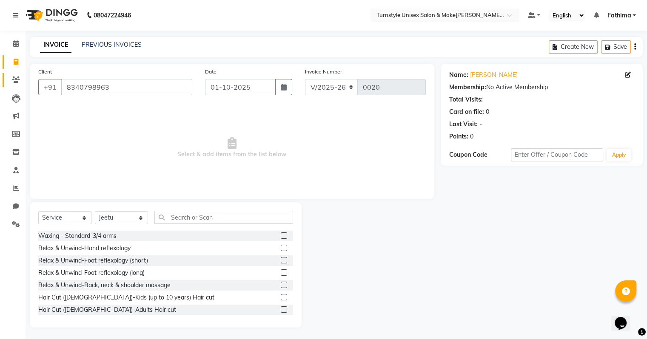
click at [16, 77] on icon at bounding box center [16, 80] width 8 height 6
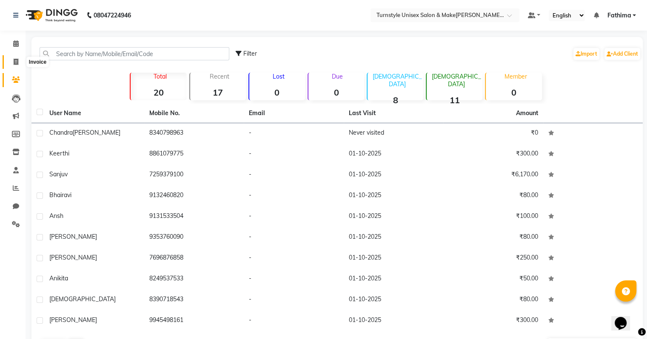
click at [14, 62] on icon at bounding box center [16, 62] width 5 height 6
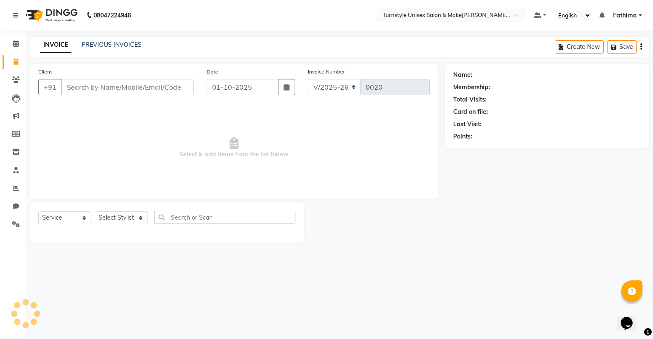
click at [97, 91] on input "Client" at bounding box center [127, 87] width 133 height 16
click at [127, 91] on input "885" at bounding box center [105, 87] width 89 height 16
click at [107, 226] on div "Select Service Product Membership Package Voucher Prepaid Gift Card Select Styl…" at bounding box center [166, 221] width 257 height 20
click at [107, 222] on select "Select Stylist [PERSON_NAME] [PERSON_NAME] [PERSON_NAME] [PERSON_NAME] [PERSON_…" at bounding box center [121, 217] width 53 height 13
click at [95, 212] on select "Select Stylist [PERSON_NAME] [PERSON_NAME] [PERSON_NAME] [PERSON_NAME] [PERSON_…" at bounding box center [121, 217] width 53 height 13
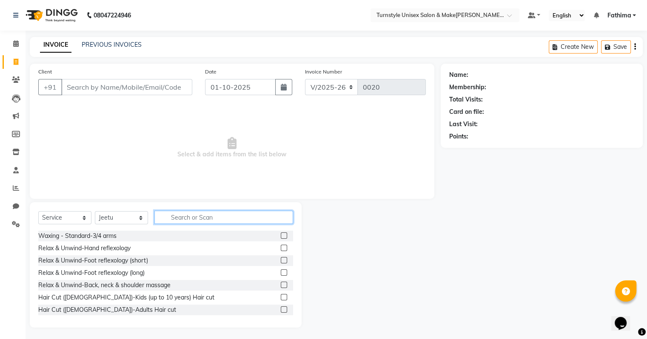
click at [196, 216] on input "text" at bounding box center [223, 217] width 139 height 13
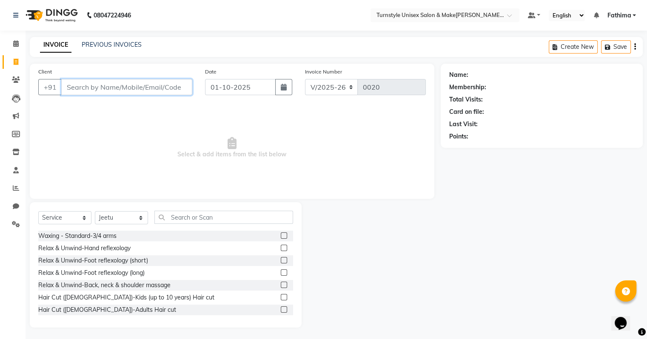
click at [122, 88] on input "Client" at bounding box center [126, 87] width 131 height 16
click at [155, 86] on input "Client" at bounding box center [126, 87] width 131 height 16
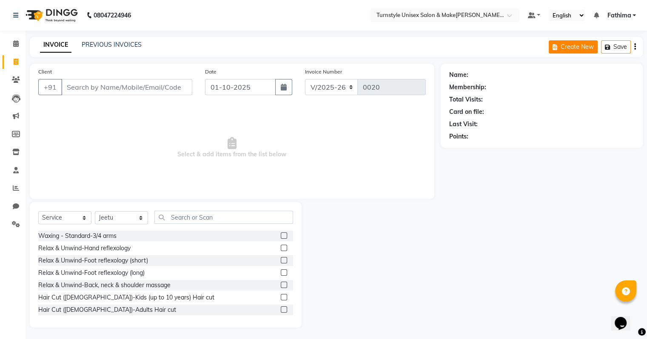
click at [573, 43] on button "Create New" at bounding box center [573, 46] width 49 height 13
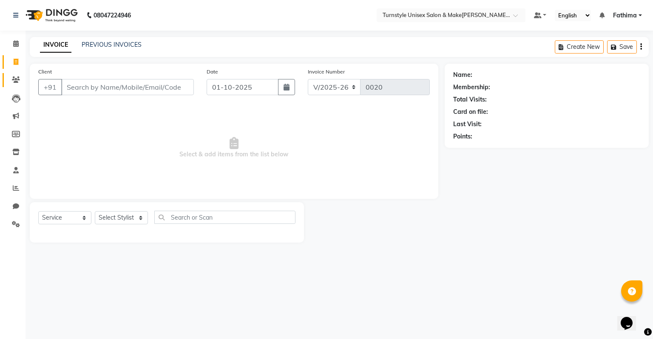
click at [19, 74] on link "Clients" at bounding box center [13, 80] width 20 height 14
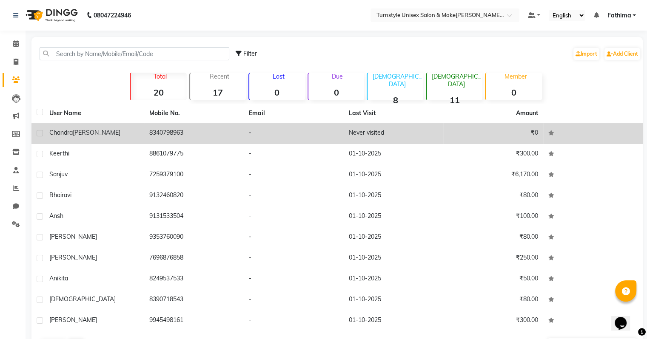
click at [65, 132] on span "Chandra" at bounding box center [60, 133] width 23 height 8
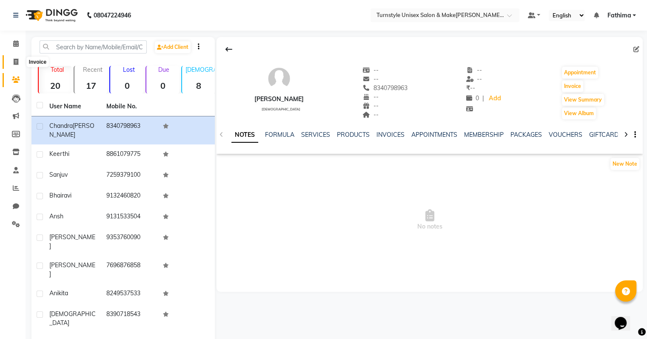
click at [9, 63] on span at bounding box center [16, 62] width 15 height 10
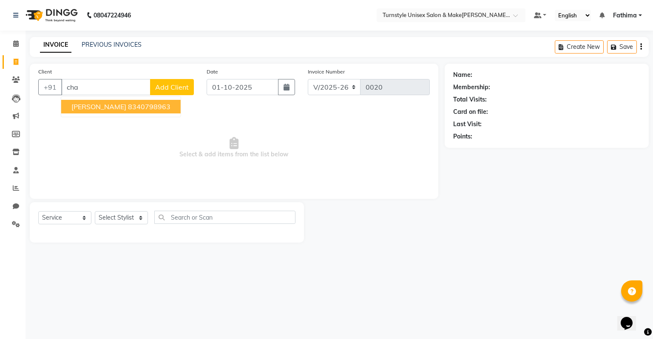
drag, startPoint x: 133, startPoint y: 115, endPoint x: 137, endPoint y: 112, distance: 4.6
click at [137, 112] on ngb-typeahead-window "[PERSON_NAME] 8340798963" at bounding box center [121, 106] width 120 height 21
click at [142, 111] on button "[PERSON_NAME] 8340798963" at bounding box center [121, 107] width 120 height 14
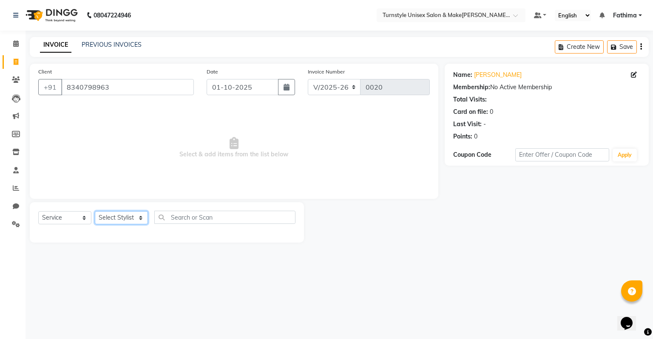
click at [134, 220] on select "Select Stylist [PERSON_NAME] [PERSON_NAME] [PERSON_NAME] [PERSON_NAME] [PERSON_…" at bounding box center [121, 217] width 53 height 13
click at [95, 212] on select "Select Stylist [PERSON_NAME] [PERSON_NAME] [PERSON_NAME] [PERSON_NAME] [PERSON_…" at bounding box center [121, 217] width 53 height 13
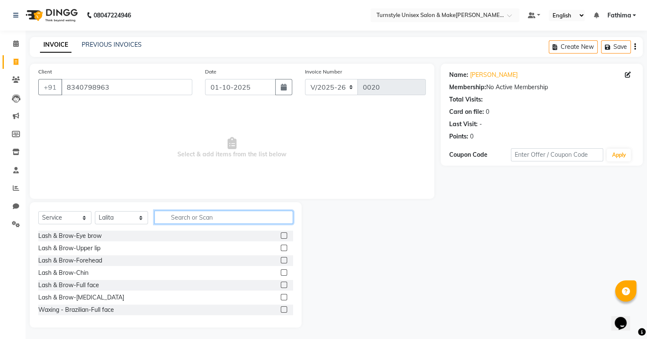
click at [190, 216] on input "text" at bounding box center [223, 217] width 139 height 13
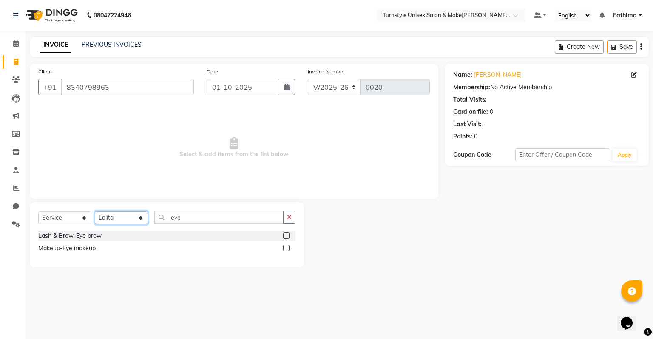
click at [138, 219] on select "Select Stylist [PERSON_NAME] [PERSON_NAME] [PERSON_NAME] [PERSON_NAME] [PERSON_…" at bounding box center [121, 217] width 53 height 13
click at [193, 218] on input "eye" at bounding box center [218, 217] width 129 height 13
click at [287, 239] on label at bounding box center [286, 236] width 6 height 6
click at [287, 239] on input "checkbox" at bounding box center [286, 236] width 6 height 6
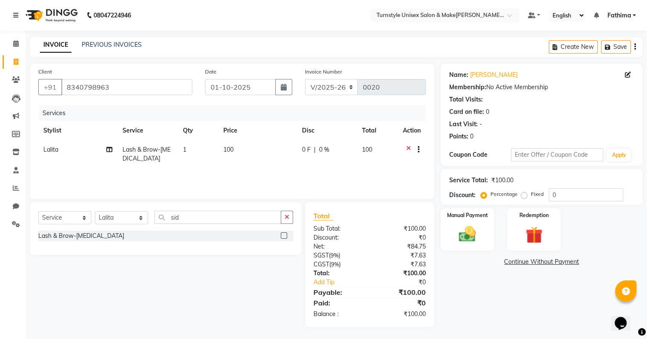
click at [230, 152] on span "100" at bounding box center [228, 150] width 10 height 8
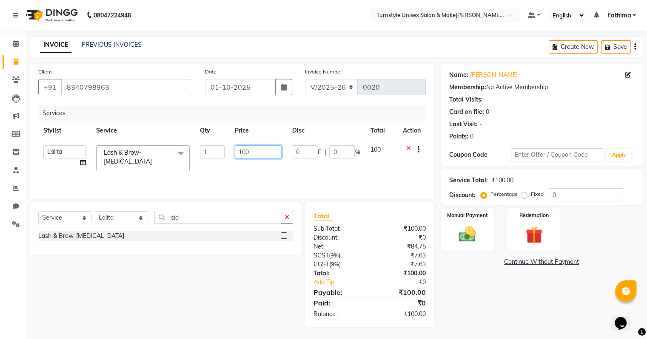
click at [247, 151] on input "100" at bounding box center [258, 151] width 47 height 13
click at [198, 215] on input "sid" at bounding box center [217, 217] width 127 height 13
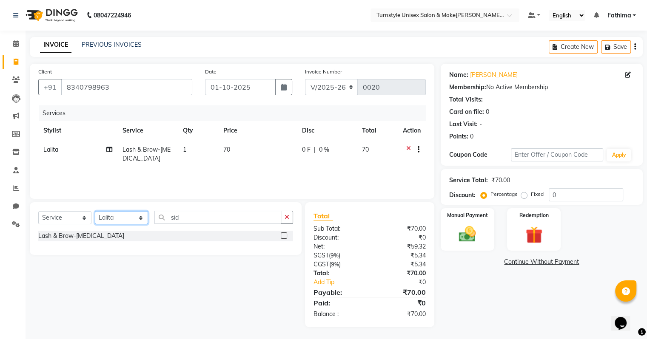
click at [119, 217] on select "Select Stylist [PERSON_NAME] [PERSON_NAME] [PERSON_NAME] [PERSON_NAME] [PERSON_…" at bounding box center [121, 217] width 53 height 13
click at [95, 212] on select "Select Stylist [PERSON_NAME] [PERSON_NAME] [PERSON_NAME] [PERSON_NAME] [PERSON_…" at bounding box center [121, 217] width 53 height 13
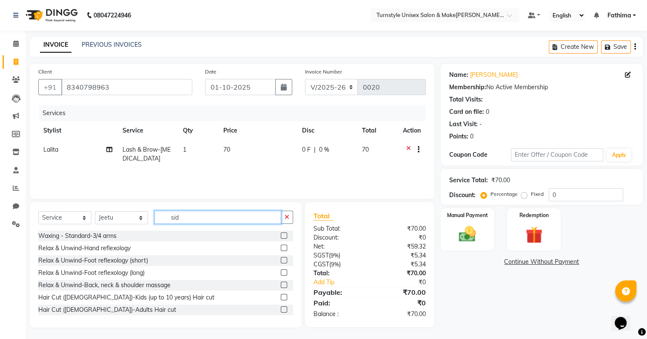
click at [179, 218] on input "sid" at bounding box center [217, 217] width 127 height 13
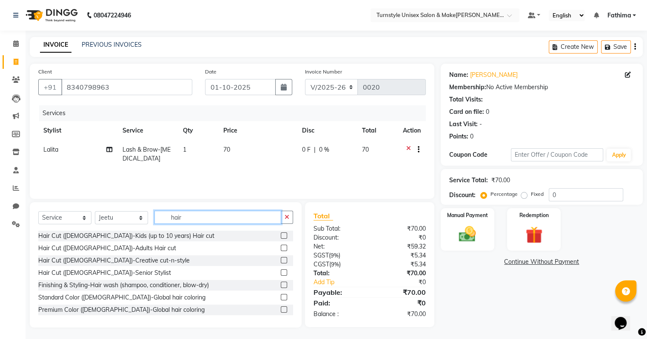
scroll to position [85, 0]
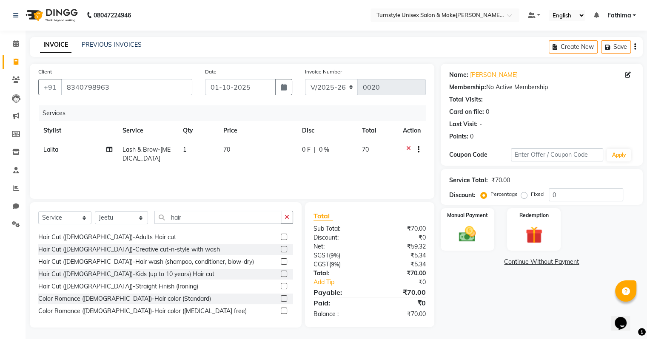
click at [281, 237] on label at bounding box center [284, 237] width 6 height 6
click at [281, 237] on input "checkbox" at bounding box center [284, 238] width 6 height 6
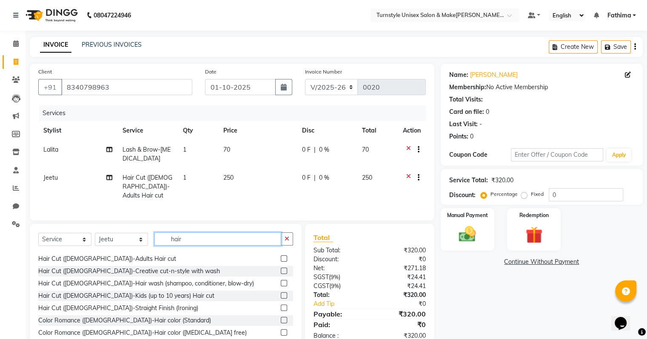
click at [199, 234] on input "hair" at bounding box center [217, 239] width 127 height 13
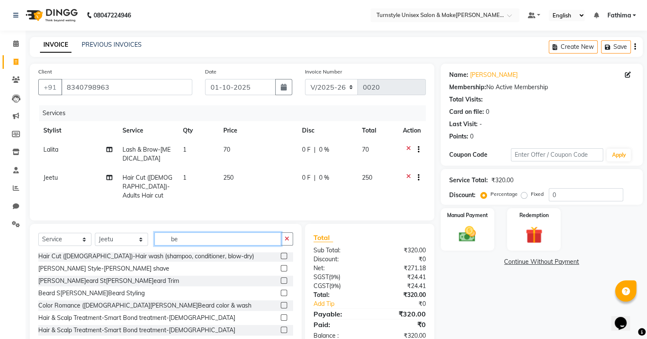
scroll to position [0, 0]
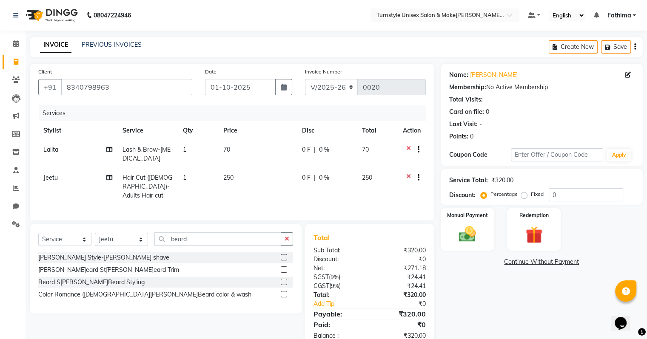
click at [285, 270] on label at bounding box center [284, 270] width 6 height 6
click at [285, 270] on input "checkbox" at bounding box center [284, 270] width 6 height 6
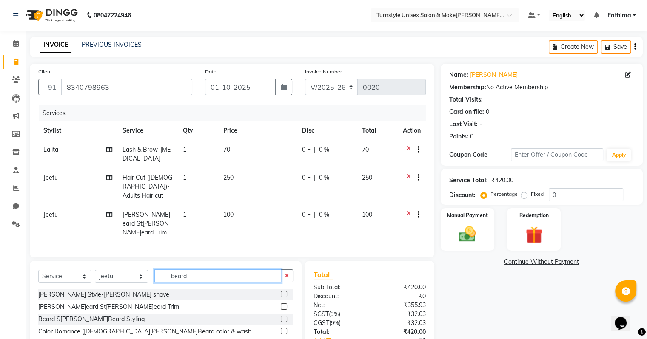
click at [216, 270] on input "beard" at bounding box center [217, 276] width 127 height 13
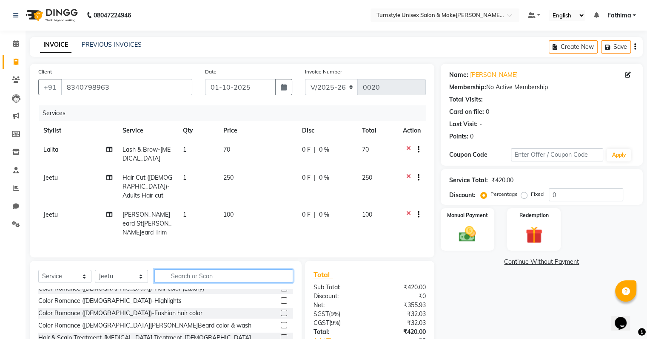
scroll to position [383, 0]
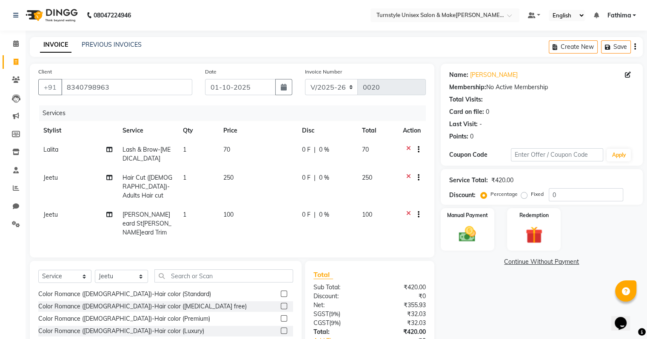
click at [281, 303] on label at bounding box center [284, 306] width 6 height 6
click at [281, 304] on input "checkbox" at bounding box center [284, 307] width 6 height 6
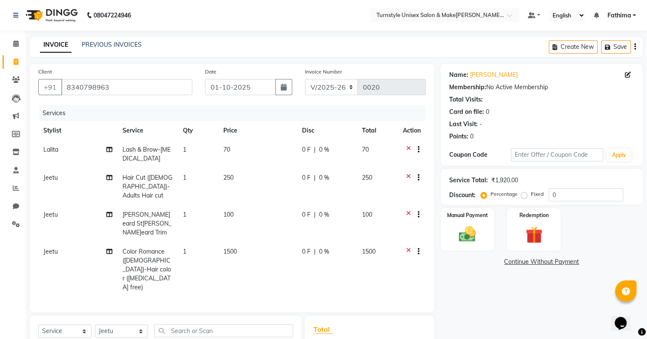
click at [231, 248] on span "1500" at bounding box center [230, 252] width 14 height 8
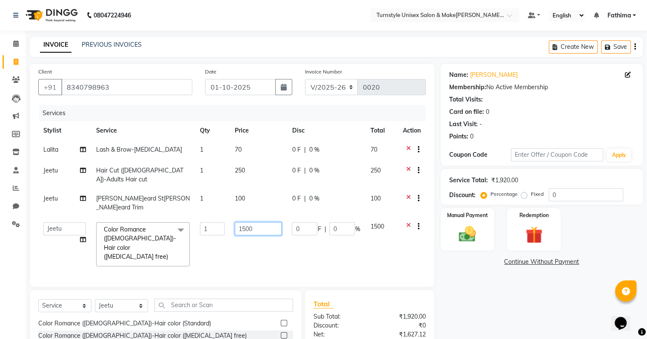
click at [251, 222] on input "1500" at bounding box center [258, 228] width 47 height 13
click at [265, 241] on td "1200" at bounding box center [258, 244] width 57 height 54
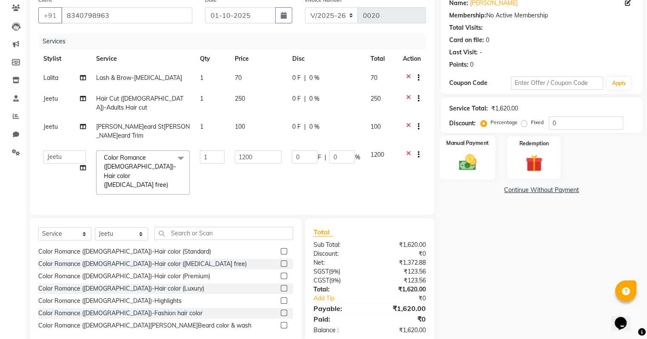
click at [459, 162] on img at bounding box center [467, 163] width 28 height 20
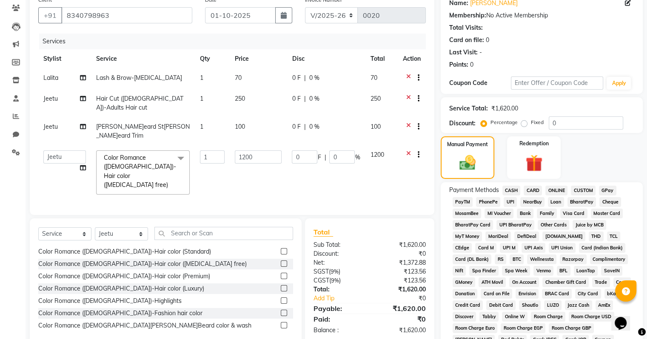
click at [507, 199] on span "UPI" at bounding box center [510, 202] width 13 height 10
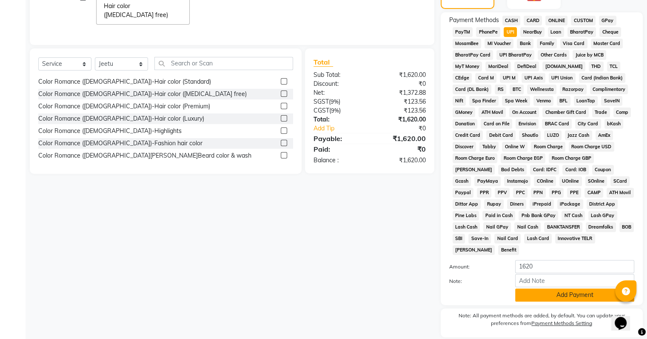
click at [547, 295] on button "Add Payment" at bounding box center [574, 295] width 119 height 13
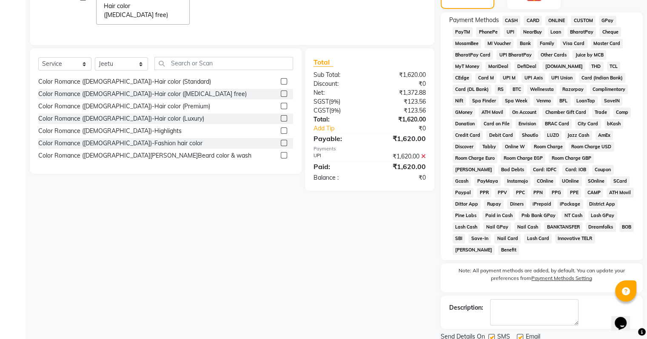
scroll to position [268, 0]
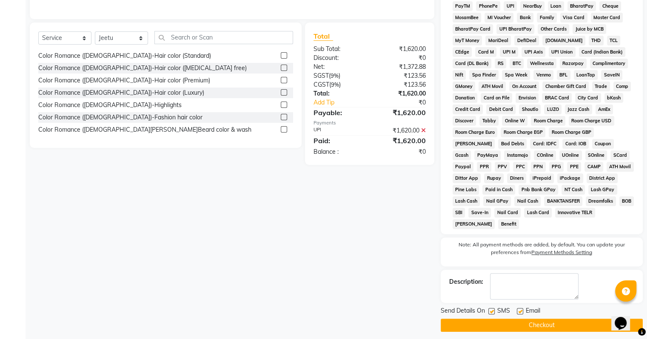
click at [519, 308] on label at bounding box center [520, 311] width 6 height 6
click at [519, 309] on input "checkbox" at bounding box center [520, 312] width 6 height 6
click at [521, 320] on button "Checkout" at bounding box center [542, 325] width 202 height 13
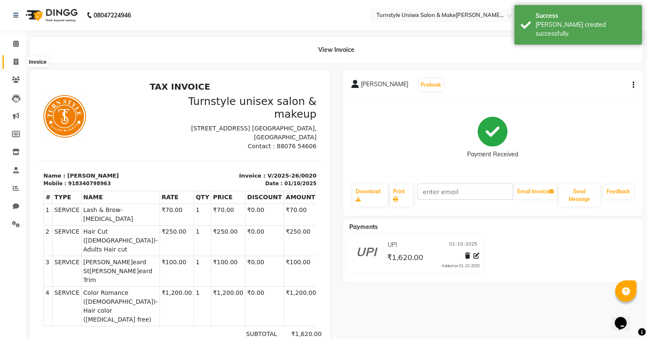
click at [18, 57] on span at bounding box center [16, 62] width 15 height 10
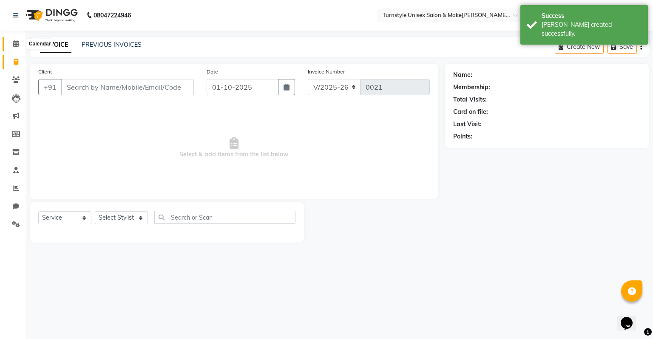
click at [15, 46] on icon at bounding box center [16, 43] width 6 height 6
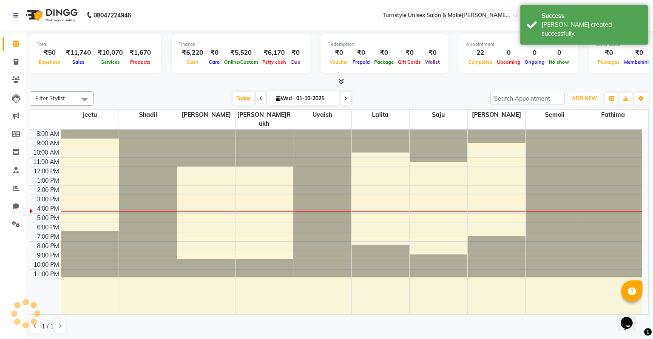
click at [573, 95] on span "ADD NEW" at bounding box center [584, 98] width 25 height 6
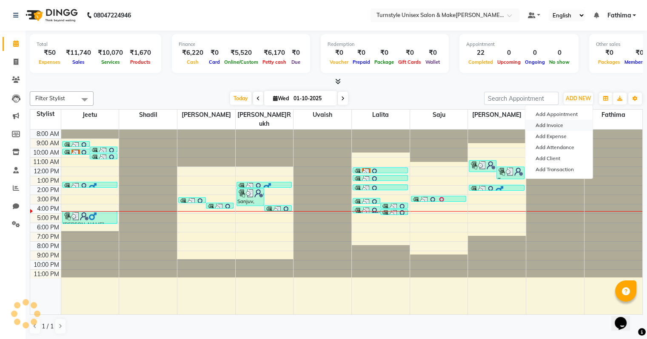
click at [566, 123] on link "Add Invoice" at bounding box center [558, 125] width 67 height 11
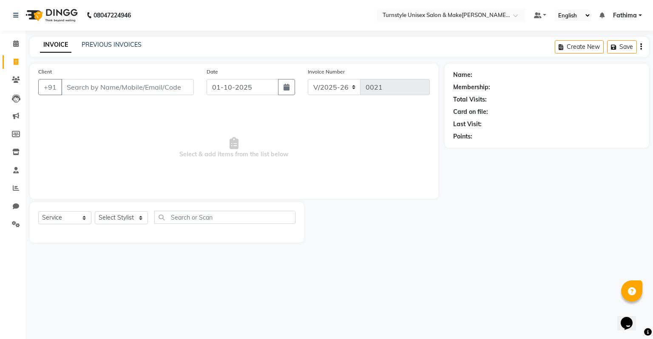
click at [145, 86] on input "Client" at bounding box center [127, 87] width 133 height 16
click at [134, 219] on select "Select Stylist [PERSON_NAME] [PERSON_NAME] [PERSON_NAME] [PERSON_NAME] [PERSON_…" at bounding box center [121, 217] width 53 height 13
click at [95, 212] on select "Select Stylist [PERSON_NAME] [PERSON_NAME] [PERSON_NAME] [PERSON_NAME] [PERSON_…" at bounding box center [121, 217] width 53 height 13
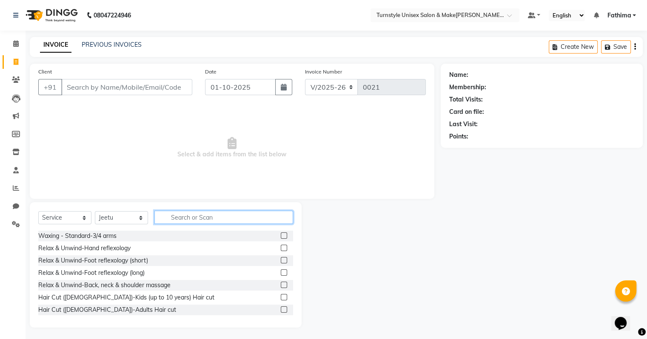
click at [182, 220] on input "text" at bounding box center [223, 217] width 139 height 13
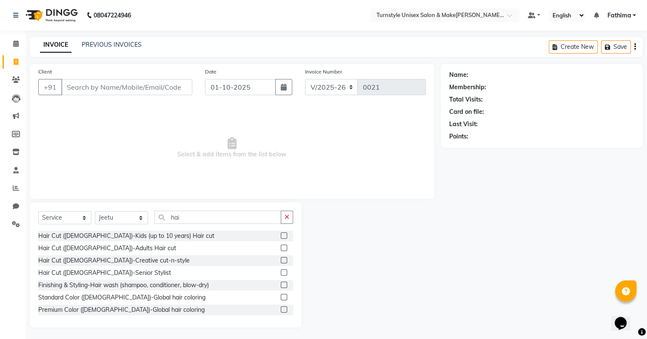
click at [281, 249] on label at bounding box center [284, 248] width 6 height 6
click at [281, 249] on input "checkbox" at bounding box center [284, 249] width 6 height 6
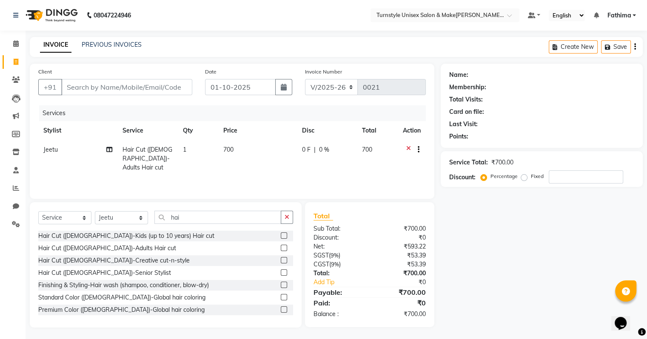
click at [406, 148] on icon at bounding box center [408, 150] width 5 height 11
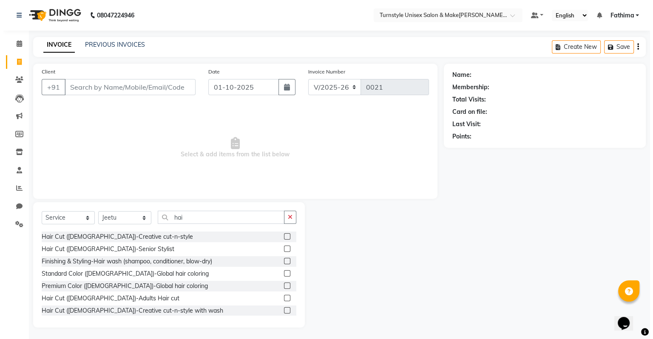
scroll to position [43, 0]
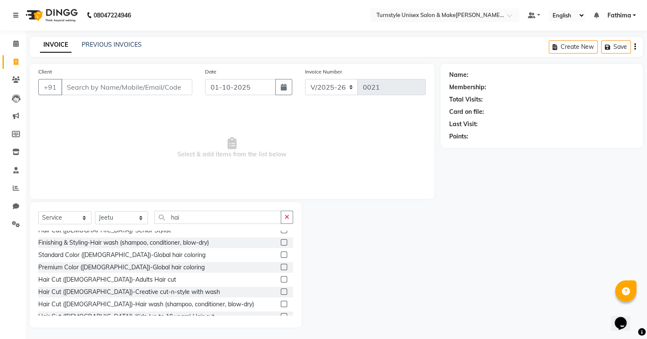
click at [281, 278] on label at bounding box center [284, 279] width 6 height 6
click at [281, 278] on input "checkbox" at bounding box center [284, 280] width 6 height 6
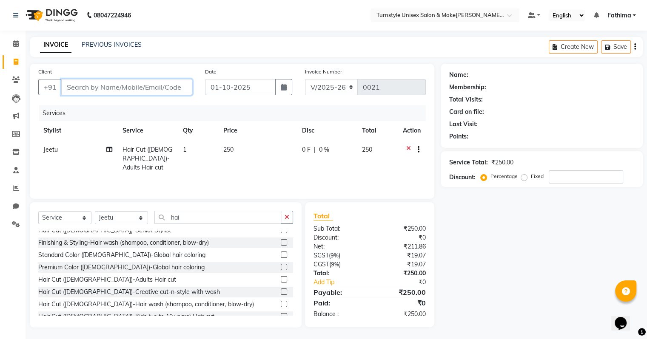
click at [141, 91] on input "Client" at bounding box center [126, 87] width 131 height 16
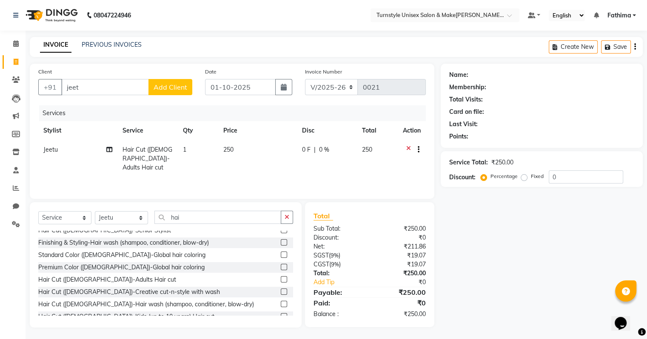
click at [160, 87] on span "Add Client" at bounding box center [171, 87] width 34 height 9
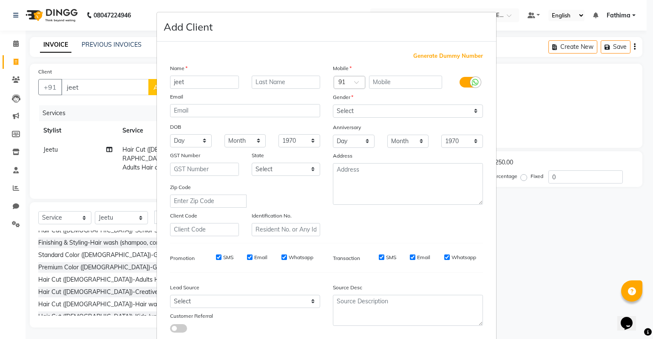
click at [464, 83] on label at bounding box center [469, 82] width 19 height 11
click at [0, 0] on input "checkbox" at bounding box center [0, 0] width 0 height 0
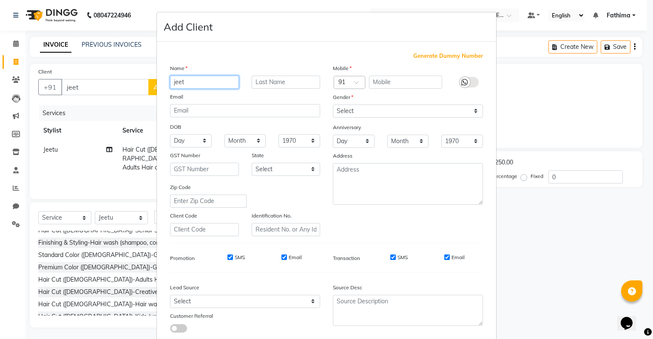
click at [205, 86] on input "jeet" at bounding box center [204, 82] width 69 height 13
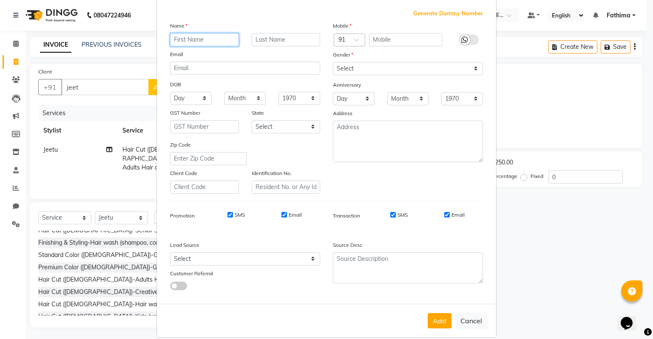
scroll to position [57, 0]
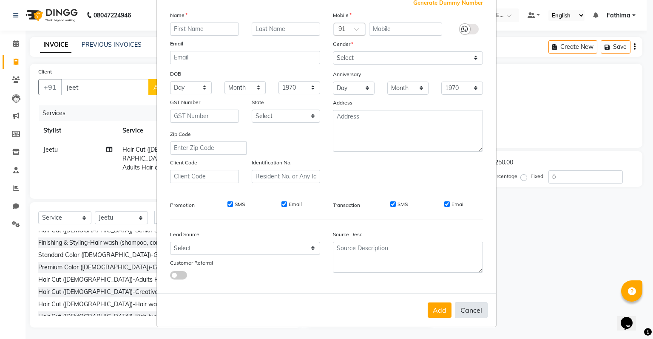
click at [476, 312] on button "Cancel" at bounding box center [471, 310] width 33 height 16
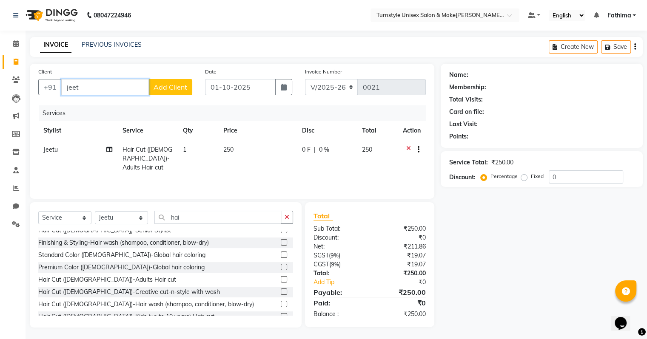
click at [114, 89] on input "jeet" at bounding box center [105, 87] width 88 height 16
click at [159, 90] on span "Add Client" at bounding box center [171, 87] width 34 height 9
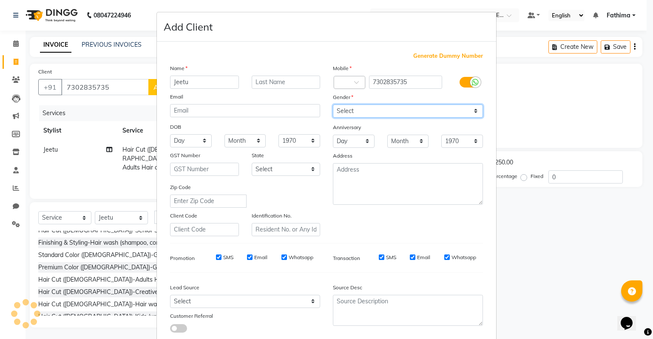
click at [366, 110] on select "Select [DEMOGRAPHIC_DATA] [DEMOGRAPHIC_DATA] Other Prefer Not To Say" at bounding box center [408, 111] width 150 height 13
click at [333, 105] on select "Select [DEMOGRAPHIC_DATA] [DEMOGRAPHIC_DATA] Other Prefer Not To Say" at bounding box center [408, 111] width 150 height 13
click at [376, 111] on select "Select [DEMOGRAPHIC_DATA] [DEMOGRAPHIC_DATA] Other Prefer Not To Say" at bounding box center [408, 111] width 150 height 13
click at [333, 105] on select "Select [DEMOGRAPHIC_DATA] [DEMOGRAPHIC_DATA] Other Prefer Not To Say" at bounding box center [408, 111] width 150 height 13
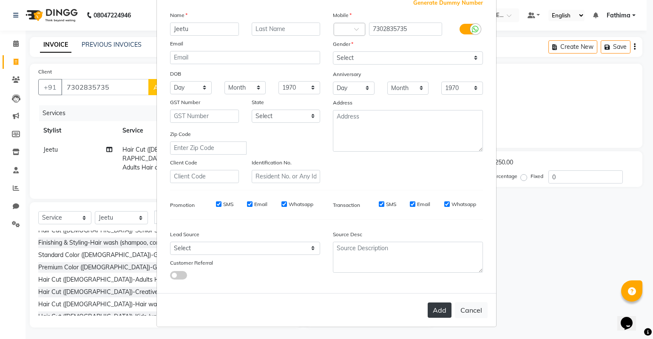
click at [441, 304] on button "Add" at bounding box center [440, 310] width 24 height 15
click at [438, 307] on button "Add" at bounding box center [440, 310] width 24 height 15
click at [468, 310] on button "Cancel" at bounding box center [471, 310] width 33 height 16
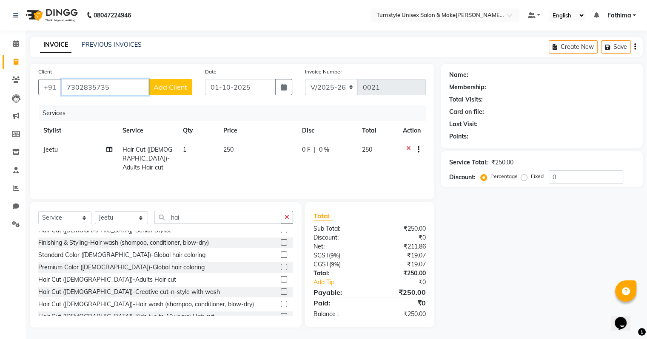
click at [117, 89] on input "7302835735" at bounding box center [105, 87] width 88 height 16
click at [152, 91] on button "Add Client" at bounding box center [170, 87] width 44 height 16
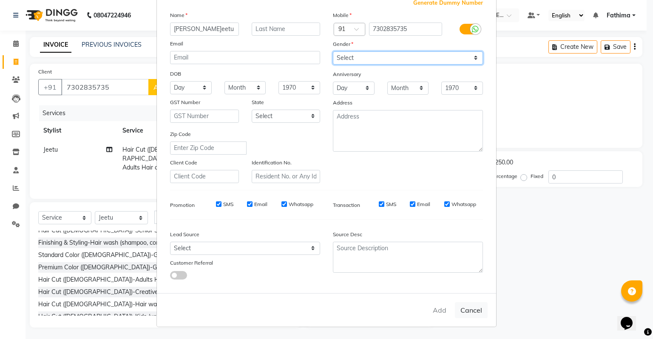
click at [357, 57] on select "Select [DEMOGRAPHIC_DATA] [DEMOGRAPHIC_DATA] Other Prefer Not To Say" at bounding box center [408, 57] width 150 height 13
click at [333, 51] on select "Select [DEMOGRAPHIC_DATA] [DEMOGRAPHIC_DATA] Other Prefer Not To Say" at bounding box center [408, 57] width 150 height 13
click at [442, 313] on div "Add Cancel" at bounding box center [326, 310] width 339 height 34
click at [527, 282] on ngb-modal-window "Add Client Generate Dummy Number Name [PERSON_NAME] Email DOB Day 01 02 03 04 0…" at bounding box center [326, 169] width 653 height 339
click at [471, 313] on button "Cancel" at bounding box center [471, 310] width 33 height 16
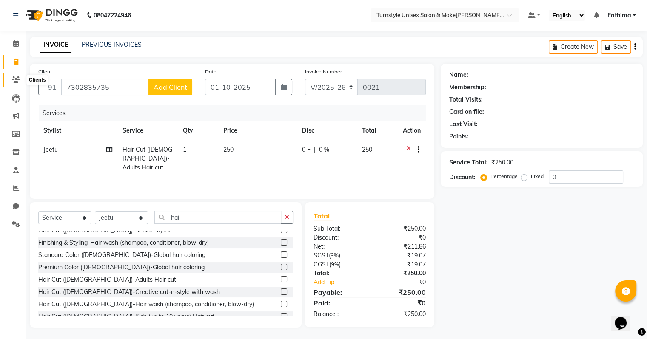
click at [18, 78] on icon at bounding box center [16, 80] width 8 height 6
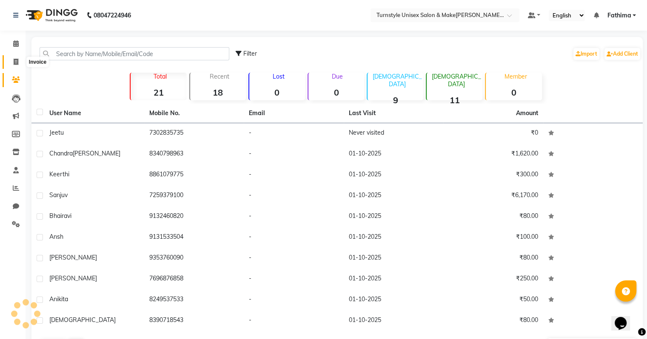
click at [17, 64] on icon at bounding box center [16, 62] width 5 height 6
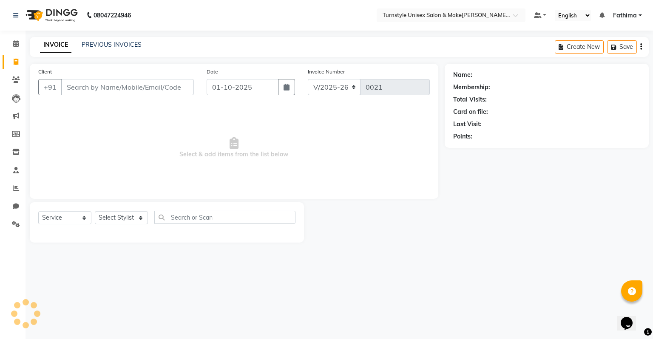
click at [105, 86] on input "Client" at bounding box center [127, 87] width 133 height 16
click at [354, 249] on main "INVOICE PREVIOUS INVOICES Create New Save Client +91 Date [DATE] Invoice Number…" at bounding box center [340, 146] width 628 height 219
click at [124, 217] on select "Select Stylist [PERSON_NAME] [PERSON_NAME] [PERSON_NAME] [PERSON_NAME] [PERSON_…" at bounding box center [121, 217] width 53 height 13
click at [95, 212] on select "Select Stylist [PERSON_NAME] [PERSON_NAME] [PERSON_NAME] [PERSON_NAME] [PERSON_…" at bounding box center [121, 217] width 53 height 13
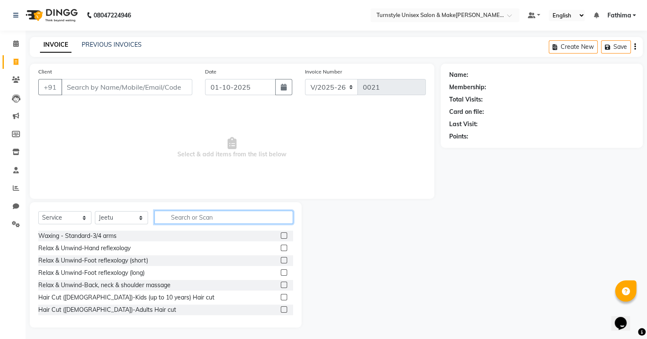
click at [169, 217] on input "text" at bounding box center [223, 217] width 139 height 13
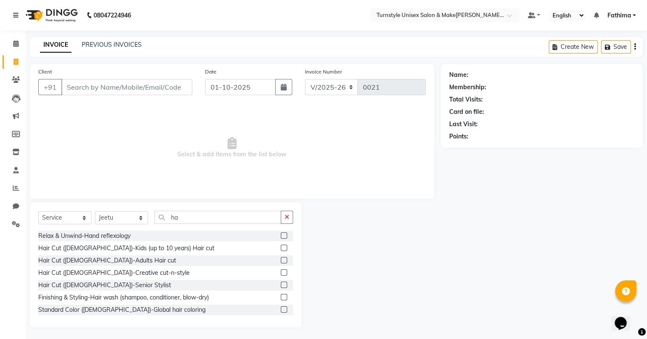
click at [281, 261] on label at bounding box center [284, 260] width 6 height 6
click at [281, 261] on input "checkbox" at bounding box center [284, 261] width 6 height 6
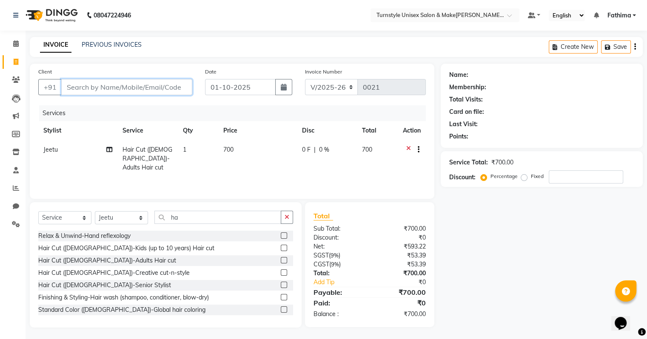
click at [164, 87] on input "Client" at bounding box center [126, 87] width 131 height 16
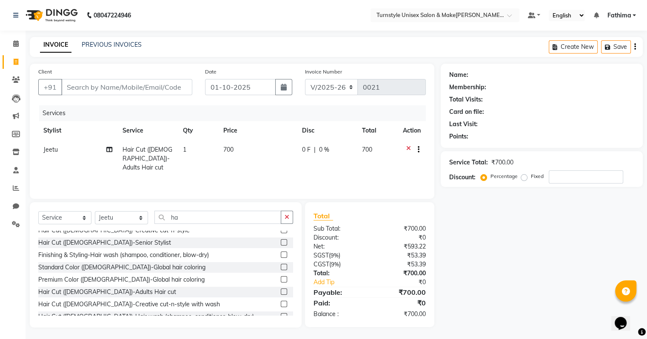
click at [281, 291] on label at bounding box center [284, 292] width 6 height 6
click at [281, 291] on input "checkbox" at bounding box center [284, 293] width 6 height 6
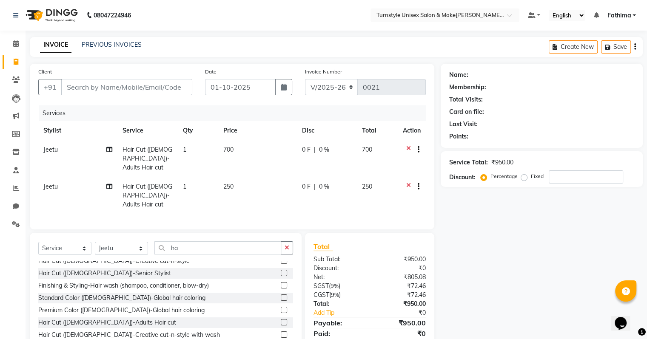
click at [406, 148] on icon at bounding box center [408, 150] width 5 height 11
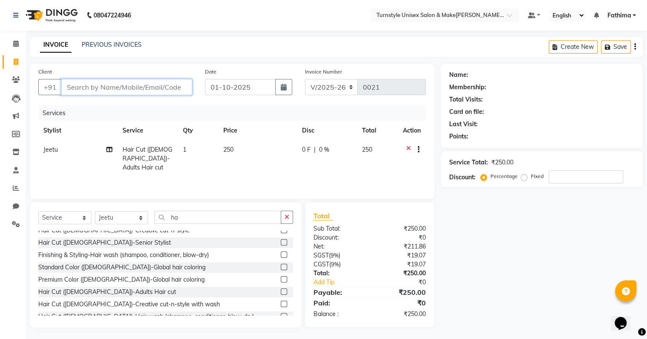
click at [94, 94] on input "Client" at bounding box center [126, 87] width 131 height 16
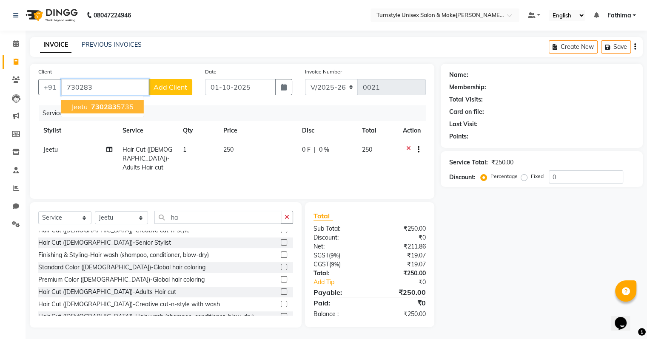
click at [123, 108] on ngb-highlight "730283 5735" at bounding box center [111, 106] width 44 height 9
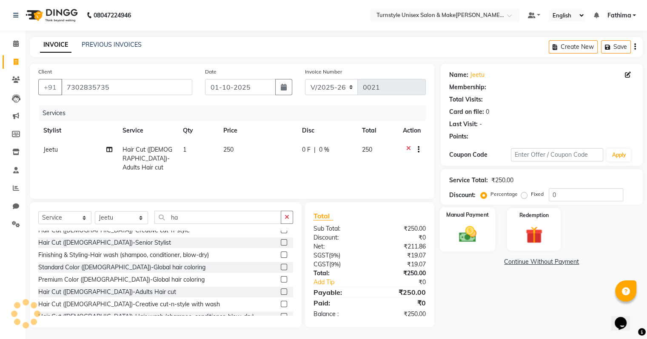
scroll to position [1, 0]
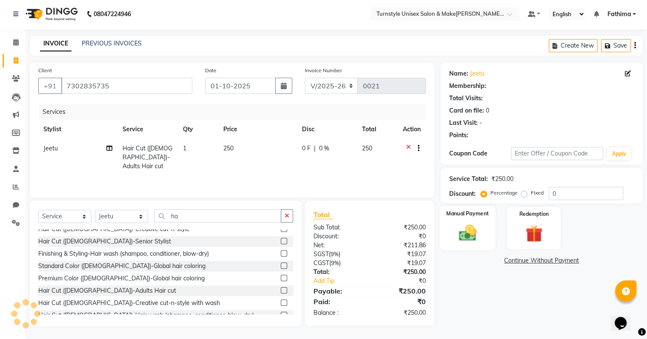
click at [469, 239] on img at bounding box center [467, 233] width 28 height 20
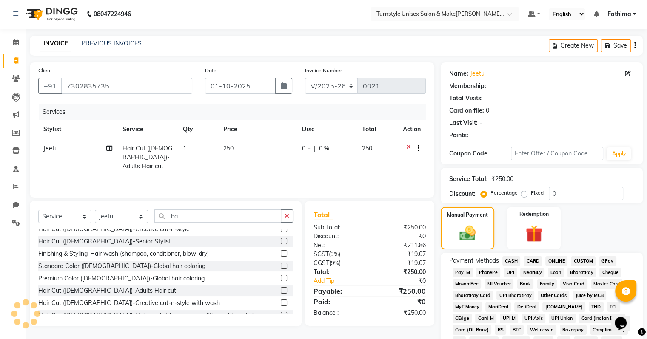
click at [515, 273] on span "UPI" at bounding box center [510, 273] width 13 height 10
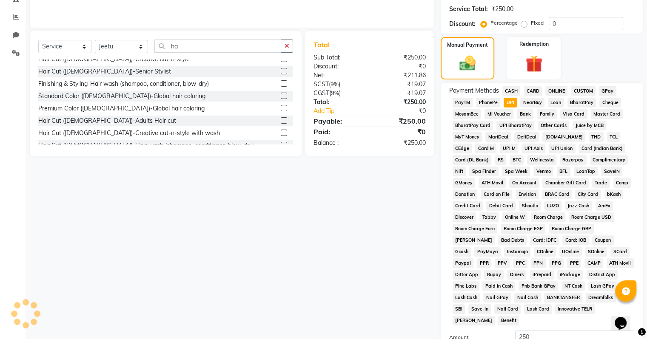
scroll to position [265, 0]
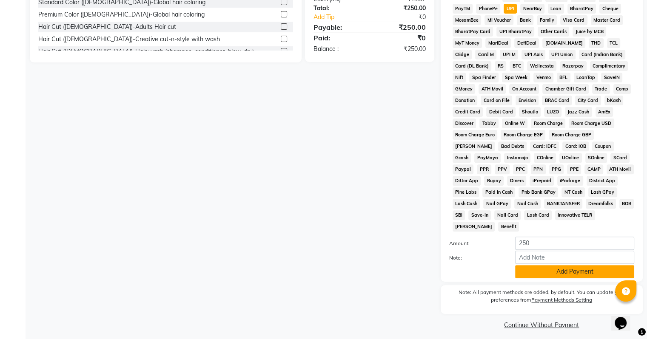
click at [567, 267] on button "Add Payment" at bounding box center [574, 271] width 119 height 13
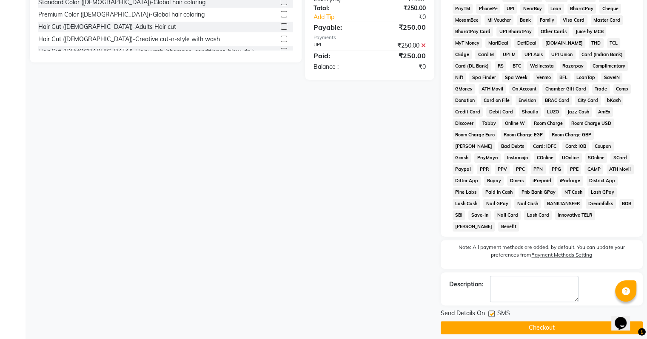
click at [551, 324] on button "Checkout" at bounding box center [542, 328] width 202 height 13
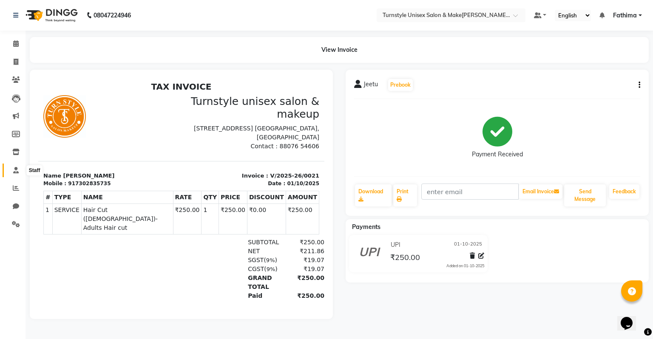
click at [13, 171] on icon at bounding box center [16, 170] width 6 height 6
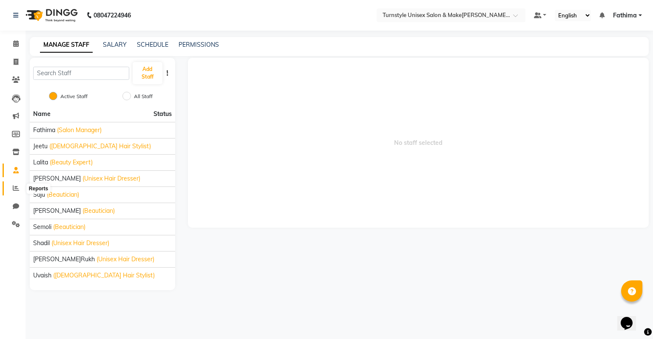
click at [14, 190] on icon at bounding box center [16, 188] width 6 height 6
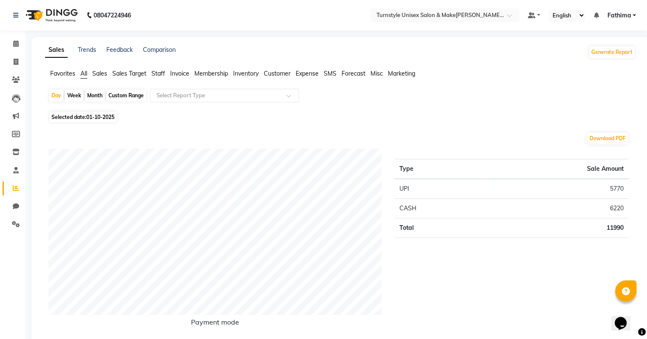
click at [161, 75] on span "Staff" at bounding box center [158, 74] width 14 height 8
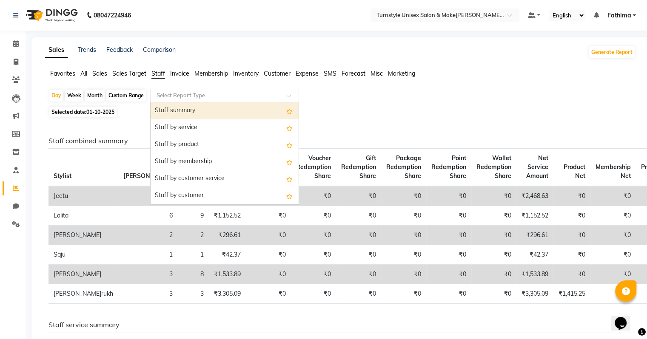
click at [204, 93] on input "text" at bounding box center [216, 95] width 122 height 9
click at [200, 113] on div "Staff summary" at bounding box center [225, 110] width 148 height 17
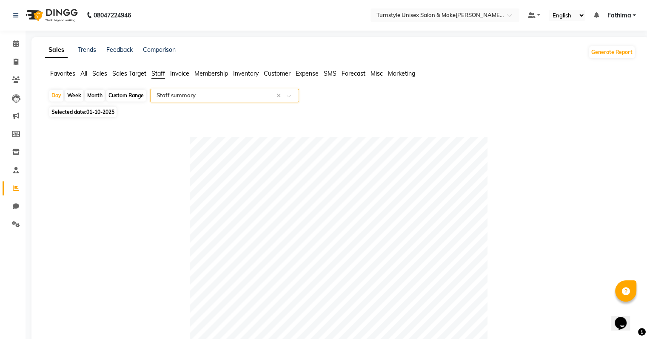
click at [139, 74] on span "Sales Target" at bounding box center [129, 74] width 34 height 8
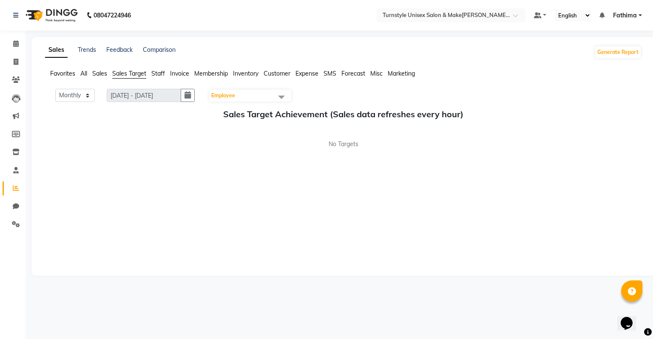
click at [262, 93] on span "Employee" at bounding box center [250, 96] width 82 height 12
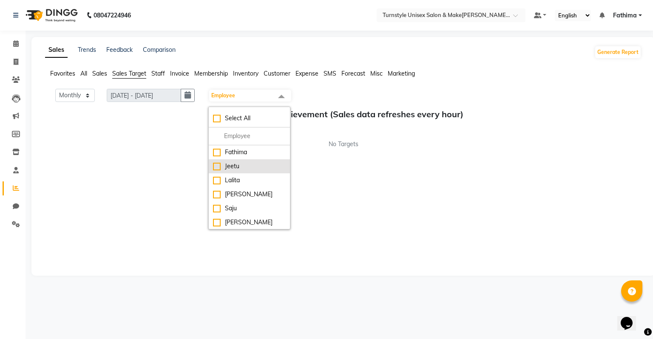
click at [246, 169] on div "Jeetu" at bounding box center [249, 166] width 73 height 9
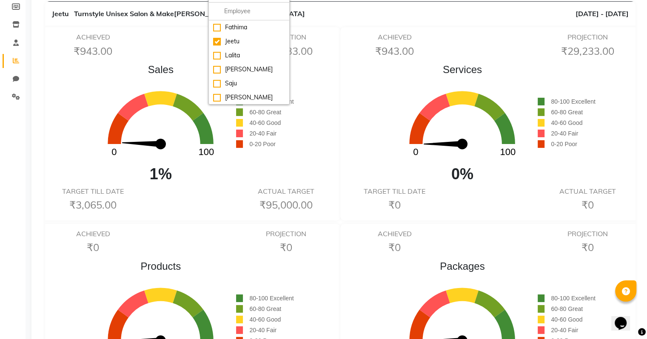
scroll to position [43, 0]
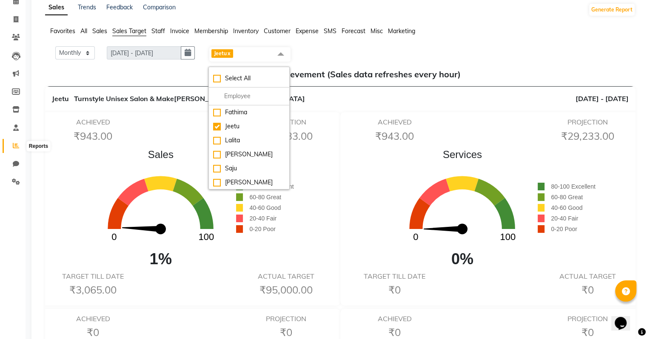
click at [15, 147] on icon at bounding box center [16, 145] width 6 height 6
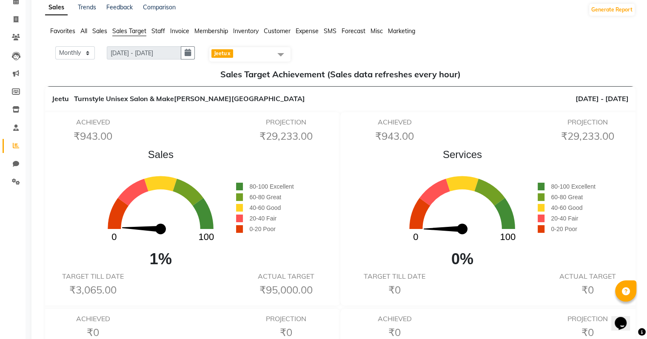
click at [88, 33] on ul "Favorites All Sales Sales Target Staff Invoice Membership Inventory Customer Ex…" at bounding box center [340, 31] width 590 height 9
click at [83, 30] on span "All" at bounding box center [83, 31] width 7 height 8
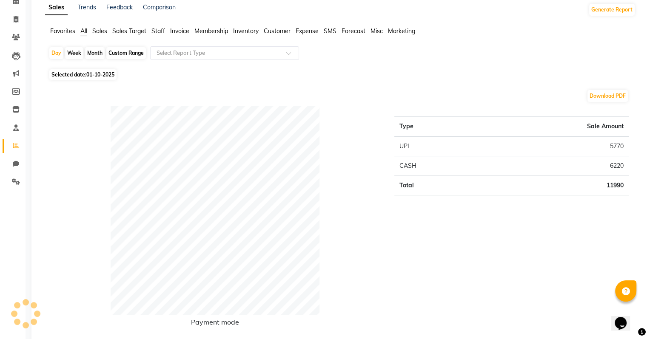
click at [84, 30] on span "All" at bounding box center [83, 31] width 7 height 8
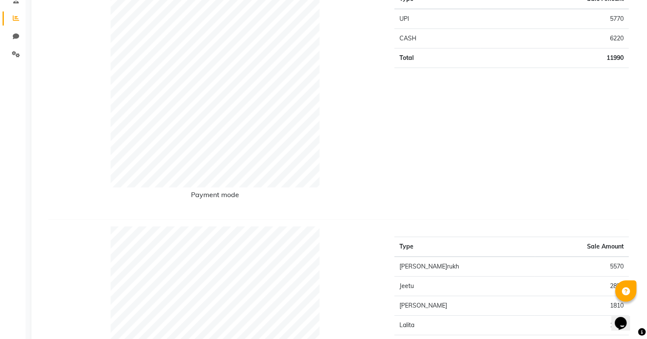
scroll to position [0, 0]
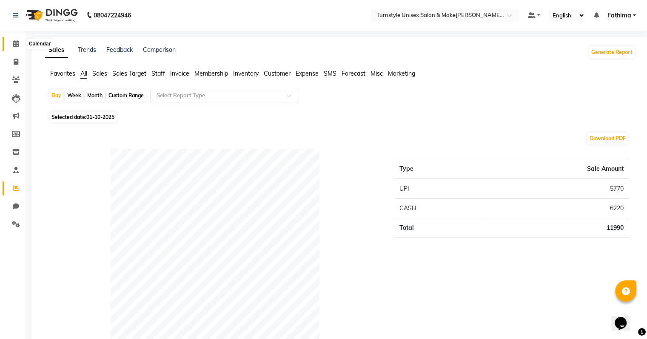
click at [11, 46] on span at bounding box center [16, 44] width 15 height 10
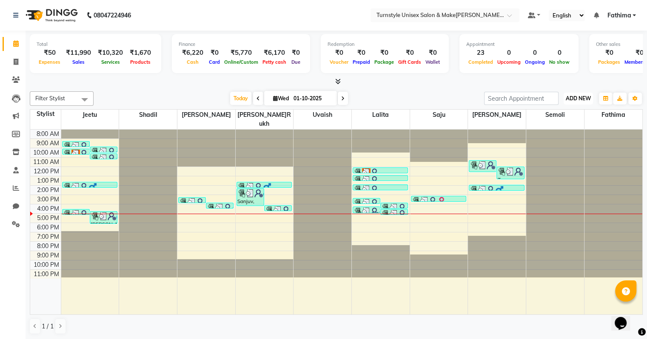
click at [583, 97] on span "ADD NEW" at bounding box center [578, 98] width 25 height 6
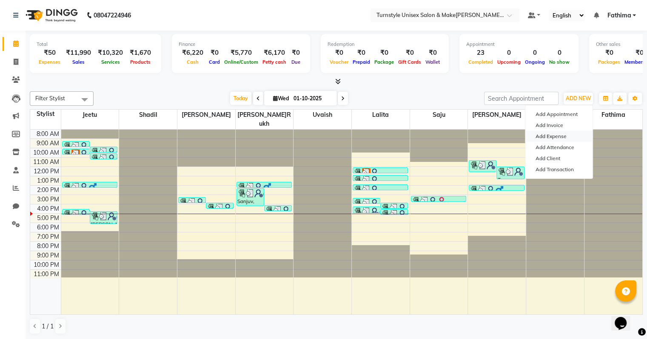
click at [562, 136] on link "Add Expense" at bounding box center [558, 136] width 67 height 11
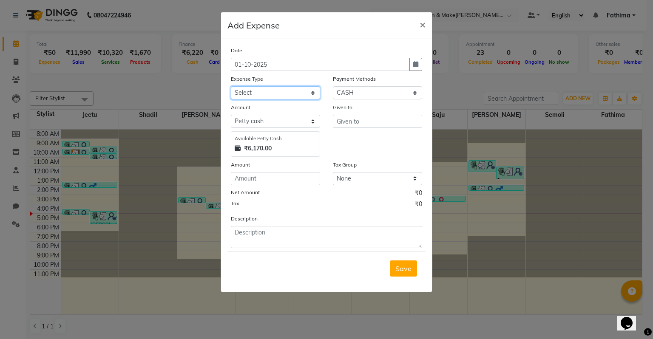
click at [278, 100] on select "Select Advance Salary Bank charges Car maintenance Cash transfer to bank Cash t…" at bounding box center [275, 92] width 89 height 13
click at [231, 87] on select "Select Advance Salary Bank charges Car maintenance Cash transfer to bank Cash t…" at bounding box center [275, 92] width 89 height 13
click at [289, 94] on select "Select Advance Salary Bank charges Car maintenance Cash transfer to bank Cash t…" at bounding box center [275, 92] width 89 height 13
click at [302, 120] on select "Sel[PERSON_NAME]etty cash Default account" at bounding box center [275, 121] width 89 height 13
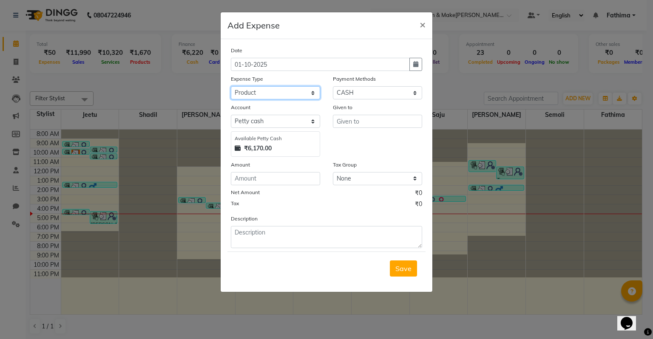
click at [302, 94] on select "Select Advance Salary Bank charges Car maintenance Cash transfer to bank Cash t…" at bounding box center [275, 92] width 89 height 13
click at [231, 87] on select "Select Advance Salary Bank charges Car maintenance Cash transfer to bank Cash t…" at bounding box center [275, 92] width 89 height 13
click at [341, 123] on input "text" at bounding box center [377, 121] width 89 height 13
click at [272, 183] on input "number" at bounding box center [275, 178] width 89 height 13
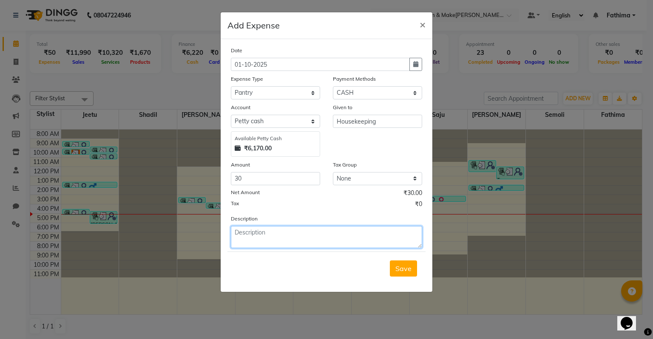
click at [278, 245] on textarea at bounding box center [326, 237] width 191 height 22
click at [401, 271] on span "Save" at bounding box center [403, 269] width 16 height 9
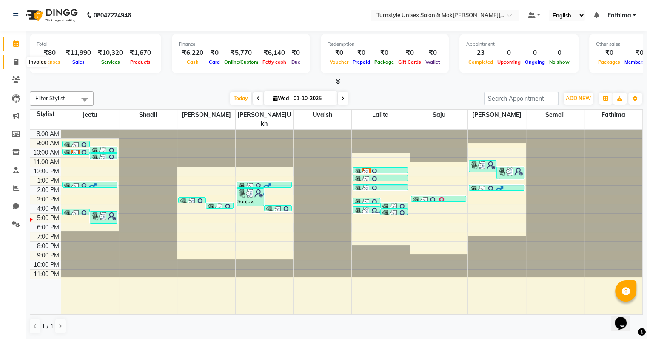
click at [10, 64] on span at bounding box center [16, 62] width 15 height 10
select select "service"
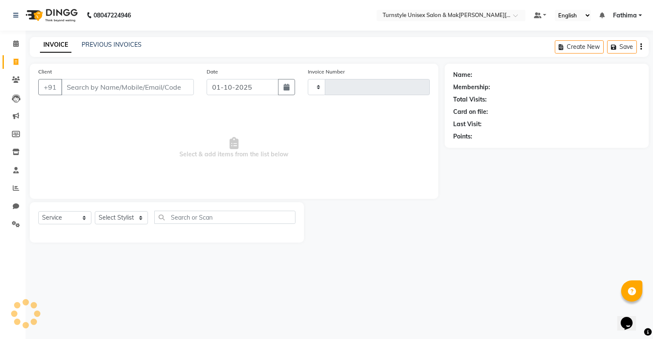
type input "0022"
select select "9091"
click at [121, 222] on select "Select Stylist" at bounding box center [121, 217] width 53 height 13
click at [119, 88] on input "Client" at bounding box center [127, 87] width 133 height 16
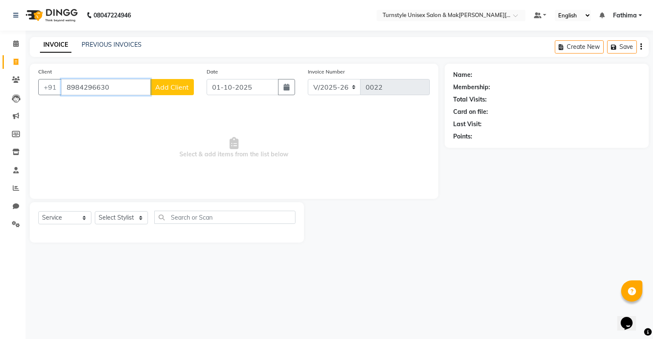
type input "8984296630"
click at [176, 90] on span "Add Client" at bounding box center [172, 87] width 34 height 9
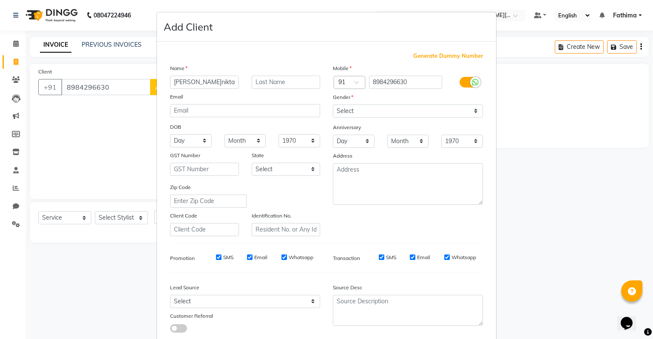
type input "Anikta"
click at [277, 79] on input "text" at bounding box center [286, 82] width 69 height 13
click at [277, 83] on input "text" at bounding box center [286, 82] width 69 height 13
type input "Naika"
click at [353, 112] on select "Select [DEMOGRAPHIC_DATA] [DEMOGRAPHIC_DATA] Other Prefer Not To Say" at bounding box center [408, 111] width 150 height 13
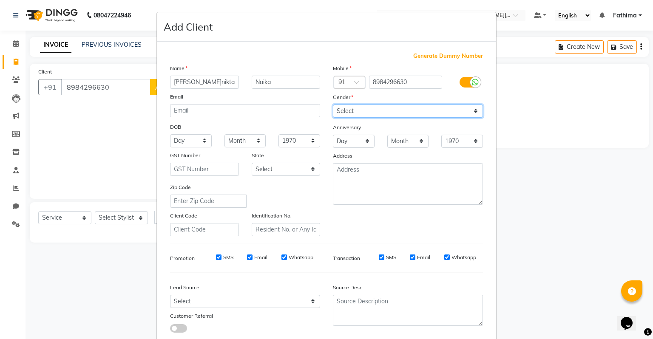
select select "[DEMOGRAPHIC_DATA]"
click at [333, 105] on select "Select [DEMOGRAPHIC_DATA] [DEMOGRAPHIC_DATA] Other Prefer Not To Say" at bounding box center [408, 111] width 150 height 13
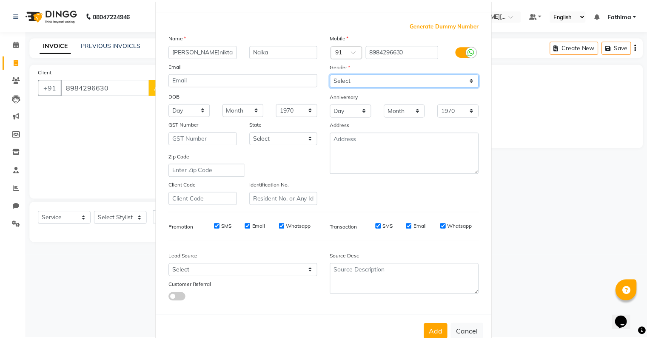
scroll to position [57, 0]
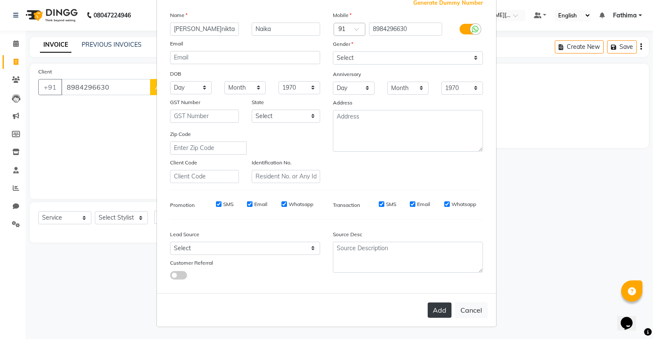
click at [431, 310] on button "Add" at bounding box center [440, 310] width 24 height 15
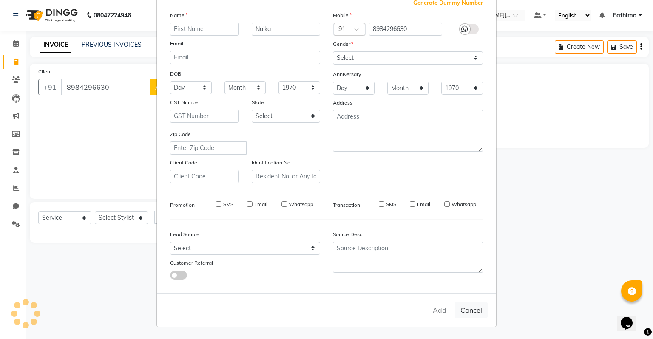
select select
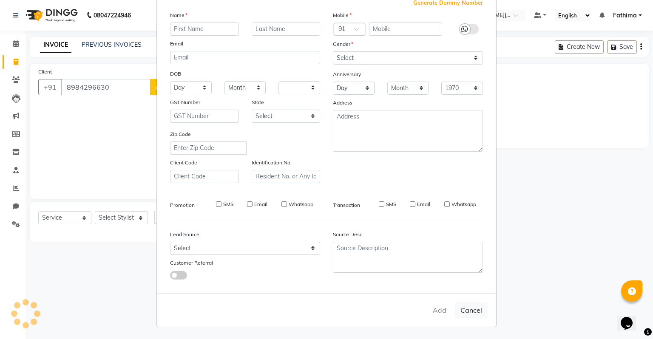
select select
checkbox input "false"
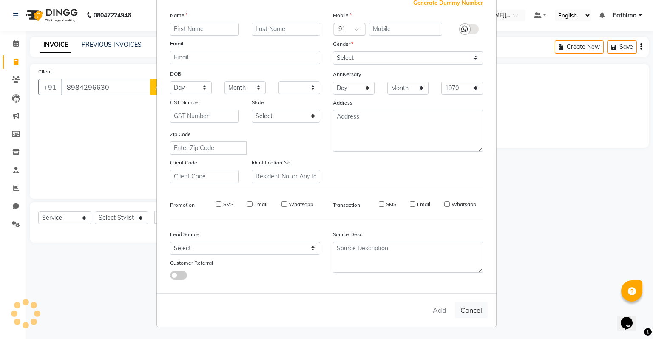
checkbox input "false"
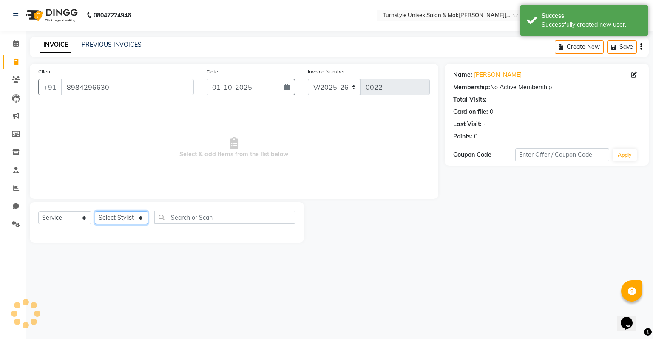
click at [129, 222] on select "Select Stylist [PERSON_NAME] [PERSON_NAME] [PERSON_NAME] [PERSON_NAME] [PERSON_…" at bounding box center [121, 217] width 53 height 13
select select "93348"
click at [95, 212] on select "Select Stylist [PERSON_NAME] [PERSON_NAME] [PERSON_NAME] [PERSON_NAME] [PERSON_…" at bounding box center [121, 217] width 53 height 13
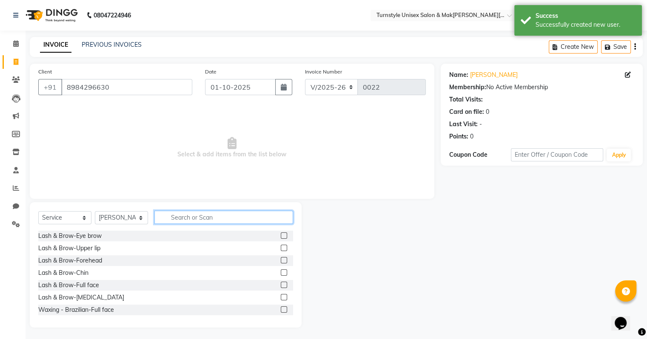
click at [165, 213] on input "text" at bounding box center [223, 217] width 139 height 13
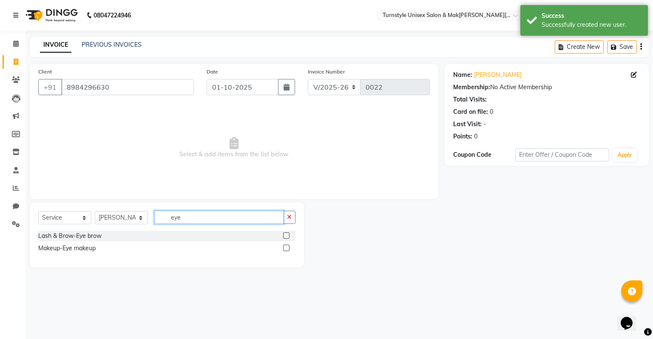
type input "eye"
click at [286, 235] on label at bounding box center [286, 236] width 6 height 6
click at [286, 235] on input "checkbox" at bounding box center [286, 236] width 6 height 6
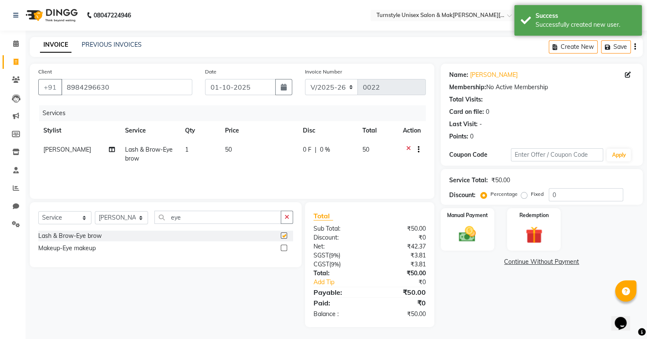
checkbox input "false"
click at [234, 223] on input "eye" at bounding box center [217, 217] width 127 height 13
type input "e"
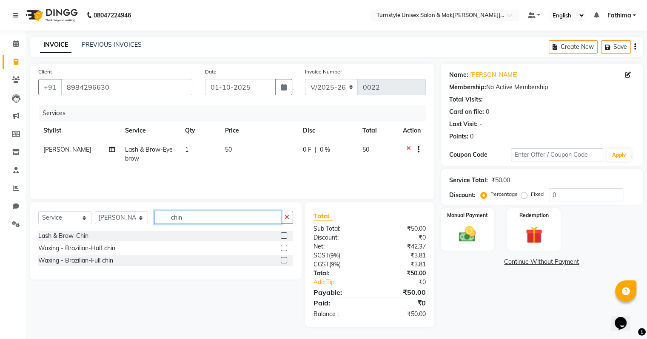
type input "chin"
click at [282, 235] on label at bounding box center [284, 236] width 6 height 6
click at [282, 235] on input "checkbox" at bounding box center [284, 236] width 6 height 6
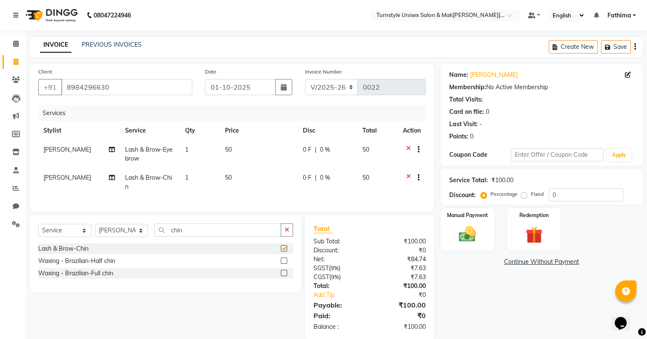
checkbox input "false"
click at [218, 233] on input "chin" at bounding box center [217, 230] width 127 height 13
type input "c"
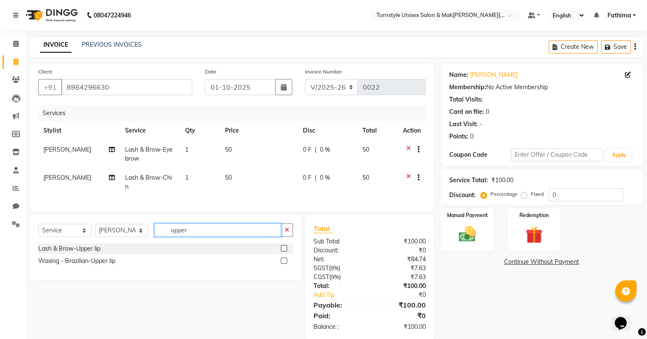
type input "upper"
click at [282, 248] on label at bounding box center [284, 248] width 6 height 6
click at [282, 248] on input "checkbox" at bounding box center [284, 249] width 6 height 6
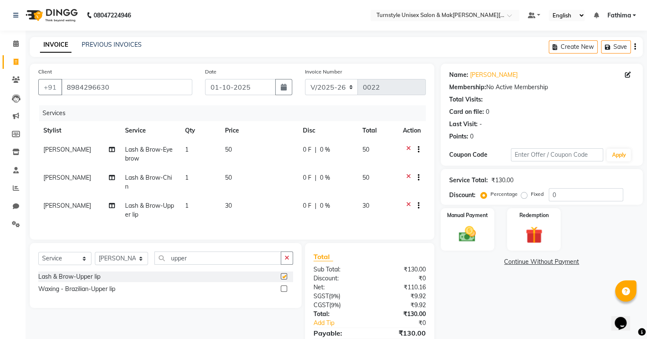
checkbox input "false"
click at [242, 248] on div "Select Service Product Membership Package Voucher Prepaid Gift Card Select Styl…" at bounding box center [166, 275] width 272 height 65
click at [243, 260] on input "upper" at bounding box center [217, 258] width 127 height 13
type input "u"
type input "fore"
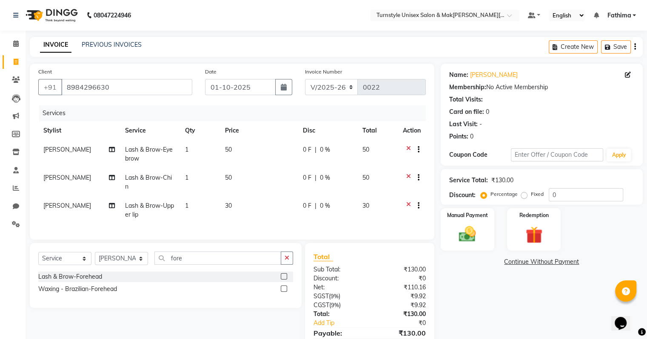
click at [285, 277] on label at bounding box center [284, 276] width 6 height 6
click at [285, 277] on input "checkbox" at bounding box center [284, 277] width 6 height 6
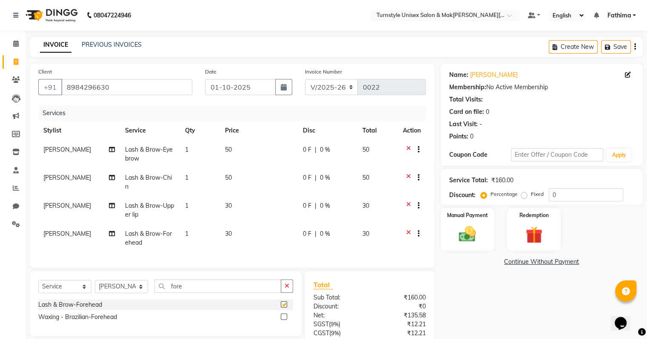
checkbox input "false"
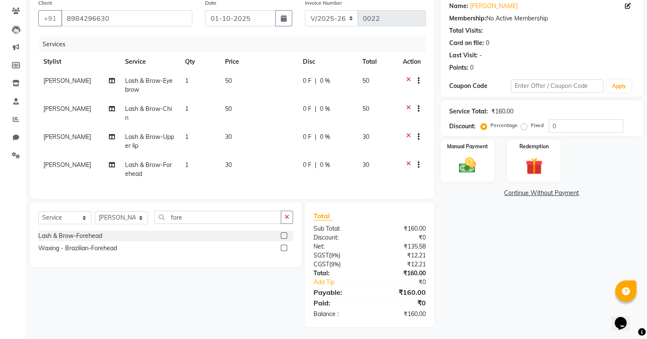
click at [229, 111] on span "50" at bounding box center [228, 109] width 7 height 8
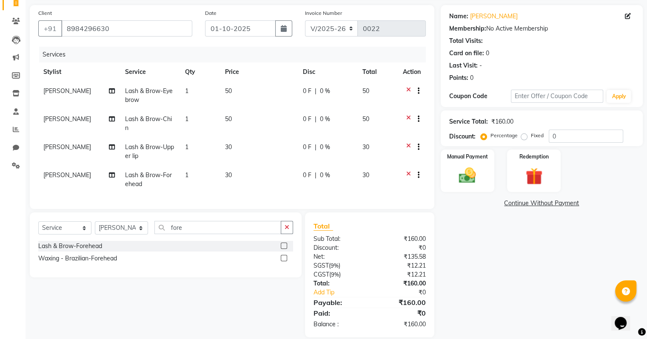
select select "93348"
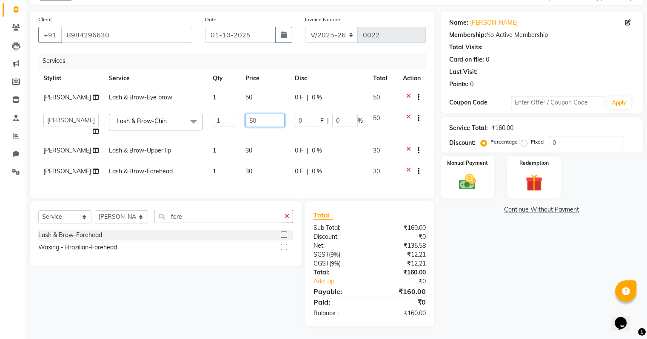
click at [262, 118] on input "50" at bounding box center [264, 120] width 39 height 13
type input "5"
type input "30"
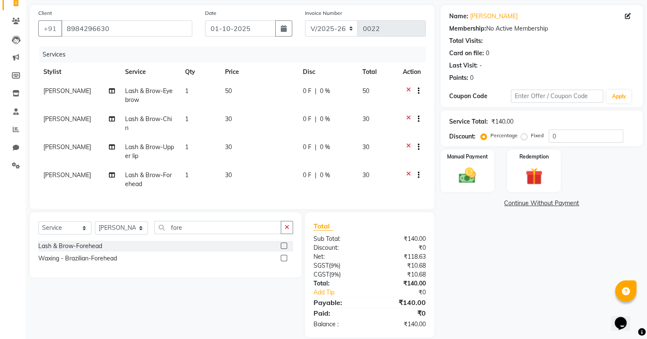
click at [261, 166] on td "30" at bounding box center [259, 180] width 78 height 28
select select "93348"
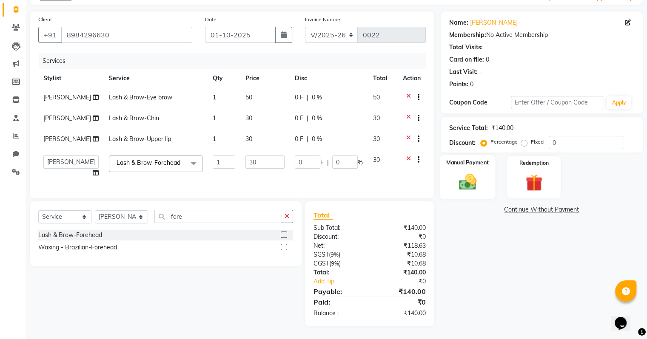
click at [481, 172] on img at bounding box center [467, 182] width 28 height 20
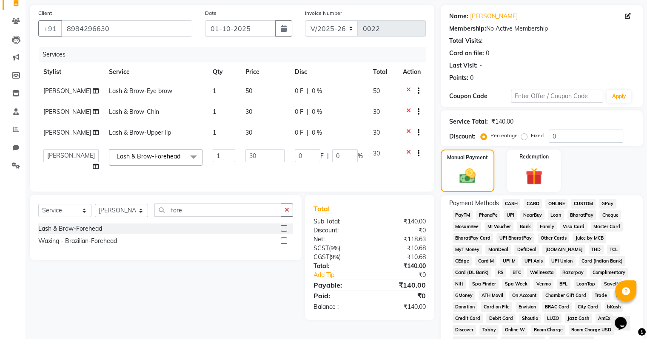
click at [510, 213] on span "UPI" at bounding box center [510, 216] width 13 height 10
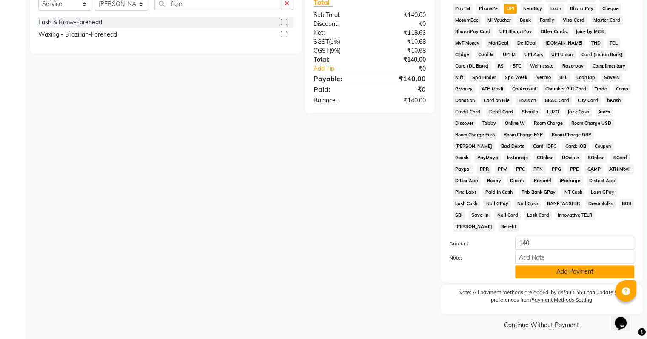
click at [539, 265] on button "Add Payment" at bounding box center [574, 271] width 119 height 13
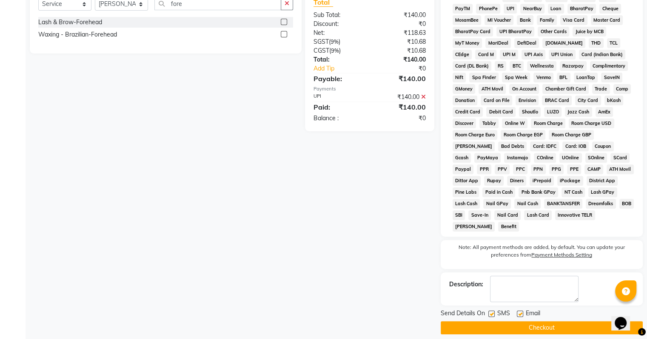
click at [521, 311] on label at bounding box center [520, 314] width 6 height 6
click at [521, 312] on input "checkbox" at bounding box center [520, 315] width 6 height 6
checkbox input "false"
click at [519, 322] on button "Checkout" at bounding box center [542, 328] width 202 height 13
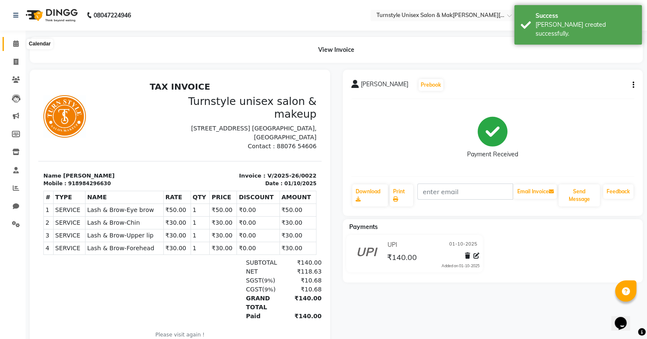
click at [14, 43] on icon at bounding box center [16, 43] width 6 height 6
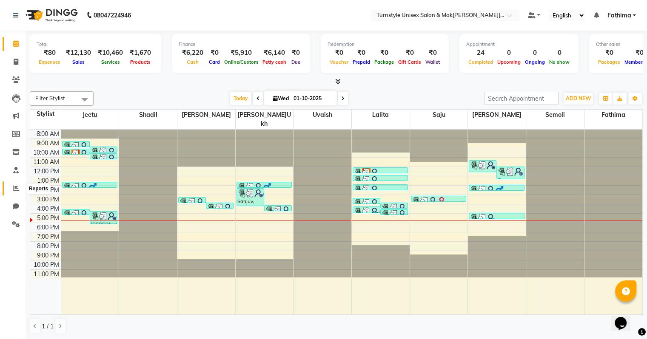
click at [13, 190] on icon at bounding box center [16, 188] width 6 height 6
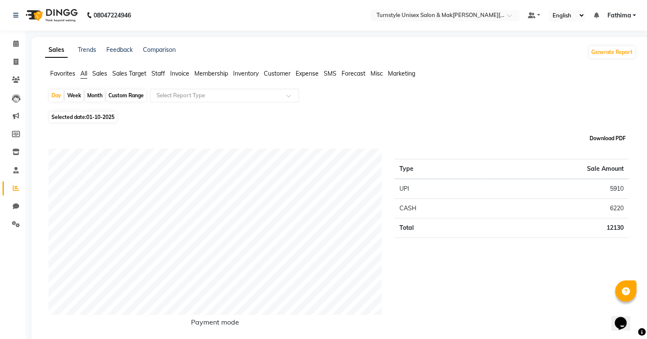
click at [609, 140] on button "Download PDF" at bounding box center [607, 139] width 40 height 12
click at [616, 52] on button "Generate Report" at bounding box center [612, 52] width 46 height 12
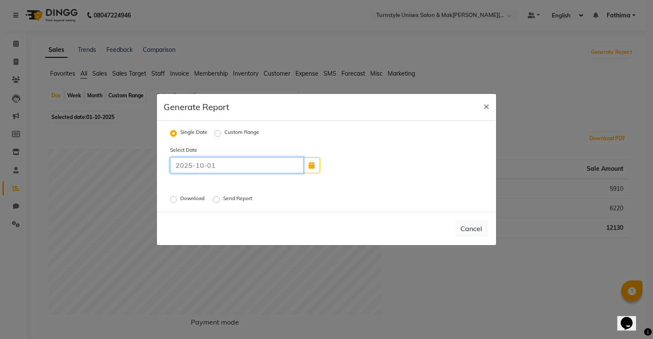
click at [267, 171] on input at bounding box center [237, 165] width 134 height 16
click at [299, 200] on div "Download Send Report" at bounding box center [272, 199] width 217 height 11
click at [180, 202] on label "Download" at bounding box center [193, 200] width 26 height 10
click at [175, 202] on input "Download" at bounding box center [175, 200] width 6 height 6
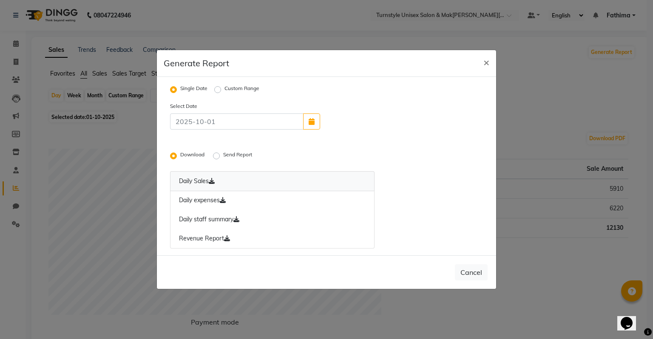
click at [212, 184] on icon at bounding box center [212, 181] width 6 height 6
click at [225, 202] on icon at bounding box center [223, 200] width 6 height 6
click at [236, 221] on icon at bounding box center [236, 219] width 6 height 6
click at [489, 64] on span "×" at bounding box center [487, 62] width 6 height 13
radio input "false"
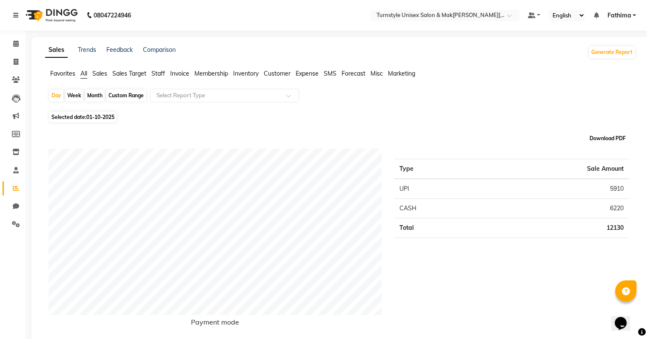
click at [620, 142] on button "Download PDF" at bounding box center [607, 139] width 40 height 12
click at [19, 60] on span at bounding box center [16, 62] width 15 height 10
select select "service"
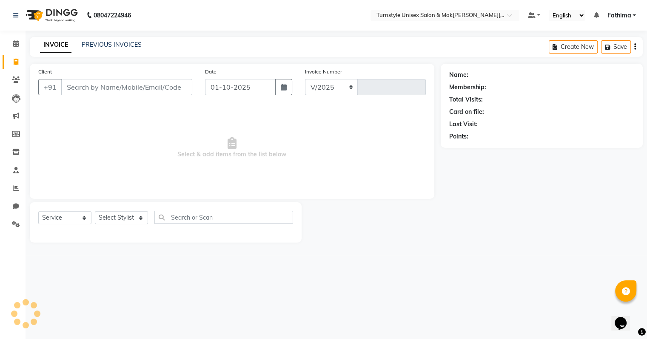
select select "9091"
type input "0023"
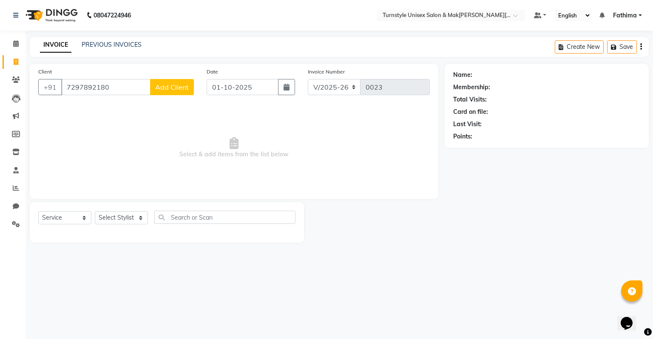
type input "7297892180"
click at [156, 83] on span "Add Client" at bounding box center [172, 87] width 34 height 9
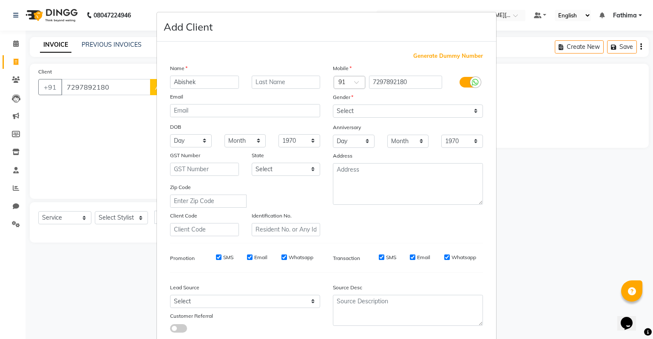
type input "Abishek"
click at [362, 108] on select "Select [DEMOGRAPHIC_DATA] [DEMOGRAPHIC_DATA] Other Prefer Not To Say" at bounding box center [408, 111] width 150 height 13
select select "[DEMOGRAPHIC_DATA]"
click at [333, 105] on select "Select [DEMOGRAPHIC_DATA] [DEMOGRAPHIC_DATA] Other Prefer Not To Say" at bounding box center [408, 111] width 150 height 13
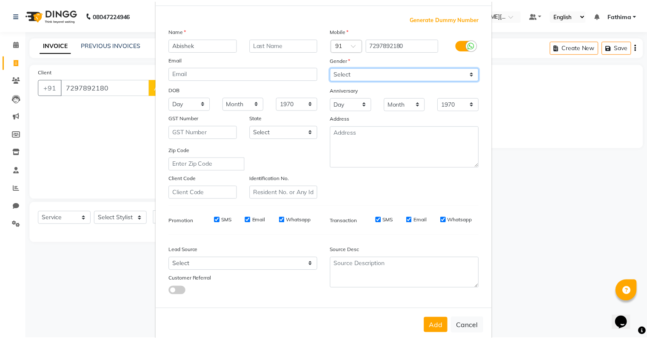
scroll to position [57, 0]
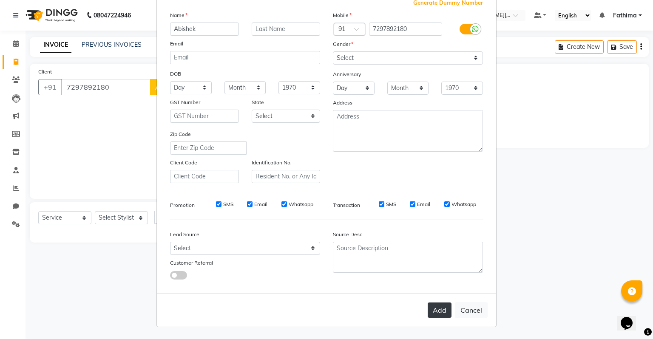
click at [430, 317] on button "Add" at bounding box center [440, 310] width 24 height 15
select select
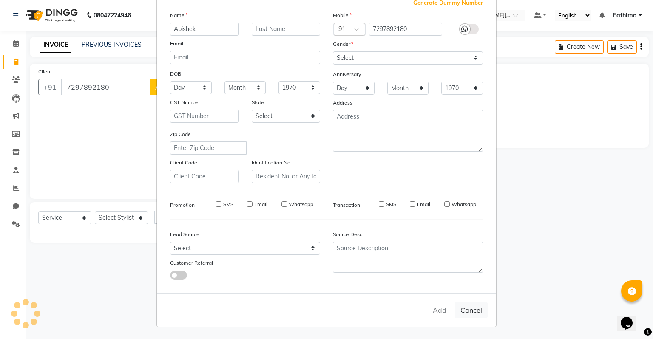
select select
checkbox input "false"
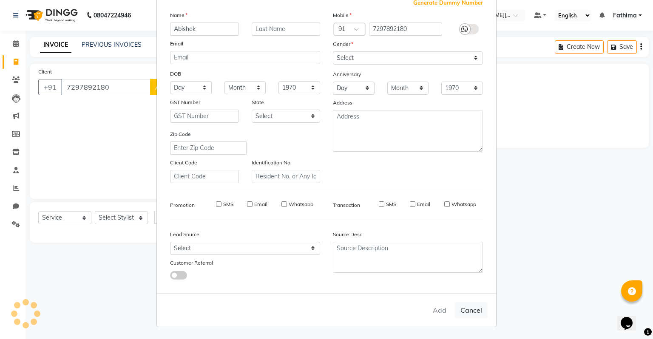
checkbox input "false"
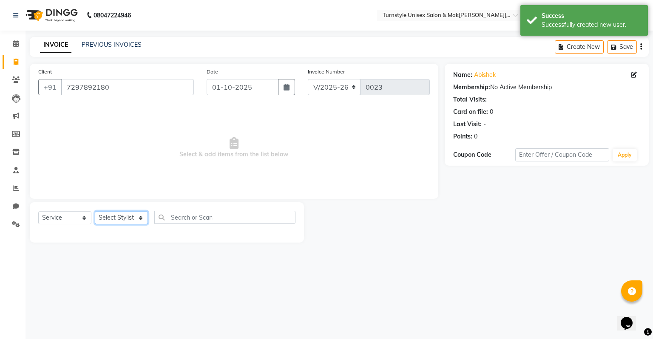
click at [119, 219] on select "Select Stylist [PERSON_NAME] [PERSON_NAME] [PERSON_NAME] [PERSON_NAME] [PERSON_…" at bounding box center [121, 217] width 53 height 13
click at [95, 212] on select "Select Stylist [PERSON_NAME] [PERSON_NAME] [PERSON_NAME] [PERSON_NAME] [PERSON_…" at bounding box center [121, 217] width 53 height 13
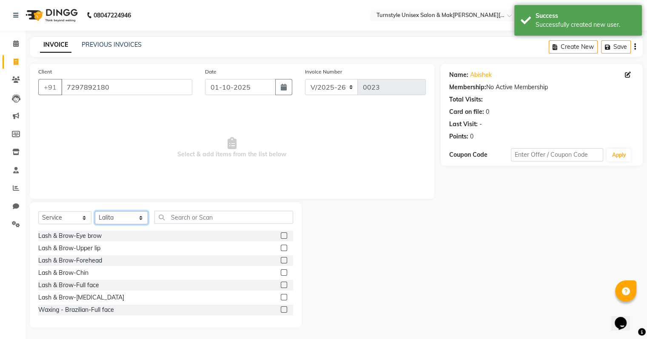
click at [124, 216] on select "Select Stylist [PERSON_NAME] [PERSON_NAME] [PERSON_NAME] [PERSON_NAME] [PERSON_…" at bounding box center [121, 217] width 53 height 13
select select "93343"
click at [95, 212] on select "Select Stylist [PERSON_NAME] [PERSON_NAME] [PERSON_NAME] [PERSON_NAME] [PERSON_…" at bounding box center [121, 217] width 53 height 13
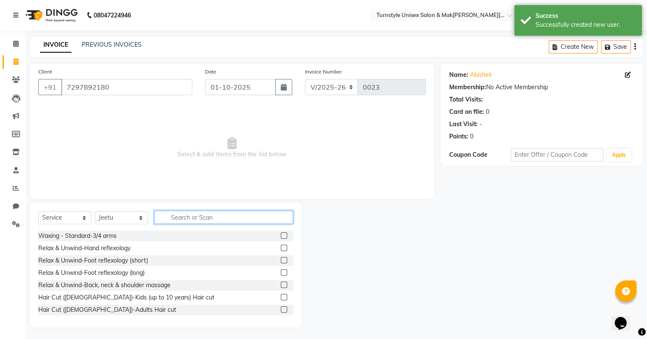
click at [197, 222] on input "text" at bounding box center [223, 217] width 139 height 13
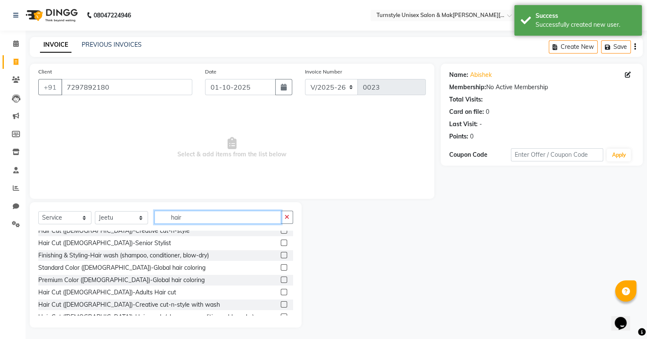
scroll to position [43, 0]
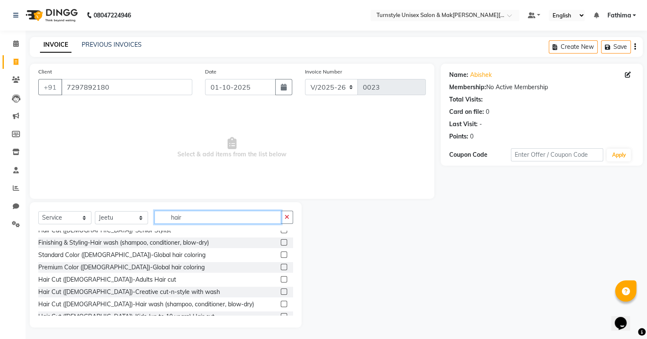
type input "hair"
click at [281, 278] on label at bounding box center [284, 279] width 6 height 6
click at [281, 278] on input "checkbox" at bounding box center [284, 280] width 6 height 6
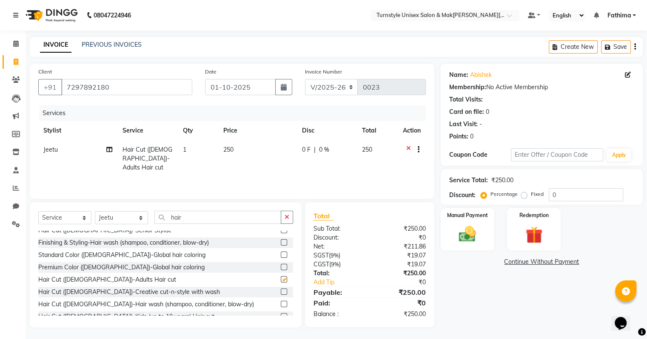
checkbox input "false"
click at [187, 216] on input "hair" at bounding box center [217, 217] width 127 height 13
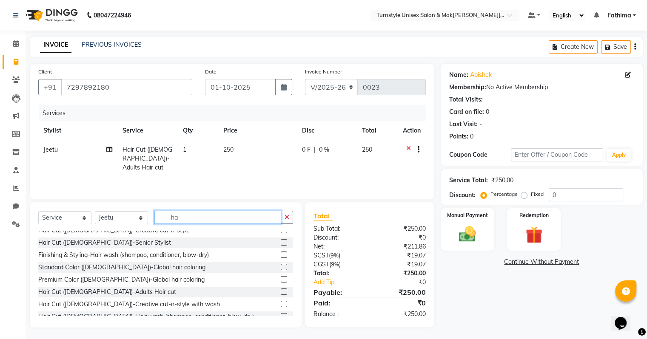
type input "h"
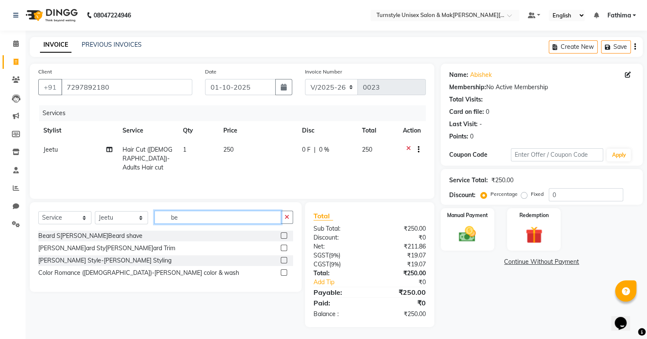
scroll to position [0, 0]
type input "beard"
click at [285, 248] on label at bounding box center [284, 248] width 6 height 6
click at [285, 248] on input "checkbox" at bounding box center [284, 249] width 6 height 6
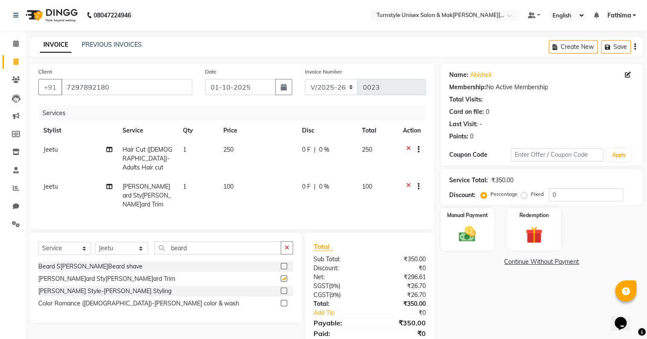
checkbox input "false"
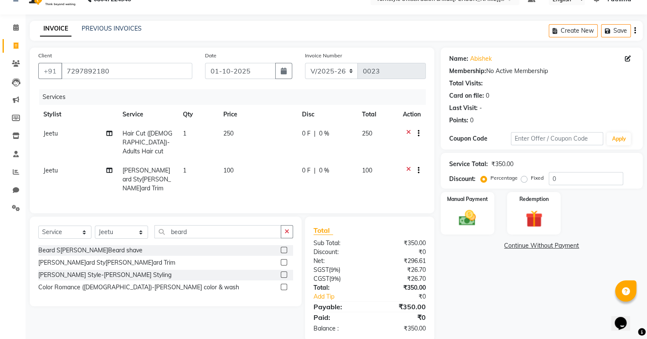
scroll to position [20, 0]
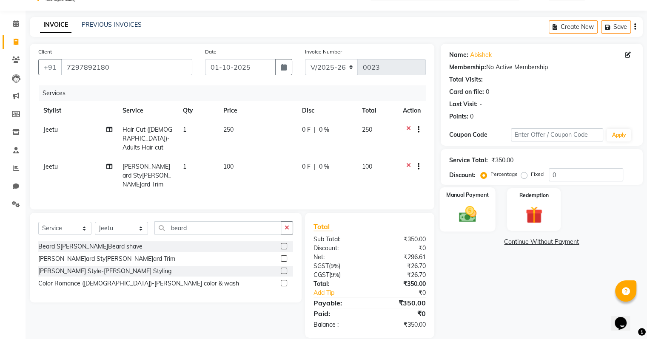
click at [480, 215] on img at bounding box center [467, 215] width 28 height 20
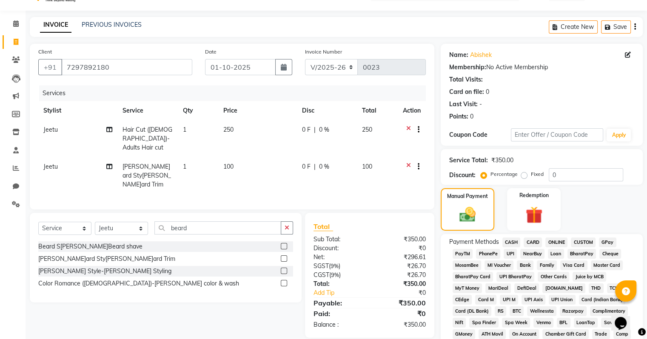
click at [512, 254] on span "UPI" at bounding box center [510, 254] width 13 height 10
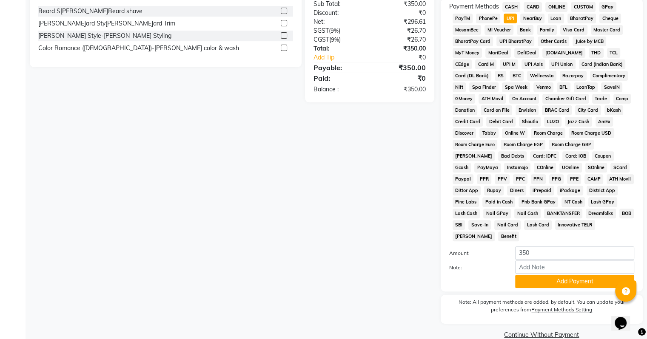
scroll to position [265, 0]
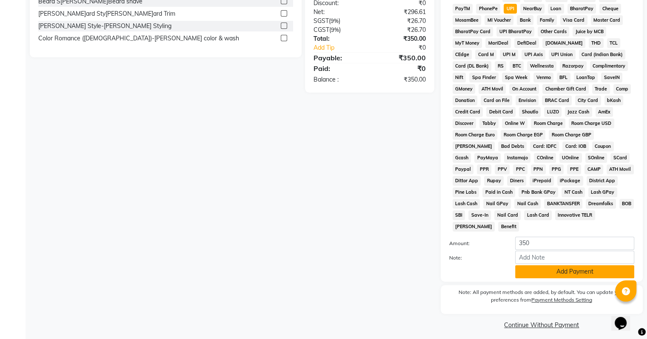
click at [563, 270] on button "Add Payment" at bounding box center [574, 271] width 119 height 13
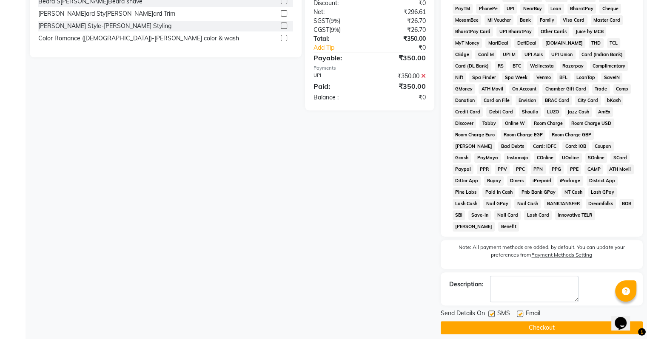
click at [518, 311] on label at bounding box center [520, 314] width 6 height 6
click at [518, 312] on input "checkbox" at bounding box center [520, 315] width 6 height 6
checkbox input "false"
click at [535, 324] on button "Checkout" at bounding box center [542, 328] width 202 height 13
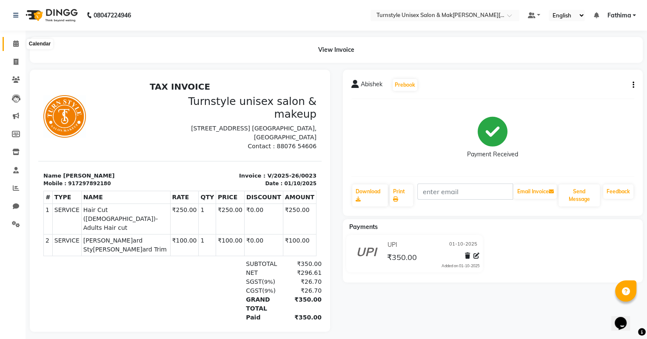
click at [15, 44] on icon at bounding box center [16, 43] width 6 height 6
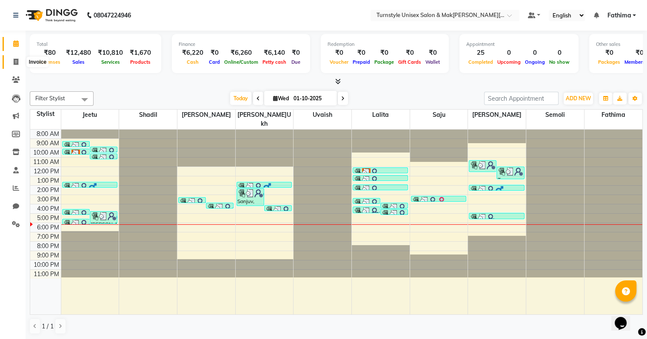
click at [11, 61] on span at bounding box center [16, 62] width 15 height 10
select select "service"
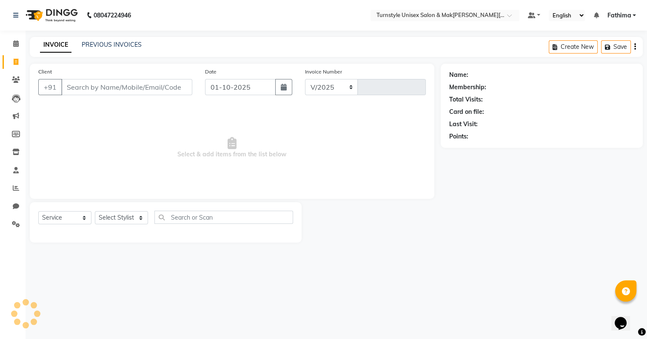
select select "9091"
type input "0024"
click at [130, 216] on select "Select Stylist [PERSON_NAME] [PERSON_NAME] [PERSON_NAME] [PERSON_NAME] [PERSON_…" at bounding box center [121, 217] width 53 height 13
select select "93348"
click at [95, 212] on select "Select Stylist [PERSON_NAME] [PERSON_NAME] [PERSON_NAME] [PERSON_NAME] [PERSON_…" at bounding box center [121, 217] width 53 height 13
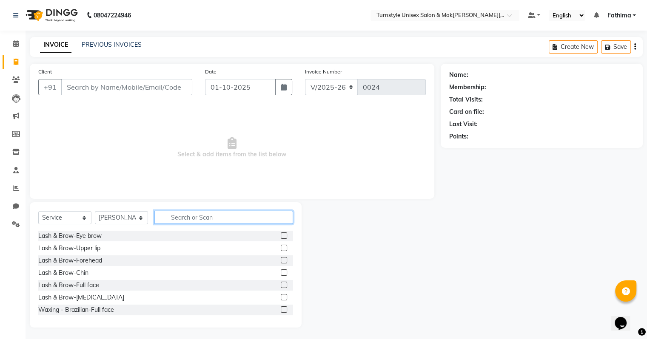
click at [185, 212] on input "text" at bounding box center [223, 217] width 139 height 13
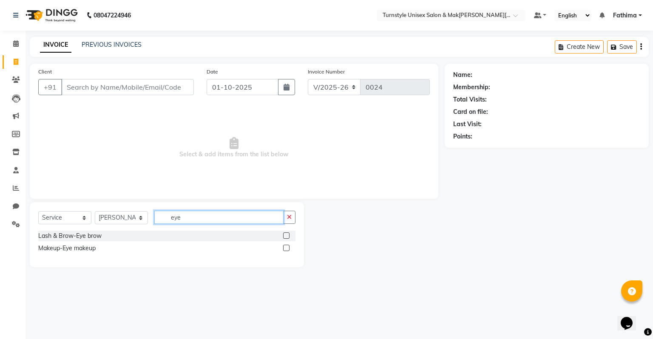
type input "eye"
click at [288, 237] on label at bounding box center [286, 236] width 6 height 6
click at [288, 237] on input "checkbox" at bounding box center [286, 236] width 6 height 6
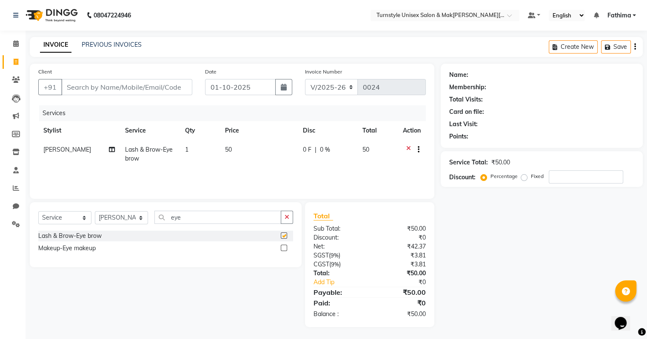
checkbox input "false"
click at [185, 213] on input "eye" at bounding box center [217, 217] width 127 height 13
type input "e"
type input "upper"
click at [283, 238] on label at bounding box center [284, 236] width 6 height 6
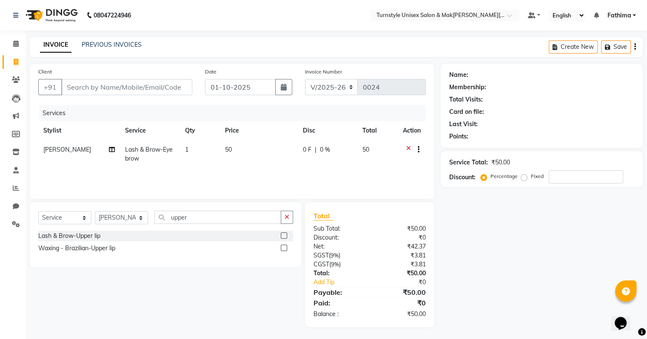
click at [283, 238] on input "checkbox" at bounding box center [284, 236] width 6 height 6
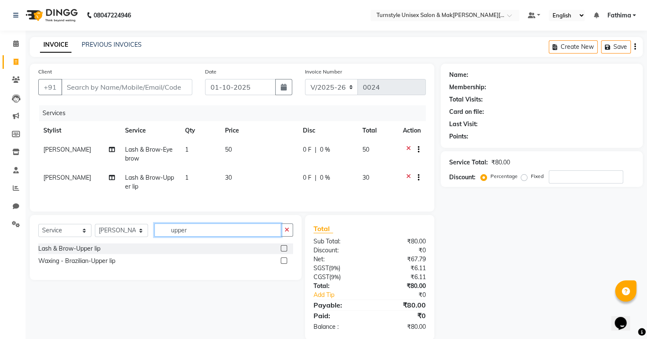
checkbox input "false"
click at [236, 232] on input "upper" at bounding box center [217, 230] width 127 height 13
type input "u"
type input "chin"
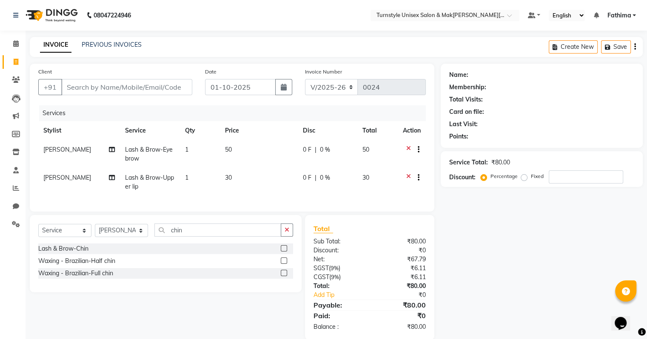
click at [286, 252] on label at bounding box center [284, 248] width 6 height 6
click at [286, 252] on input "checkbox" at bounding box center [284, 249] width 6 height 6
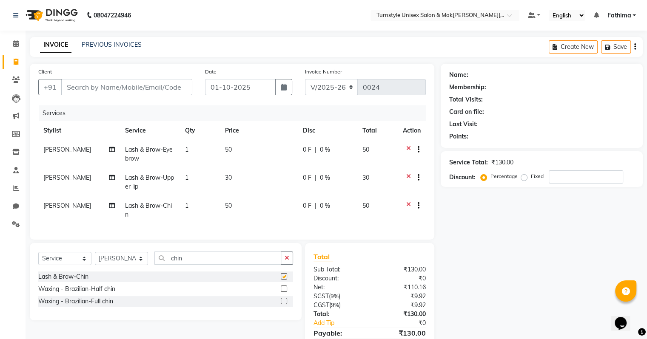
checkbox input "false"
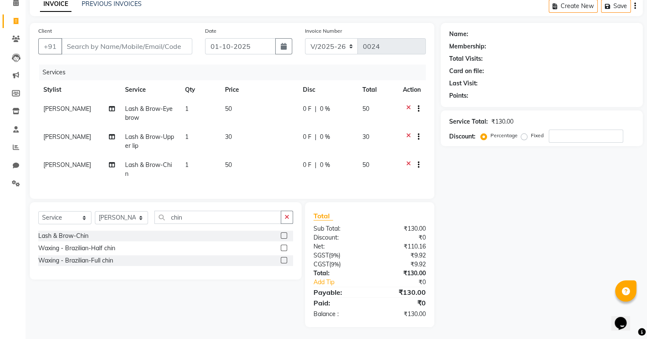
click at [187, 112] on td "1" at bounding box center [200, 114] width 40 height 28
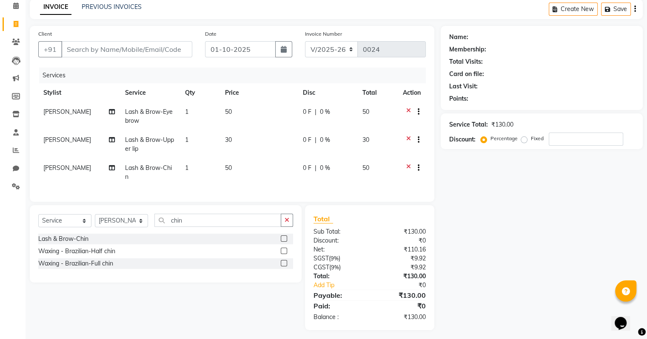
select select "93348"
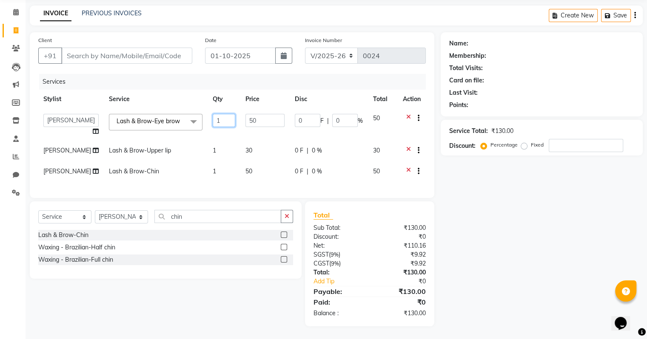
click at [216, 114] on input "1" at bounding box center [224, 120] width 23 height 13
type input "2"
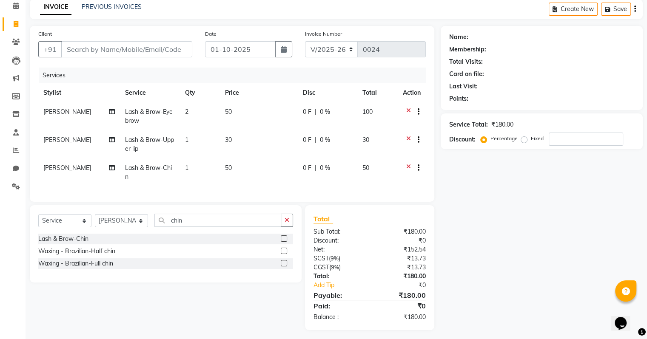
click at [253, 239] on div "Lash & Brow-Chin" at bounding box center [165, 239] width 255 height 11
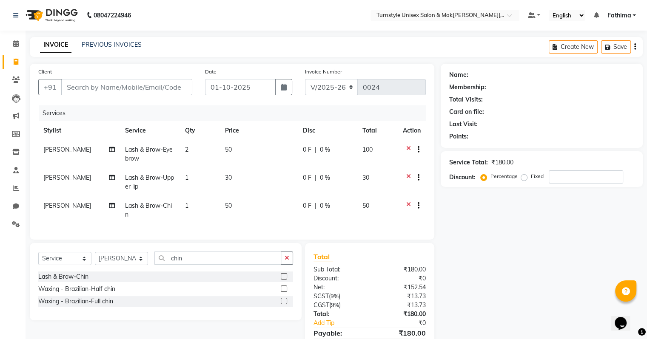
click at [225, 153] on span "50" at bounding box center [228, 150] width 7 height 8
select select "93348"
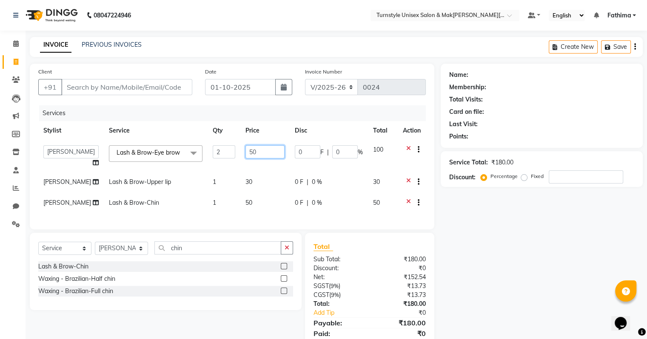
click at [247, 152] on input "50" at bounding box center [264, 151] width 39 height 13
type input "5"
type input "50"
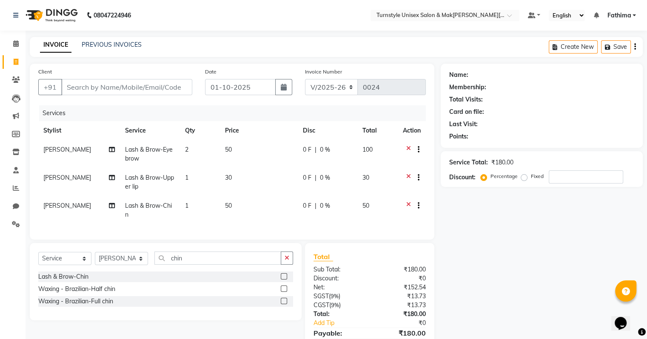
click at [188, 152] on td "2" at bounding box center [200, 154] width 40 height 28
select select "93348"
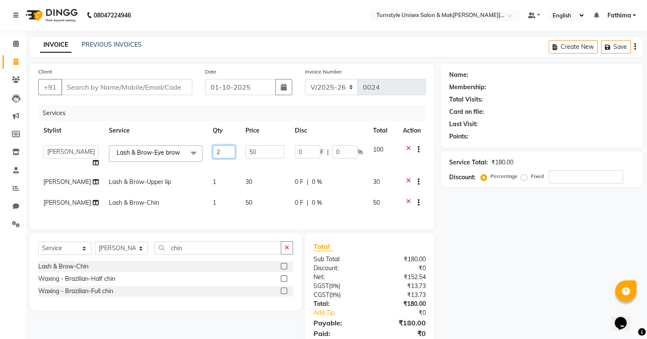
click at [218, 151] on input "2" at bounding box center [224, 151] width 23 height 13
type input "1"
click at [373, 252] on div "Total" at bounding box center [369, 247] width 112 height 10
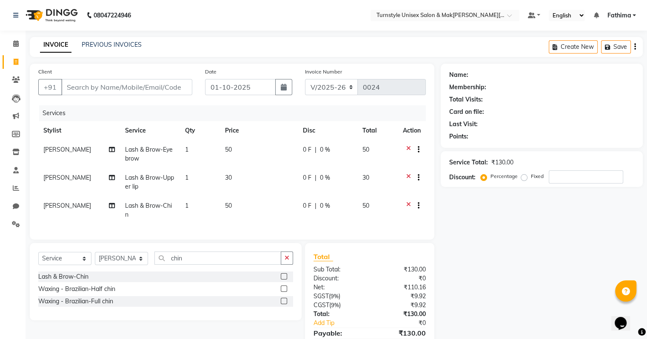
scroll to position [41, 0]
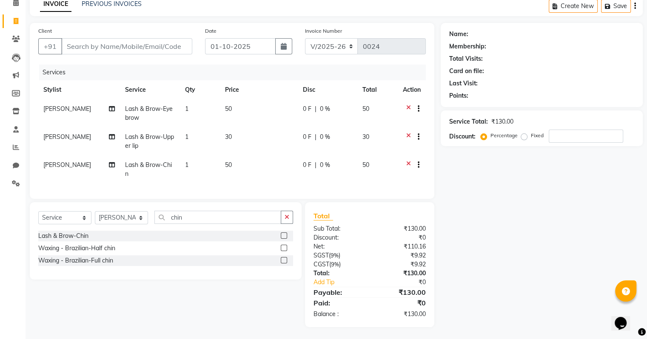
click at [231, 139] on td "30" at bounding box center [259, 142] width 78 height 28
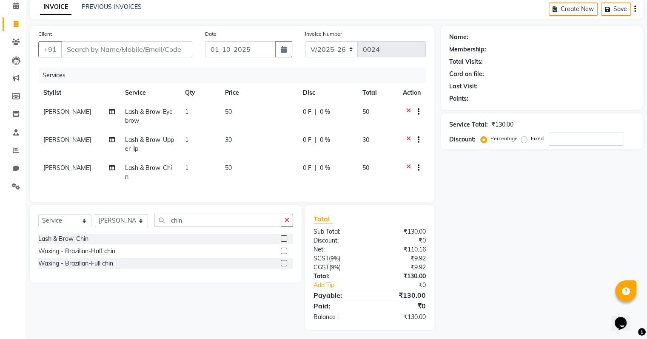
select select "93348"
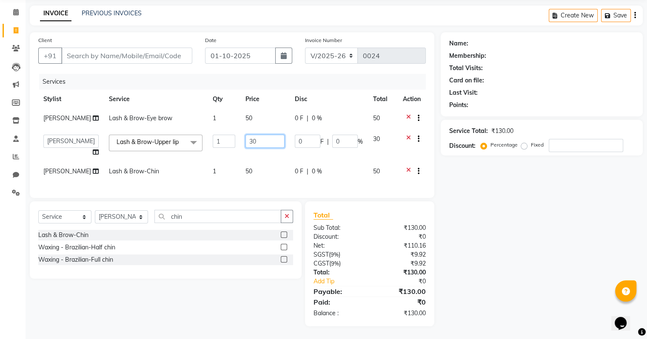
click at [253, 135] on input "30" at bounding box center [264, 141] width 39 height 13
type input "3"
type input "1"
type input "50"
click at [282, 168] on td "50" at bounding box center [264, 172] width 49 height 21
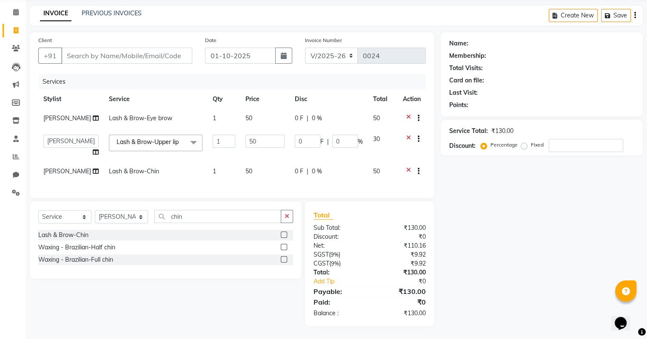
select select "93348"
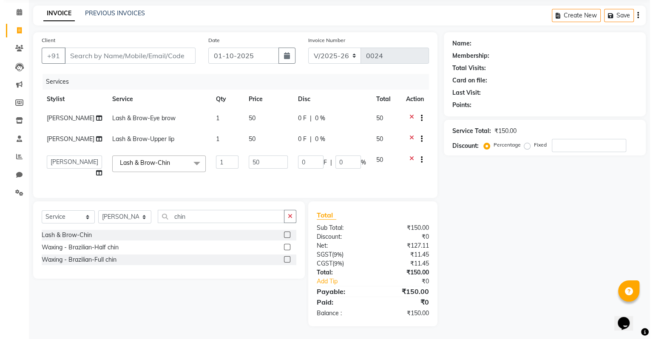
scroll to position [0, 0]
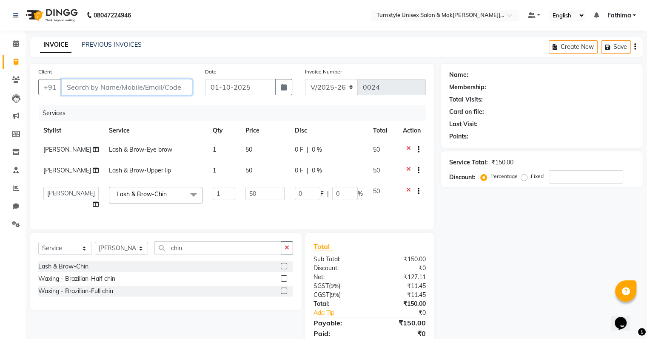
click at [117, 93] on input "Client" at bounding box center [126, 87] width 131 height 16
type input "9"
type input "0"
type input "9810059528"
click at [163, 91] on span "Add Client" at bounding box center [171, 87] width 34 height 9
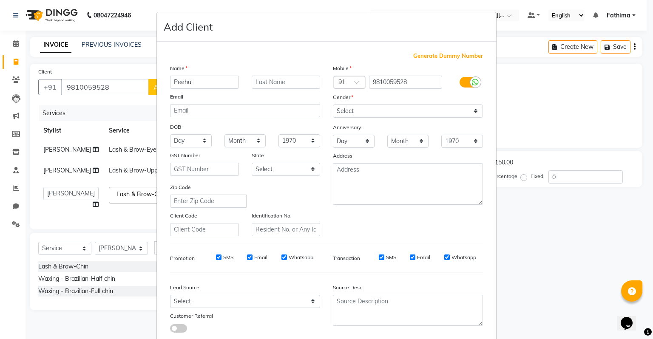
type input "Peehu"
click at [451, 112] on select "Select [DEMOGRAPHIC_DATA] [DEMOGRAPHIC_DATA] Other Prefer Not To Say" at bounding box center [408, 111] width 150 height 13
select select "[DEMOGRAPHIC_DATA]"
click at [333, 105] on select "Select [DEMOGRAPHIC_DATA] [DEMOGRAPHIC_DATA] Other Prefer Not To Say" at bounding box center [408, 111] width 150 height 13
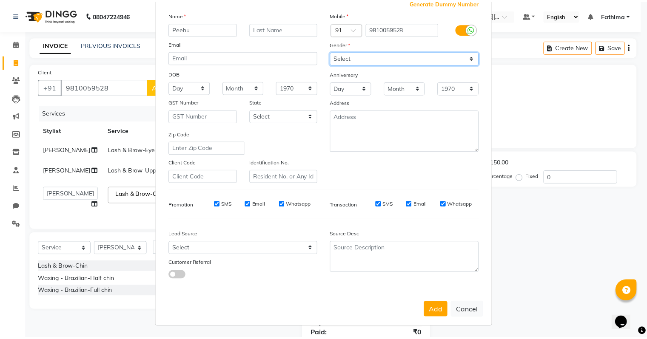
scroll to position [57, 0]
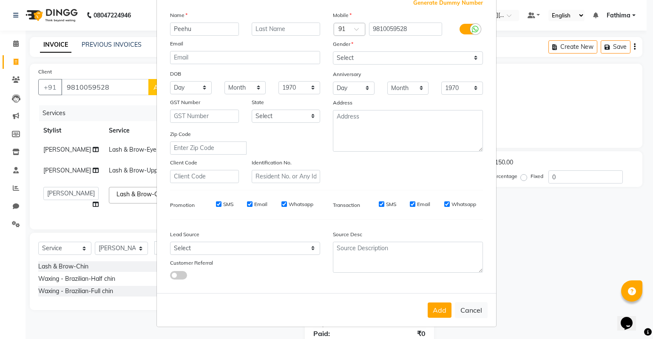
click at [439, 309] on button "Add" at bounding box center [440, 310] width 24 height 15
select select
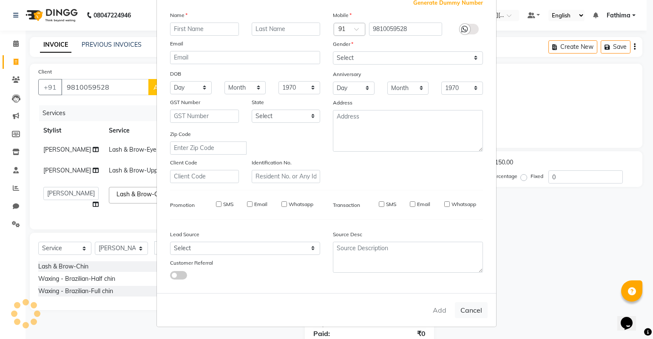
select select
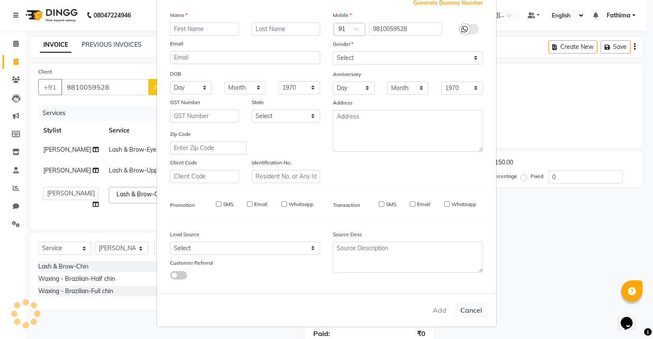
checkbox input "false"
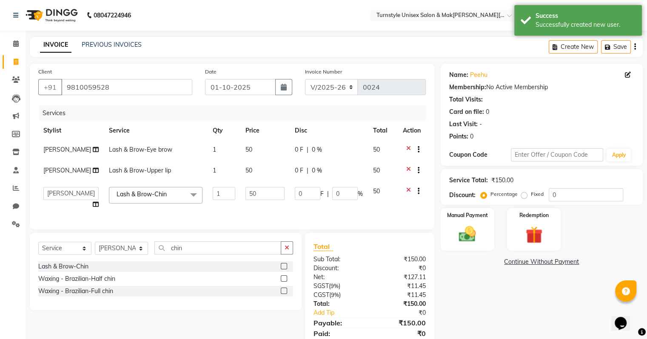
scroll to position [38, 0]
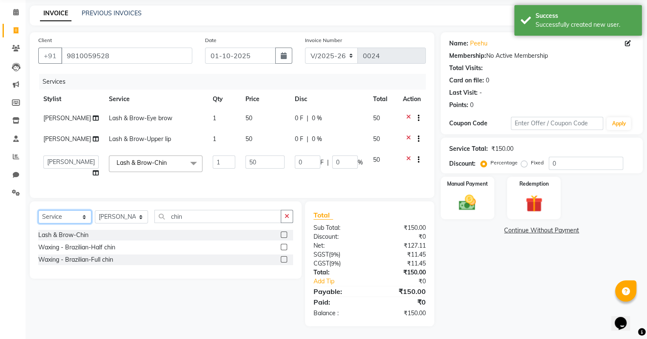
click at [73, 219] on select "Select Service Product Membership Package Voucher Prepaid Gift Card" at bounding box center [64, 217] width 53 height 13
click at [108, 213] on select "Select Stylist [PERSON_NAME] [PERSON_NAME] [PERSON_NAME] [PERSON_NAME] [PERSON_…" at bounding box center [121, 217] width 53 height 13
select select "93347"
click at [95, 211] on select "Select Stylist [PERSON_NAME] [PERSON_NAME] [PERSON_NAME] [PERSON_NAME] [PERSON_…" at bounding box center [121, 217] width 53 height 13
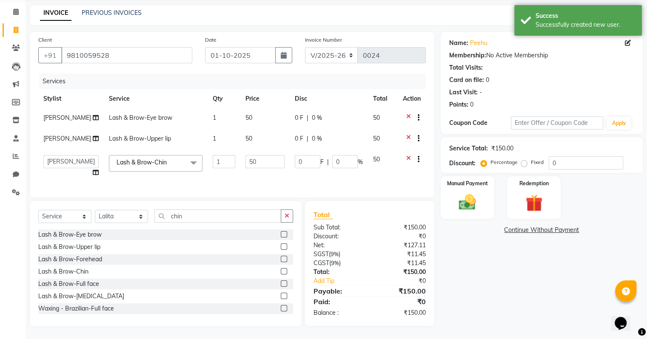
click at [196, 207] on div "Select Service Product Membership Package Voucher Prepaid Gift Card Select Styl…" at bounding box center [166, 263] width 272 height 125
click at [200, 213] on input "chin" at bounding box center [217, 216] width 127 height 13
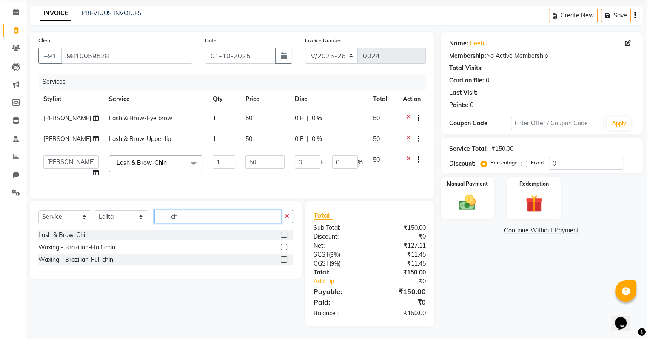
type input "c"
type input "eye"
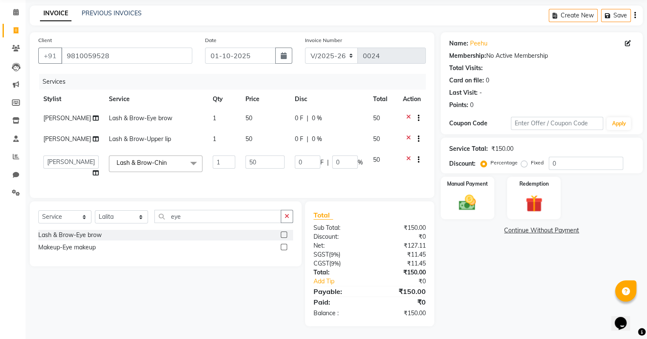
click at [285, 236] on label at bounding box center [284, 235] width 6 height 6
click at [285, 236] on input "checkbox" at bounding box center [284, 236] width 6 height 6
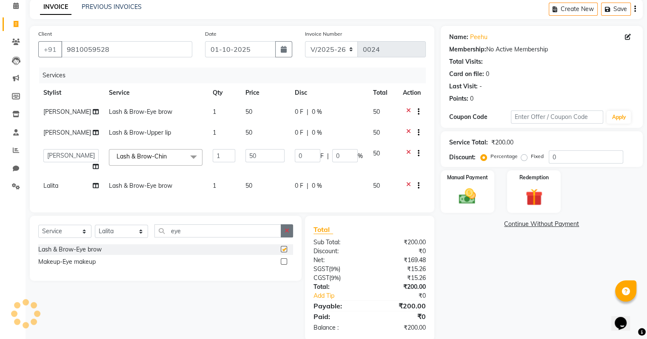
checkbox input "false"
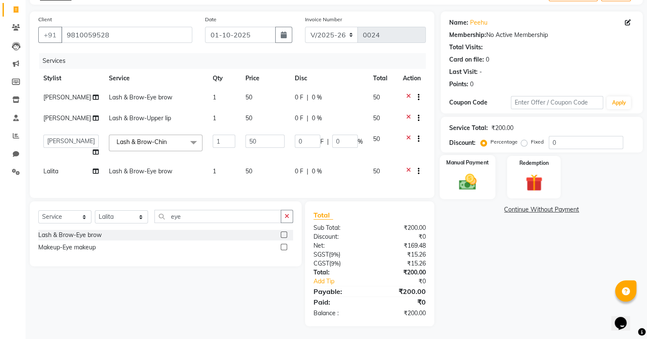
click at [468, 173] on img at bounding box center [467, 182] width 28 height 20
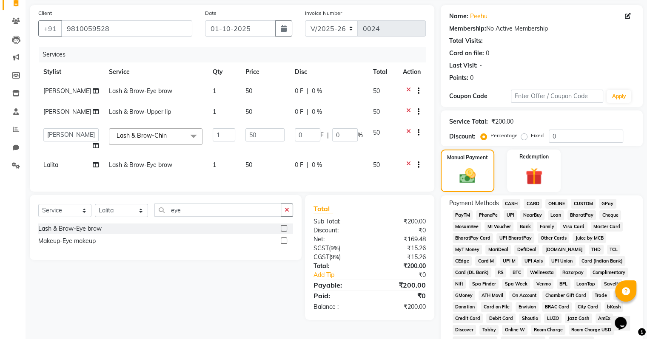
click at [509, 214] on span "UPI" at bounding box center [510, 216] width 13 height 10
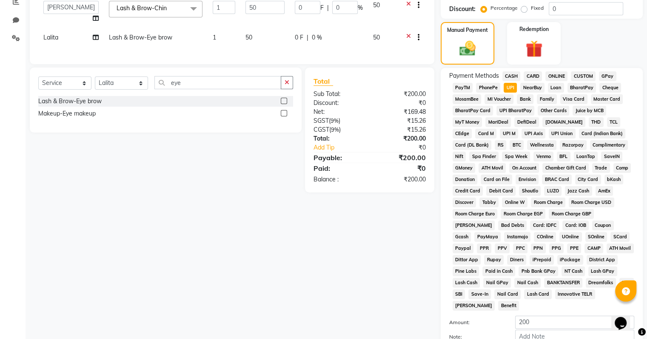
scroll to position [265, 0]
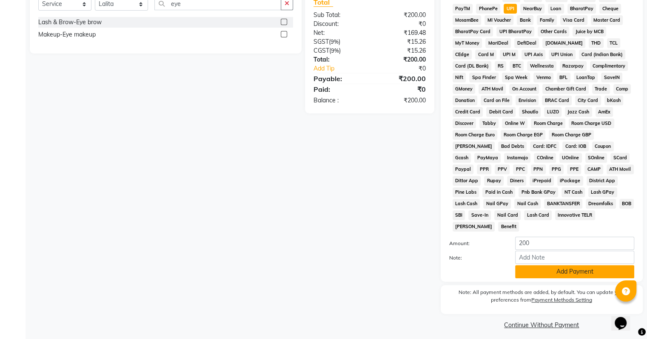
click at [532, 272] on button "Add Payment" at bounding box center [574, 271] width 119 height 13
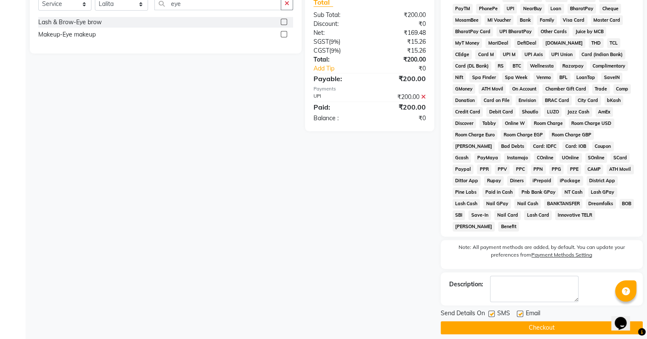
click at [519, 311] on label at bounding box center [520, 314] width 6 height 6
click at [519, 312] on input "checkbox" at bounding box center [520, 315] width 6 height 6
checkbox input "false"
click at [520, 322] on button "Checkout" at bounding box center [542, 328] width 202 height 13
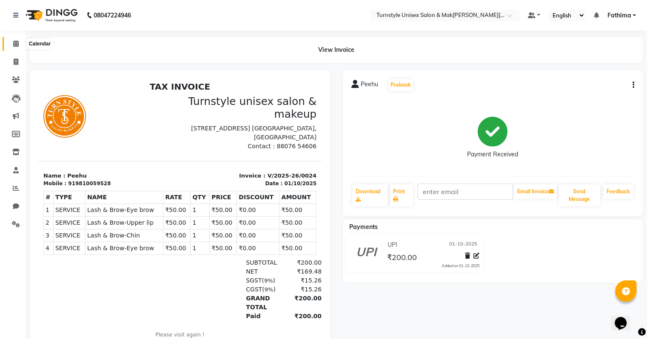
click at [13, 43] on icon at bounding box center [16, 43] width 6 height 6
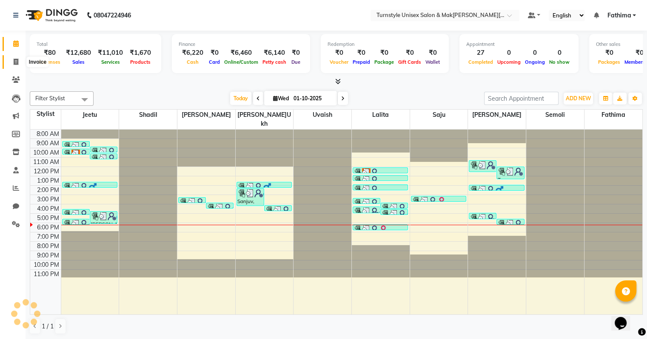
click at [15, 62] on icon at bounding box center [16, 62] width 5 height 6
select select "service"
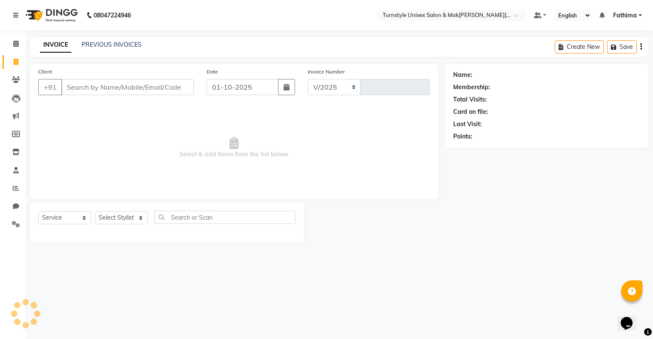
select select "9091"
type input "0025"
click at [136, 93] on input "Client" at bounding box center [127, 87] width 133 height 16
type input "8884148019"
click at [185, 89] on span "Add Client" at bounding box center [172, 87] width 34 height 9
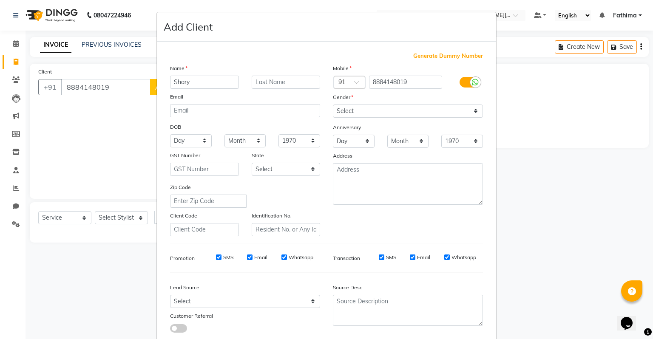
type input "Shary"
click at [366, 114] on select "Select [DEMOGRAPHIC_DATA] [DEMOGRAPHIC_DATA] Other Prefer Not To Say" at bounding box center [408, 111] width 150 height 13
select select "[DEMOGRAPHIC_DATA]"
click at [333, 105] on select "Select [DEMOGRAPHIC_DATA] [DEMOGRAPHIC_DATA] Other Prefer Not To Say" at bounding box center [408, 111] width 150 height 13
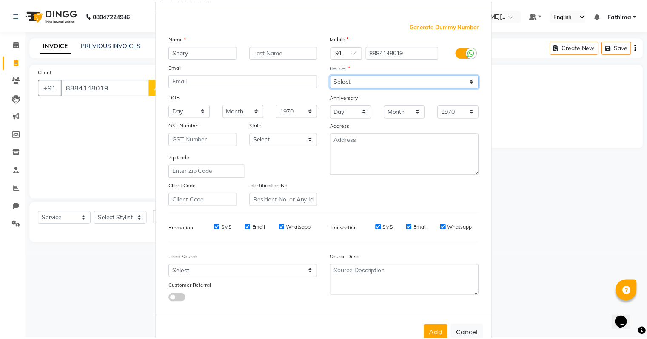
scroll to position [57, 0]
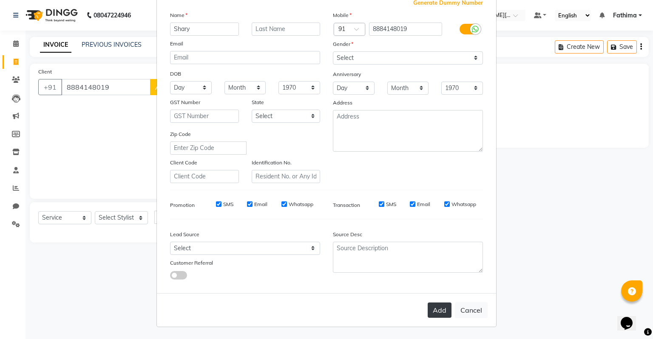
click at [436, 309] on button "Add" at bounding box center [440, 310] width 24 height 15
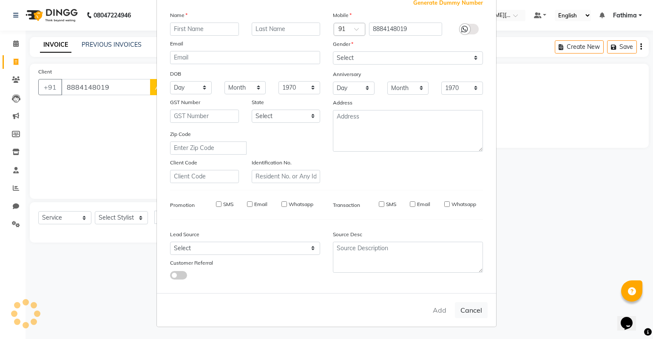
select select
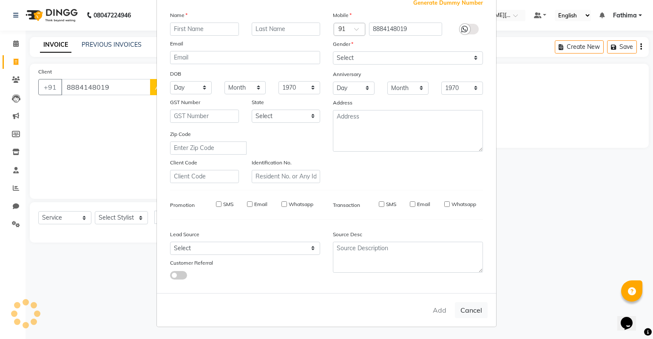
select select
checkbox input "false"
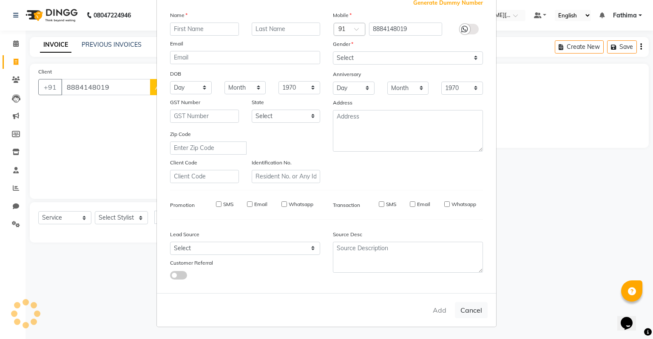
checkbox input "false"
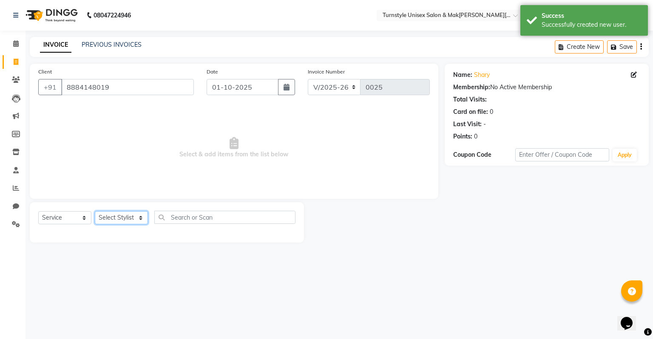
click at [131, 220] on select "Select Stylist [PERSON_NAME] [PERSON_NAME] [PERSON_NAME] [PERSON_NAME] [PERSON_…" at bounding box center [121, 217] width 53 height 13
select select "93348"
click at [95, 212] on select "Select Stylist [PERSON_NAME] [PERSON_NAME] [PERSON_NAME] [PERSON_NAME] [PERSON_…" at bounding box center [121, 217] width 53 height 13
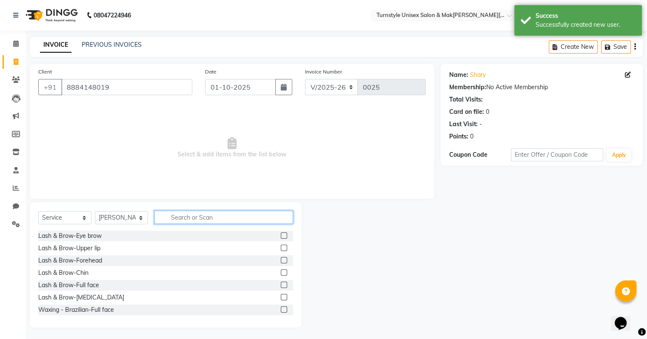
click at [172, 222] on input "text" at bounding box center [223, 217] width 139 height 13
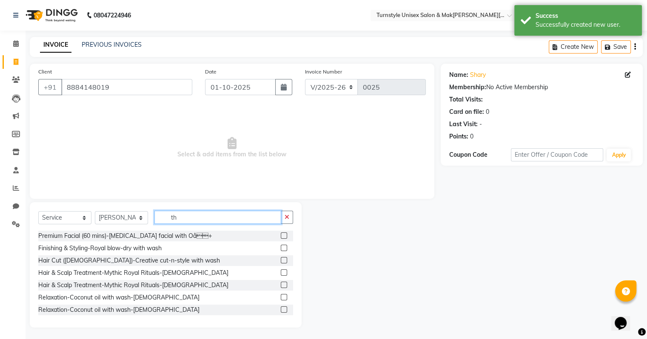
type input "t"
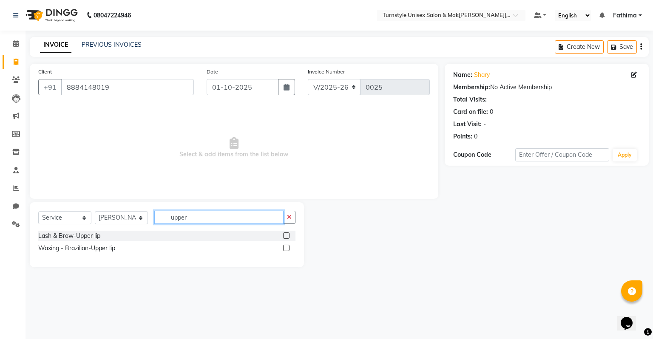
type input "upper"
click at [289, 237] on label at bounding box center [286, 236] width 6 height 6
click at [289, 237] on input "checkbox" at bounding box center [286, 236] width 6 height 6
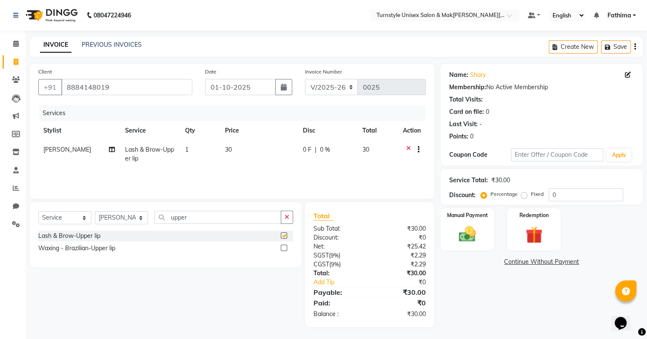
checkbox input "false"
click at [461, 234] on img at bounding box center [467, 234] width 28 height 20
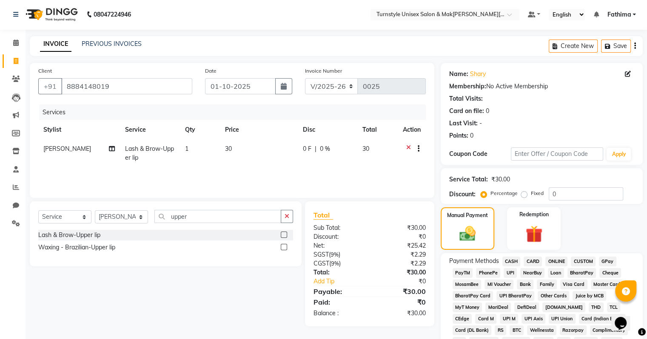
click at [510, 273] on span "UPI" at bounding box center [510, 273] width 13 height 10
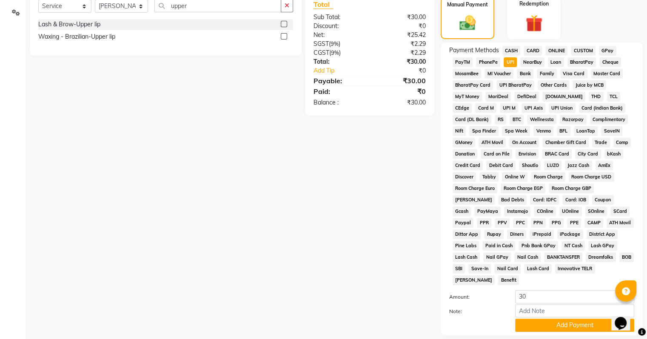
scroll to position [213, 0]
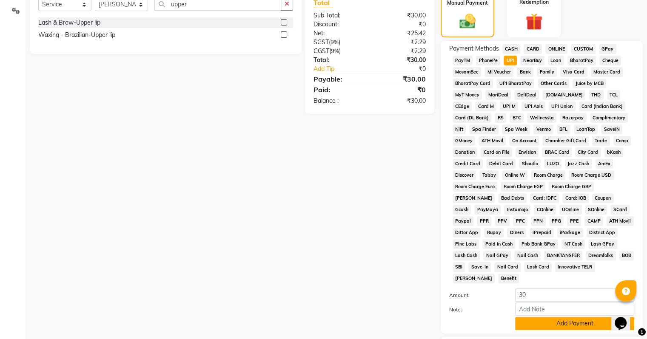
click at [563, 321] on button "Add Payment" at bounding box center [574, 323] width 119 height 13
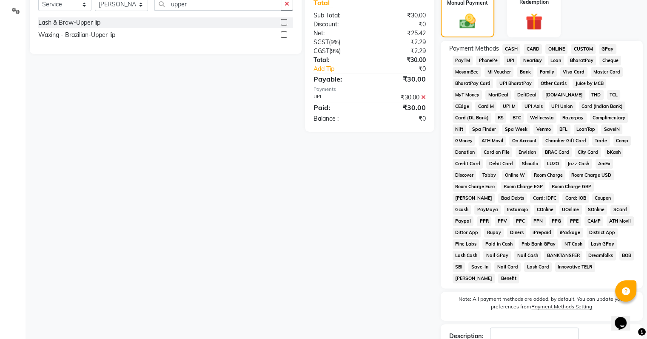
scroll to position [268, 0]
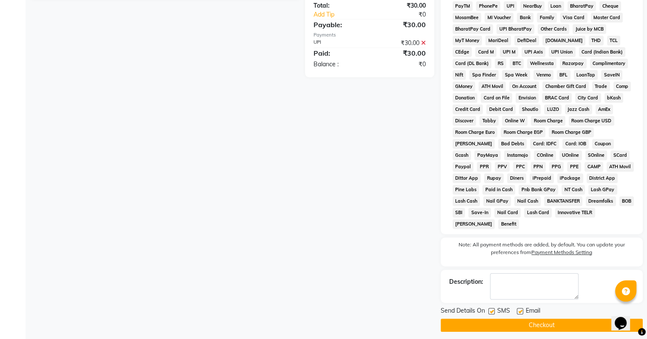
click at [519, 308] on label at bounding box center [520, 311] width 6 height 6
click at [519, 309] on input "checkbox" at bounding box center [520, 312] width 6 height 6
checkbox input "false"
click at [521, 319] on button "Checkout" at bounding box center [542, 325] width 202 height 13
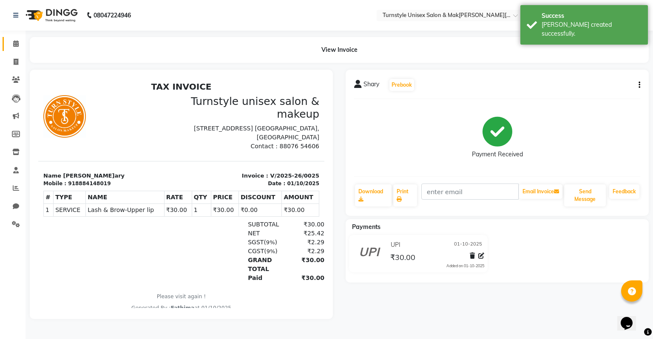
click at [11, 44] on span at bounding box center [16, 44] width 15 height 10
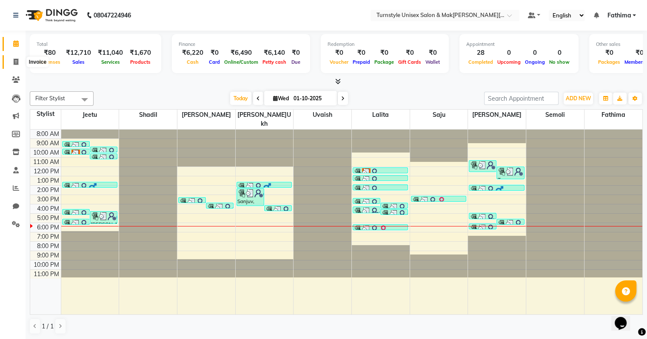
click at [14, 62] on icon at bounding box center [16, 62] width 5 height 6
select select "9091"
select select "service"
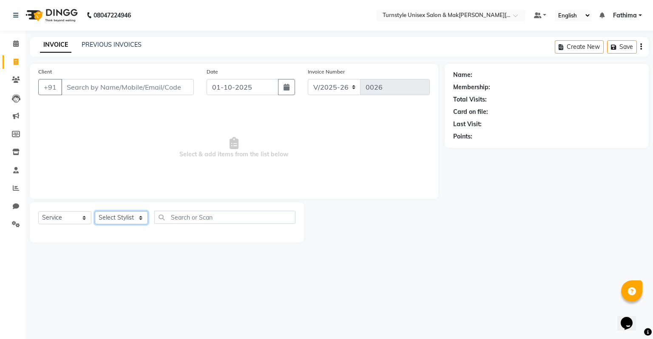
click at [131, 213] on select "Select Stylist" at bounding box center [121, 217] width 53 height 13
select select "93348"
click at [95, 212] on select "Select Stylist [PERSON_NAME] [PERSON_NAME] [PERSON_NAME] [PERSON_NAME] [PERSON_…" at bounding box center [121, 217] width 53 height 13
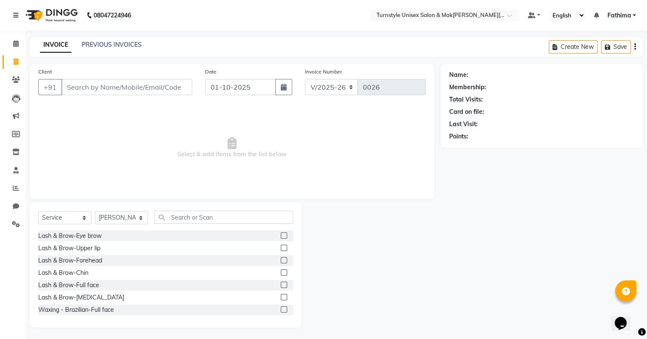
click at [201, 211] on div "Select Service Product Membership Package Voucher Prepaid Gift Card Select Styl…" at bounding box center [166, 264] width 272 height 125
click at [201, 215] on input "text" at bounding box center [223, 217] width 139 height 13
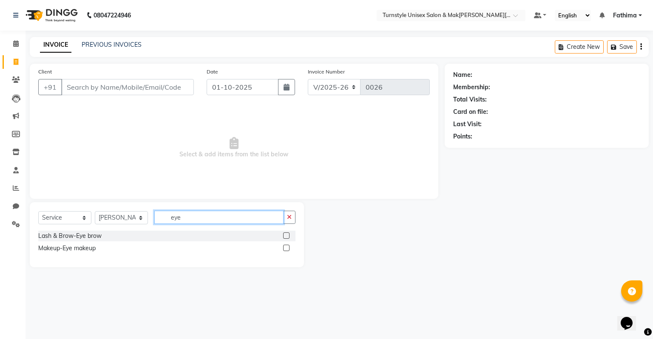
type input "eye"
click at [287, 239] on label at bounding box center [286, 236] width 6 height 6
click at [287, 239] on input "checkbox" at bounding box center [286, 236] width 6 height 6
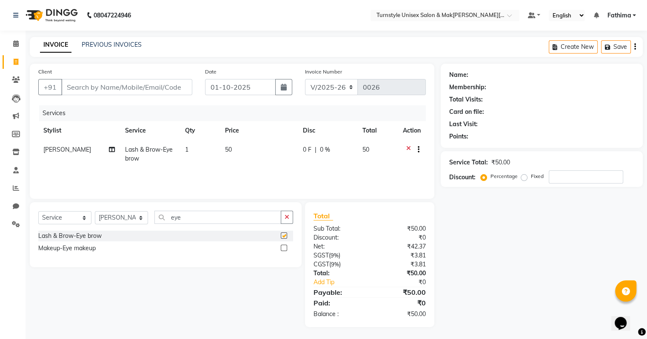
checkbox input "false"
click at [230, 225] on div "Select Service Product Membership Package Voucher Prepaid Gift Card Select Styl…" at bounding box center [165, 221] width 255 height 20
click at [230, 222] on input "eye" at bounding box center [217, 217] width 127 height 13
type input "e"
type input "upper"
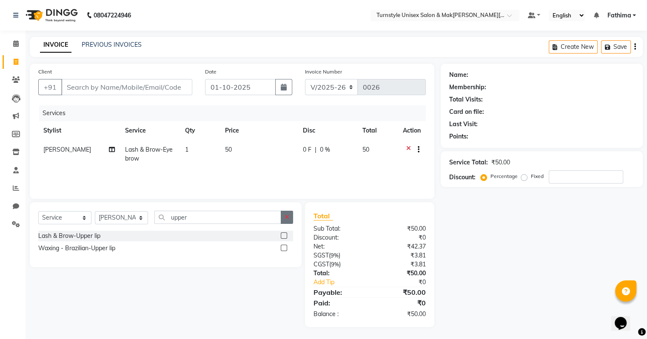
click at [282, 236] on label at bounding box center [284, 236] width 6 height 6
click at [282, 236] on input "checkbox" at bounding box center [284, 236] width 6 height 6
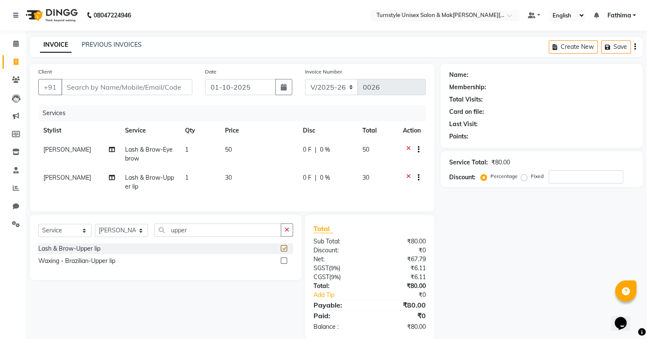
checkbox input "false"
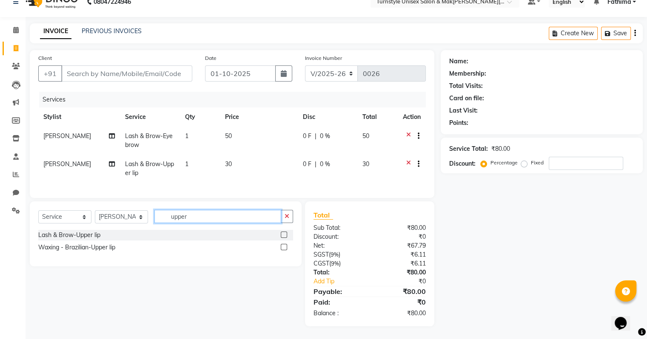
click at [196, 217] on input "upper" at bounding box center [217, 216] width 127 height 13
type input "u"
type input "fore"
click at [282, 236] on label at bounding box center [284, 235] width 6 height 6
click at [282, 236] on input "checkbox" at bounding box center [284, 236] width 6 height 6
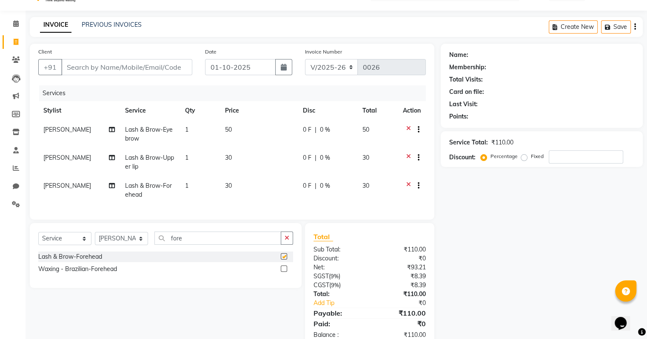
checkbox input "false"
click at [230, 159] on td "30" at bounding box center [259, 162] width 78 height 28
select select "93348"
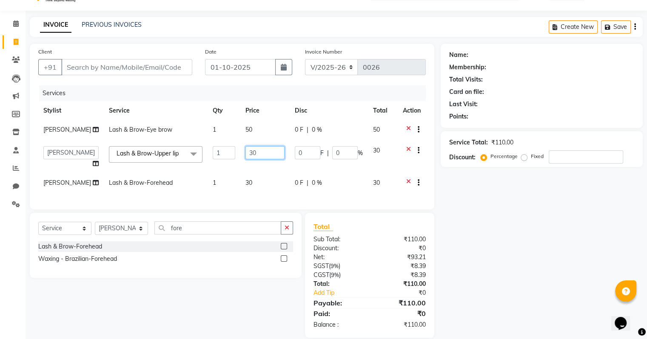
click at [252, 156] on input "30" at bounding box center [264, 152] width 39 height 13
type input "3"
type input "50"
click at [93, 73] on input "Client" at bounding box center [126, 67] width 131 height 16
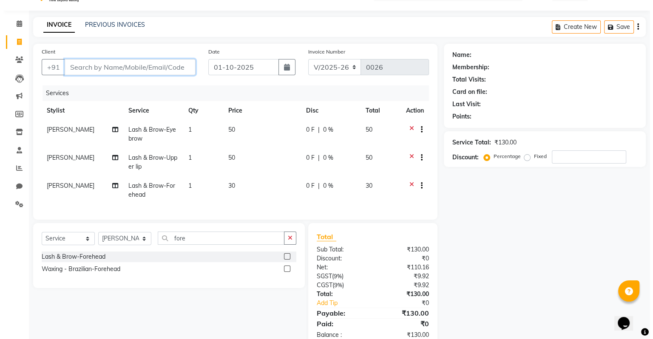
scroll to position [48, 0]
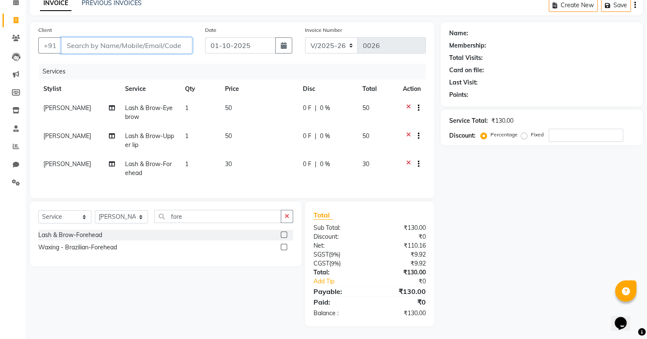
type input "6"
type input "0"
type input "6363848403"
click at [162, 45] on button "Add Client" at bounding box center [170, 45] width 44 height 16
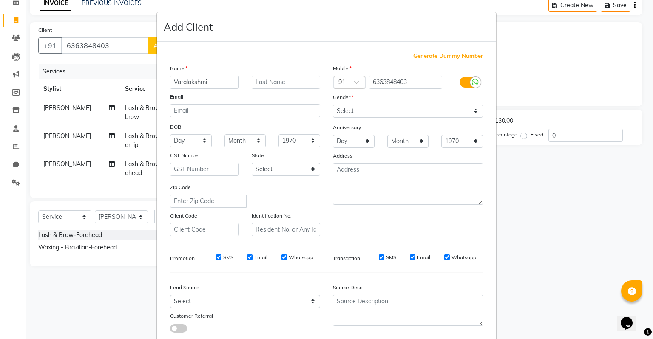
type input "Varalakshmi"
click at [348, 108] on select "Select [DEMOGRAPHIC_DATA] [DEMOGRAPHIC_DATA] Other Prefer Not To Say" at bounding box center [408, 111] width 150 height 13
select select "[DEMOGRAPHIC_DATA]"
click at [333, 105] on select "Select [DEMOGRAPHIC_DATA] [DEMOGRAPHIC_DATA] Other Prefer Not To Say" at bounding box center [408, 111] width 150 height 13
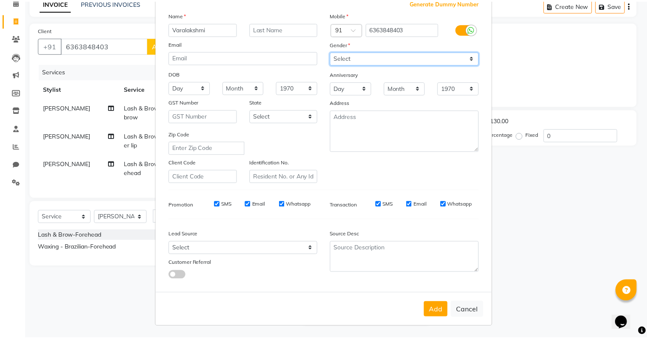
scroll to position [57, 0]
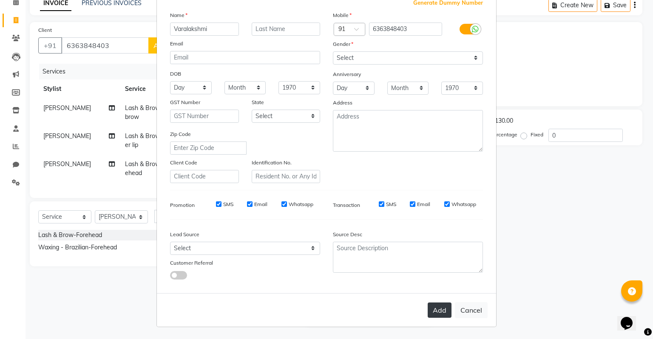
click at [434, 314] on button "Add" at bounding box center [440, 310] width 24 height 15
select select
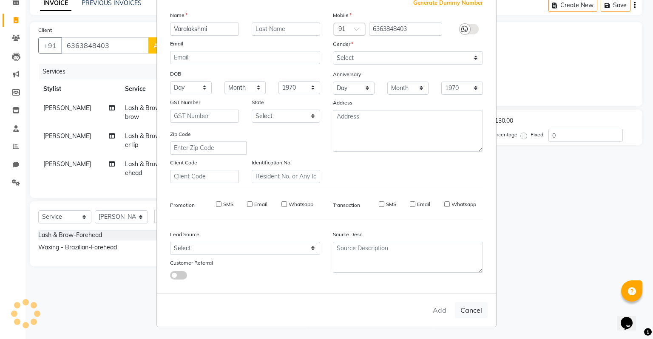
select select
checkbox input "false"
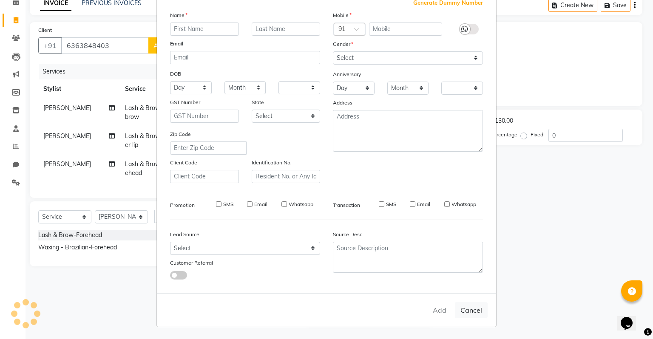
checkbox input "false"
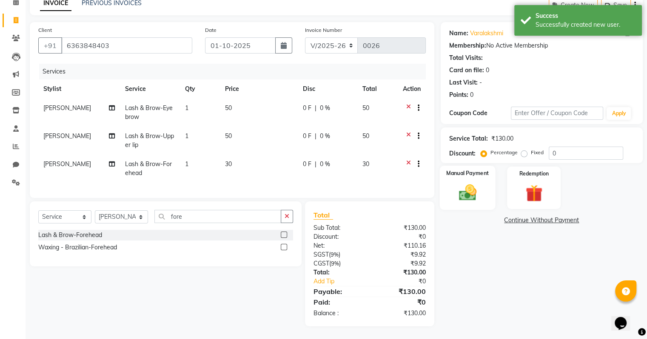
click at [463, 189] on img at bounding box center [467, 193] width 28 height 20
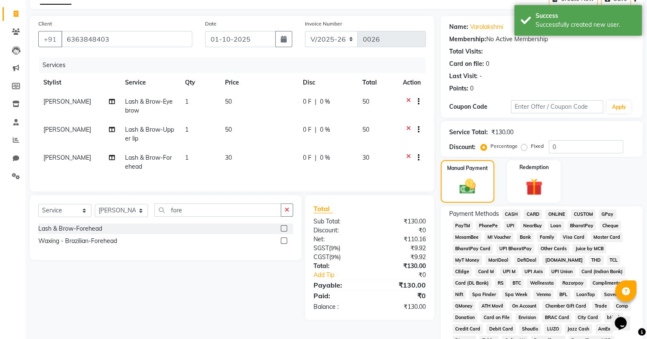
click at [390, 169] on td "30" at bounding box center [377, 162] width 40 height 28
select select "93348"
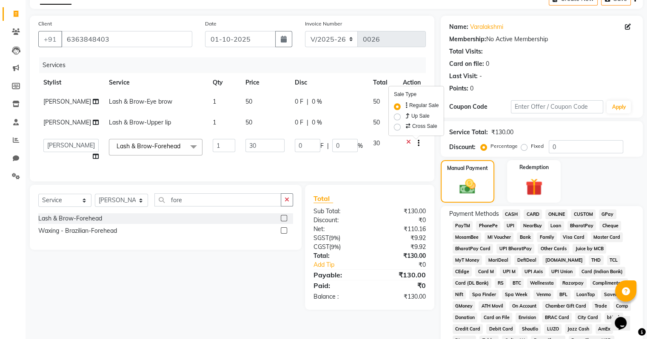
click at [417, 120] on label "Up Sale" at bounding box center [417, 116] width 26 height 9
click at [410, 117] on input "Up Sale" at bounding box center [407, 115] width 6 height 6
radio input "true"
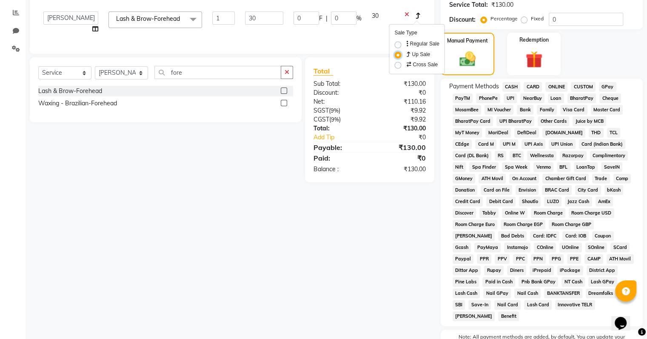
scroll to position [133, 0]
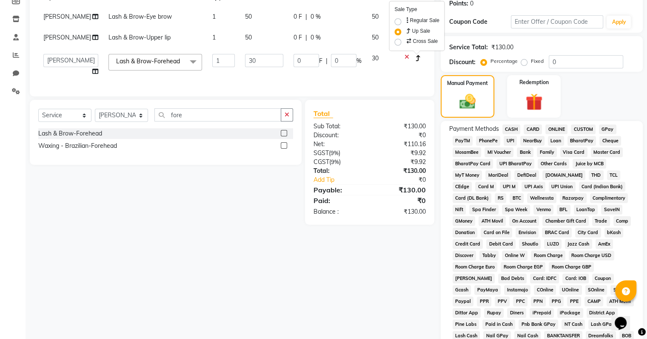
click at [509, 141] on span "UPI" at bounding box center [510, 141] width 13 height 10
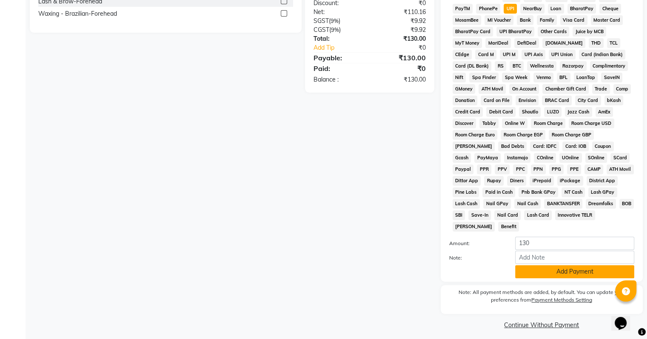
click at [543, 265] on button "Add Payment" at bounding box center [574, 271] width 119 height 13
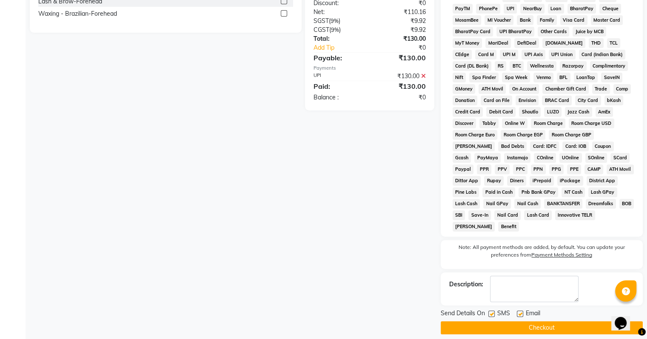
click at [519, 311] on label at bounding box center [520, 314] width 6 height 6
click at [519, 312] on input "checkbox" at bounding box center [520, 315] width 6 height 6
checkbox input "false"
click at [523, 322] on button "Checkout" at bounding box center [542, 328] width 202 height 13
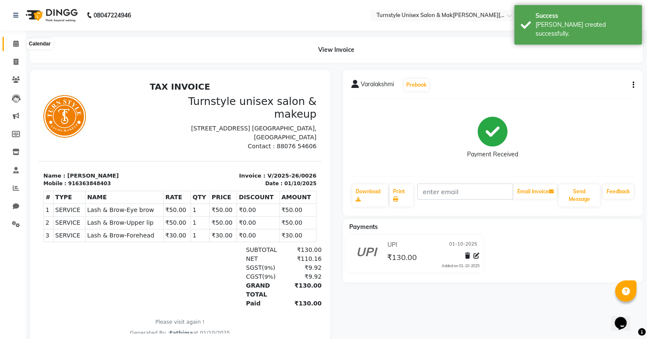
click at [16, 45] on icon at bounding box center [16, 43] width 6 height 6
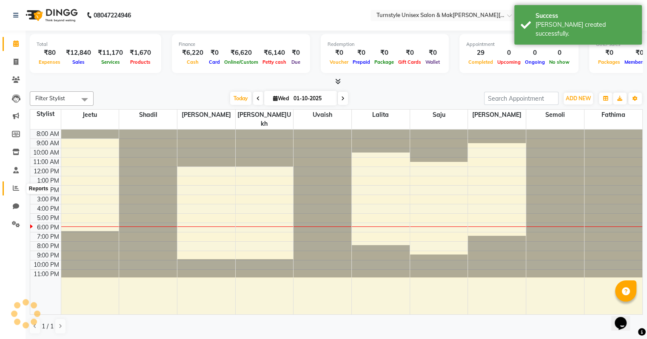
click at [17, 185] on icon at bounding box center [16, 188] width 6 height 6
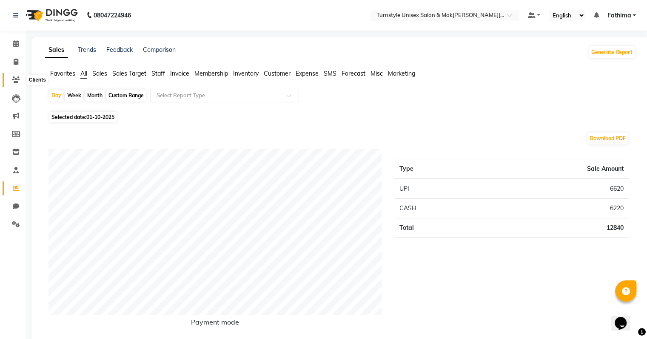
click at [17, 79] on icon at bounding box center [16, 80] width 8 height 6
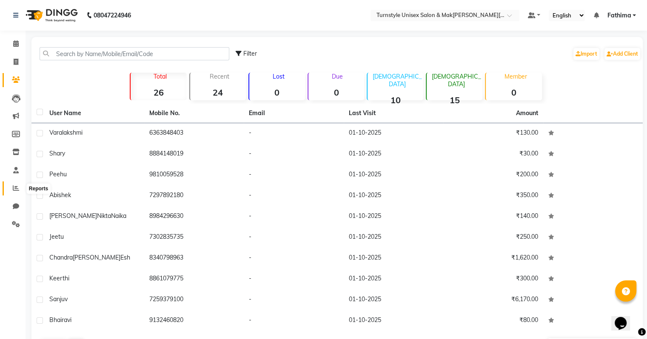
click at [12, 192] on span at bounding box center [16, 189] width 15 height 10
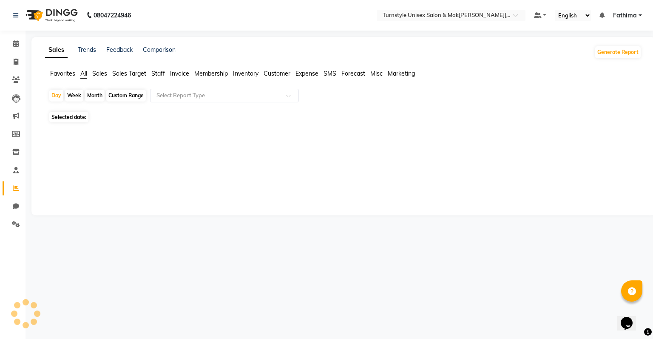
click at [124, 75] on span "Sales Target" at bounding box center [129, 74] width 34 height 8
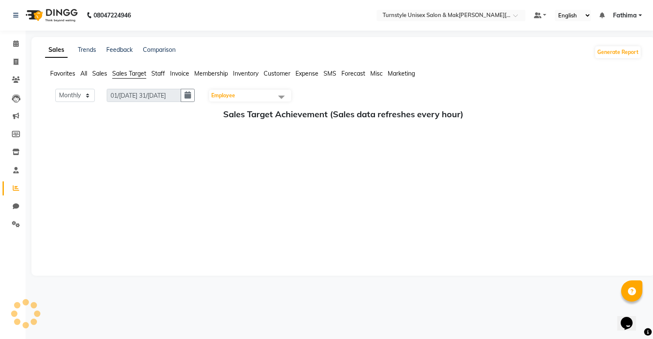
click at [226, 97] on span "Employee" at bounding box center [223, 95] width 24 height 6
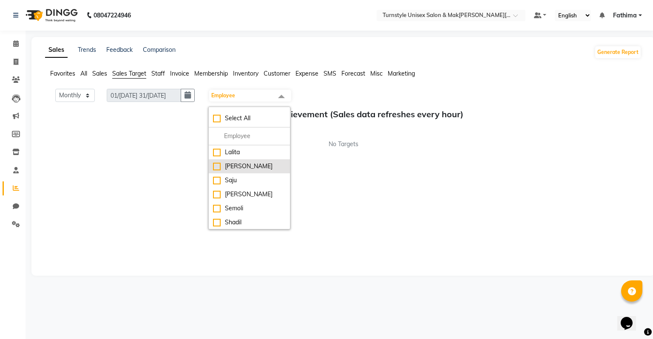
scroll to position [43, 0]
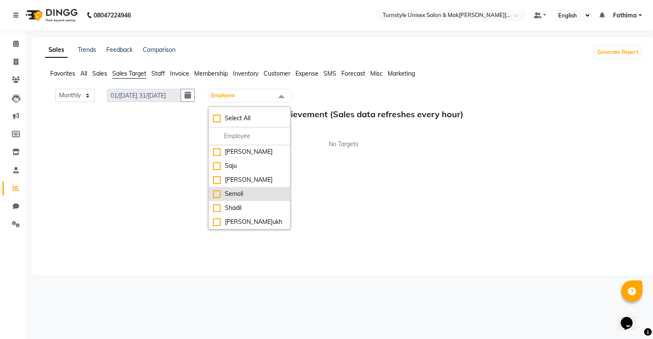
click at [246, 191] on div "Semoli" at bounding box center [249, 194] width 73 height 9
checkbox input "true"
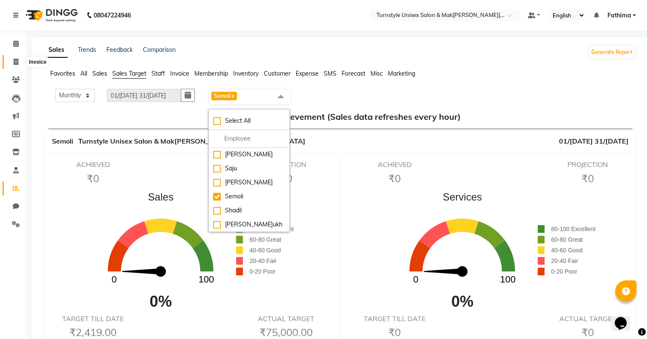
click at [10, 58] on span at bounding box center [16, 62] width 15 height 10
select select "9091"
select select "service"
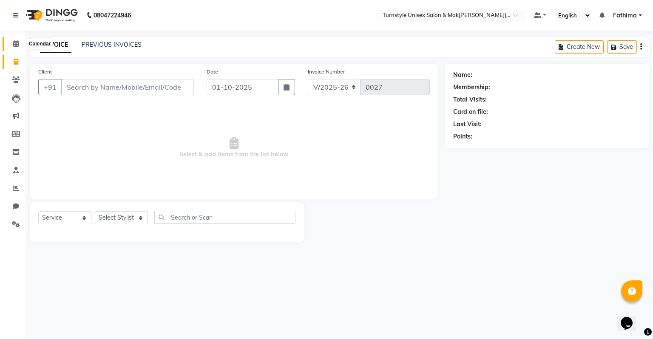
click at [17, 46] on icon at bounding box center [16, 43] width 6 height 6
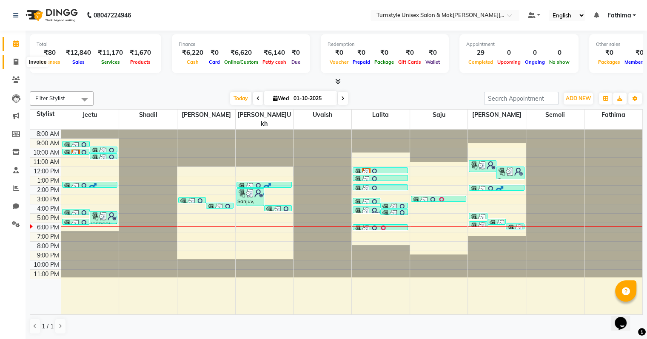
click at [13, 64] on span at bounding box center [16, 62] width 15 height 10
select select "service"
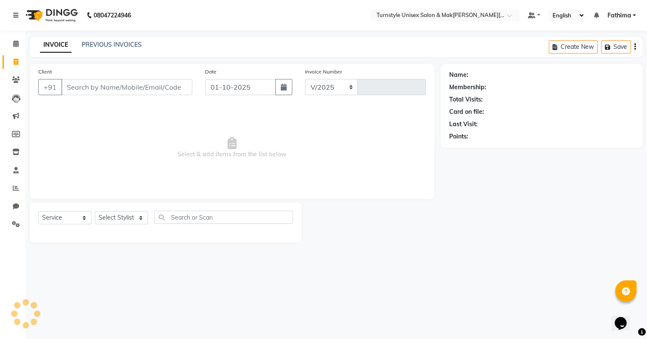
select select "9091"
type input "0027"
click at [117, 85] on input "Client" at bounding box center [127, 87] width 133 height 16
click at [120, 221] on select "Select Stylist [PERSON_NAME] [PERSON_NAME] [PERSON_NAME] [PERSON_NAME] [PERSON_…" at bounding box center [121, 217] width 53 height 13
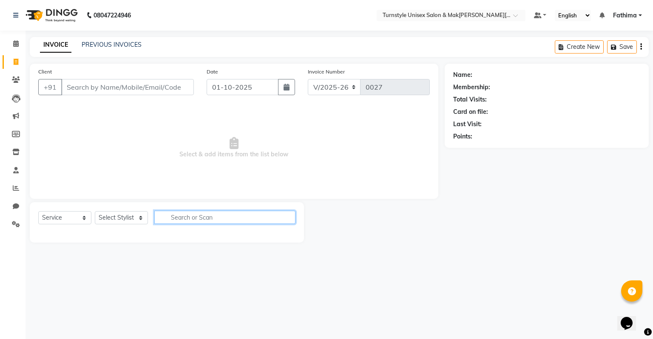
click at [182, 224] on input "text" at bounding box center [224, 217] width 141 height 13
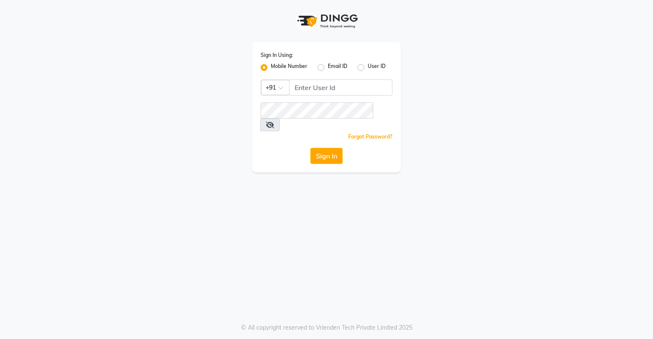
click at [328, 68] on label "Email ID" at bounding box center [338, 68] width 20 height 10
click at [328, 68] on input "Email ID" at bounding box center [331, 66] width 6 height 6
radio input "true"
radio input "false"
click at [368, 66] on label "User ID" at bounding box center [377, 68] width 18 height 10
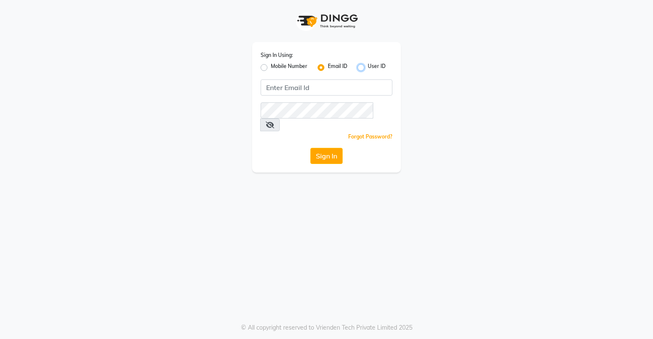
click at [368, 66] on input "User ID" at bounding box center [371, 66] width 6 height 6
radio input "true"
radio input "false"
click at [271, 67] on label "Mobile Number" at bounding box center [289, 68] width 37 height 10
click at [271, 67] on input "Mobile Number" at bounding box center [274, 66] width 6 height 6
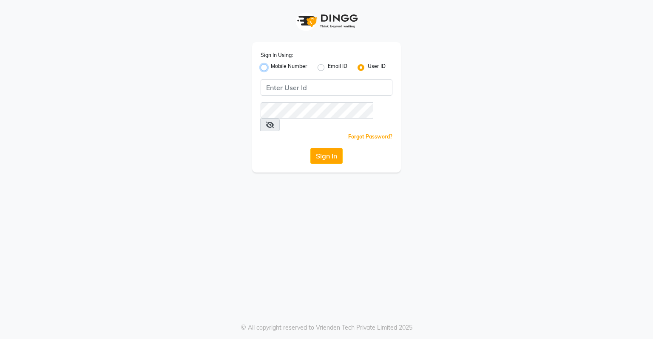
radio input "true"
radio input "false"
click at [316, 86] on input "Username" at bounding box center [340, 88] width 103 height 16
type input "8927719656"
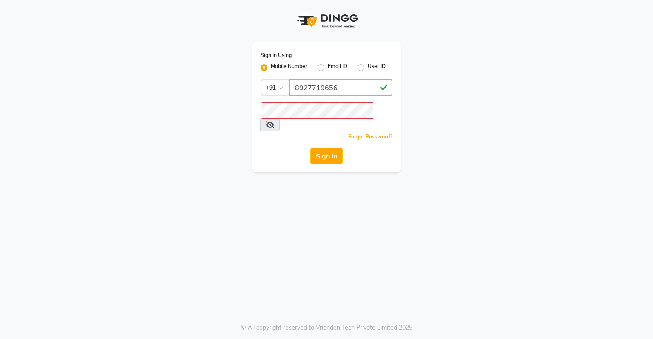
drag, startPoint x: 295, startPoint y: 88, endPoint x: 347, endPoint y: 89, distance: 51.5
click at [347, 89] on input "8927719656" at bounding box center [340, 88] width 103 height 16
click at [331, 148] on button "Sign In" at bounding box center [326, 156] width 32 height 16
